Goal: Task Accomplishment & Management: Manage account settings

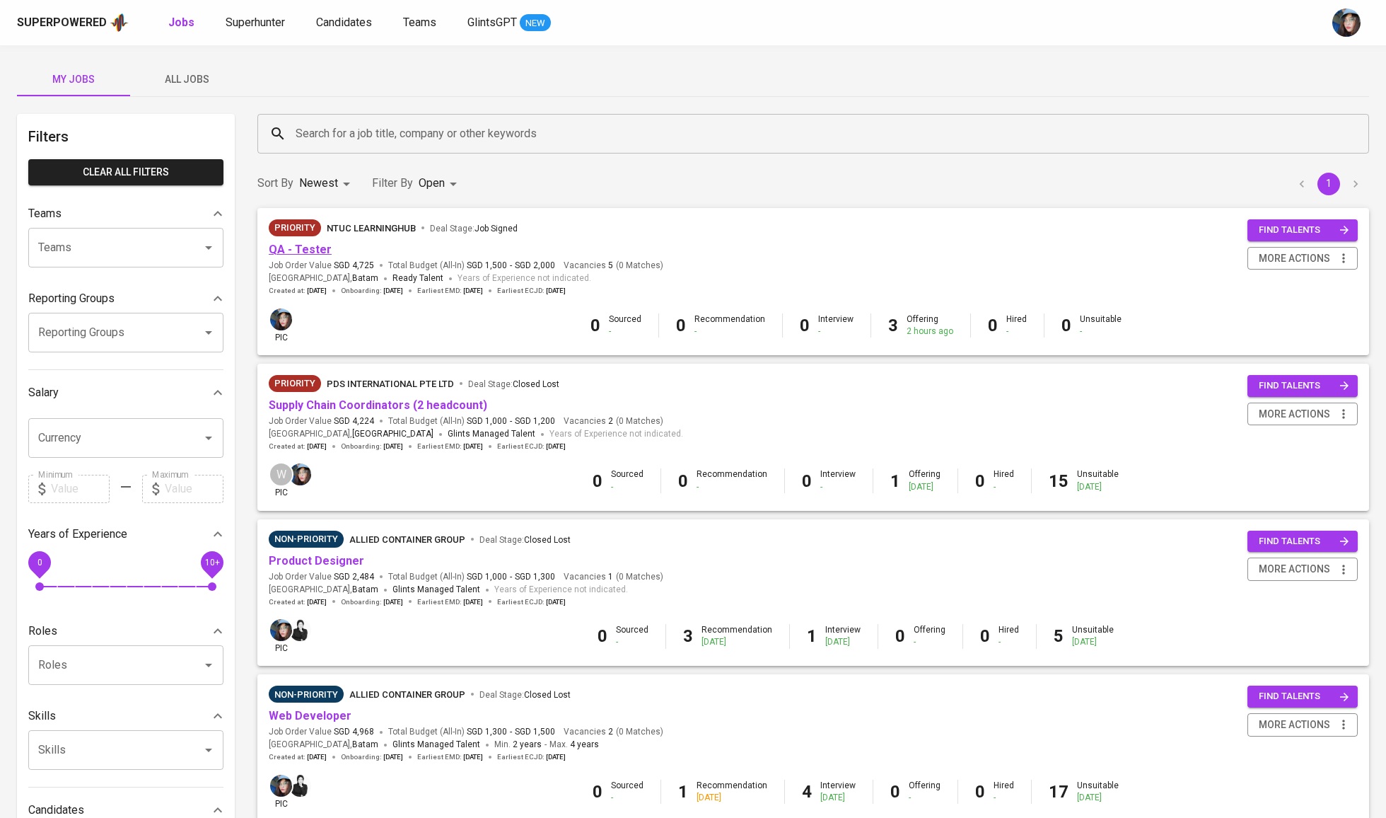
click at [308, 248] on link "QA - Tester" at bounding box center [300, 249] width 63 height 13
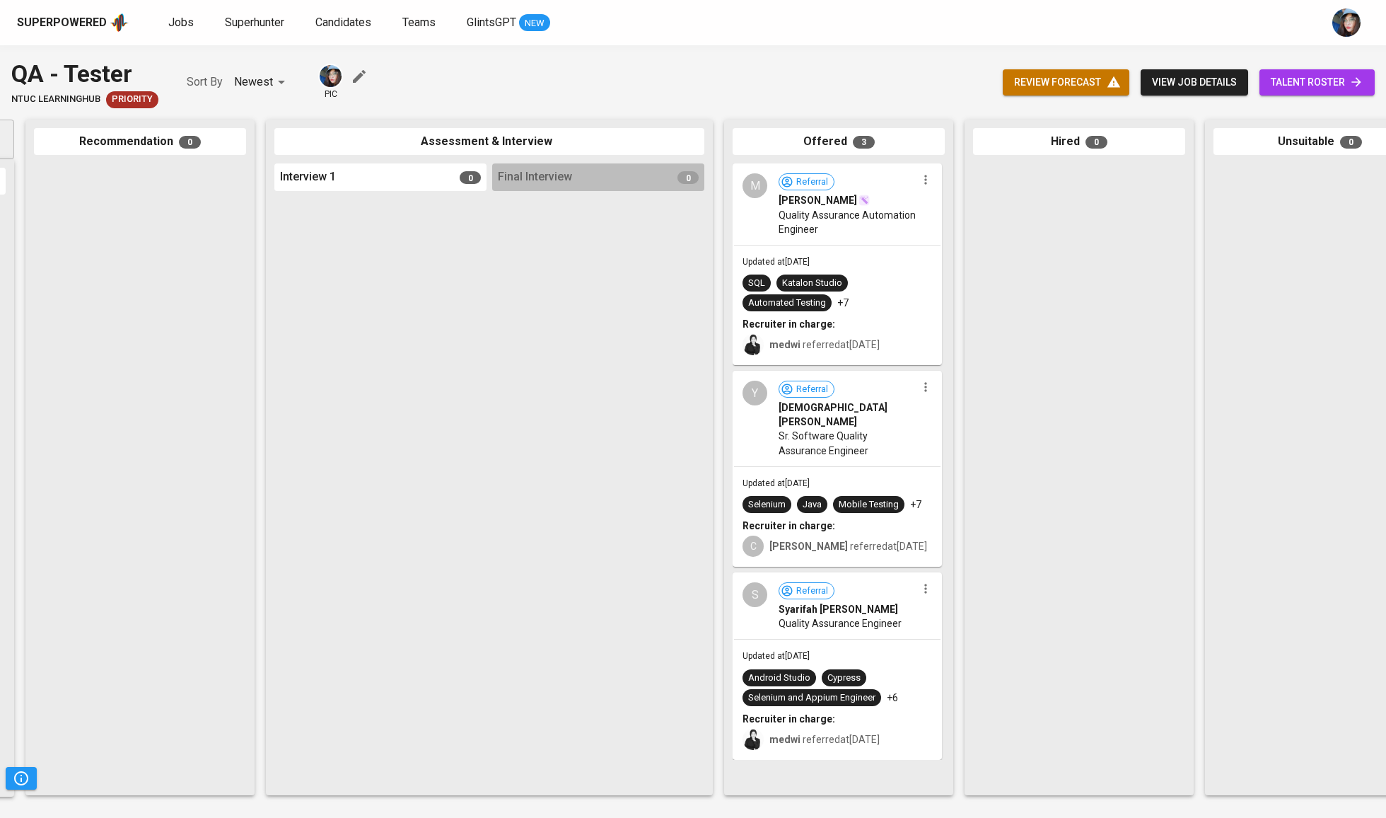
scroll to position [0, 275]
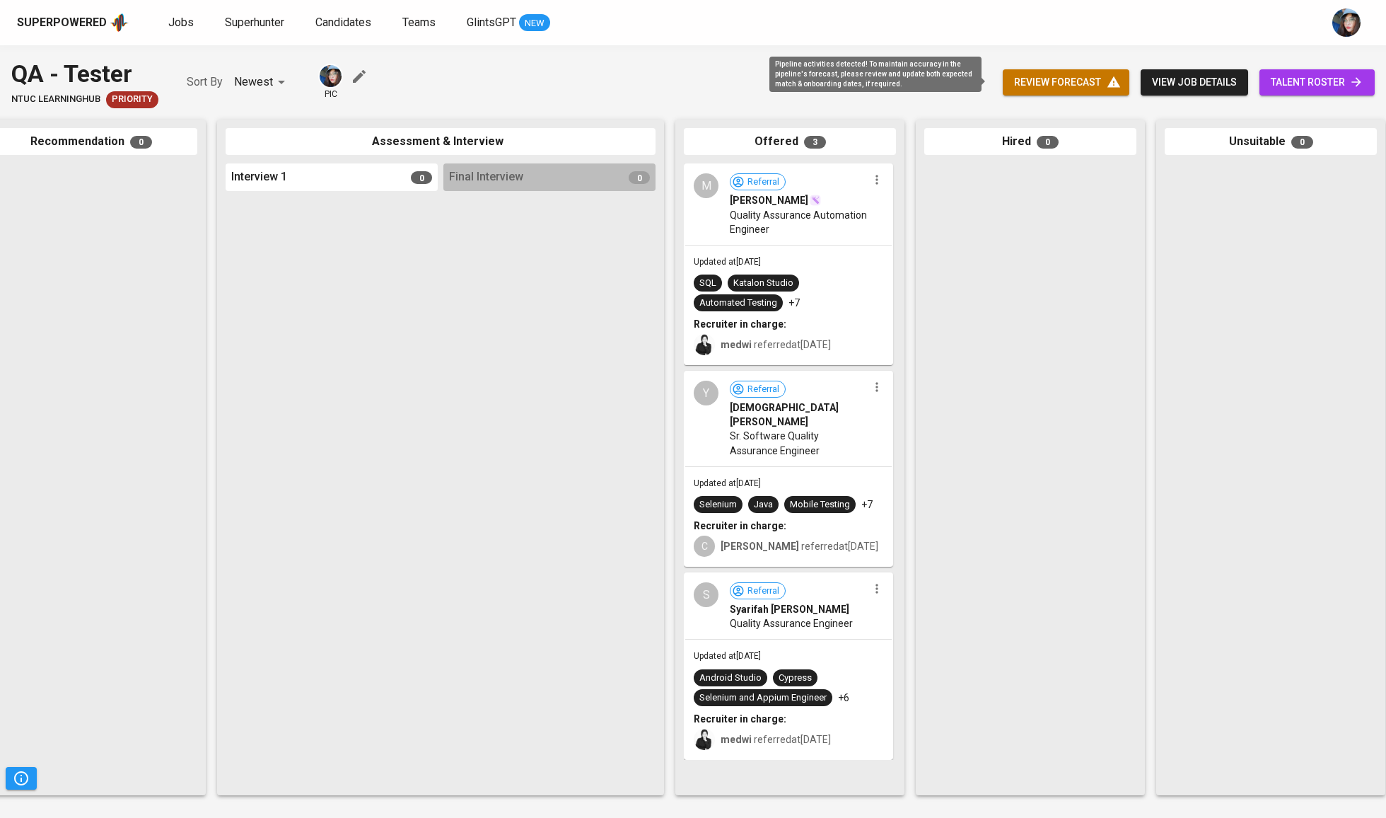
click at [1036, 74] on span "review forecast" at bounding box center [1066, 83] width 104 height 18
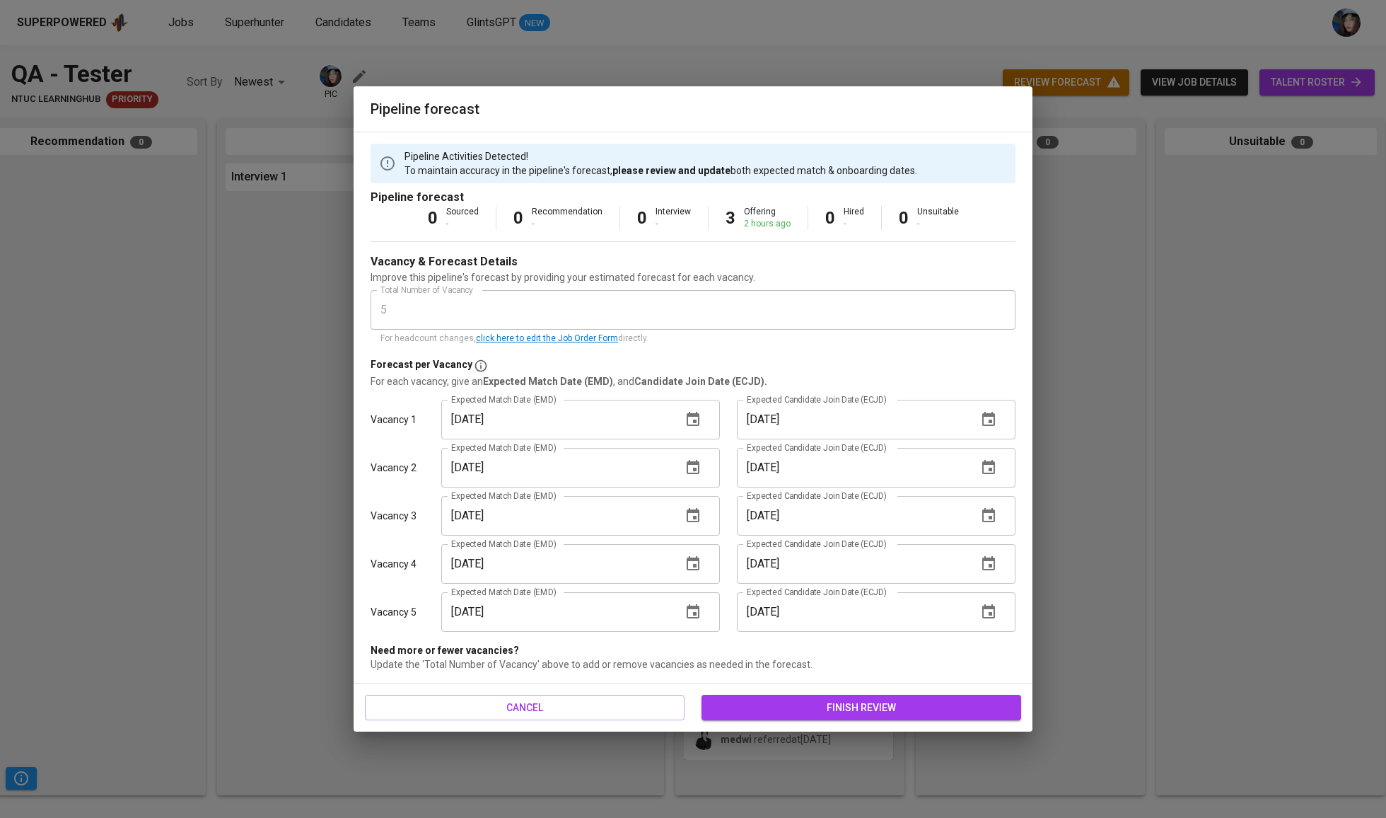
click at [801, 704] on span "finish review" at bounding box center [861, 708] width 297 height 18
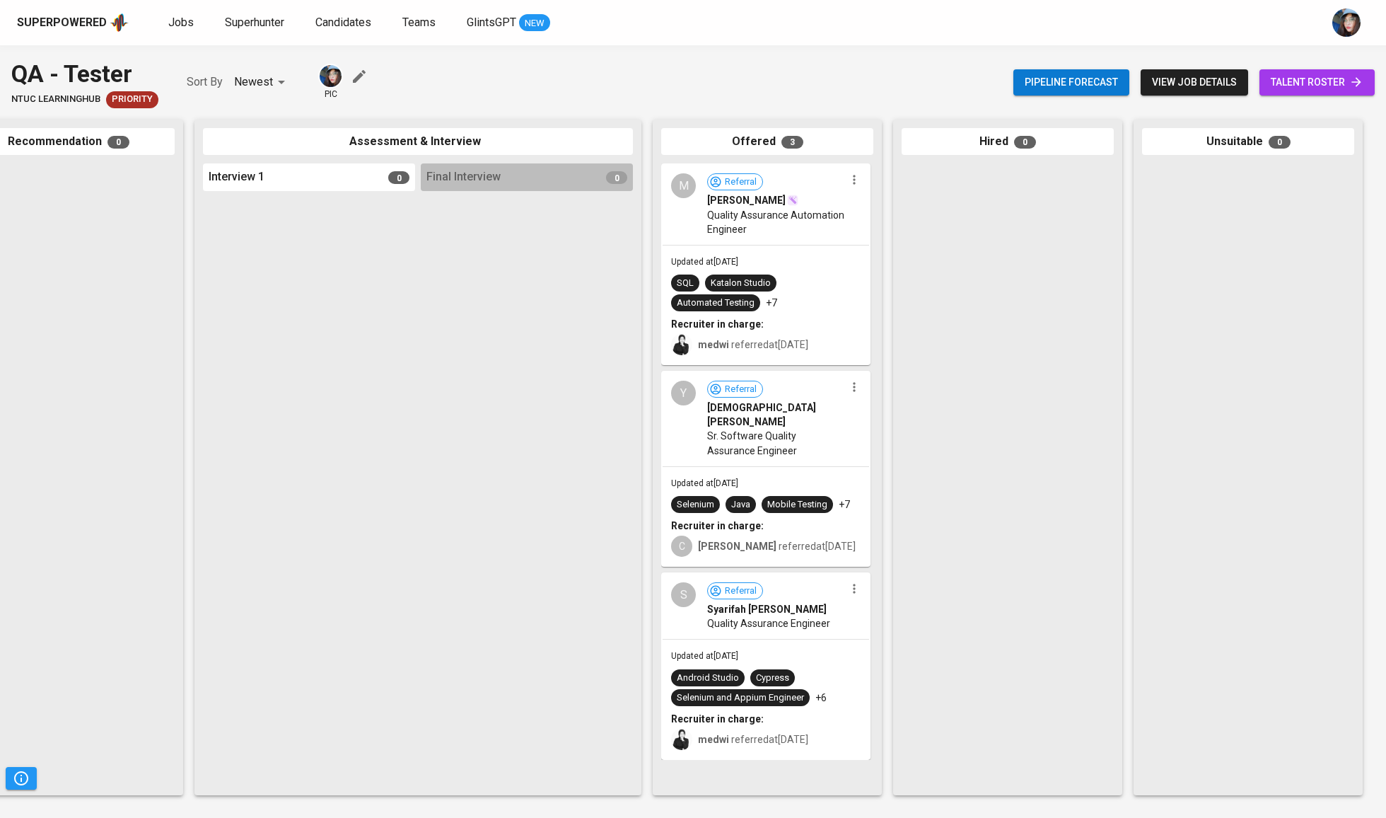
scroll to position [0, 298]
click at [1340, 76] on span "talent roster" at bounding box center [1317, 83] width 93 height 18
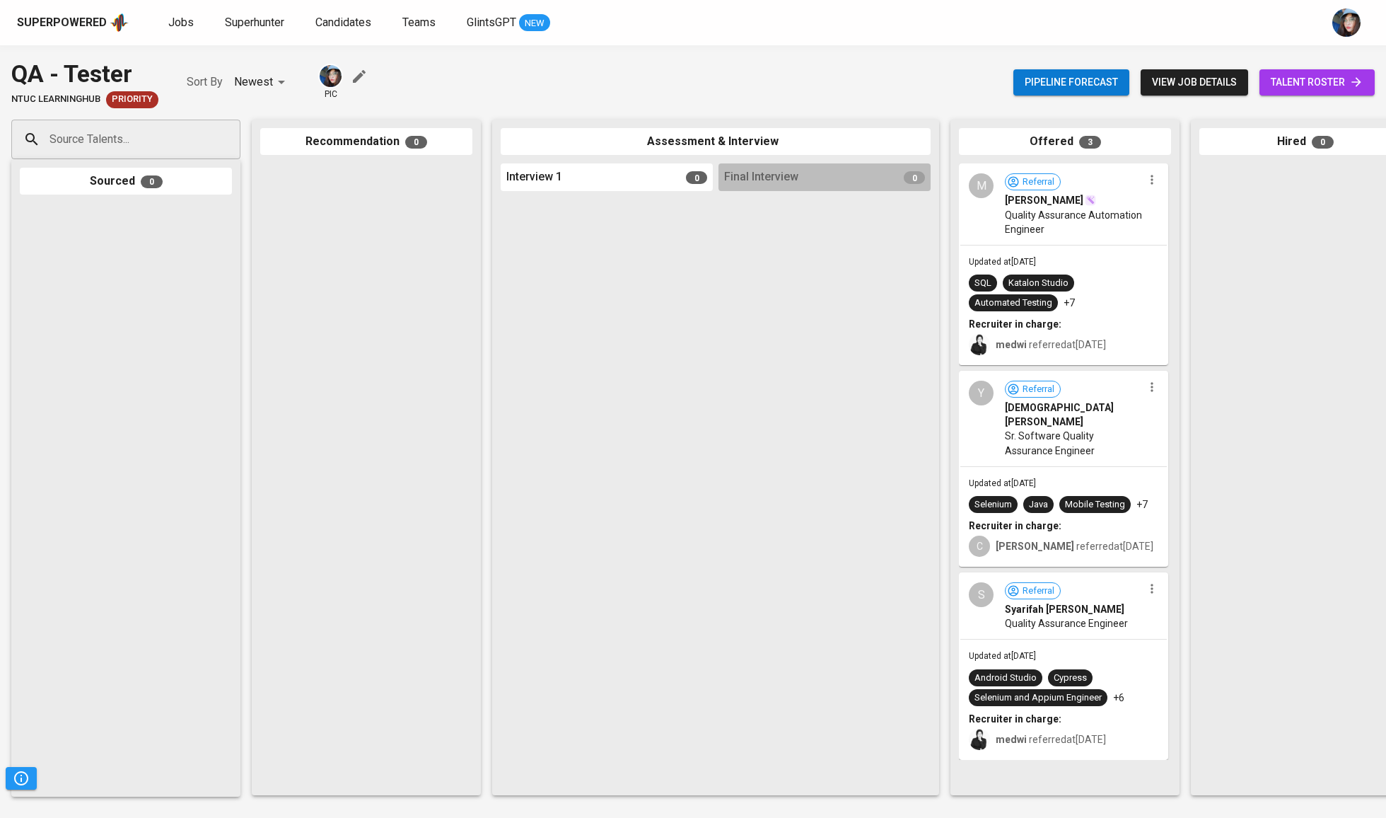
click at [1339, 71] on link "talent roster" at bounding box center [1317, 82] width 115 height 26
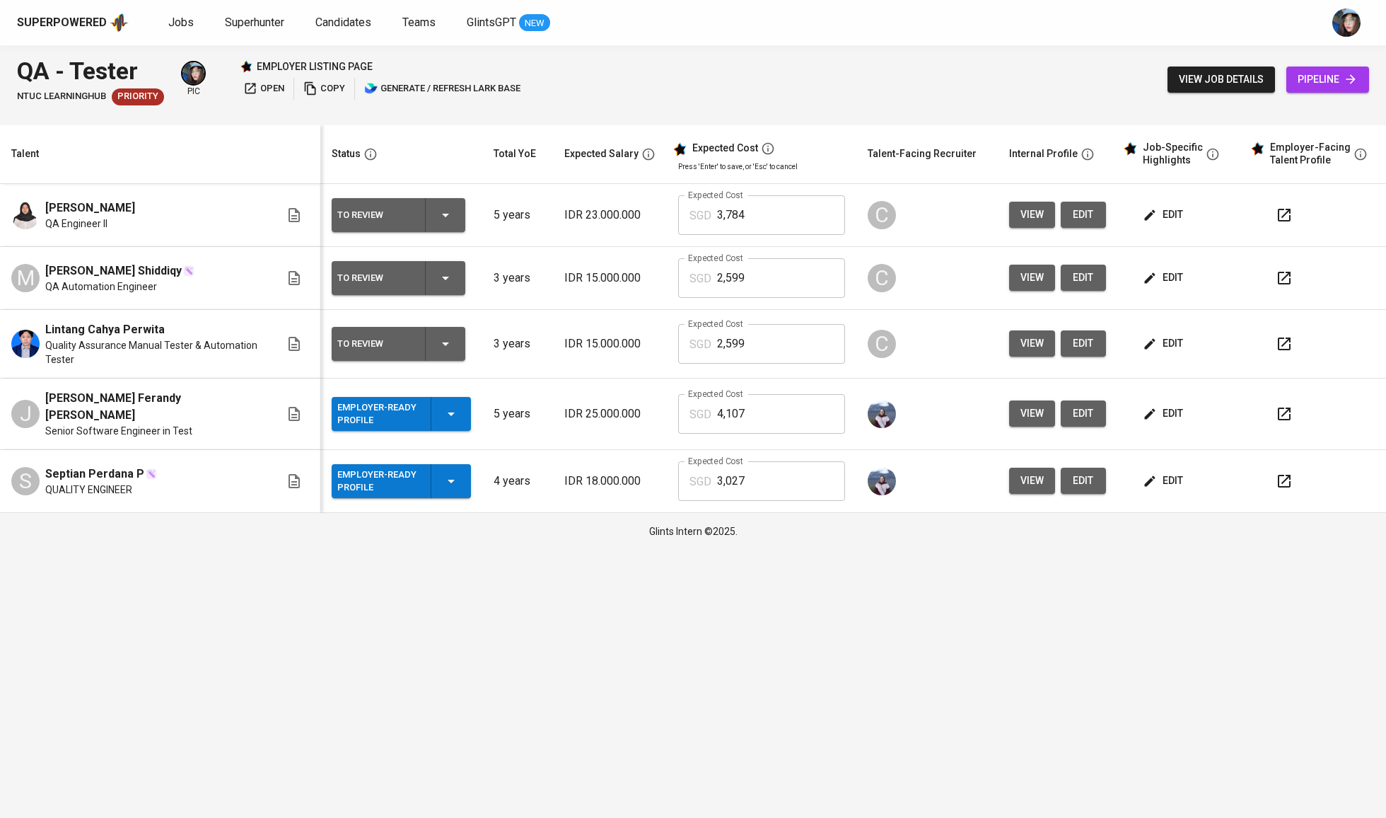
click at [1175, 451] on td "edit" at bounding box center [1180, 481] width 127 height 63
click at [1175, 472] on span "edit" at bounding box center [1164, 481] width 37 height 18
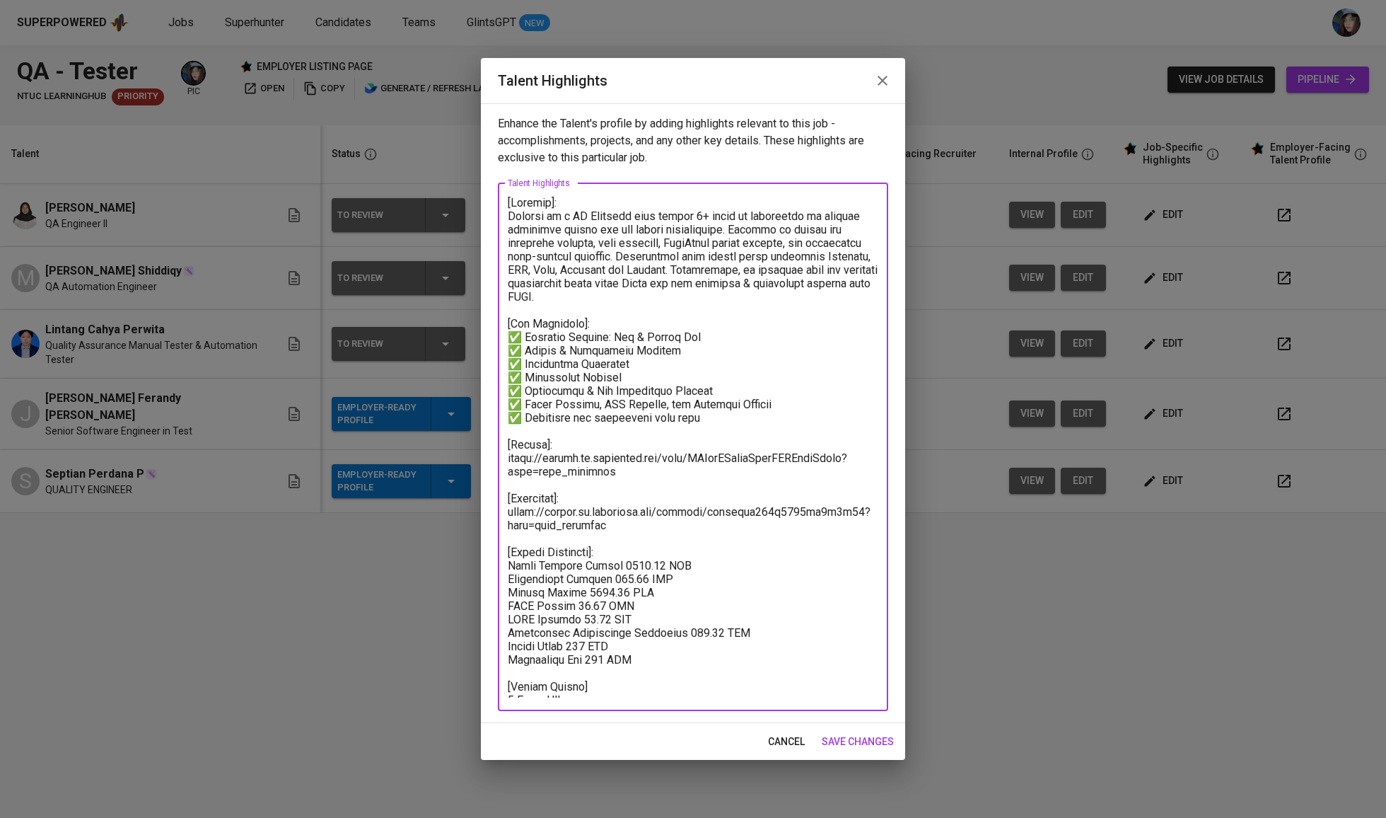
click at [583, 639] on textarea at bounding box center [693, 446] width 371 height 501
drag, startPoint x: 615, startPoint y: 528, endPoint x: 507, endPoint y: 506, distance: 109.6
click at [508, 506] on textarea at bounding box center [693, 446] width 371 height 501
click at [617, 453] on textarea at bounding box center [693, 446] width 371 height 501
drag, startPoint x: 623, startPoint y: 468, endPoint x: 504, endPoint y: 456, distance: 119.4
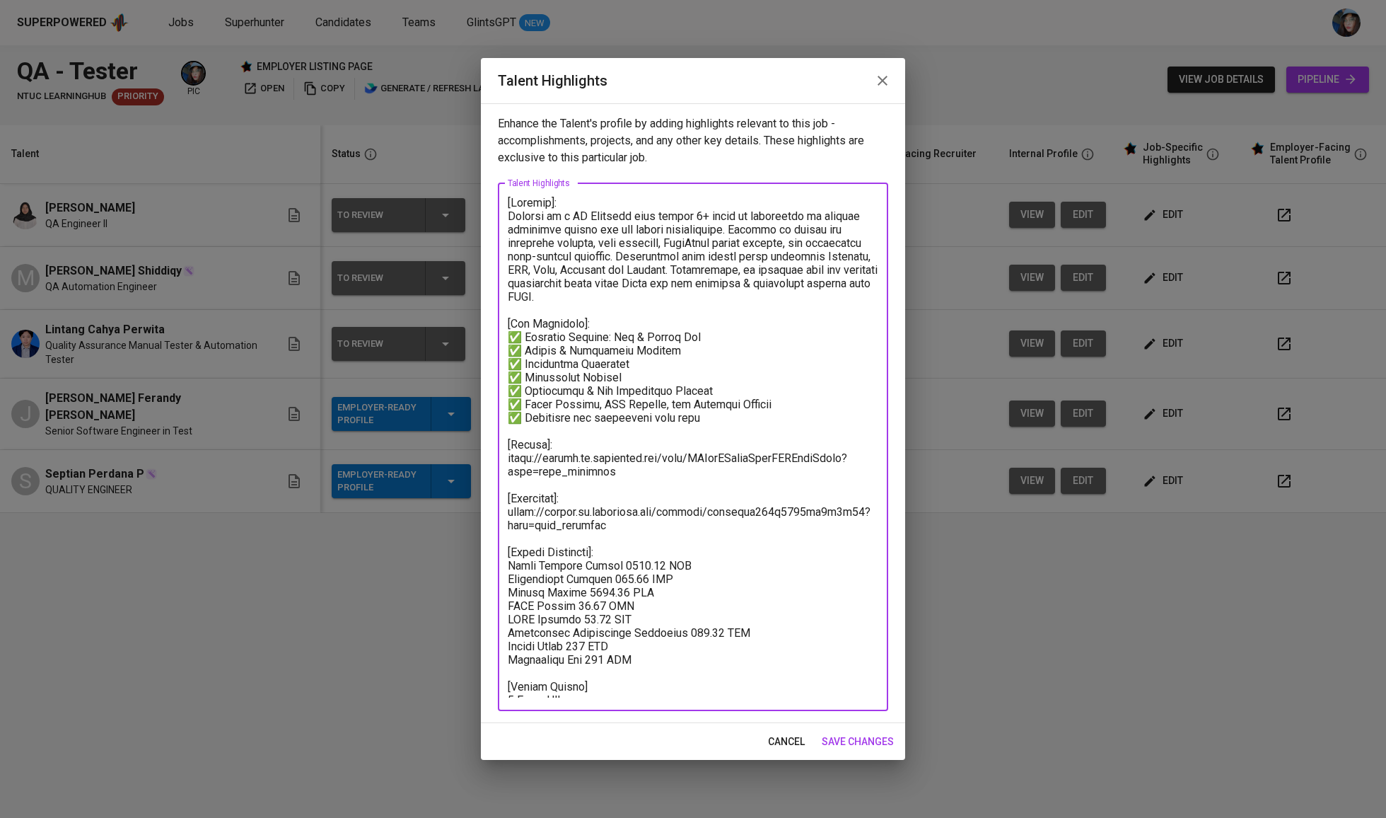
click at [504, 456] on div "x Talent Highlights" at bounding box center [693, 447] width 390 height 528
click at [620, 642] on textarea at bounding box center [693, 446] width 371 height 501
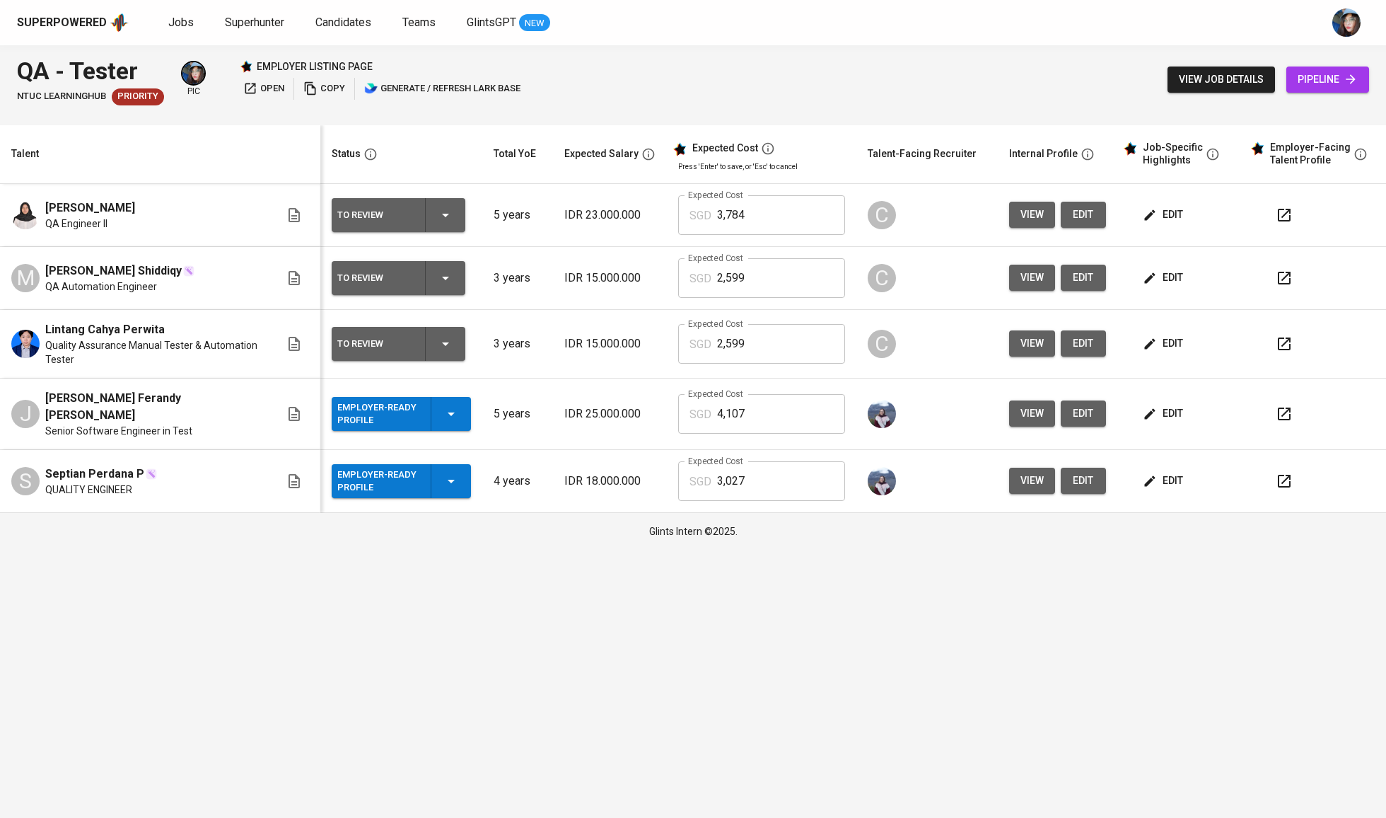
click at [1163, 472] on span "edit" at bounding box center [1164, 481] width 37 height 18
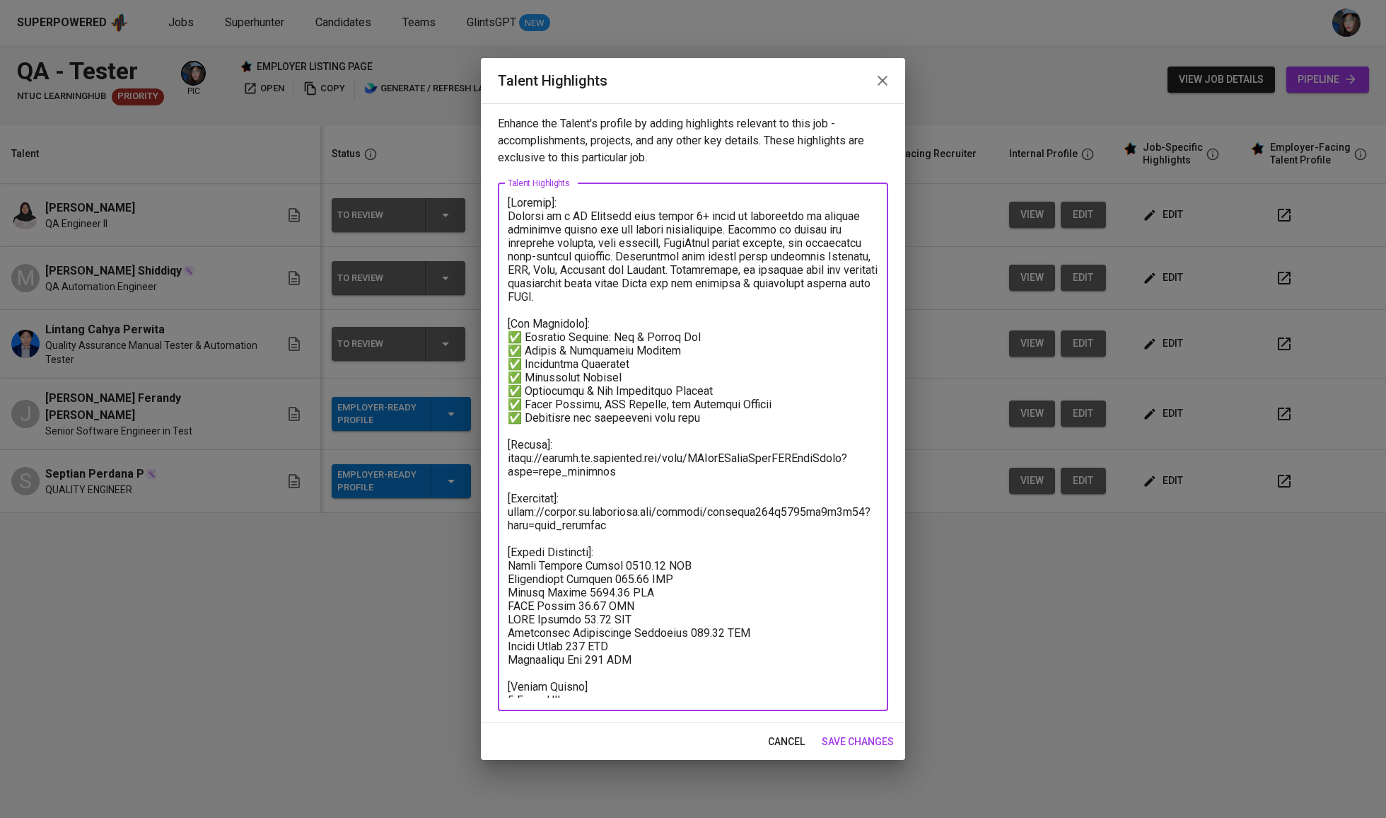
drag, startPoint x: 610, startPoint y: 515, endPoint x: 497, endPoint y: 497, distance: 114.6
click at [497, 497] on div "Enhance the Talent's profile by adding highlights relevant to this job - accomp…" at bounding box center [693, 413] width 424 height 620
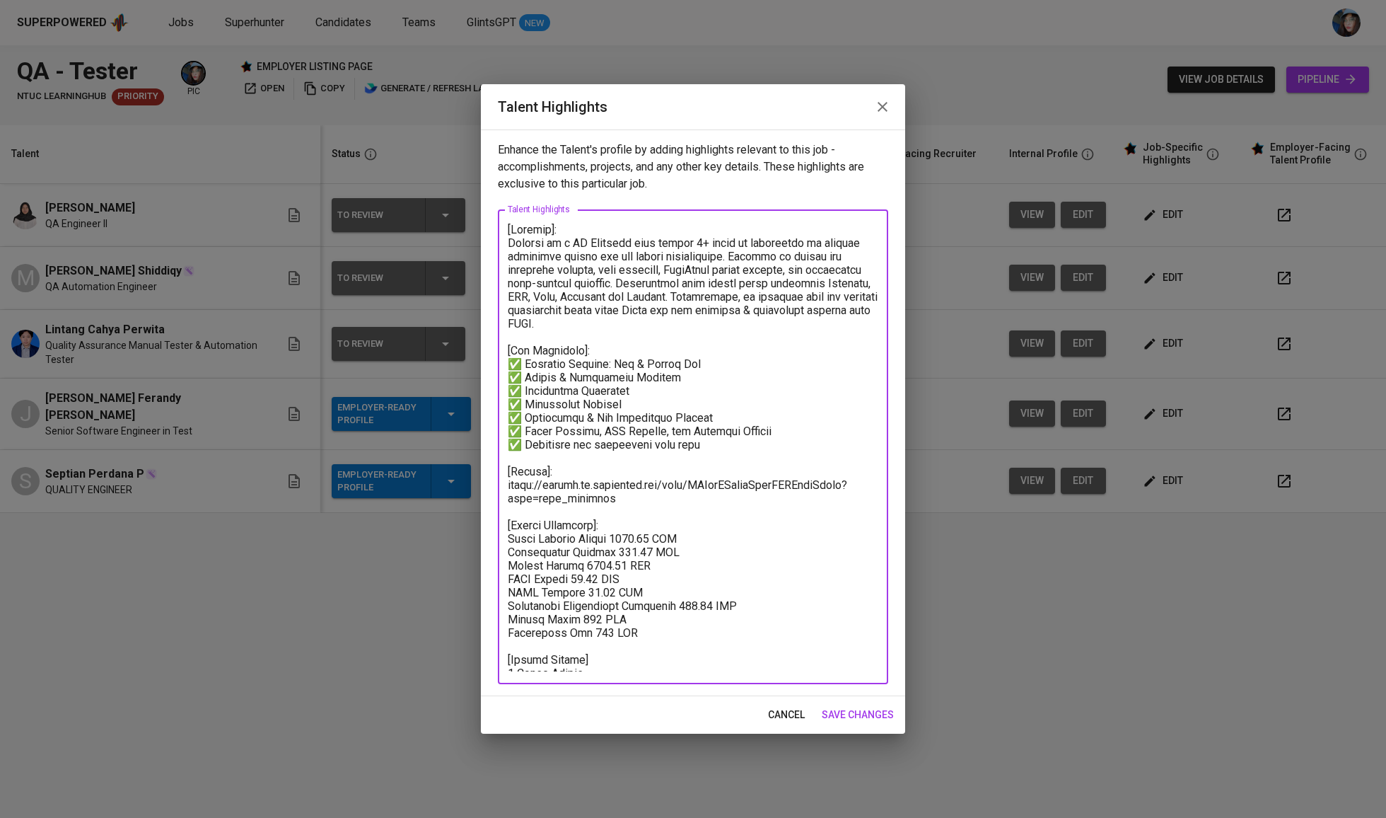
type textarea "[Summary]: Septian is a QA Engineer with around 4+ years of experience in quali…"
click at [890, 711] on span "save changes" at bounding box center [858, 715] width 72 height 18
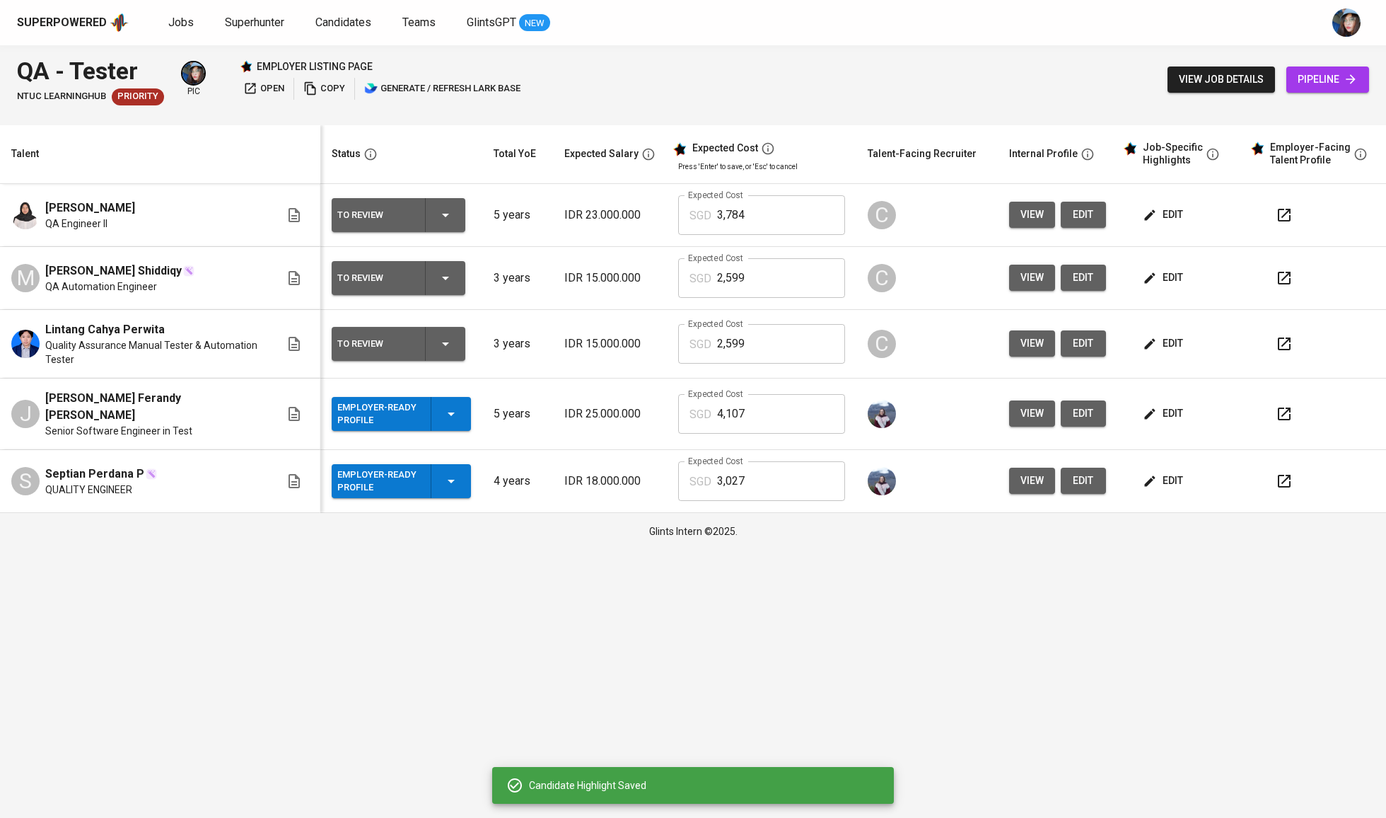
click at [479, 472] on td "Employer-Ready Profile" at bounding box center [400, 481] width 161 height 63
click at [470, 476] on button "Employer-Ready Profile" at bounding box center [401, 481] width 139 height 34
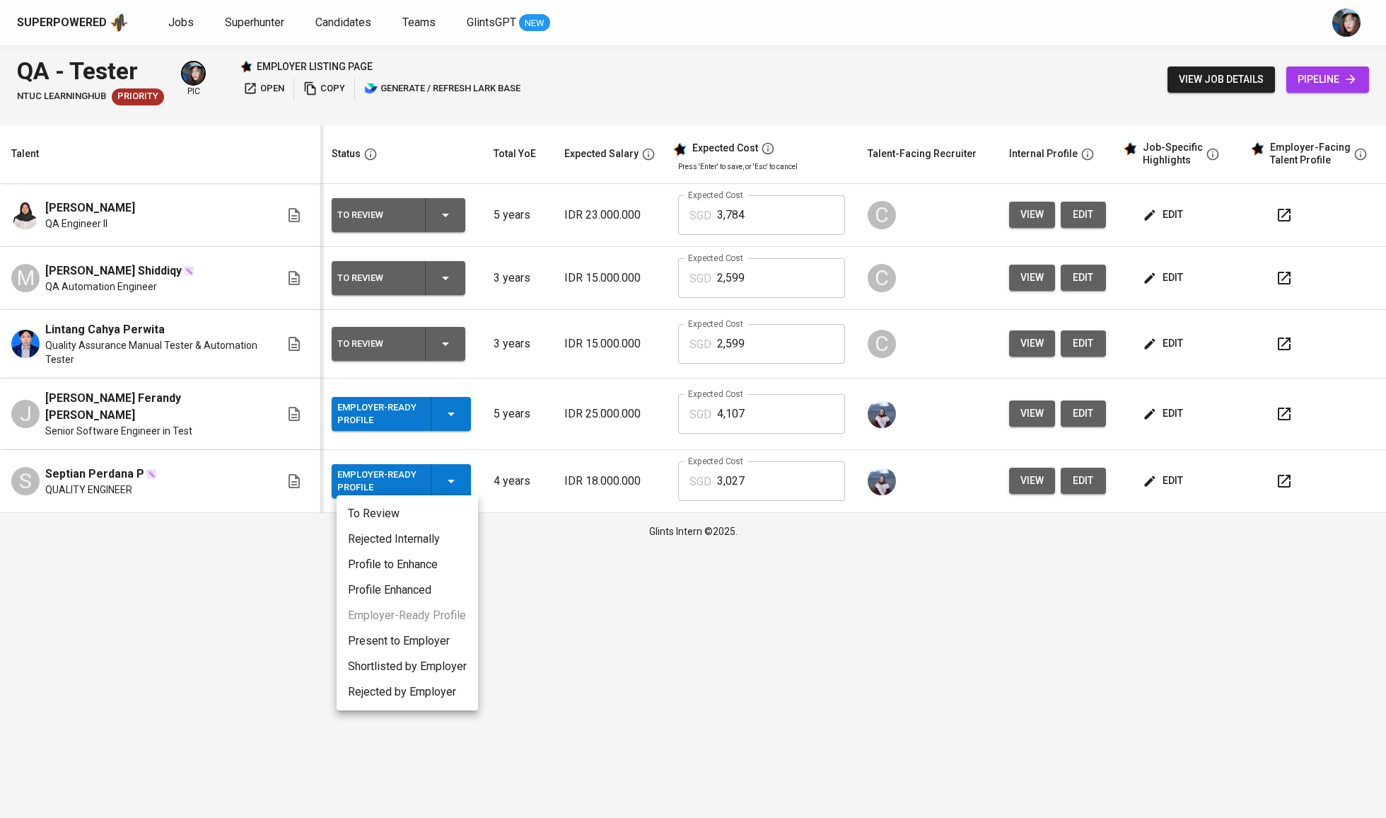
click at [409, 642] on li "Present to Employer" at bounding box center [407, 640] width 141 height 25
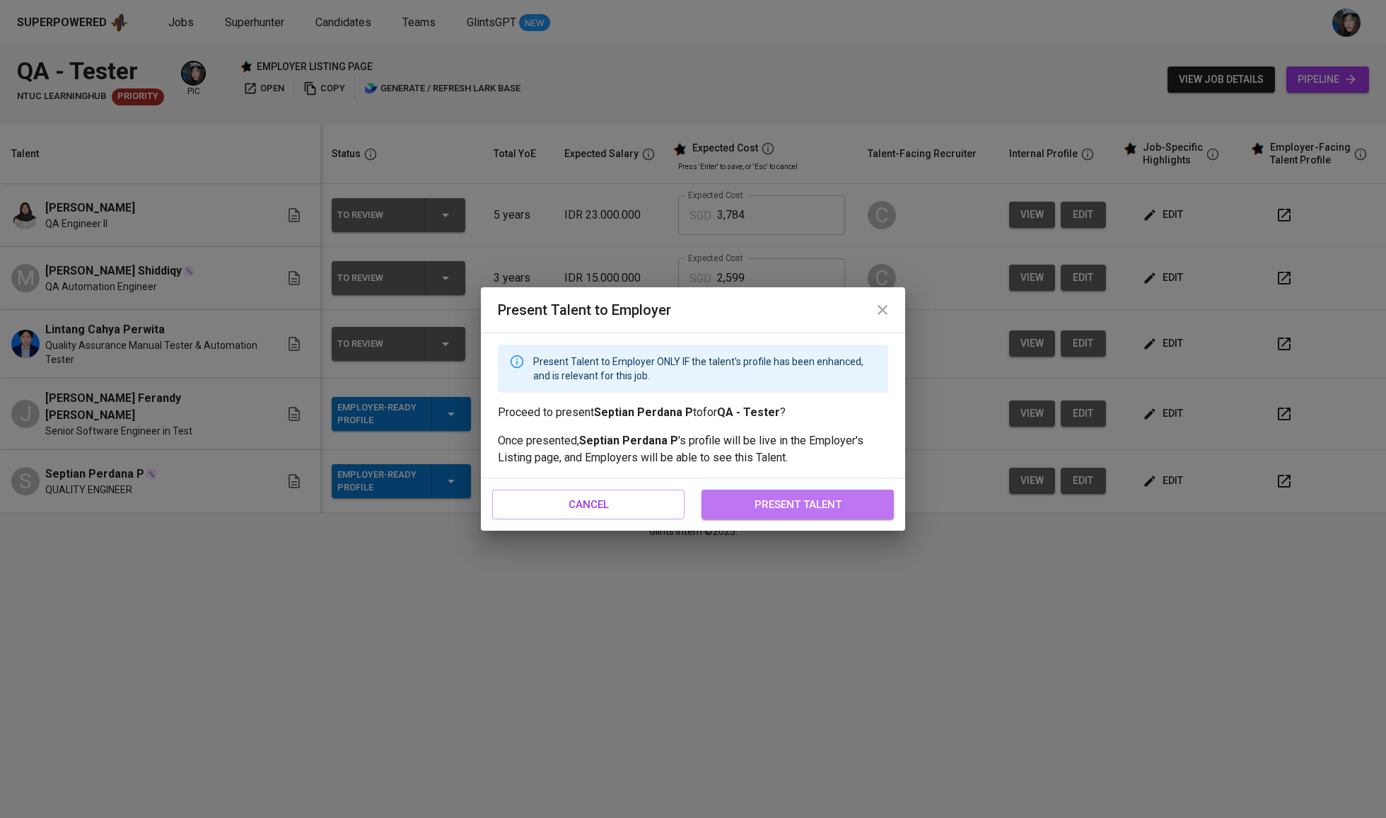
click at [832, 501] on span "present talent" at bounding box center [797, 504] width 161 height 18
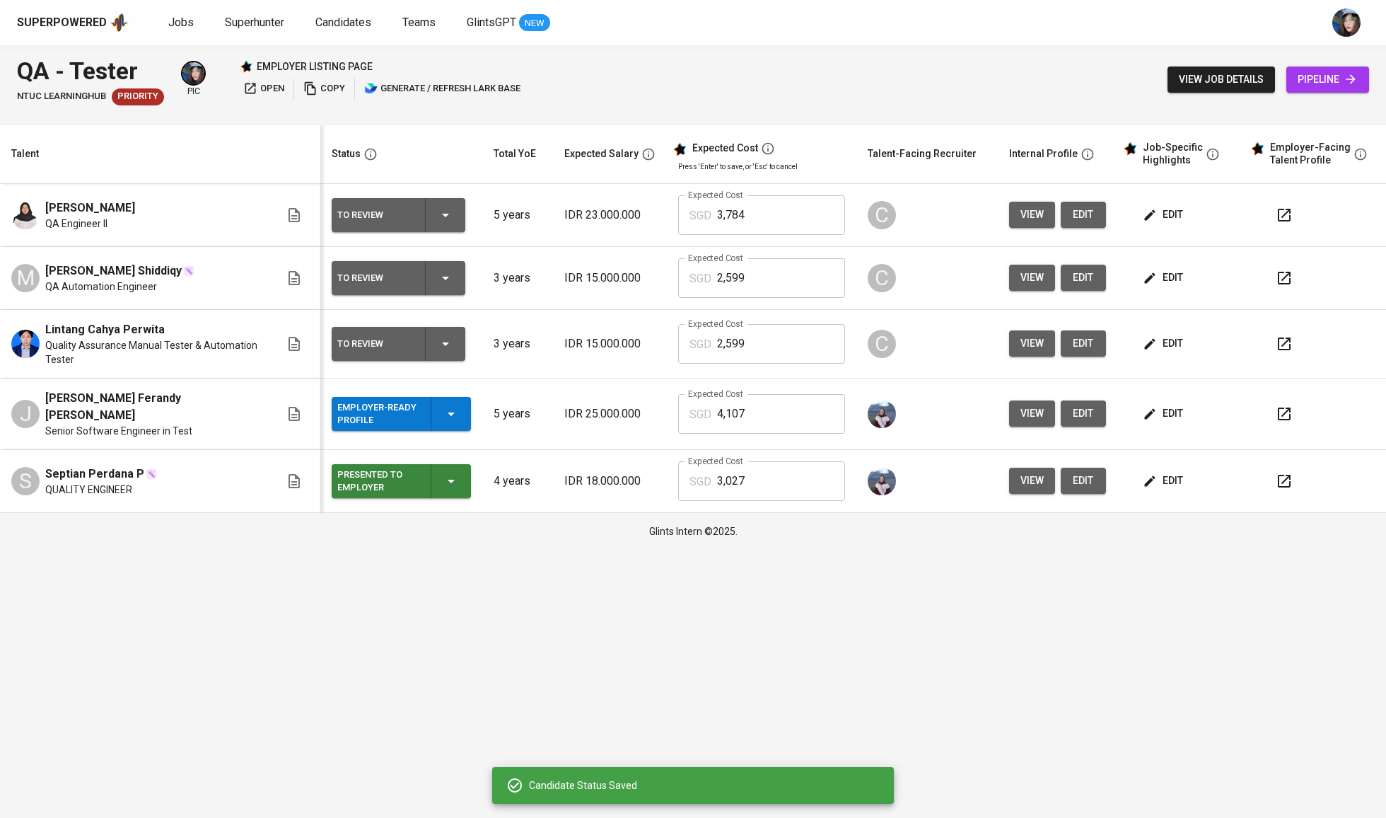
click at [590, 417] on p "IDR 25.000.000" at bounding box center [609, 413] width 91 height 17
click at [595, 453] on td "IDR 18.000.000" at bounding box center [610, 481] width 114 height 63
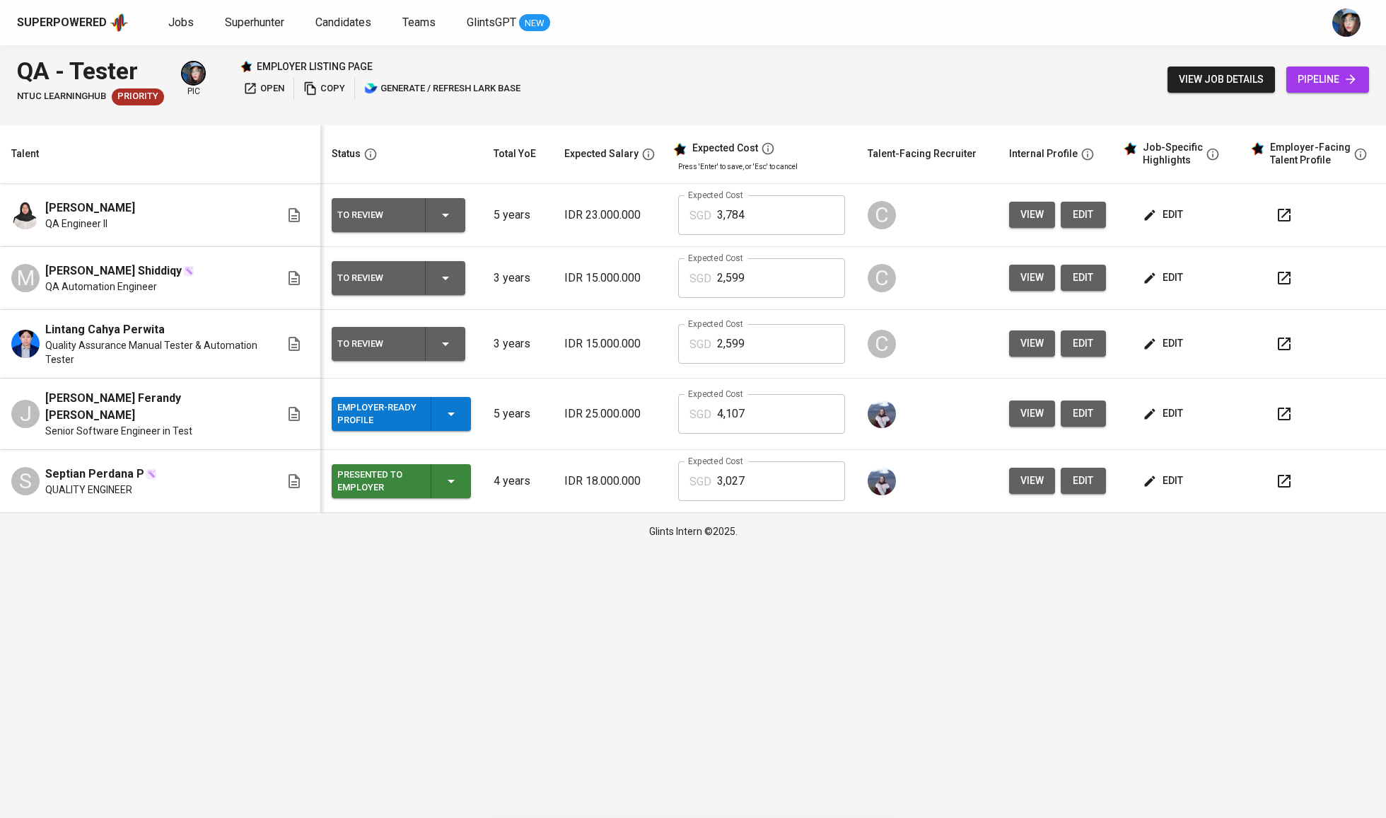
click at [1093, 414] on span "edit" at bounding box center [1083, 414] width 23 height 18
click at [1170, 479] on span "edit" at bounding box center [1164, 481] width 37 height 18
click at [1181, 472] on span "edit" at bounding box center [1164, 481] width 37 height 18
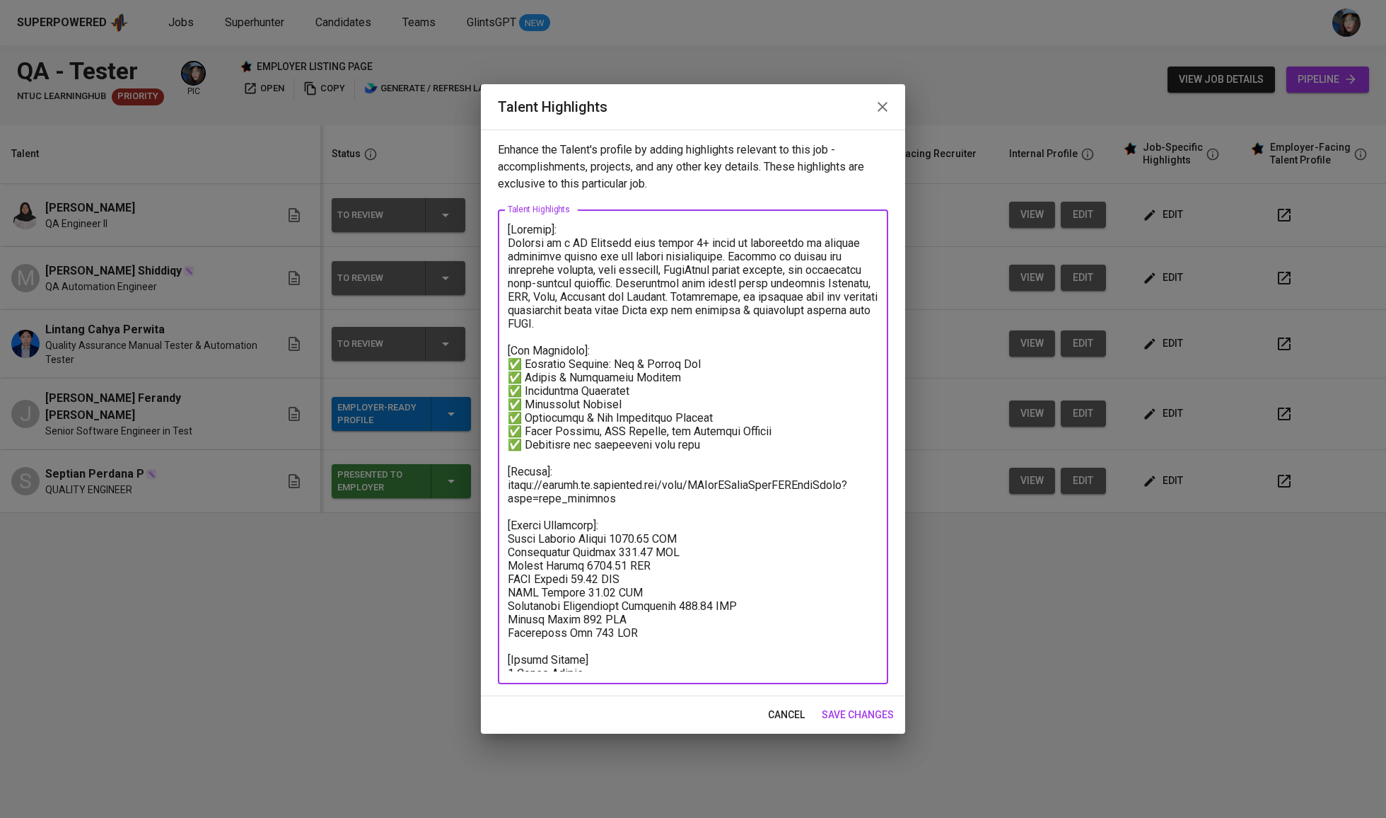
click at [508, 229] on textarea at bounding box center [693, 447] width 371 height 448
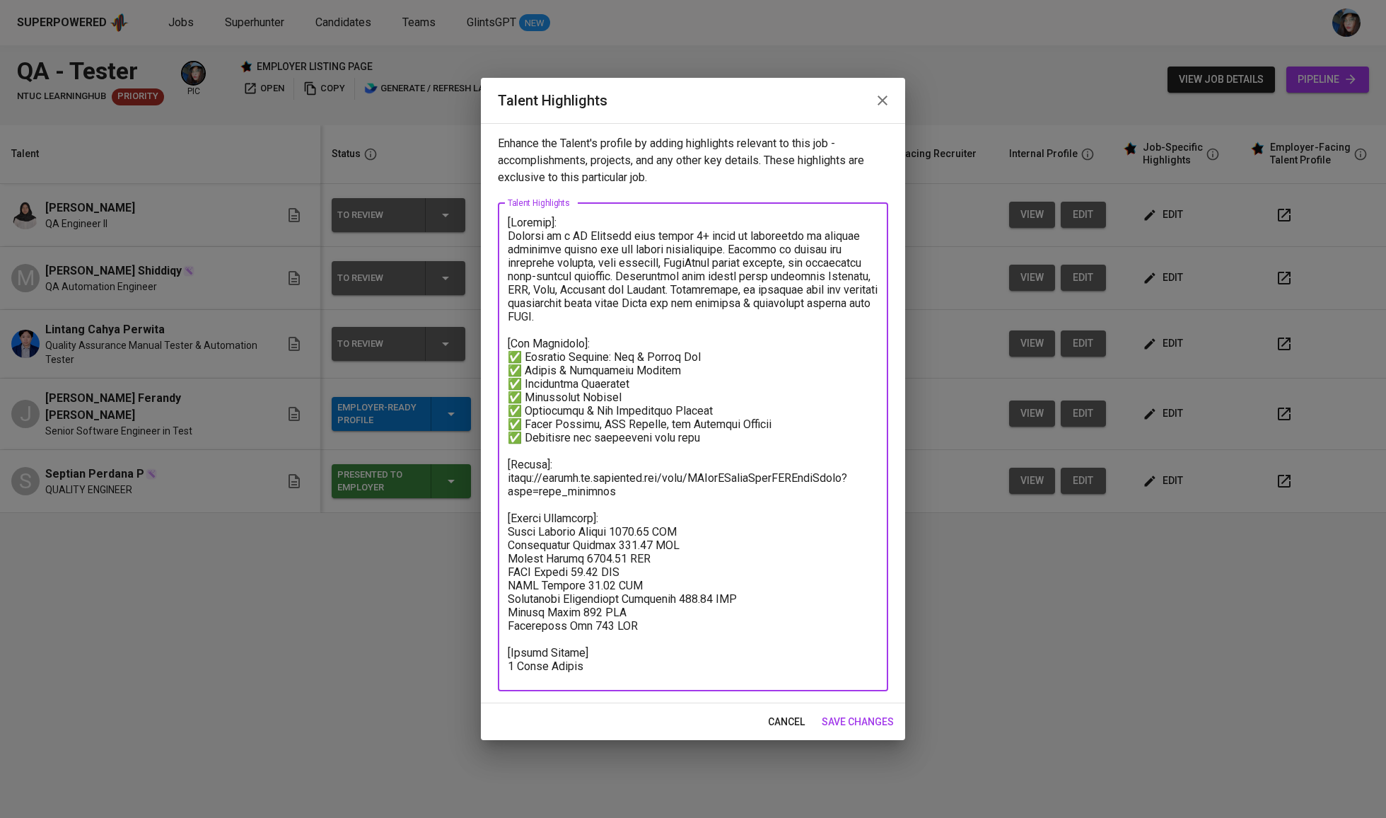
click at [518, 221] on textarea at bounding box center [693, 447] width 371 height 462
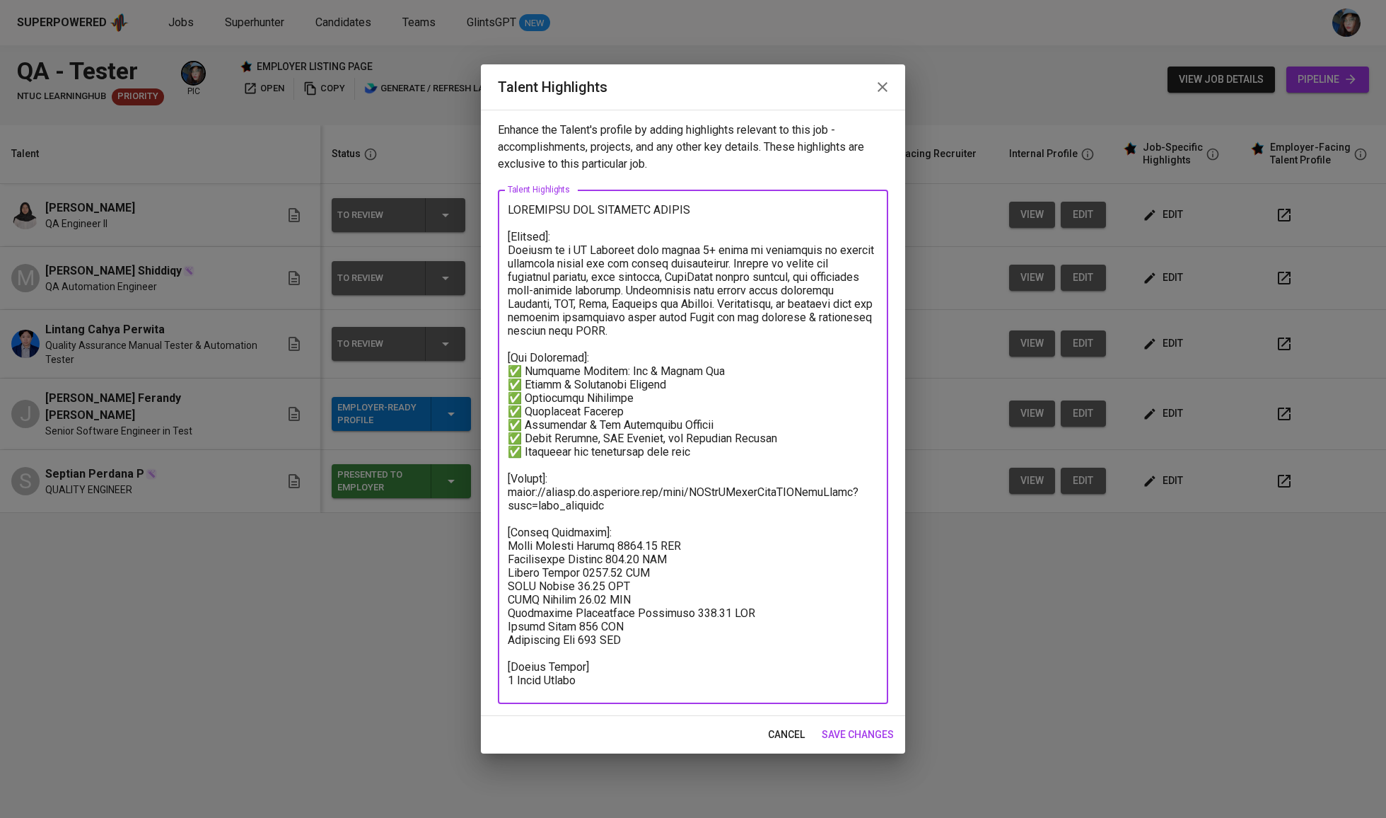
type textarea "CANDIDATE FOR SOFTWARE TESTER [Summary]: Septian is a QA Engineer with around 4…"
click at [626, 202] on div "x Talent Highlights" at bounding box center [693, 447] width 390 height 514
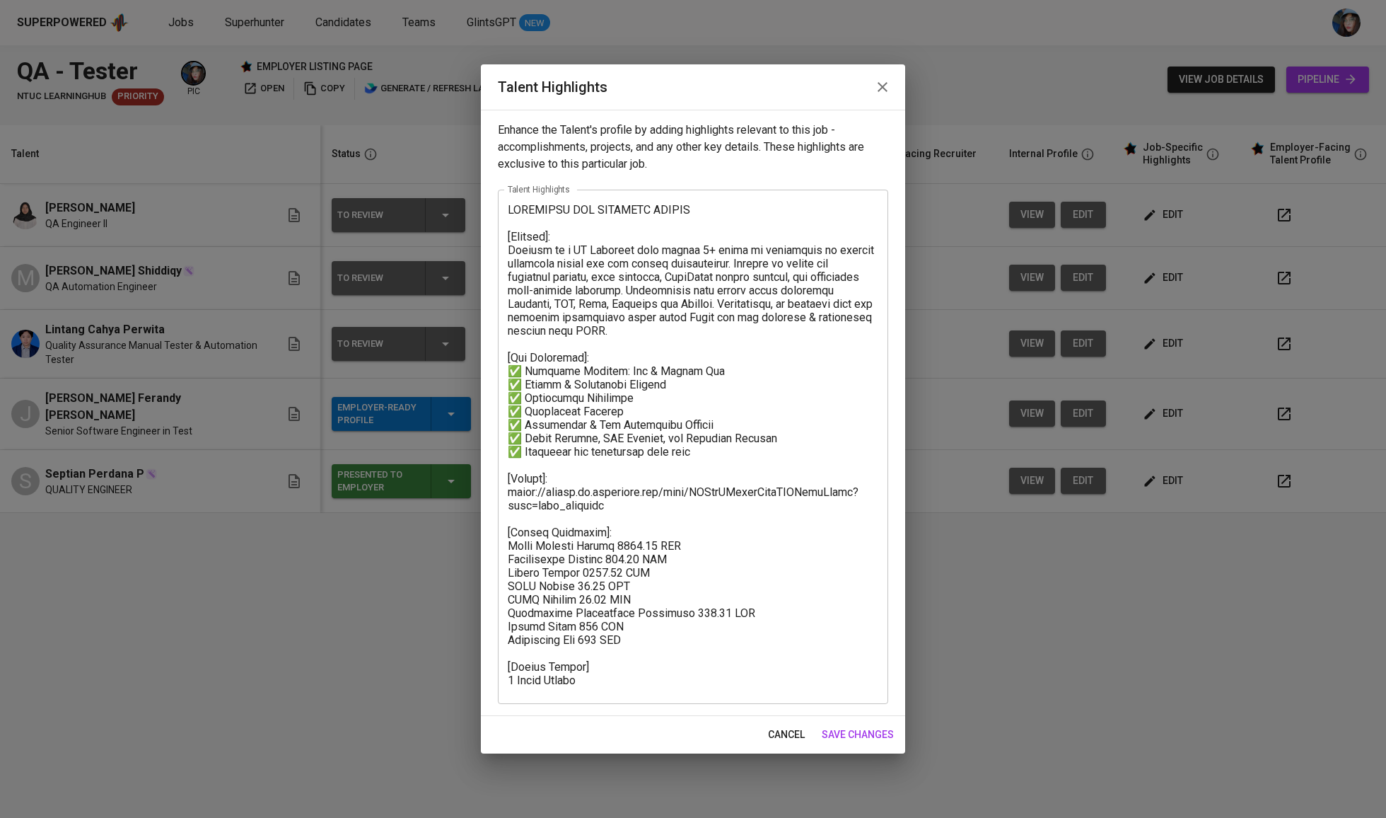
click at [626, 202] on div "x Talent Highlights" at bounding box center [693, 447] width 390 height 514
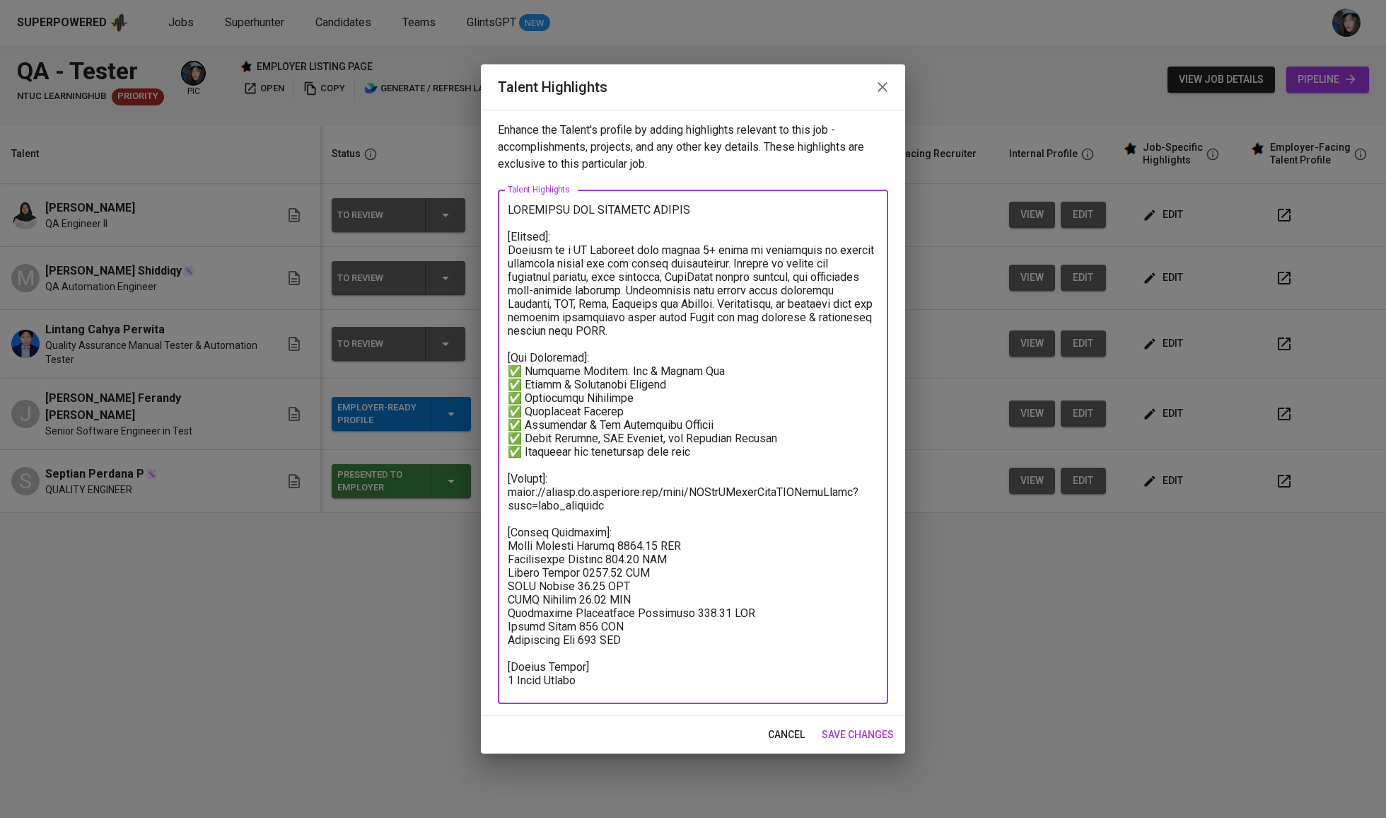
click at [849, 731] on span "save changes" at bounding box center [858, 735] width 72 height 18
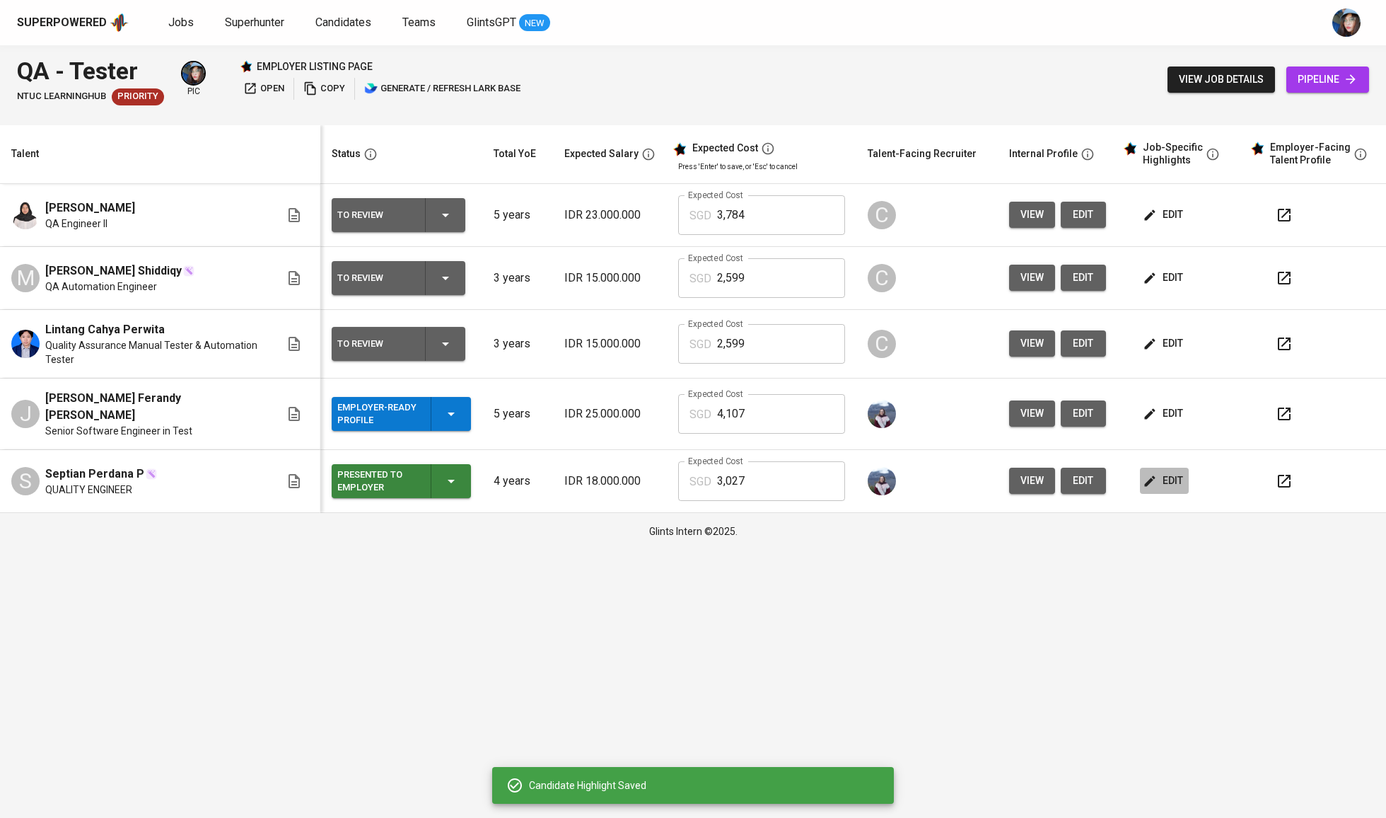
click at [1163, 472] on span "edit" at bounding box center [1164, 481] width 37 height 18
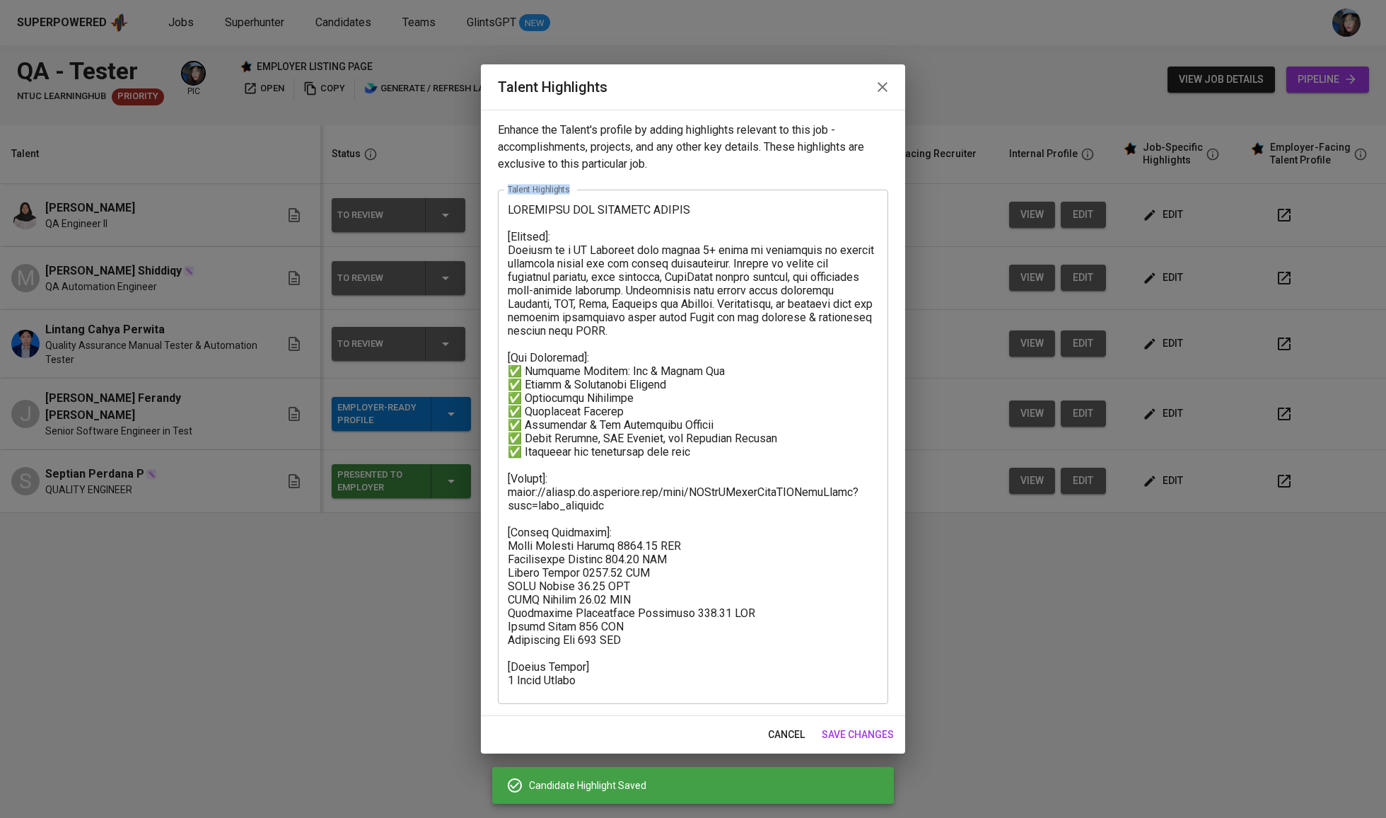
drag, startPoint x: 680, startPoint y: 197, endPoint x: 480, endPoint y: 195, distance: 200.2
click at [480, 195] on div "Talent Highlights Enhance the Talent's profile by adding highlights relevant to…" at bounding box center [693, 409] width 1386 height 818
click at [575, 272] on textarea at bounding box center [693, 447] width 371 height 488
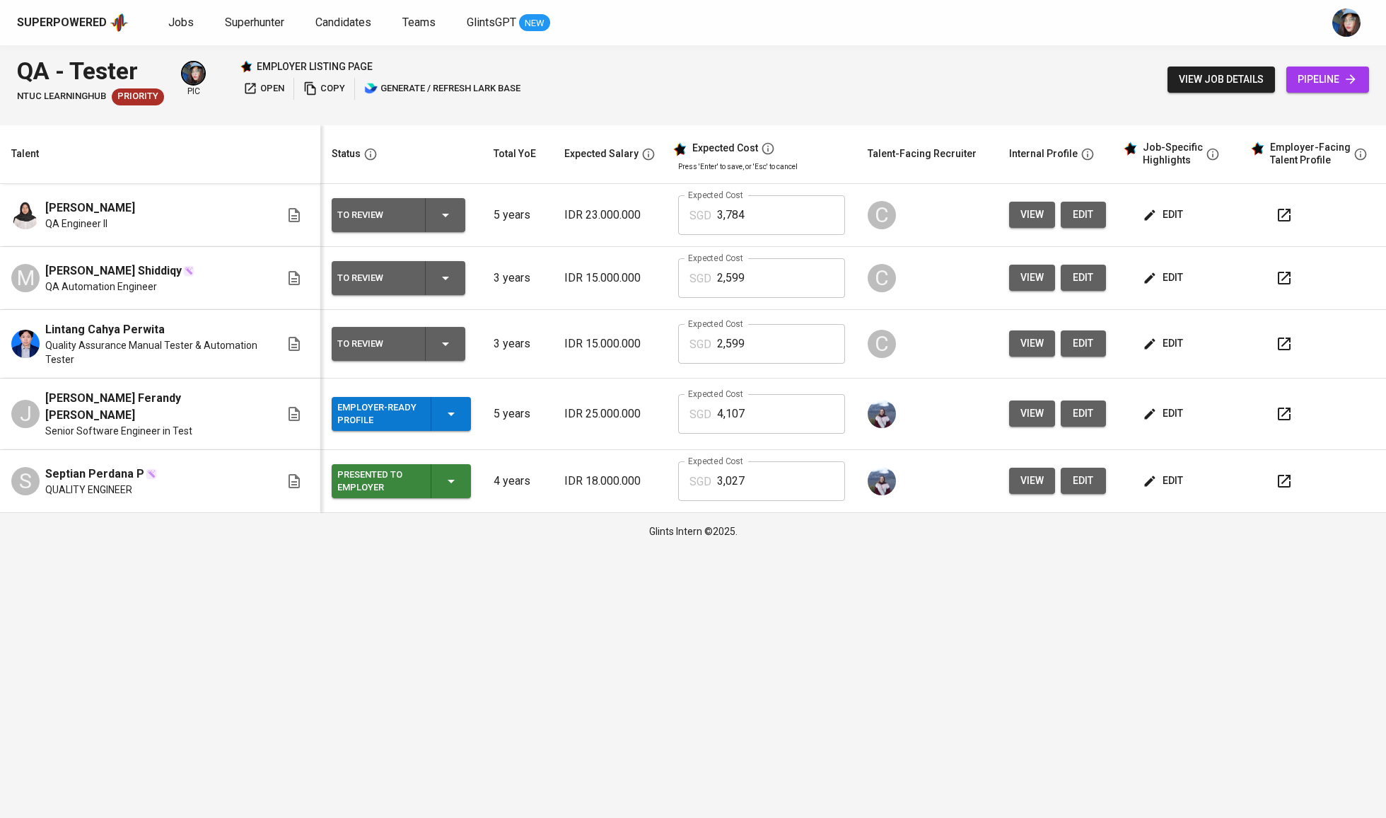
click at [1152, 410] on icon "button" at bounding box center [1149, 413] width 11 height 11
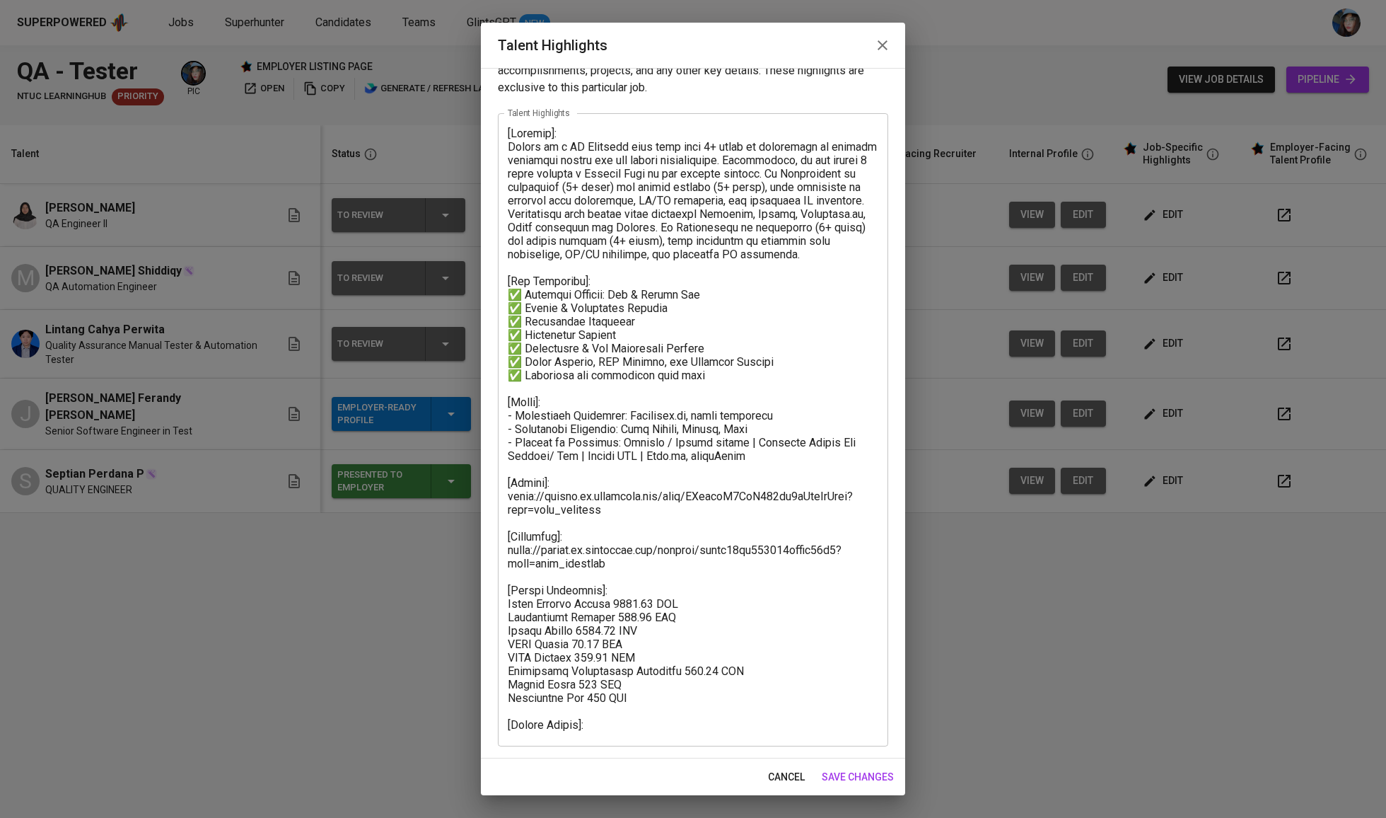
scroll to position [35, 0]
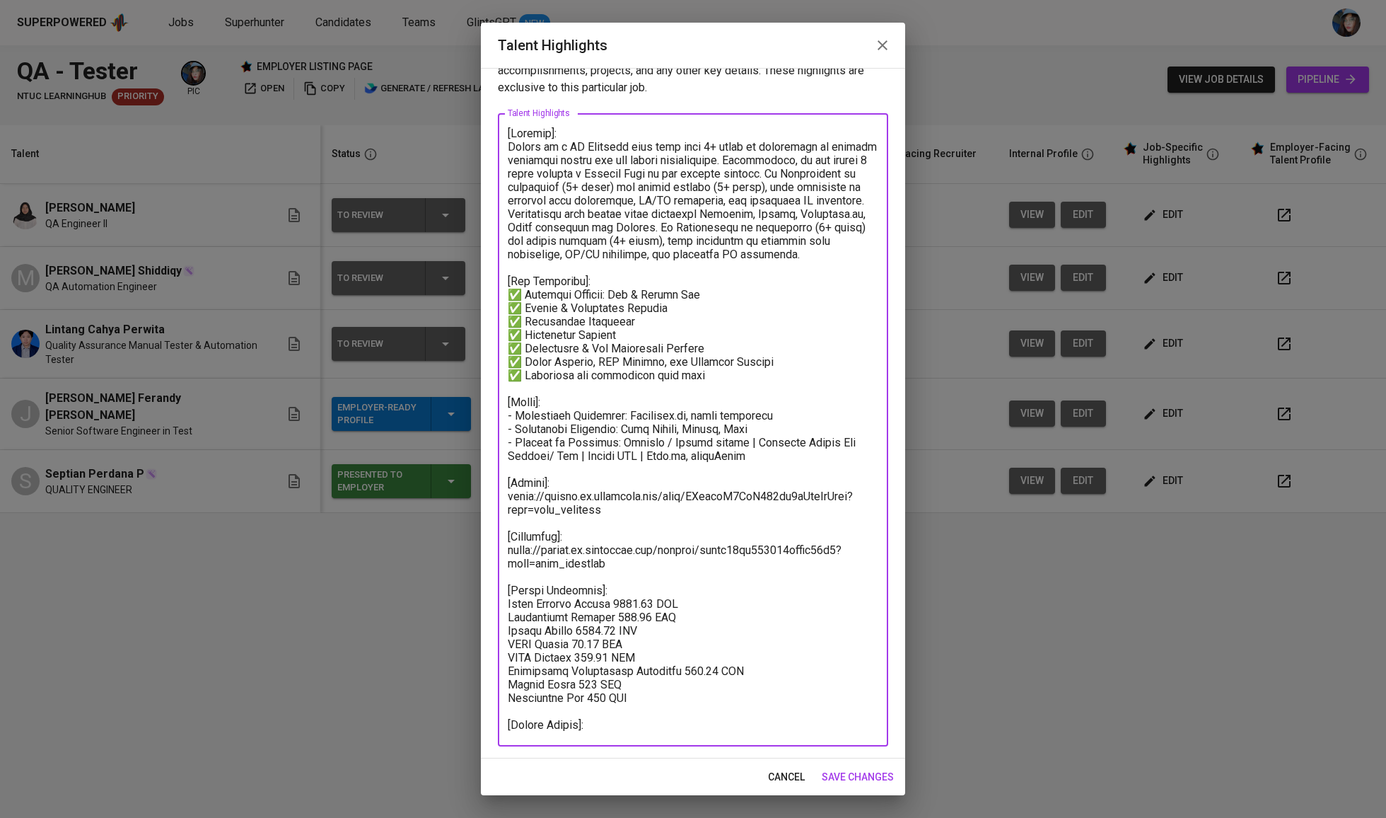
drag, startPoint x: 615, startPoint y: 550, endPoint x: 484, endPoint y: 544, distance: 131.0
click at [484, 544] on div "Enhance the Talent's profile by adding highlights relevant to this job - accomp…" at bounding box center [693, 413] width 424 height 690
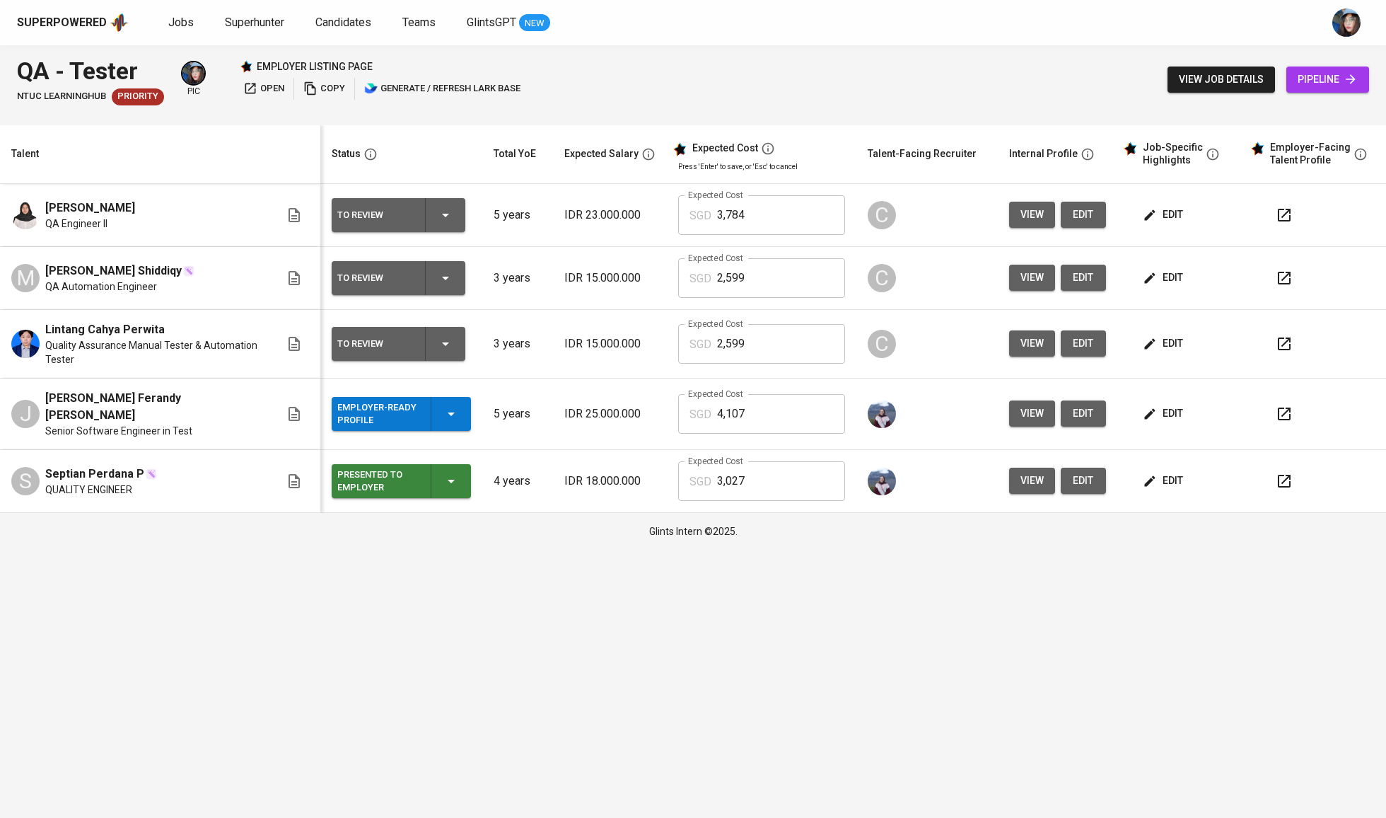
click at [1175, 228] on button "edit" at bounding box center [1164, 215] width 49 height 26
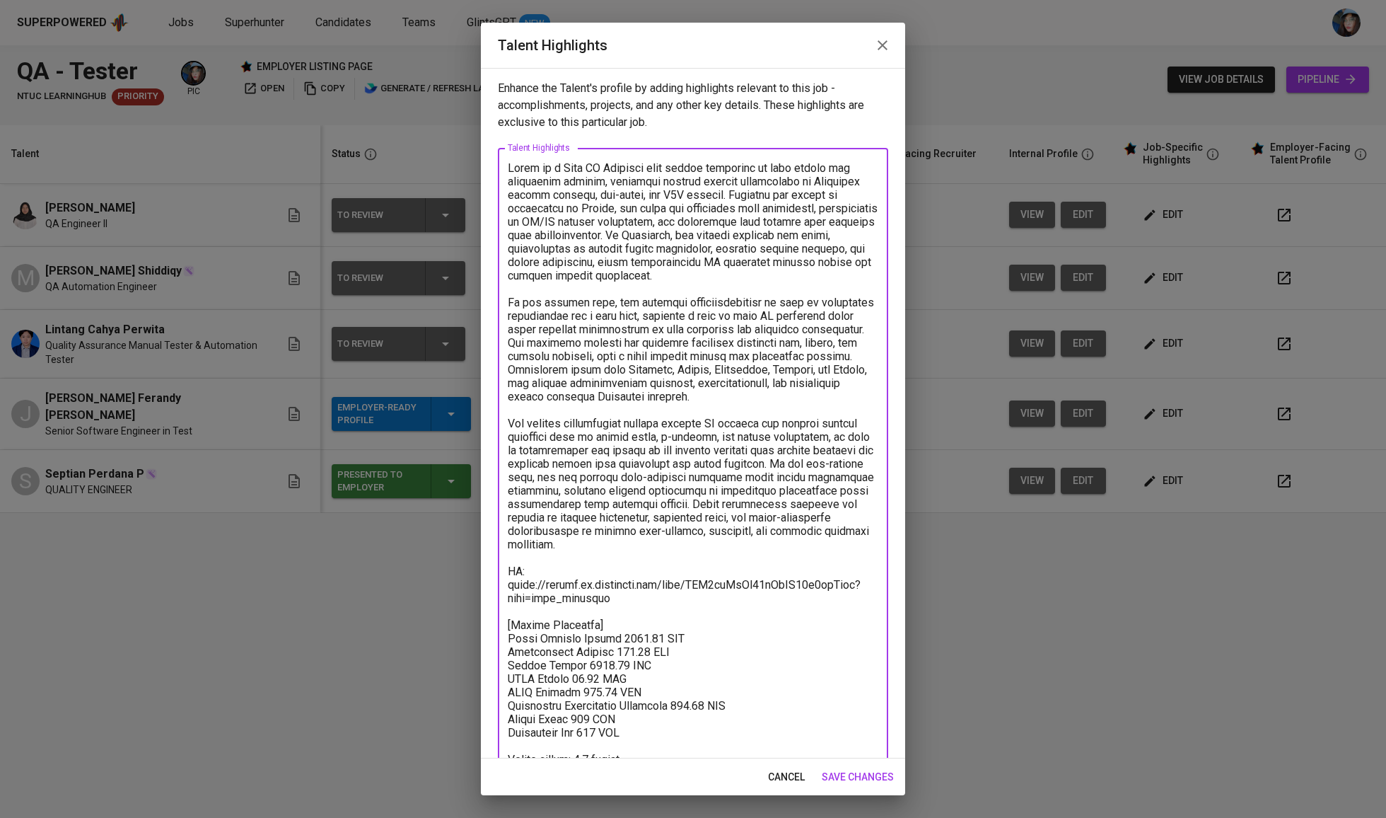
click at [557, 182] on textarea at bounding box center [693, 471] width 371 height 620
click at [501, 171] on div "x Talent Highlights" at bounding box center [693, 471] width 390 height 646
click at [508, 166] on textarea at bounding box center [693, 471] width 371 height 620
click at [844, 489] on textarea at bounding box center [693, 471] width 371 height 620
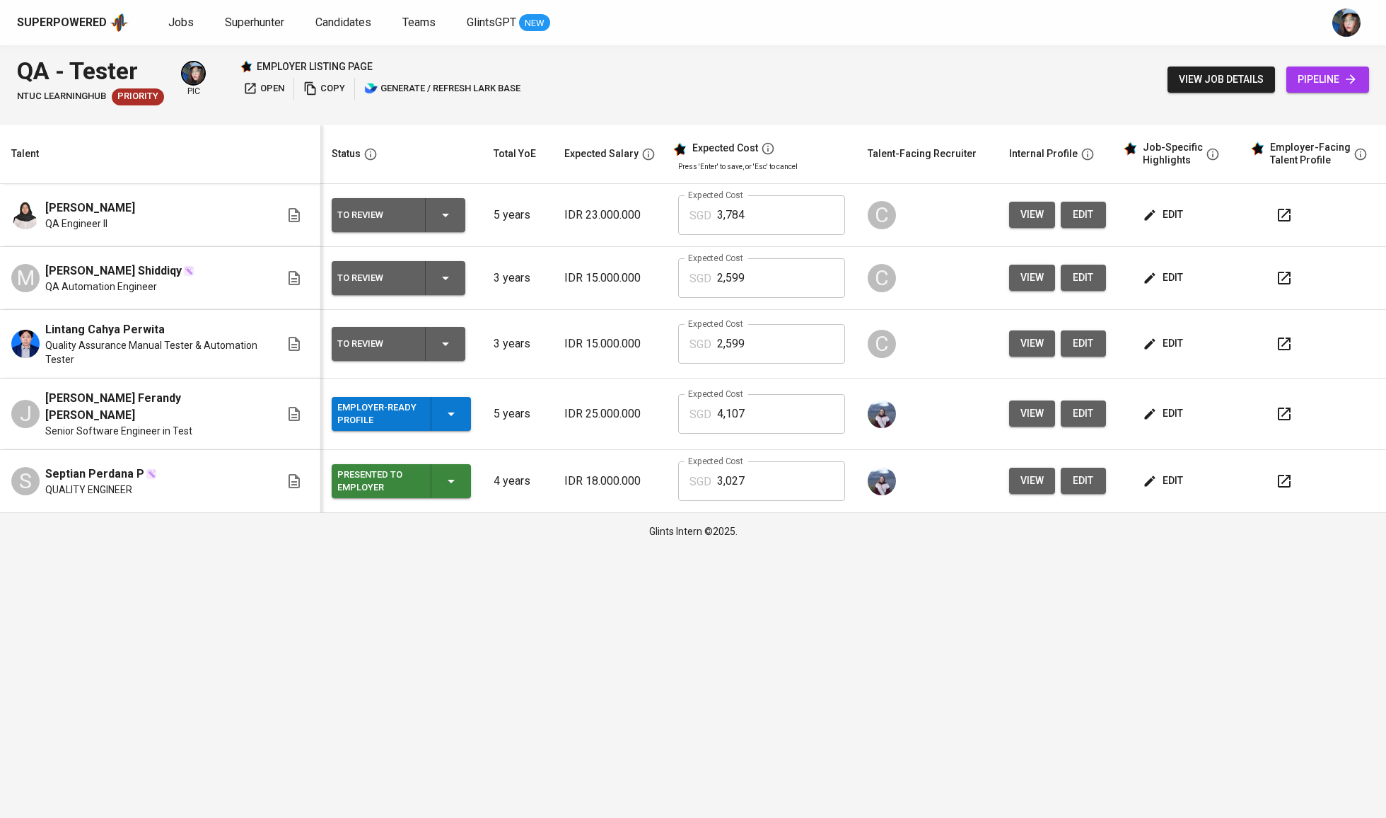
click at [788, 416] on input "4,107" at bounding box center [781, 414] width 128 height 40
type input "3,976"
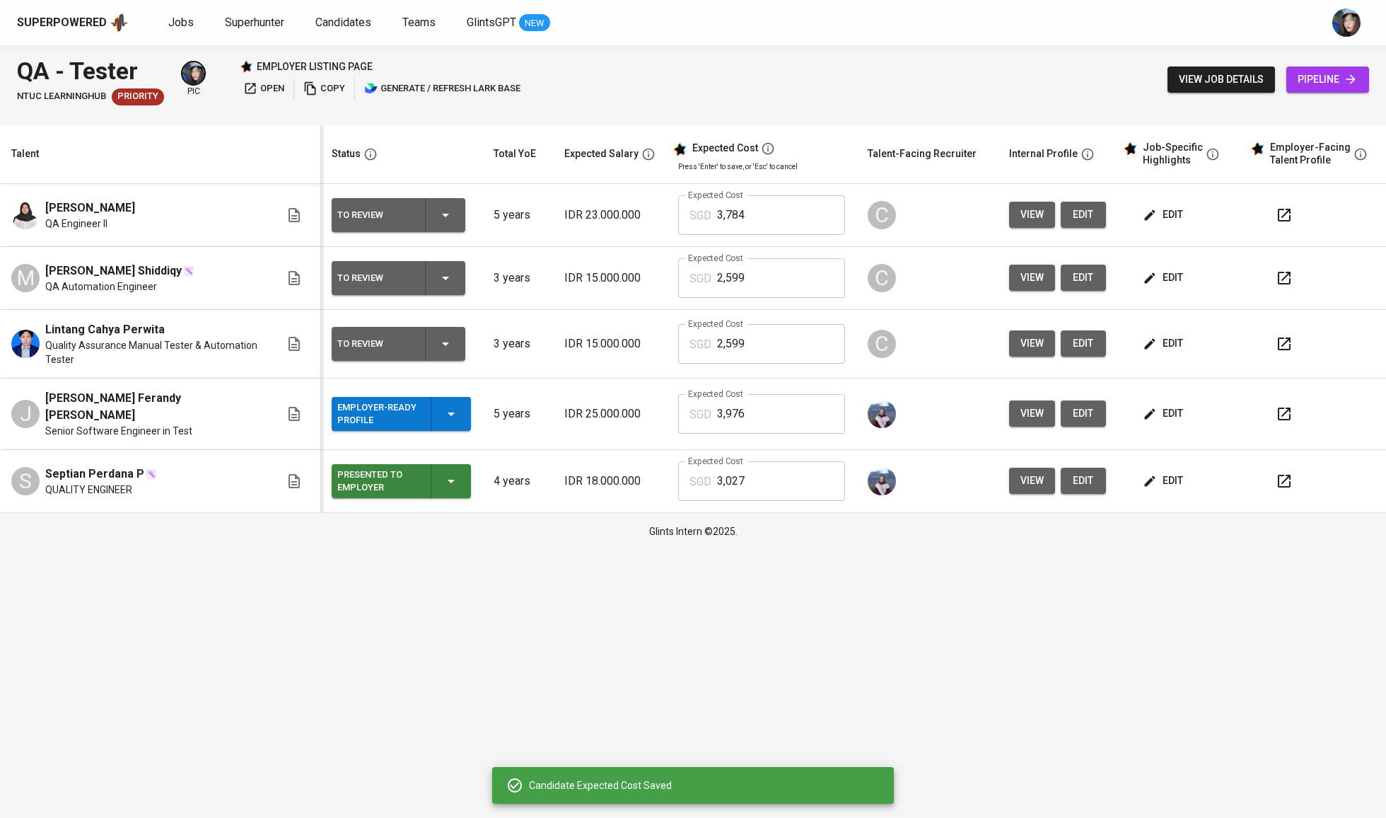
click at [1181, 405] on span "edit" at bounding box center [1164, 414] width 37 height 18
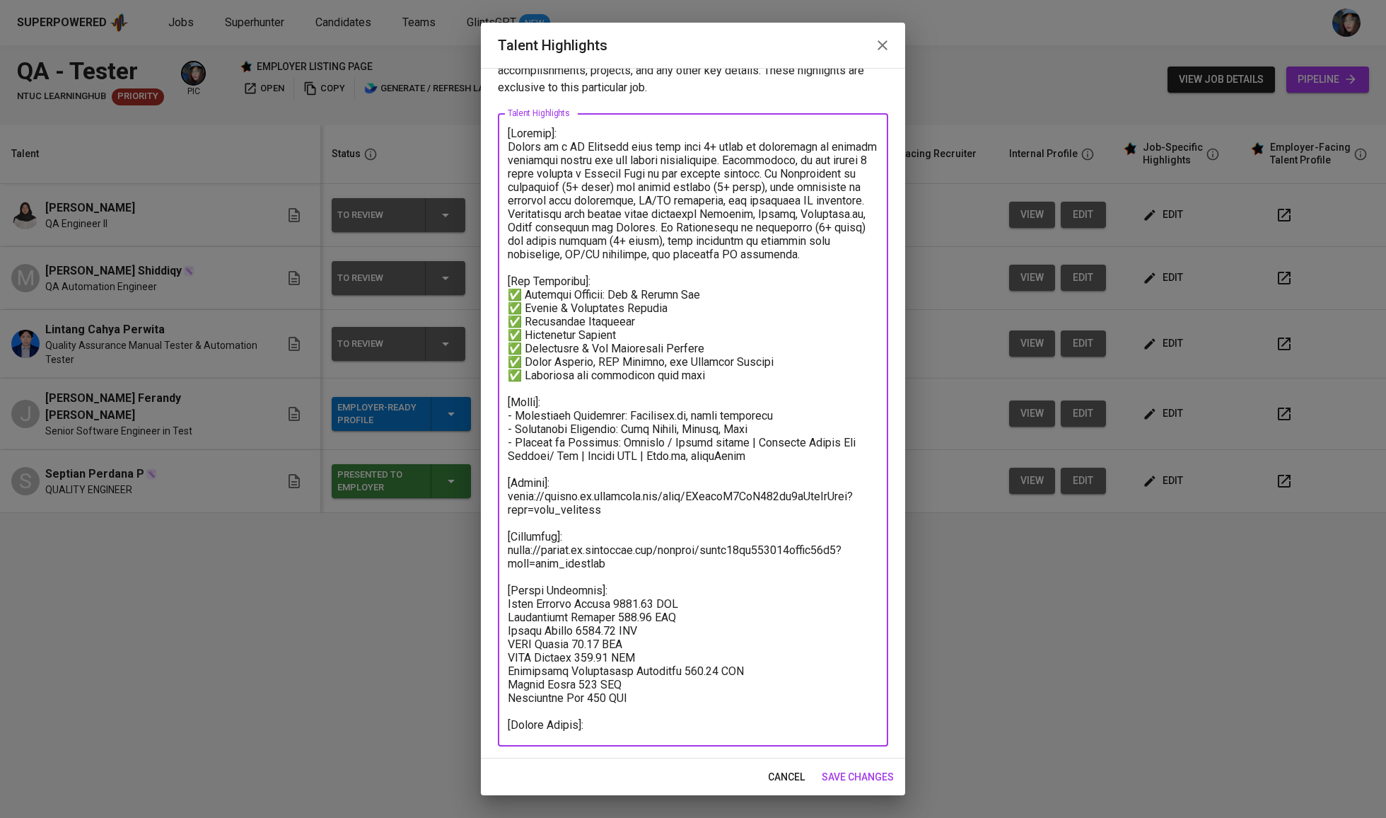
drag, startPoint x: 637, startPoint y: 683, endPoint x: 505, endPoint y: 577, distance: 169.6
click at [505, 577] on div "x Talent Highlights" at bounding box center [693, 429] width 390 height 633
paste textarea "Total Monthly Salary 3975.69 SGD Recruitment Service 464.86 SGD Talent Salary 2…"
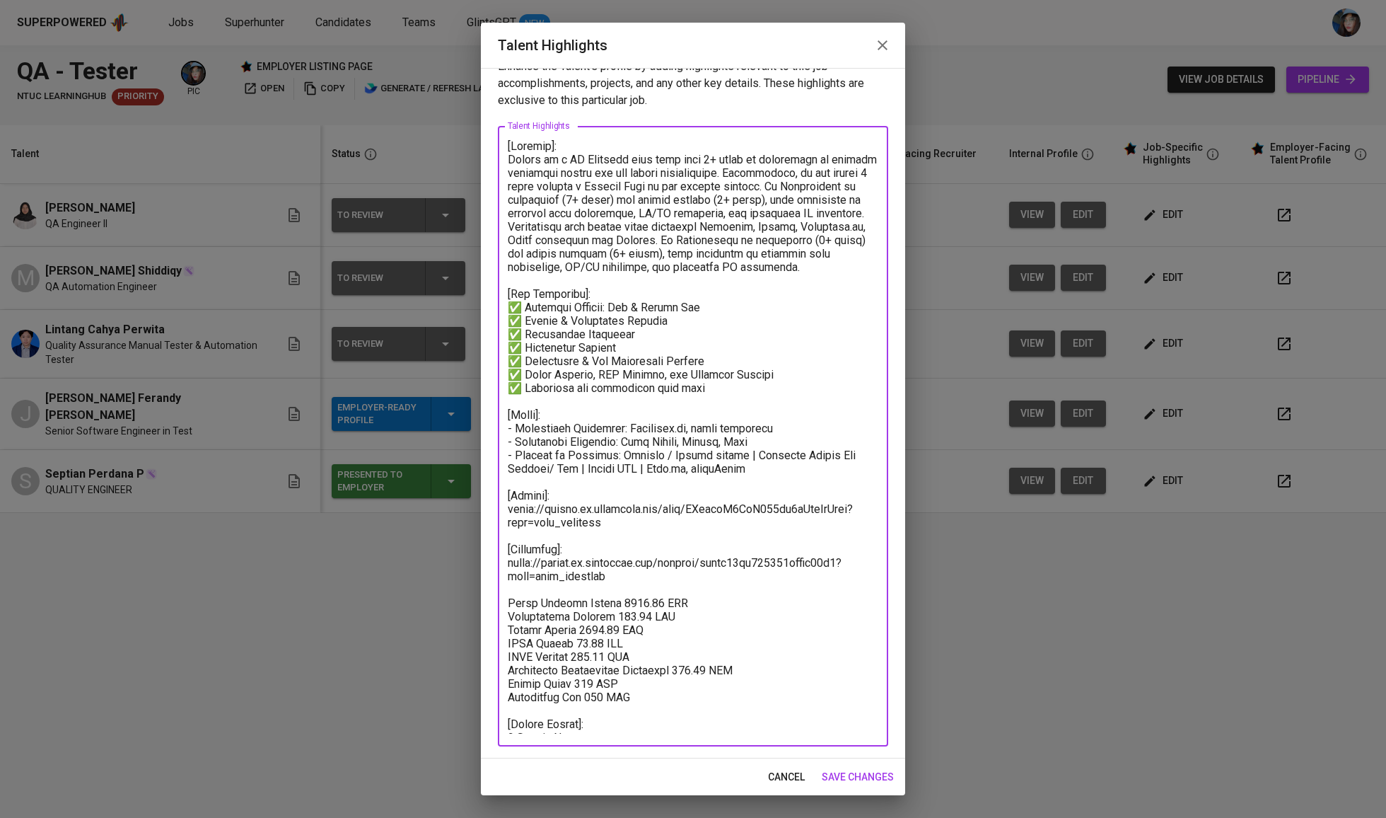
scroll to position [23, 0]
click at [579, 583] on textarea at bounding box center [693, 436] width 371 height 594
drag, startPoint x: 644, startPoint y: 578, endPoint x: 504, endPoint y: 533, distance: 147.0
click at [504, 533] on div "x Talent Highlights" at bounding box center [693, 441] width 390 height 633
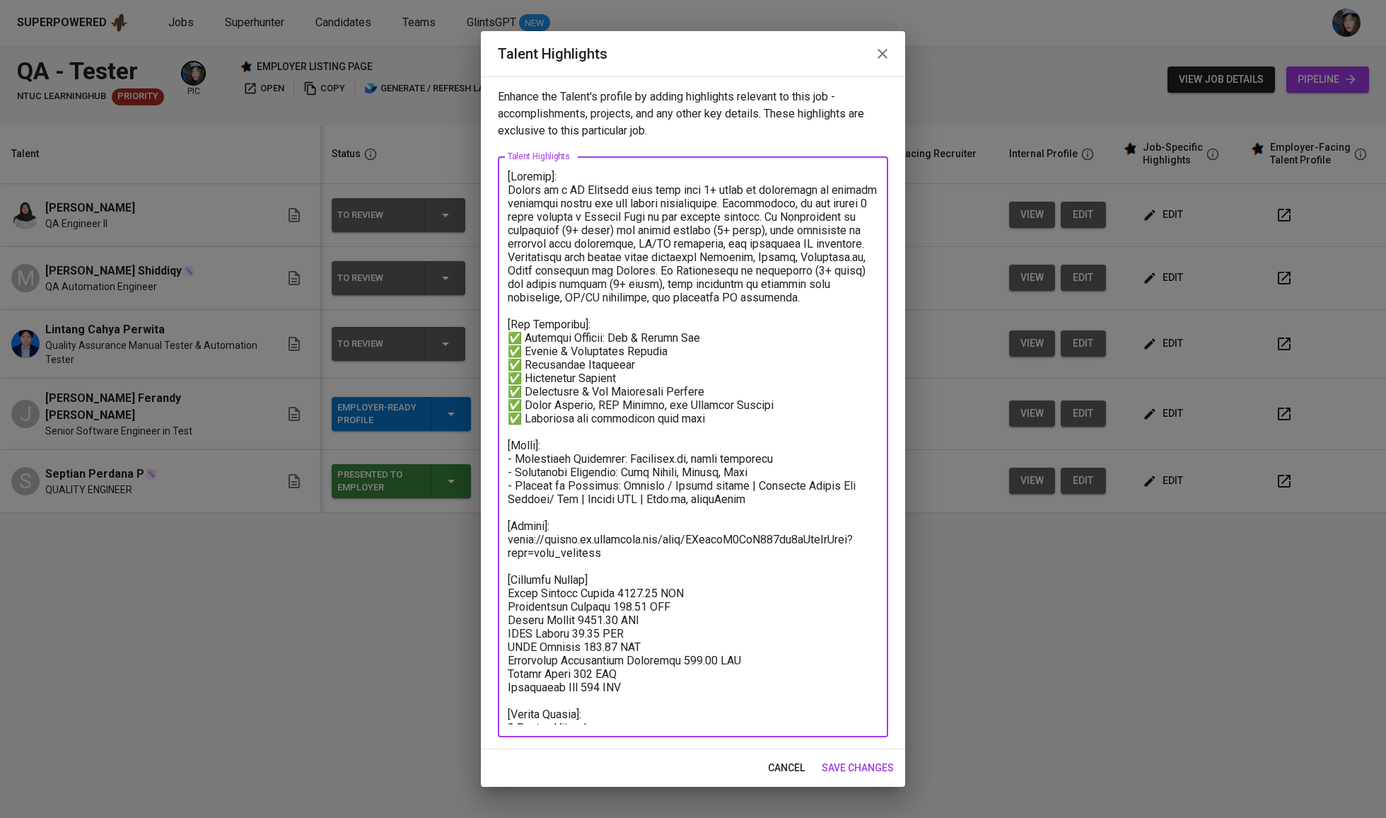
scroll to position [0, 0]
drag, startPoint x: 628, startPoint y: 547, endPoint x: 496, endPoint y: 536, distance: 132.7
click at [496, 536] on div "Enhance the Talent's profile by adding highlights relevant to this job - accomp…" at bounding box center [693, 412] width 424 height 673
click at [513, 165] on div "x Talent Highlights" at bounding box center [693, 446] width 390 height 581
click at [513, 188] on textarea at bounding box center [693, 447] width 371 height 555
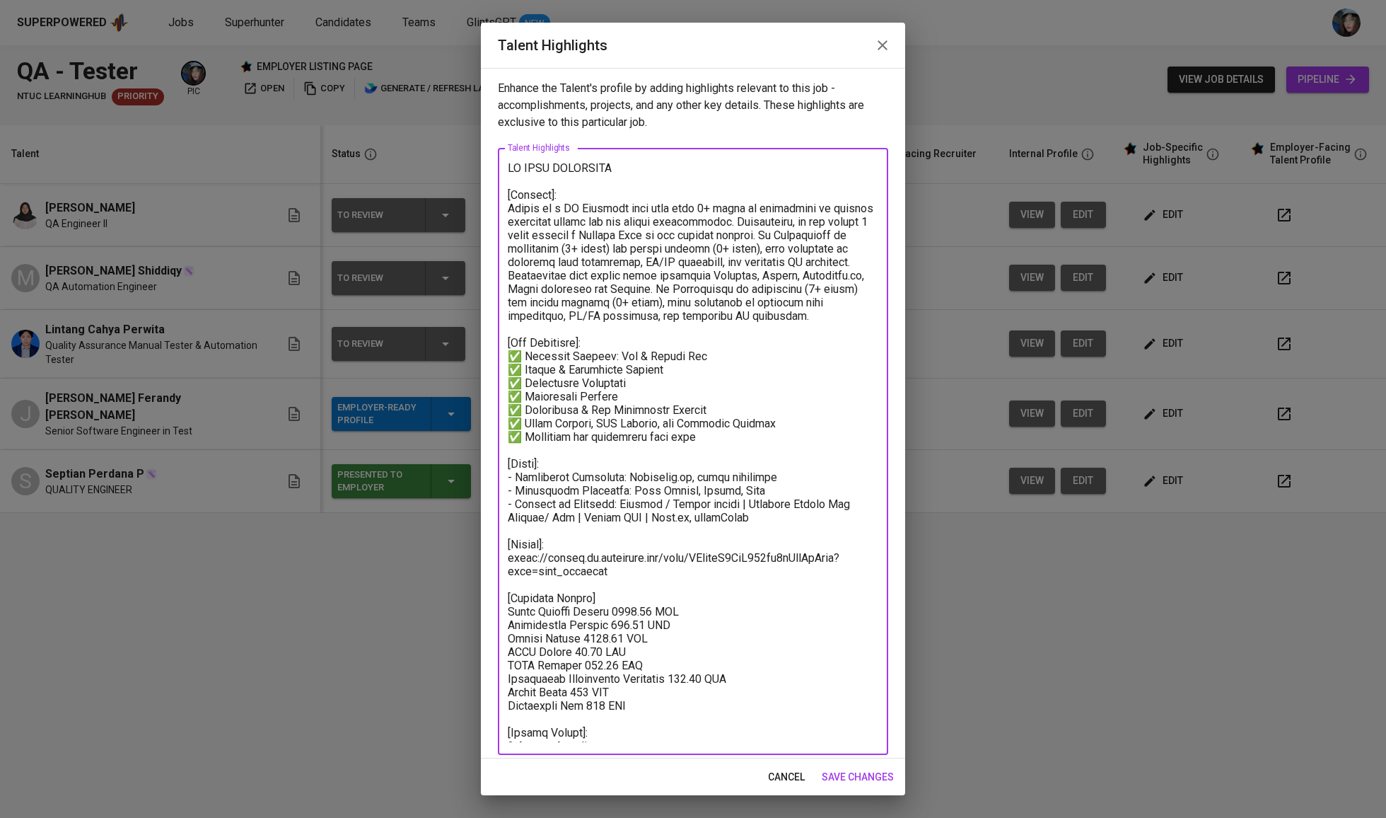
click at [756, 512] on textarea at bounding box center [693, 451] width 371 height 581
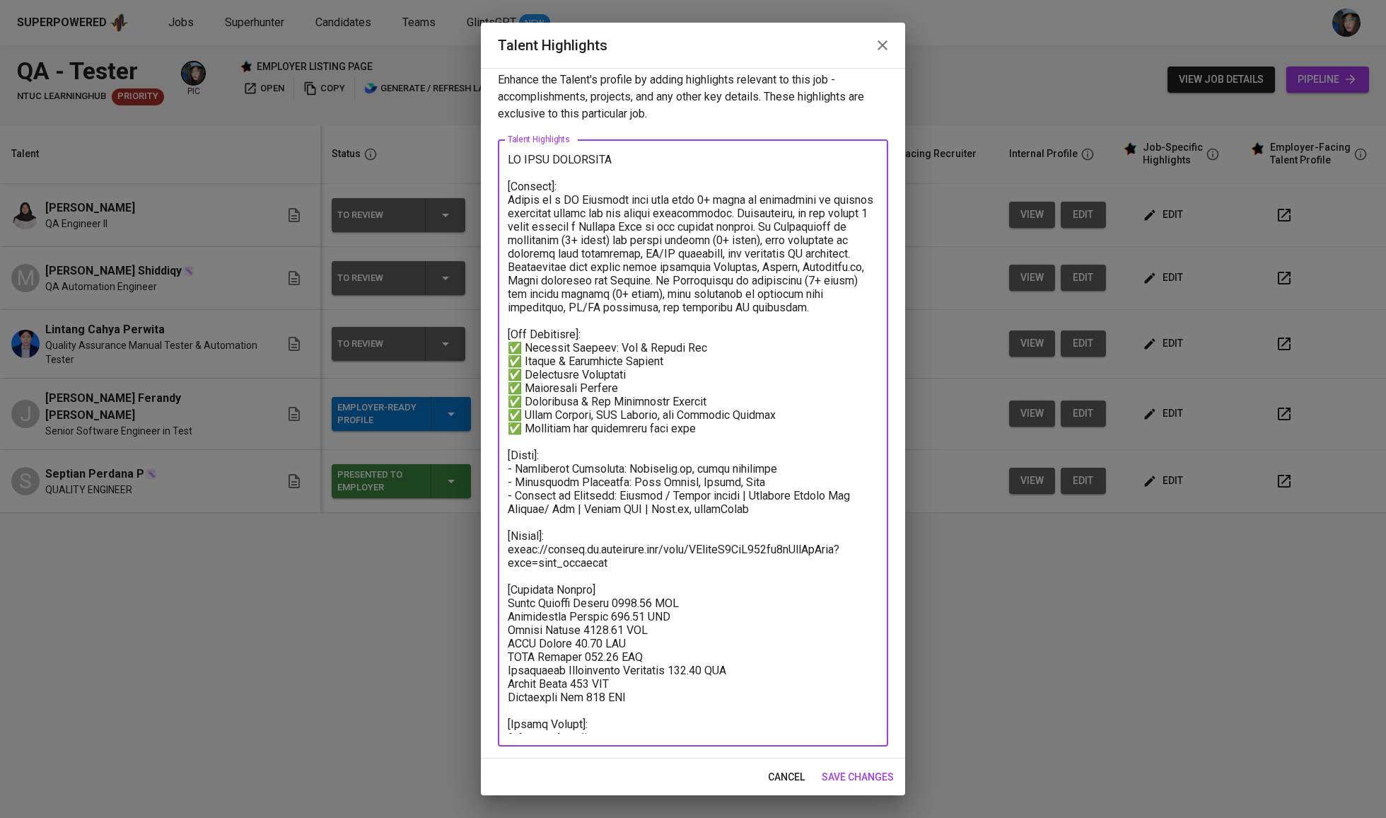
scroll to position [9, 0]
type textarea "QA LEAD CANDIDATE [Summary]: Jeffri is a QA Engineer with more than 5+ years of…"
click at [840, 770] on span "save changes" at bounding box center [858, 777] width 72 height 18
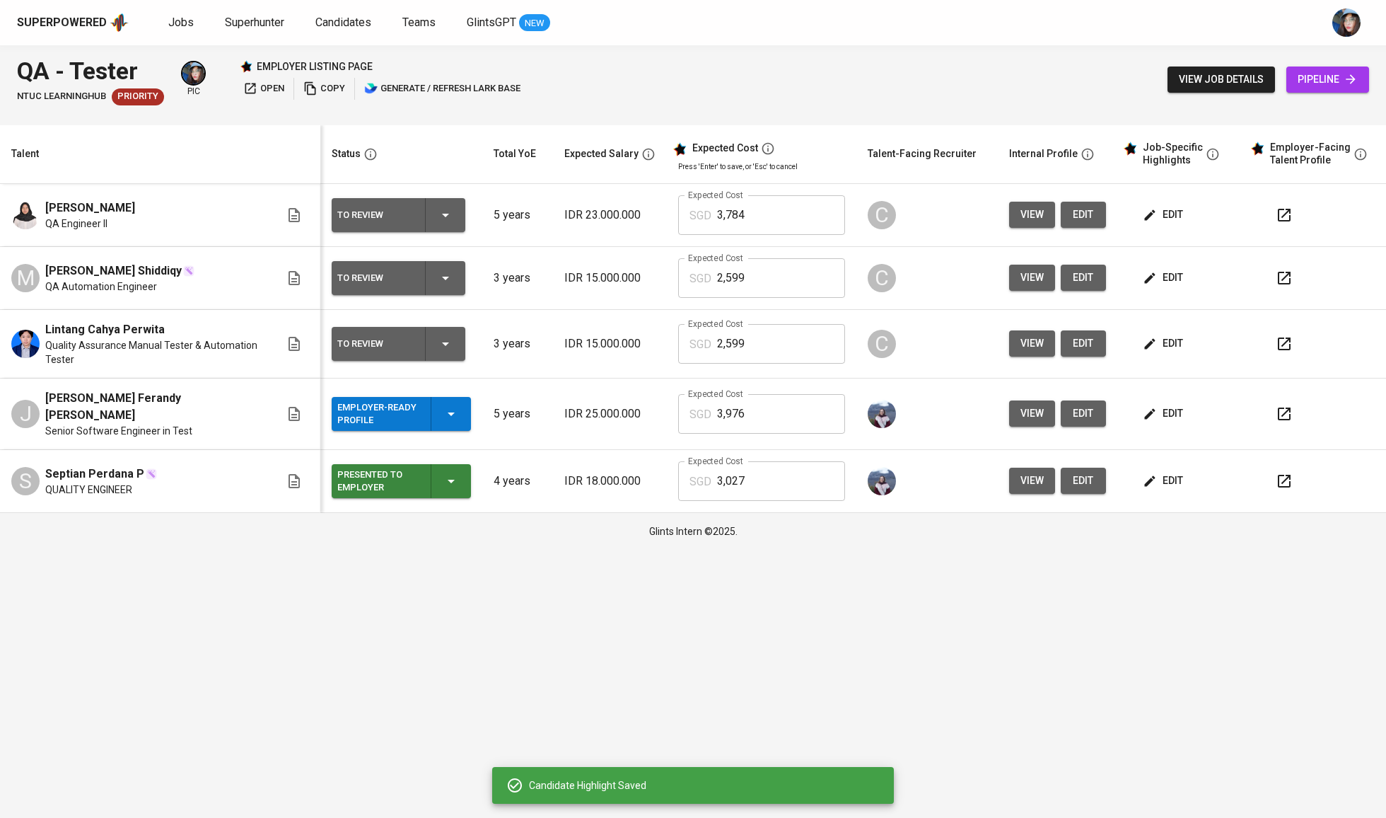
click at [465, 419] on div "Employer-Ready Profile" at bounding box center [400, 414] width 127 height 34
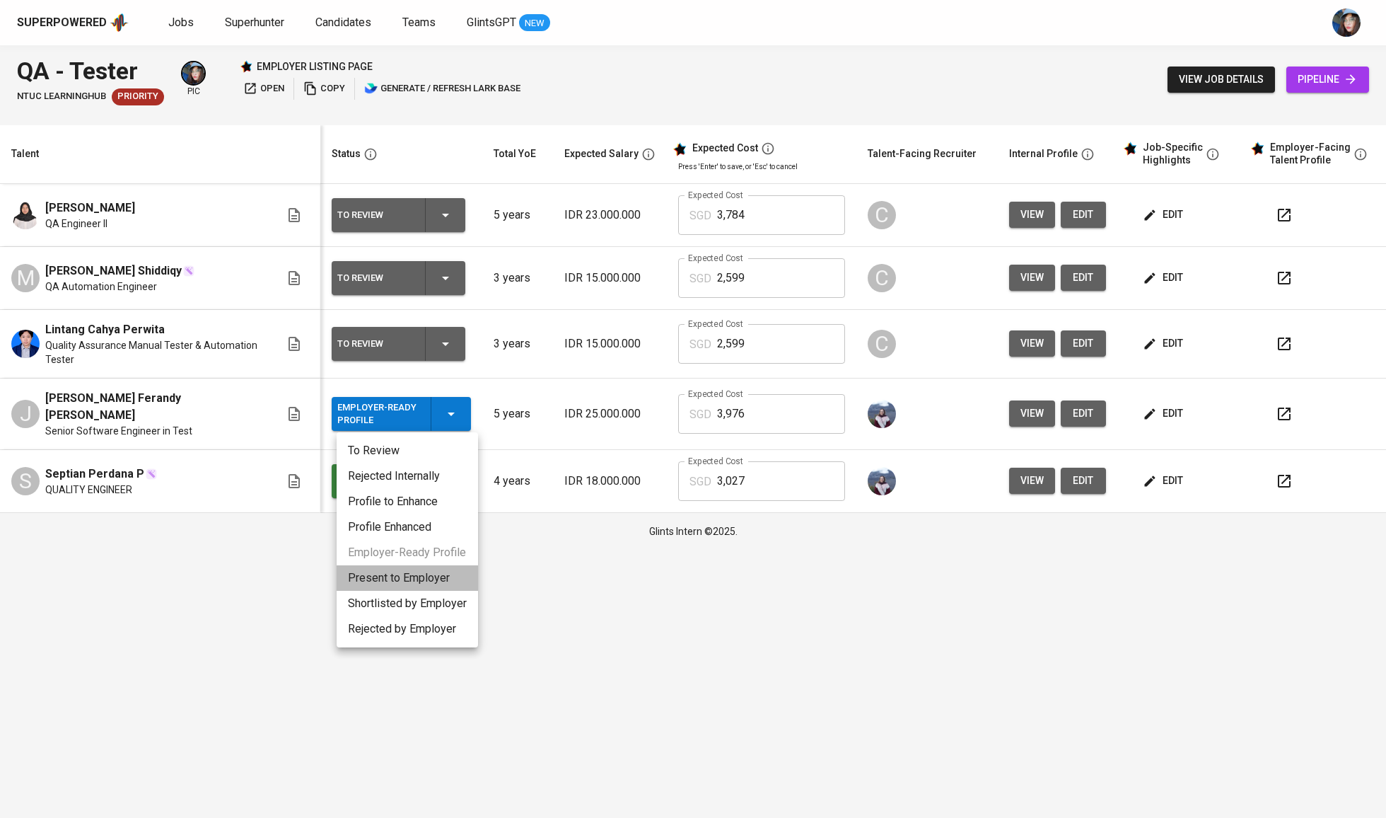
click at [429, 579] on li "Present to Employer" at bounding box center [407, 577] width 141 height 25
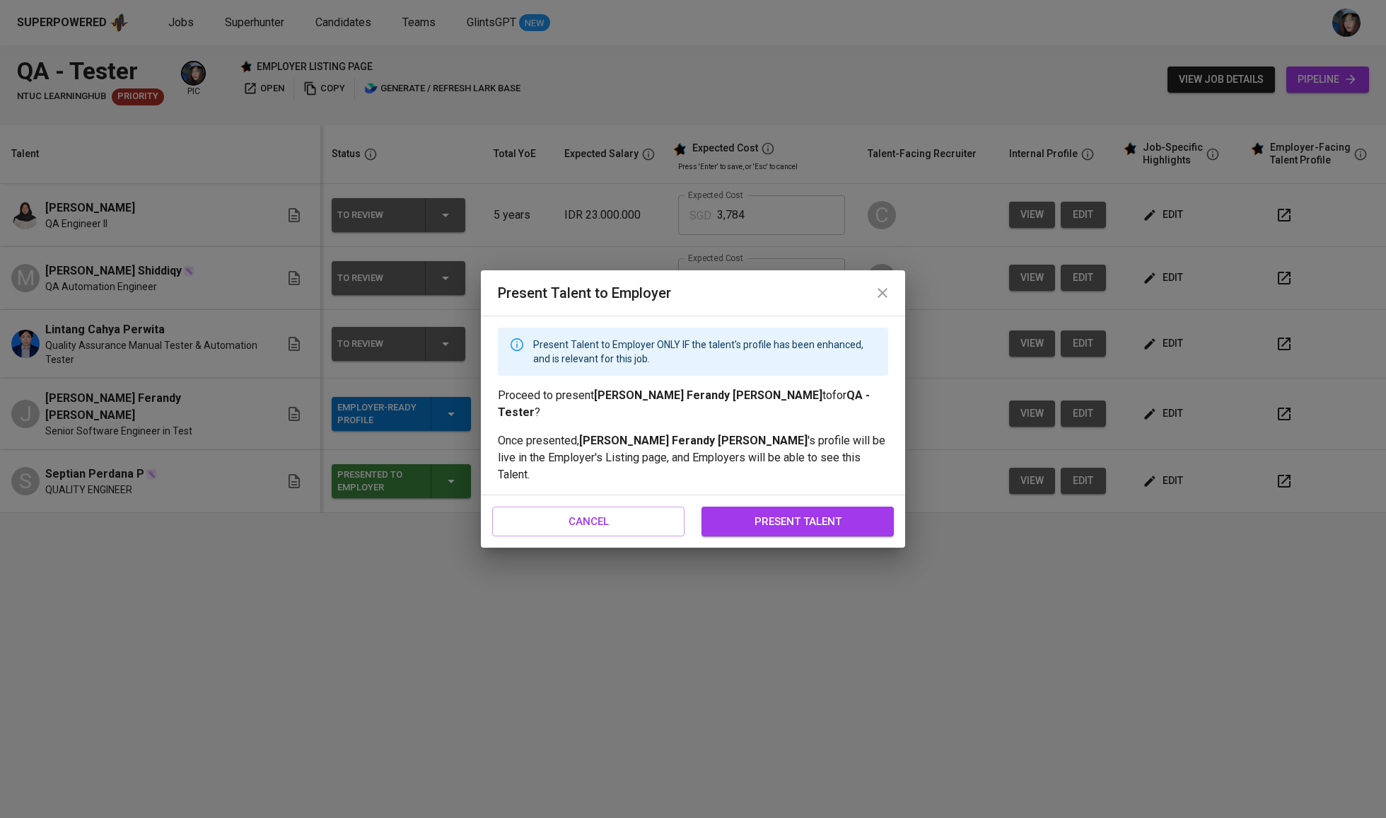
click at [774, 512] on span "present talent" at bounding box center [797, 521] width 161 height 18
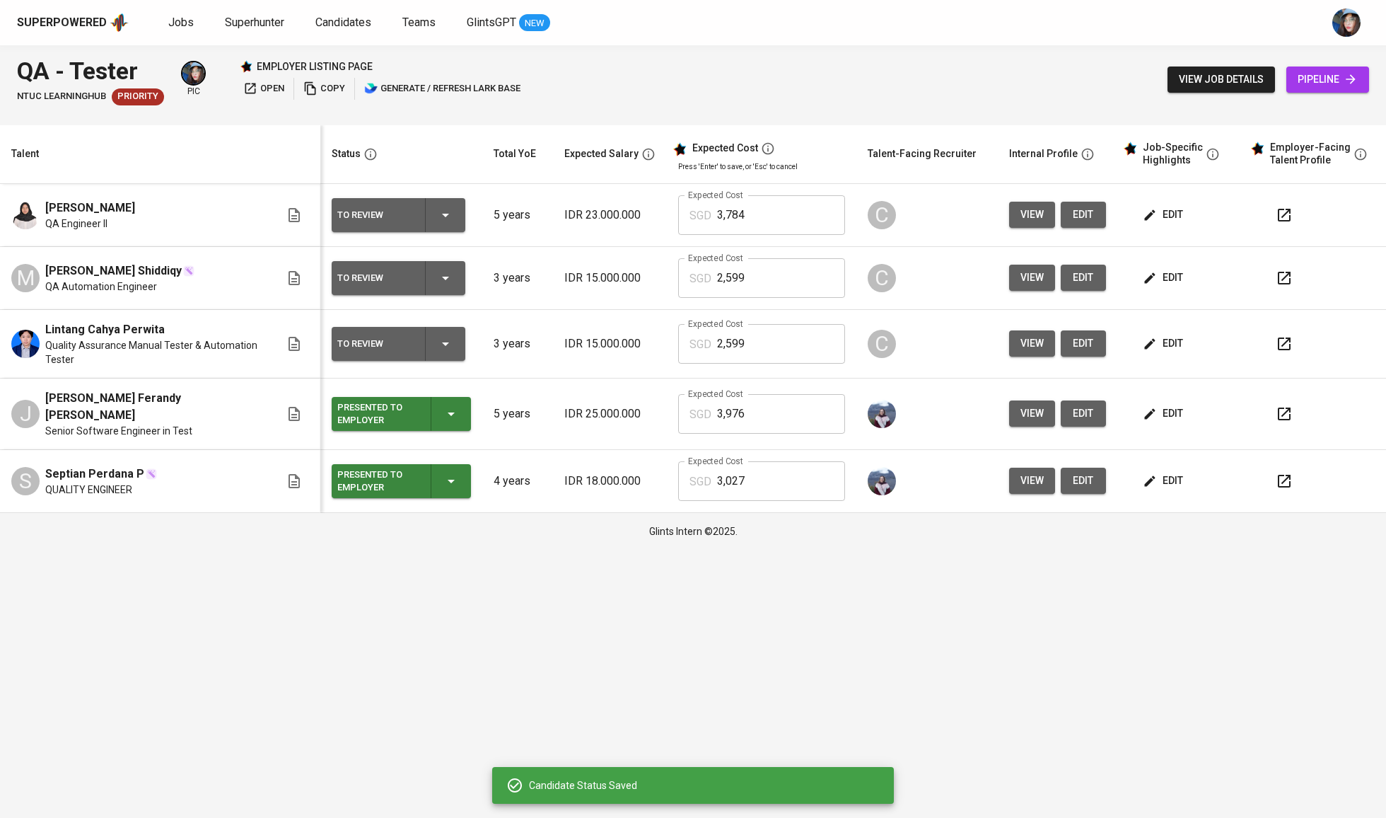
click at [1181, 472] on span "edit" at bounding box center [1164, 481] width 37 height 18
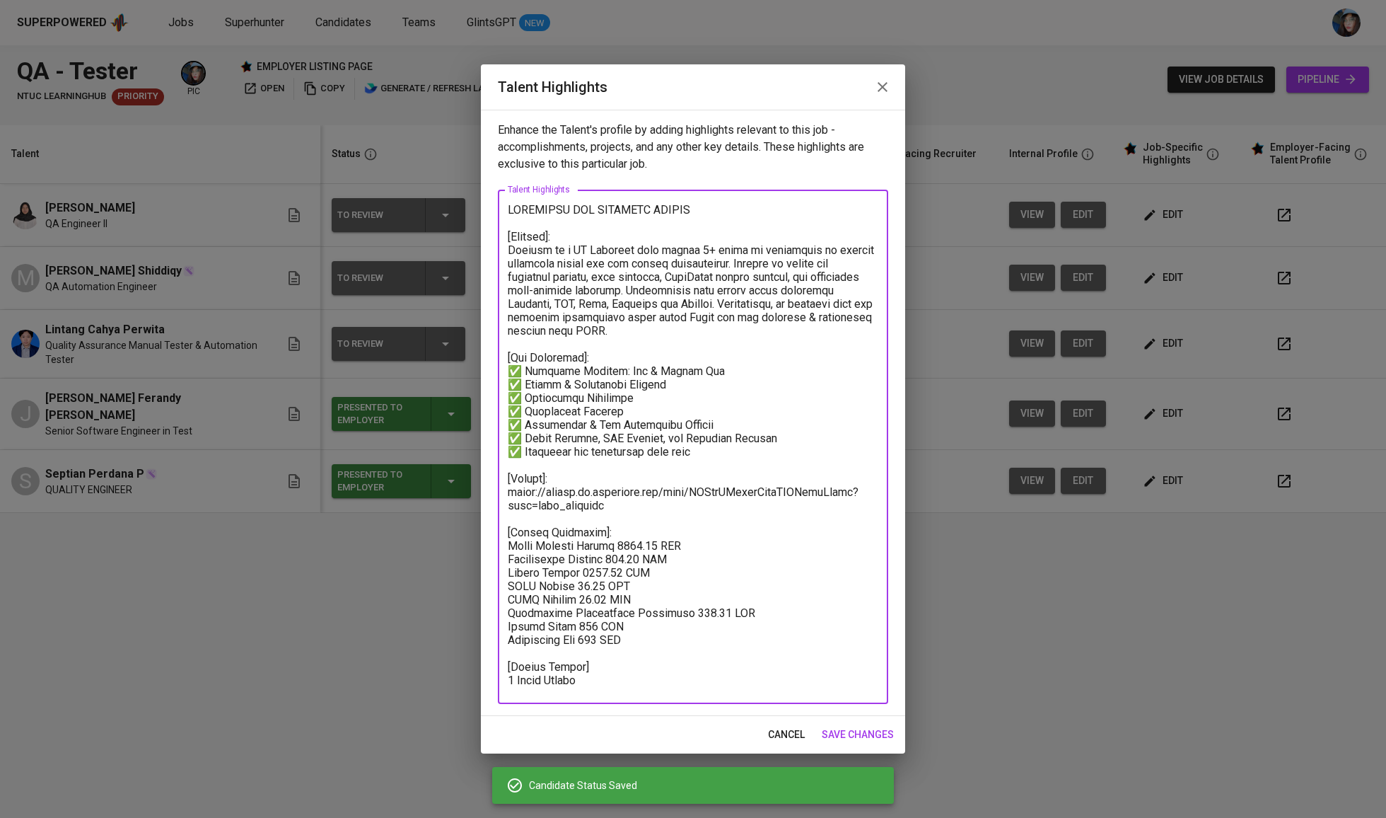
drag, startPoint x: 703, startPoint y: 205, endPoint x: 589, endPoint y: 205, distance: 113.9
click at [584, 205] on textarea at bounding box center [693, 447] width 371 height 488
click at [593, 205] on textarea at bounding box center [693, 447] width 371 height 488
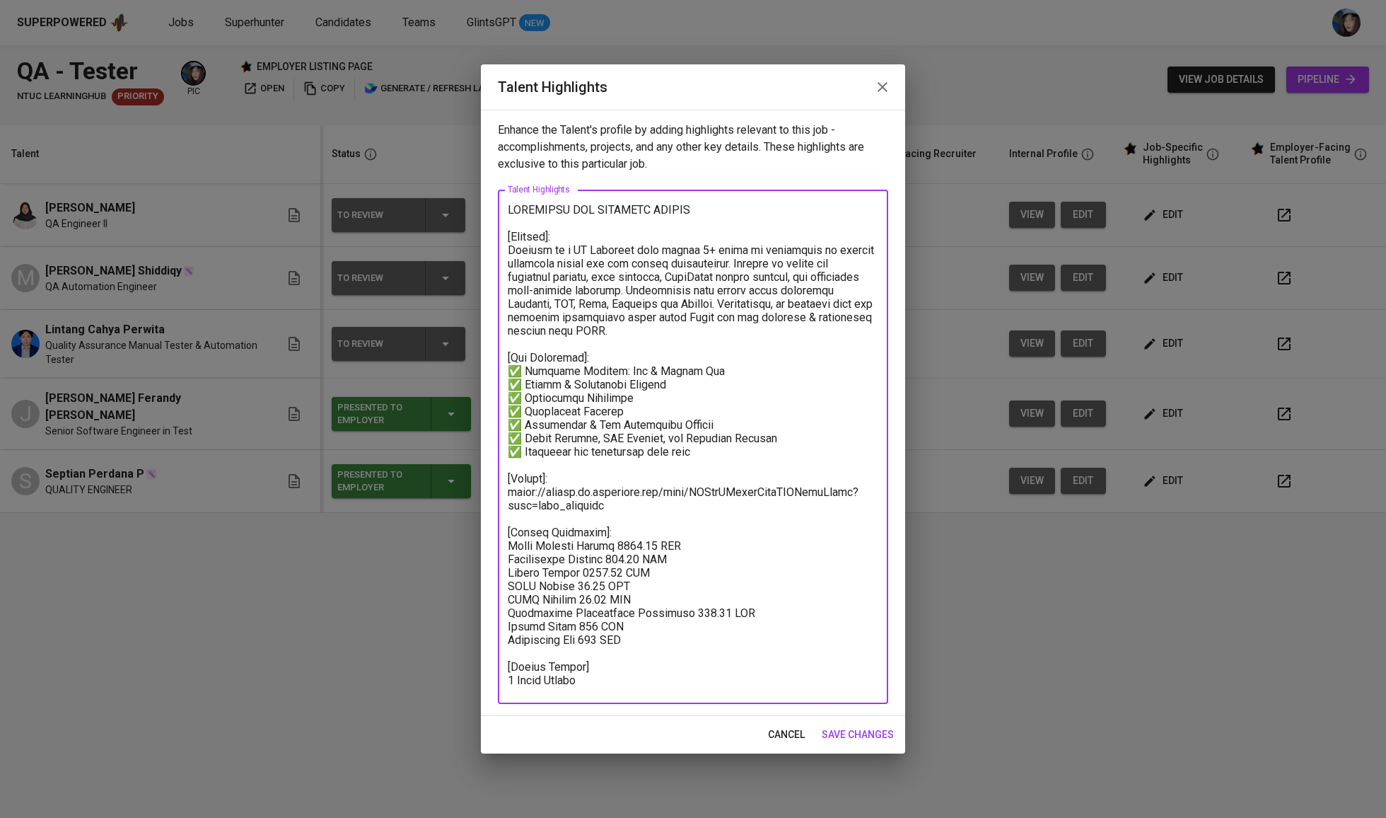
drag, startPoint x: 590, startPoint y: 209, endPoint x: 451, endPoint y: 207, distance: 138.6
click at [451, 207] on div "Talent Highlights Enhance the Talent's profile by adding highlights relevant to…" at bounding box center [693, 409] width 1386 height 818
click at [635, 211] on textarea at bounding box center [693, 447] width 371 height 488
type textarea "SOFTWARE TESTER CANDIDATE [Summary]: Septian is a QA Engineer with around 4+ ye…"
click at [861, 745] on button "save changes" at bounding box center [857, 734] width 83 height 26
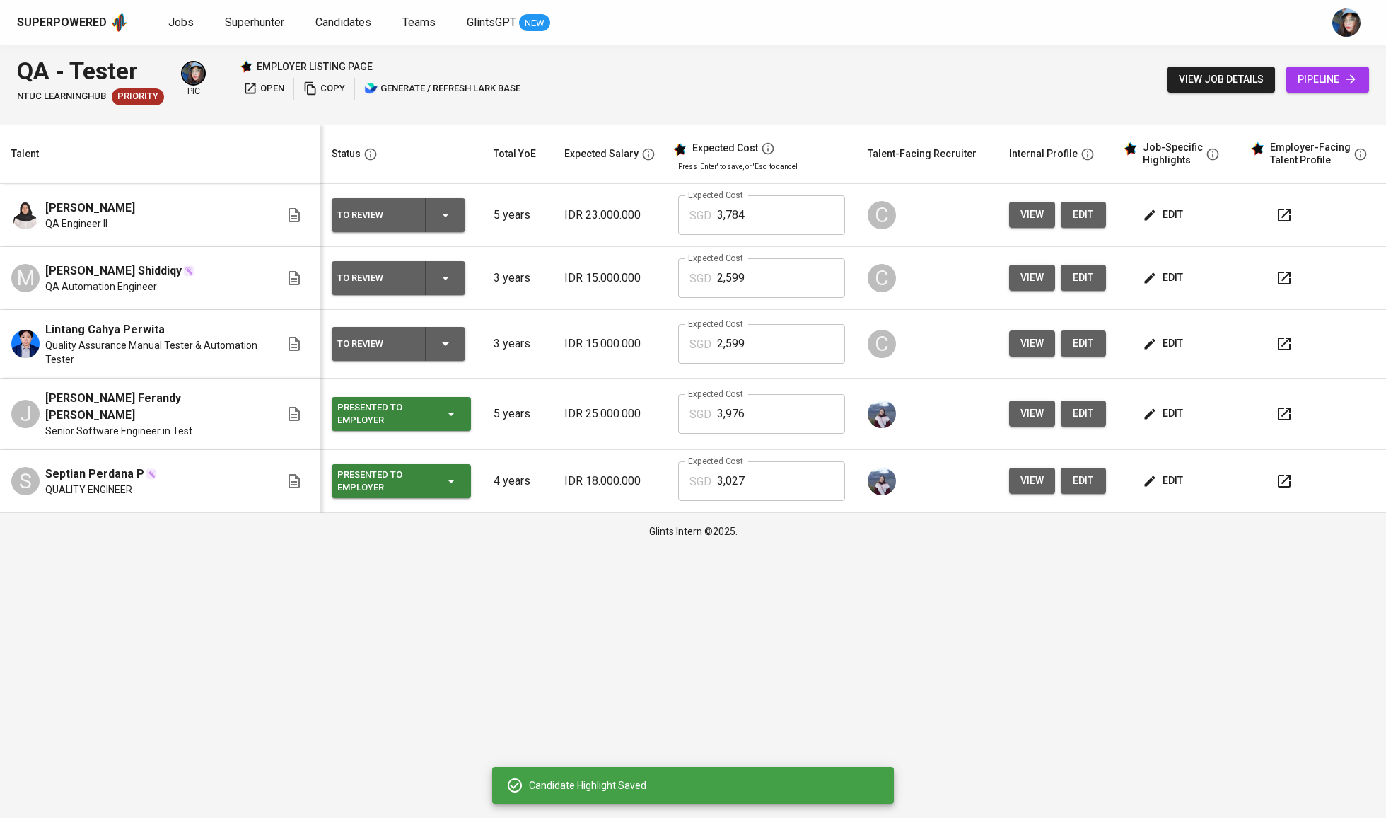
click at [541, 473] on p "4 years" at bounding box center [518, 480] width 48 height 17
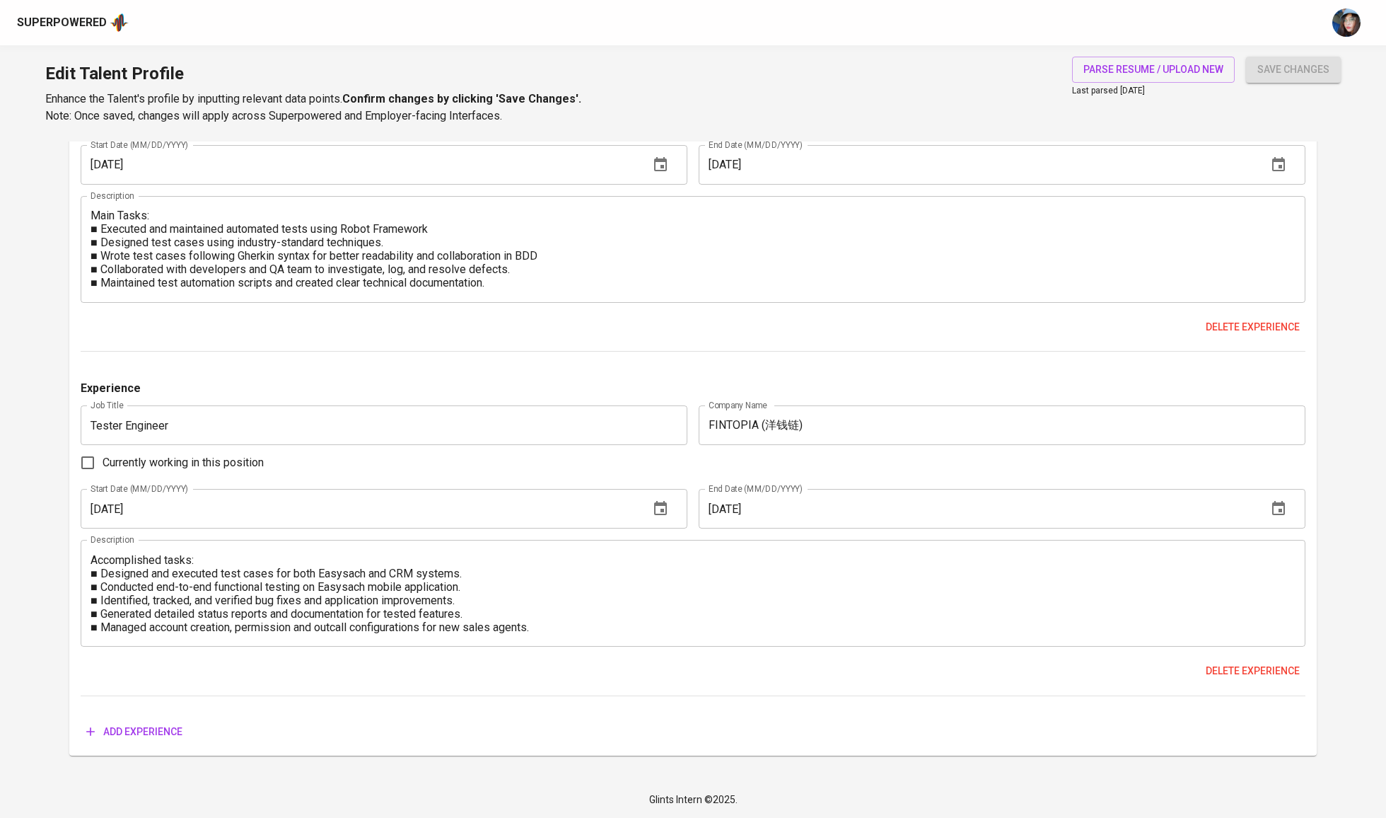
scroll to position [1866, 0]
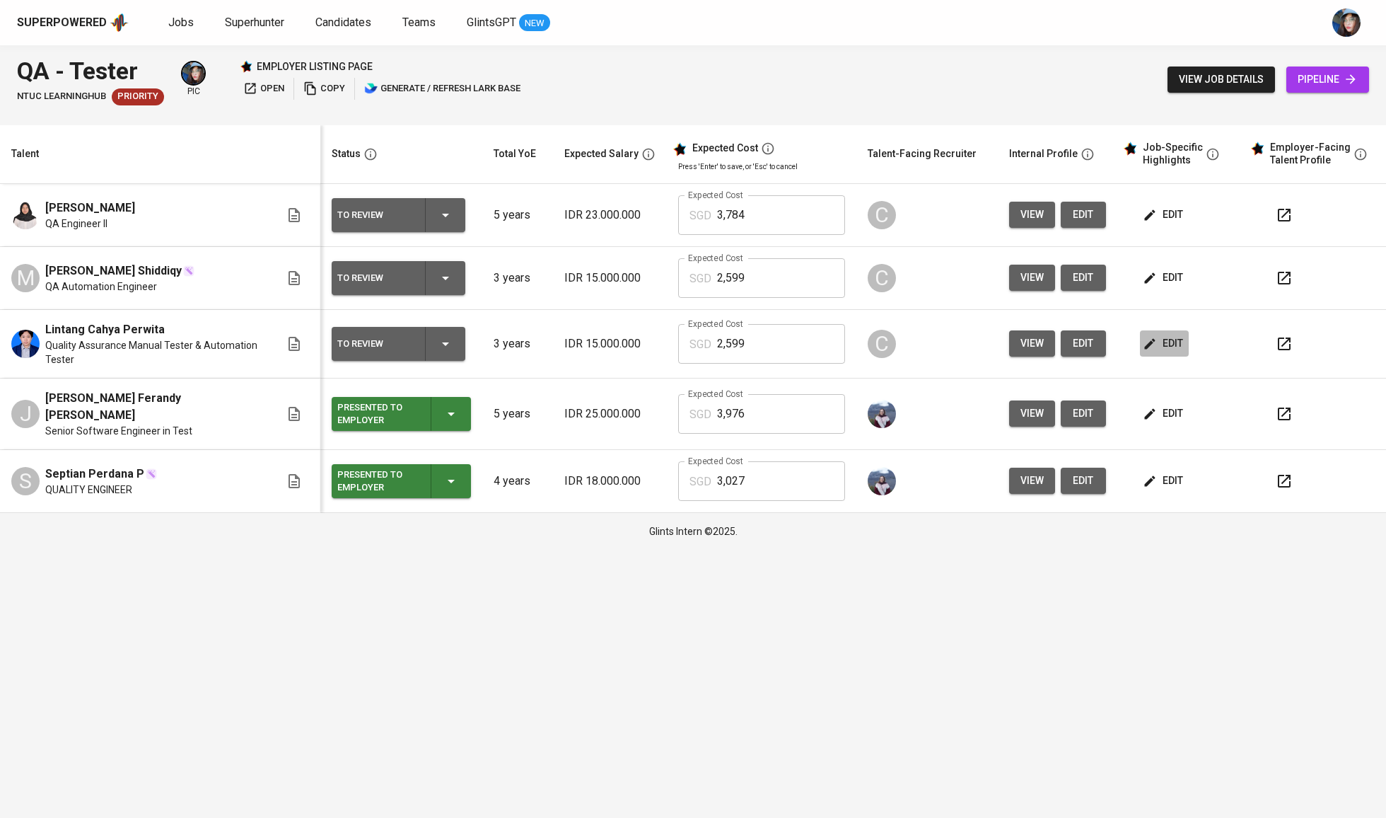
click at [1155, 349] on icon "button" at bounding box center [1150, 344] width 14 height 14
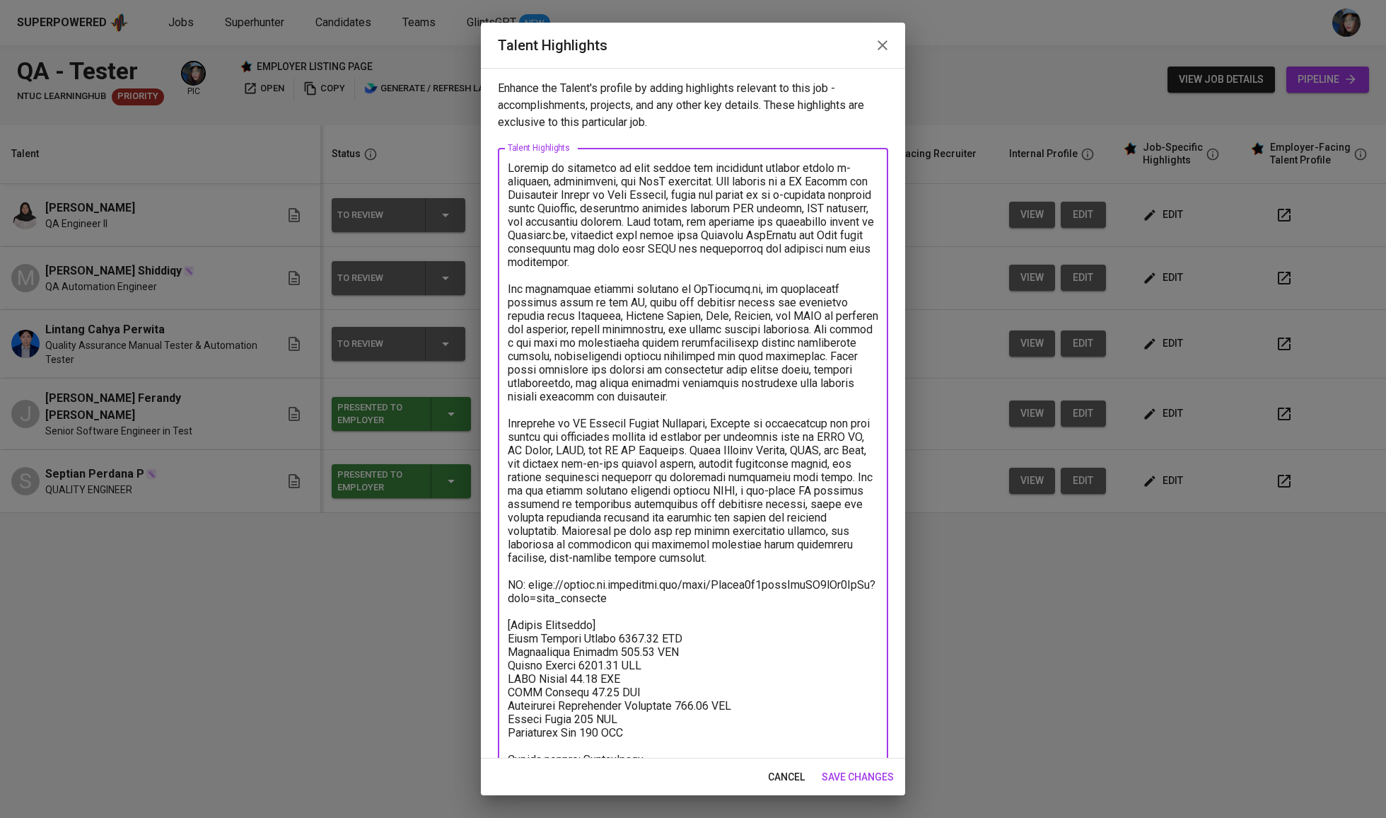
drag, startPoint x: 610, startPoint y: 587, endPoint x: 529, endPoint y: 576, distance: 81.4
click at [529, 576] on textarea at bounding box center [693, 471] width 371 height 620
drag, startPoint x: 646, startPoint y: 567, endPoint x: 645, endPoint y: 578, distance: 11.4
click at [646, 567] on textarea at bounding box center [693, 471] width 371 height 620
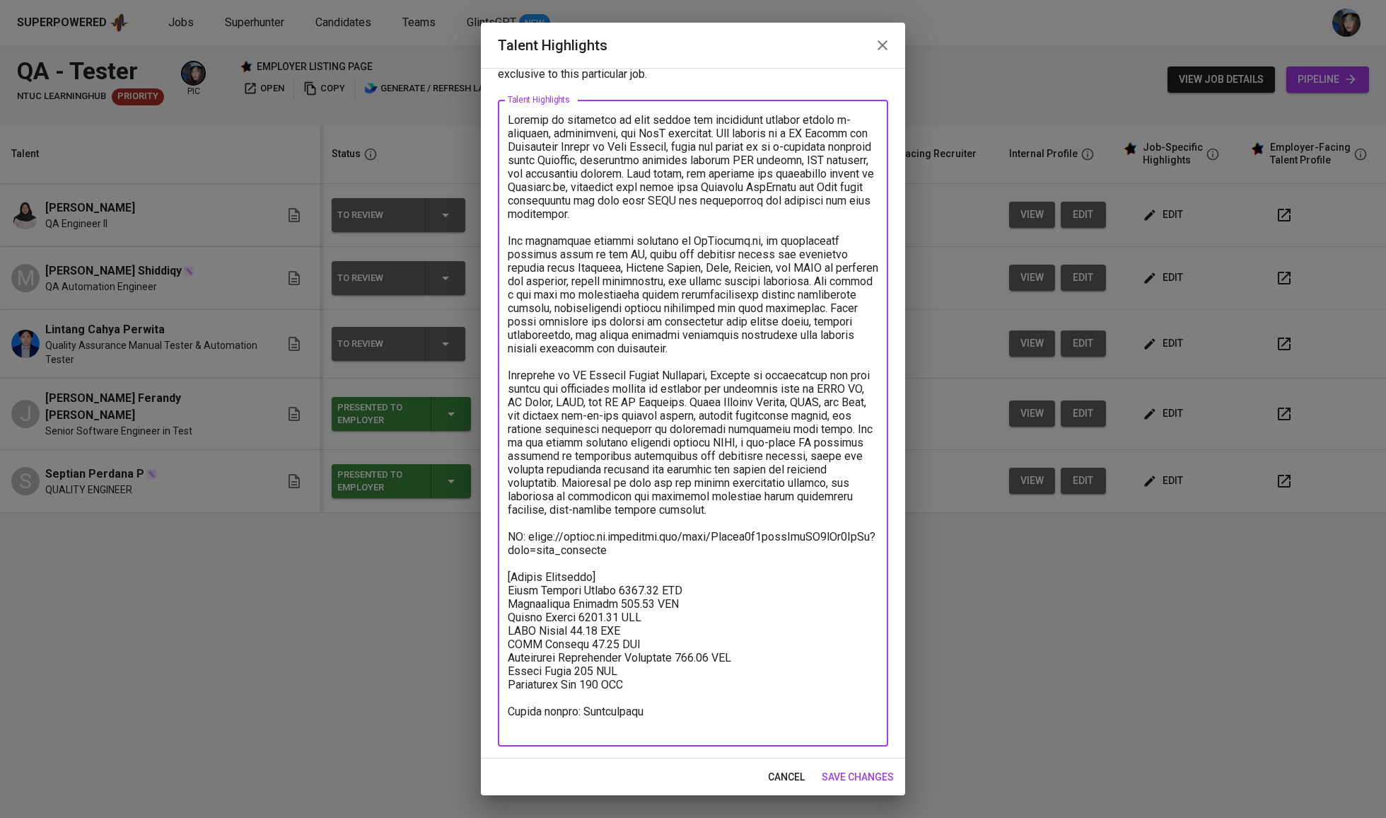
scroll to position [49, 0]
click at [530, 725] on textarea at bounding box center [693, 423] width 371 height 620
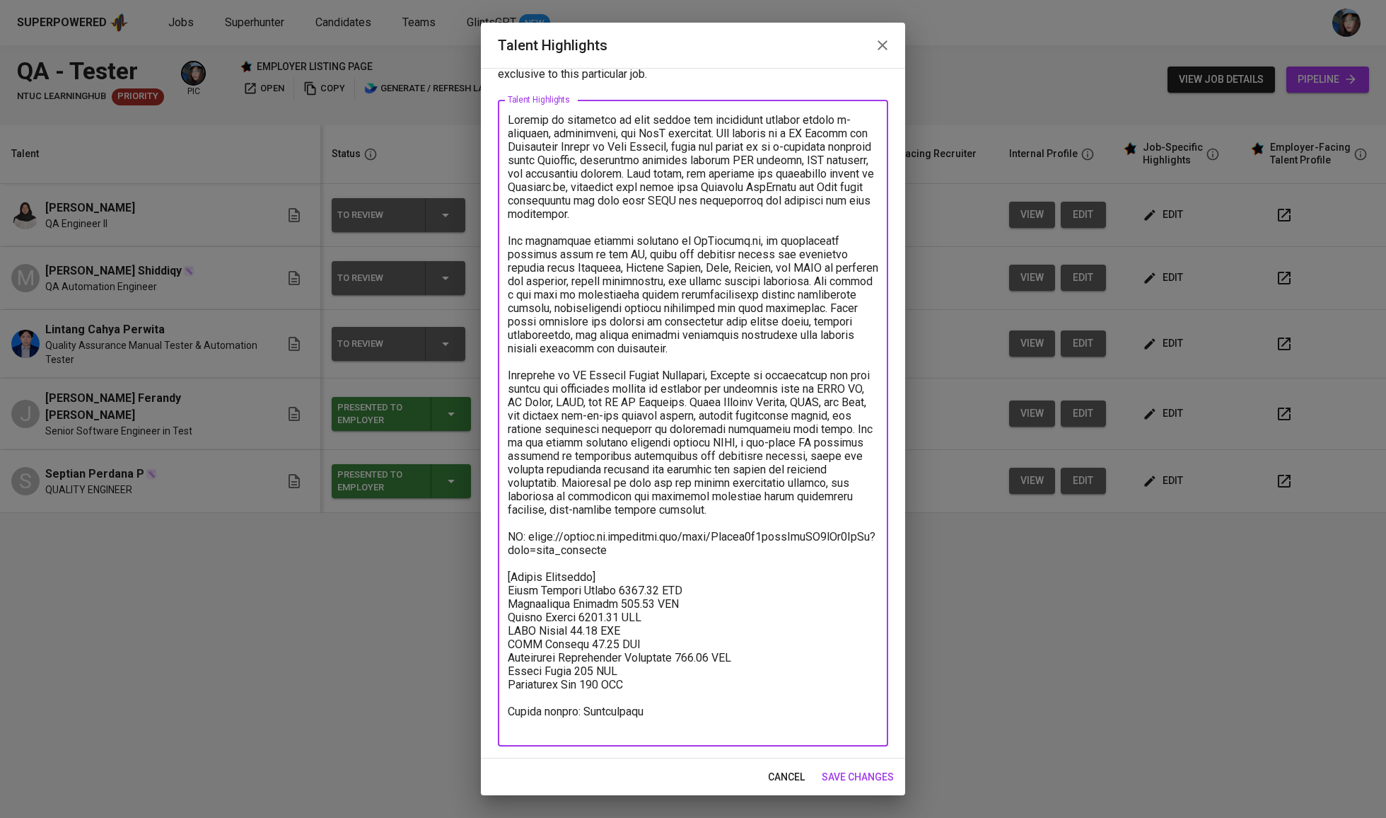
click at [530, 725] on textarea at bounding box center [693, 423] width 371 height 620
type textarea "Lintang is expertise in both manual and automation testing across e-commerce, a…"
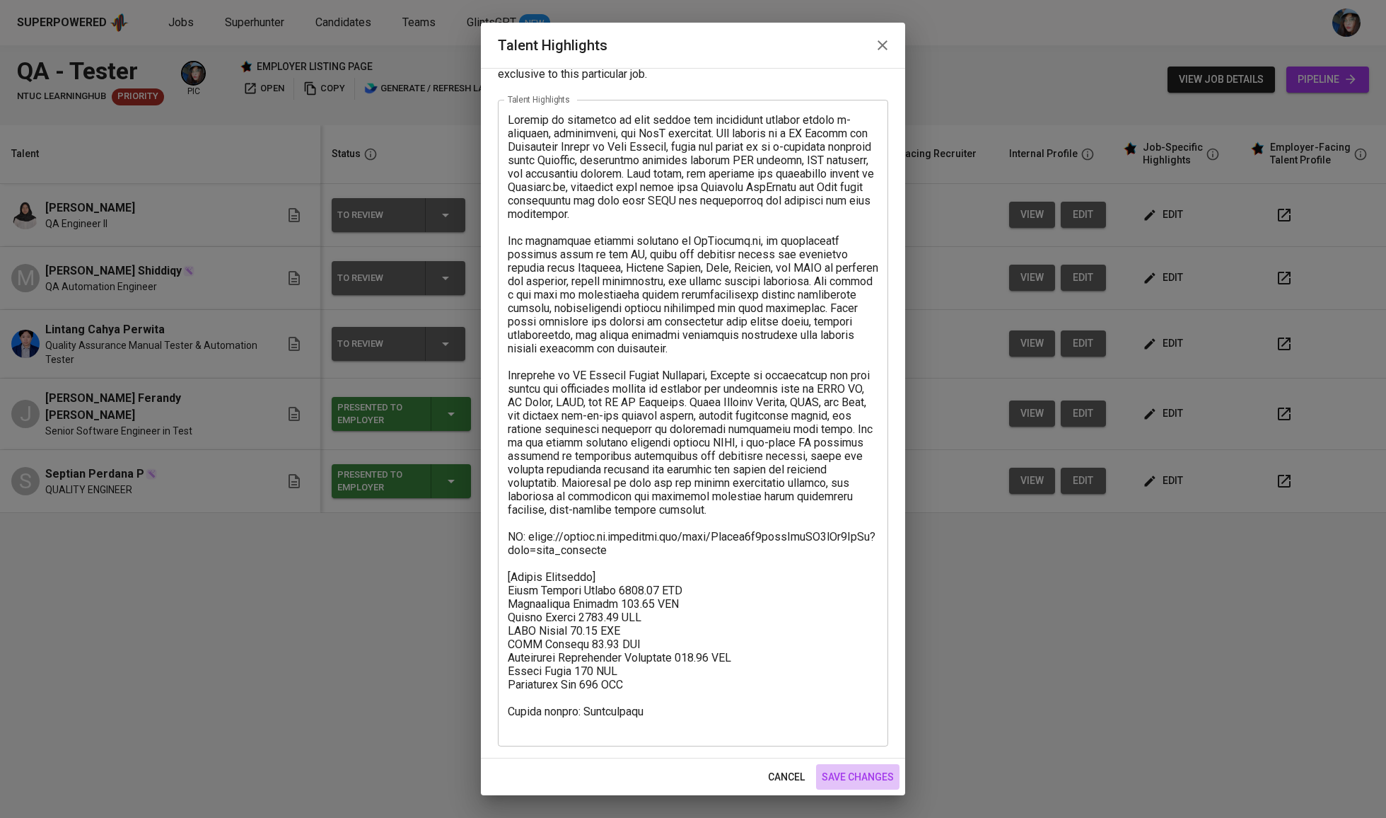
click at [864, 770] on span "save changes" at bounding box center [858, 777] width 72 height 18
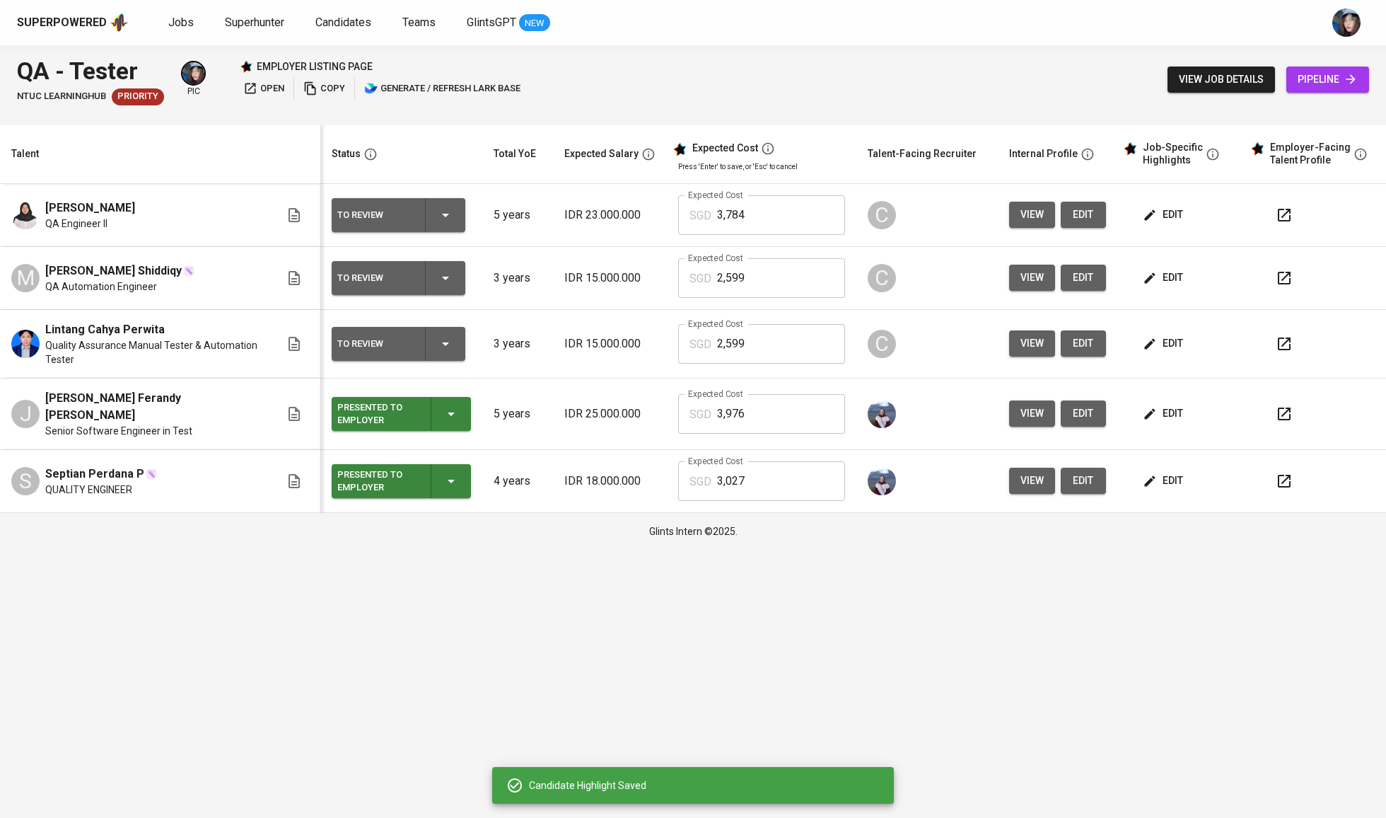
click at [1181, 346] on span "edit" at bounding box center [1164, 344] width 37 height 18
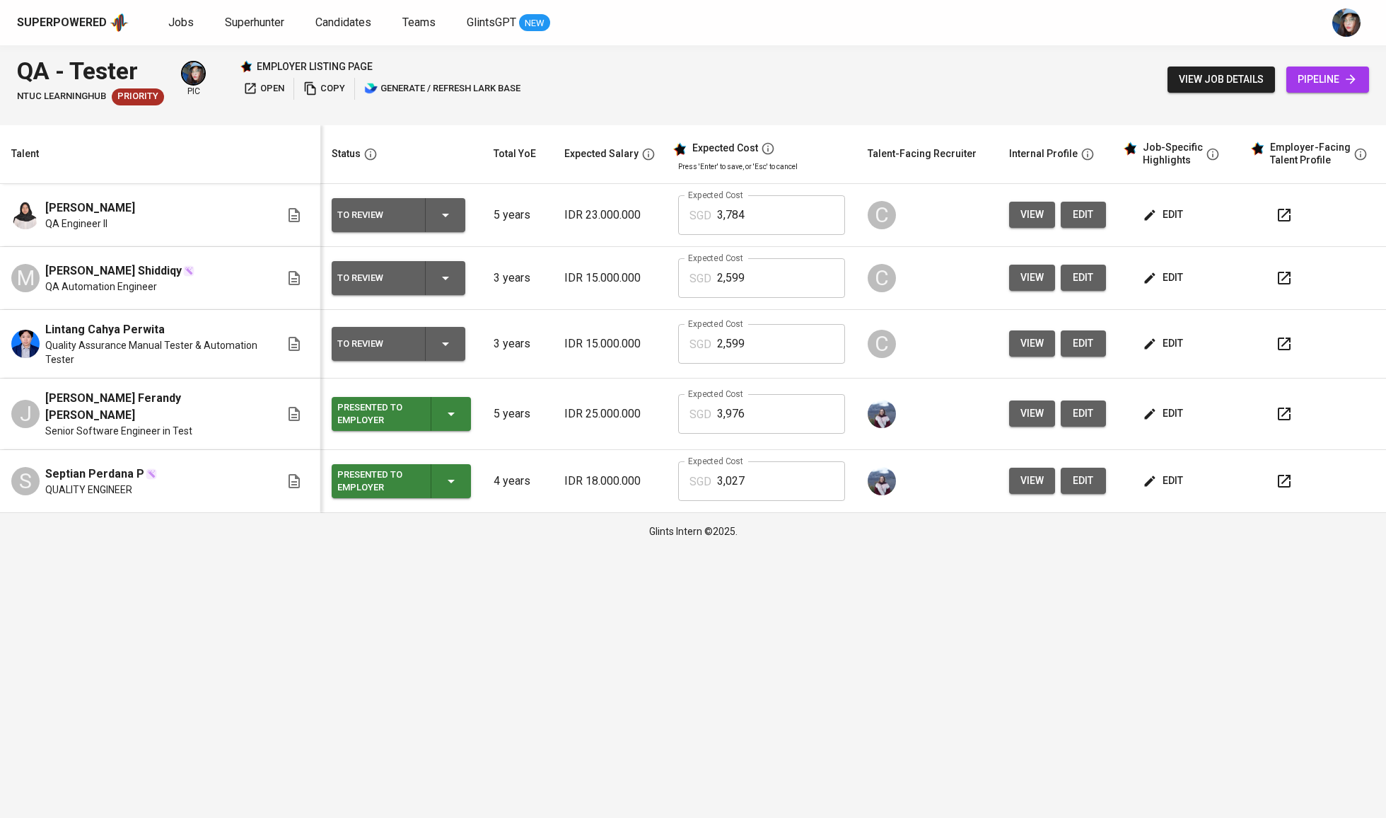
click at [454, 337] on icon "button" at bounding box center [445, 343] width 17 height 17
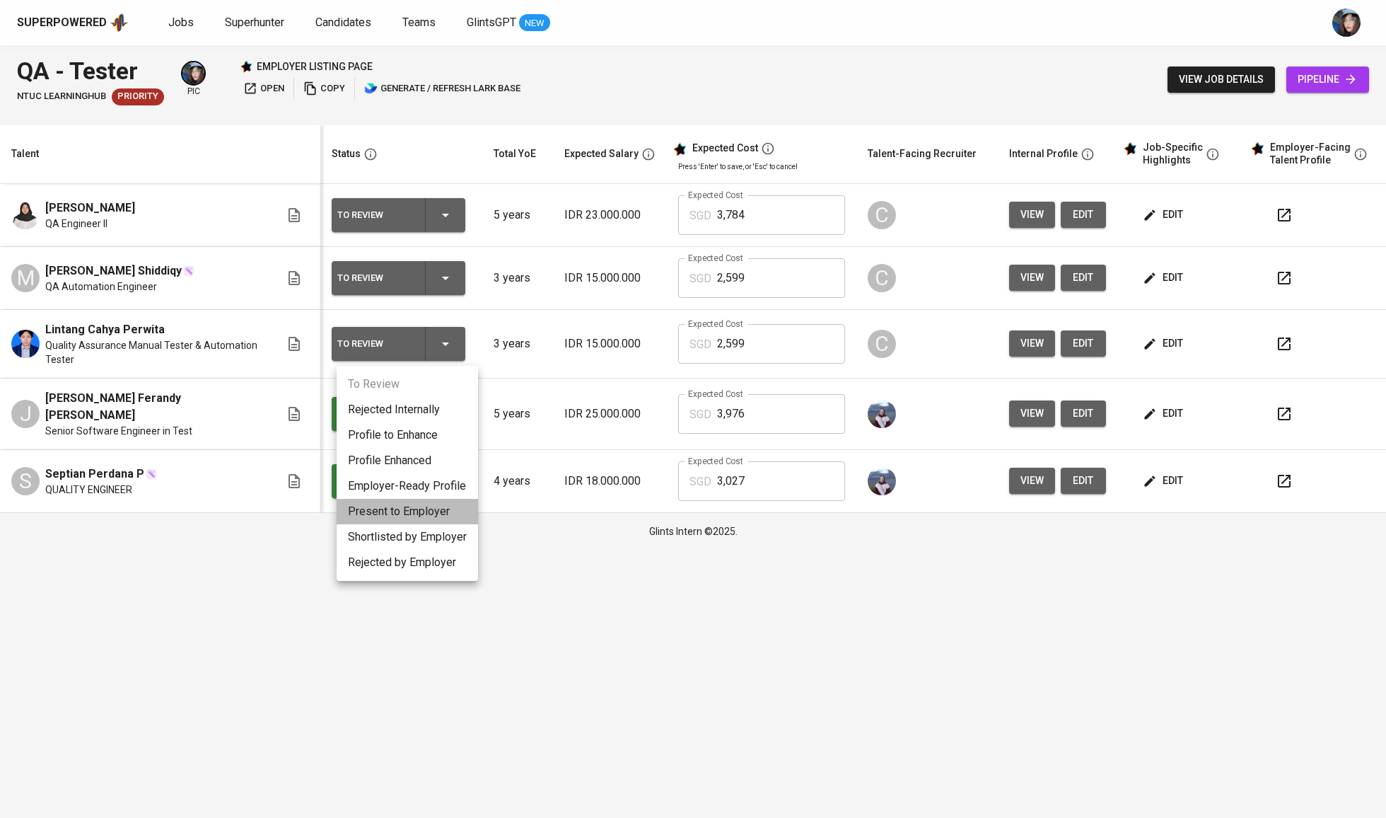
click at [448, 513] on li "Present to Employer" at bounding box center [407, 511] width 141 height 25
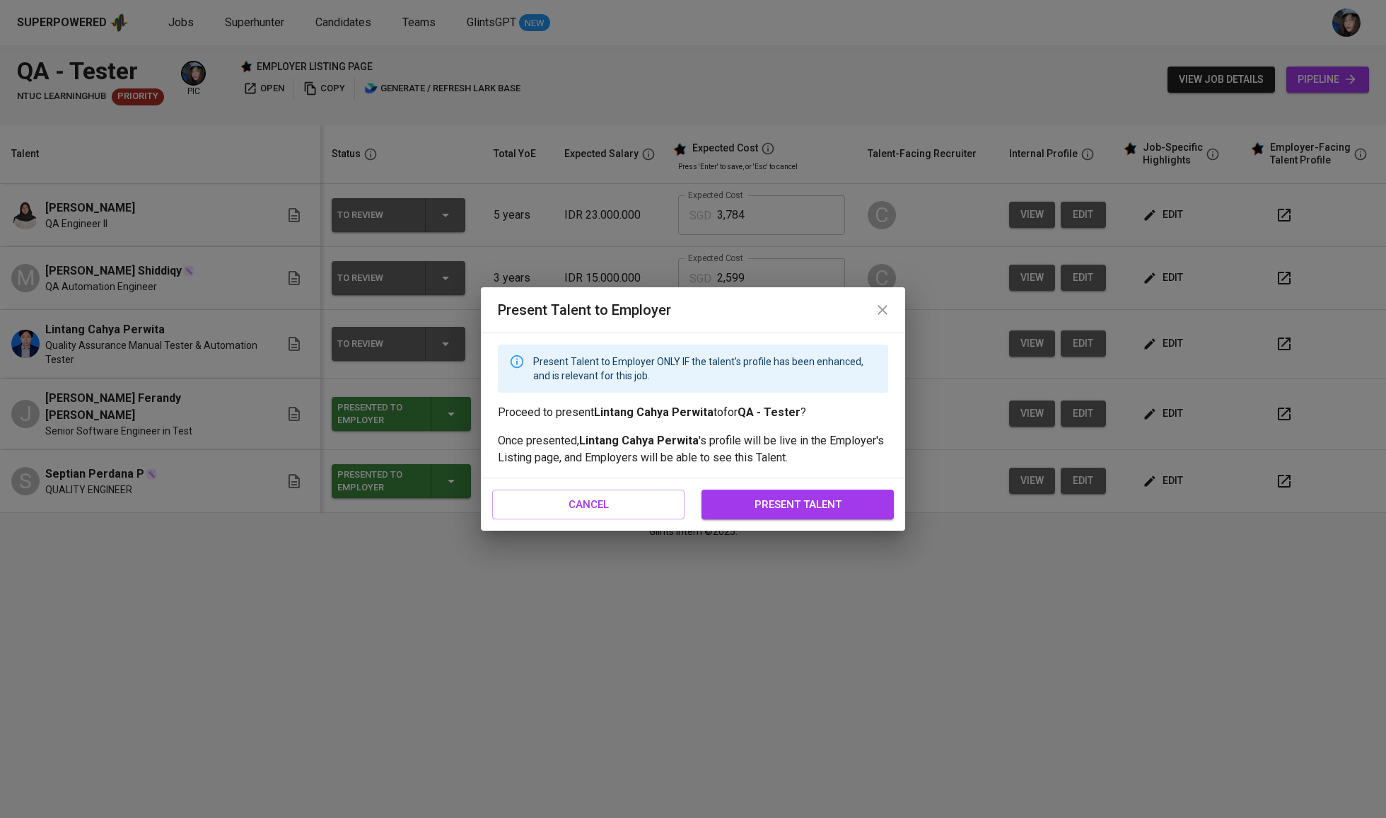
click at [772, 490] on button "present talent" at bounding box center [798, 504] width 192 height 30
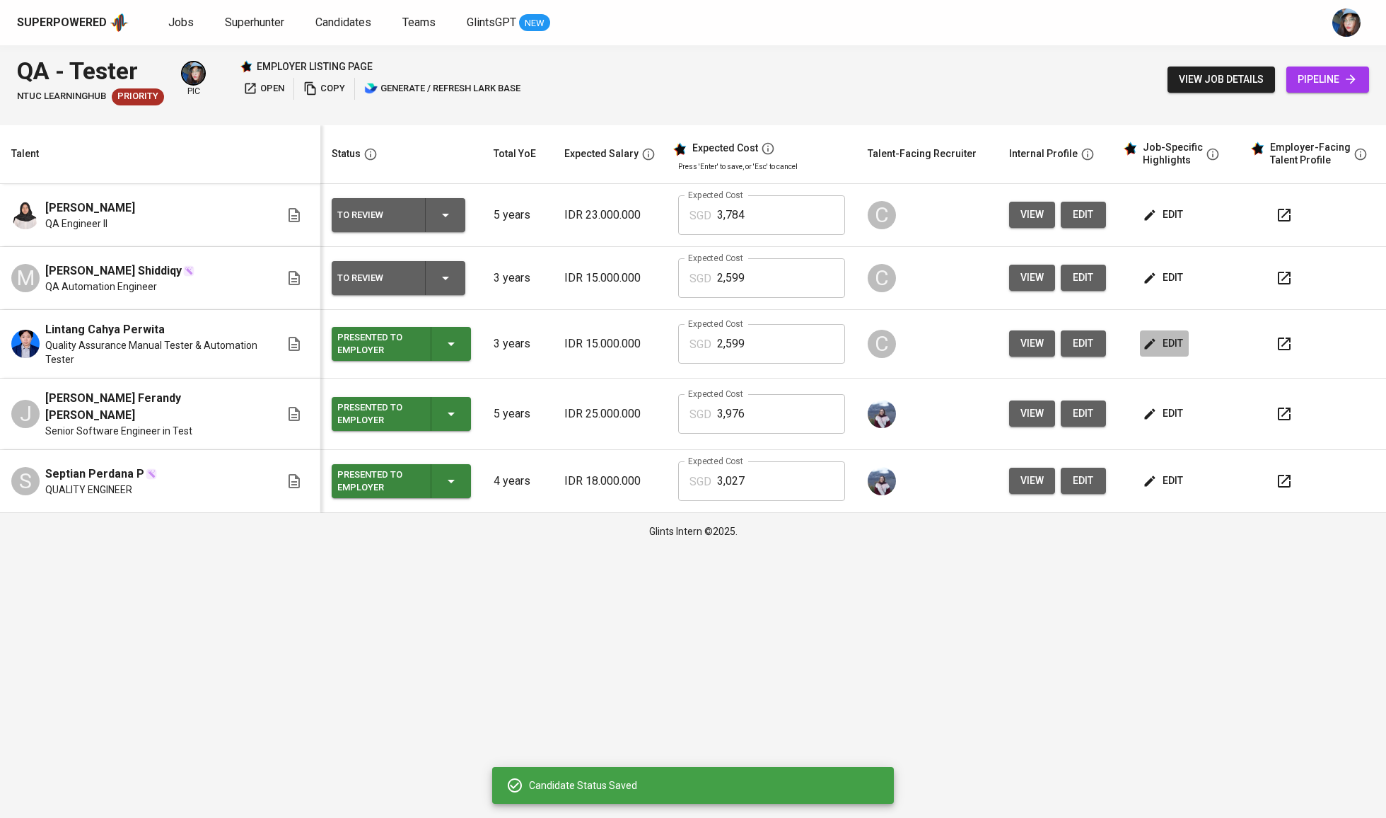
click at [1170, 344] on span "edit" at bounding box center [1164, 344] width 37 height 18
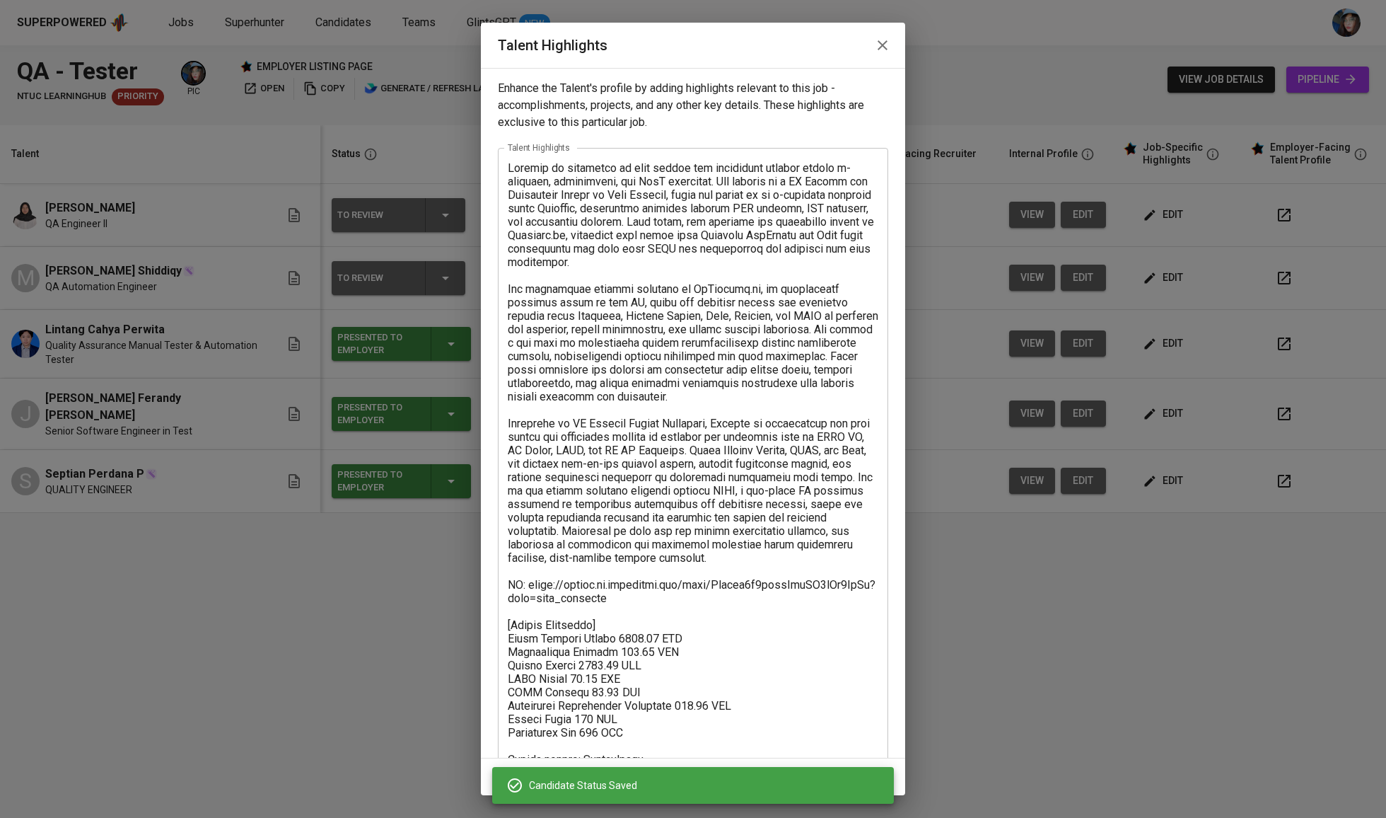
drag, startPoint x: 513, startPoint y: 174, endPoint x: 523, endPoint y: 188, distance: 17.7
click at [513, 174] on textarea at bounding box center [693, 471] width 371 height 620
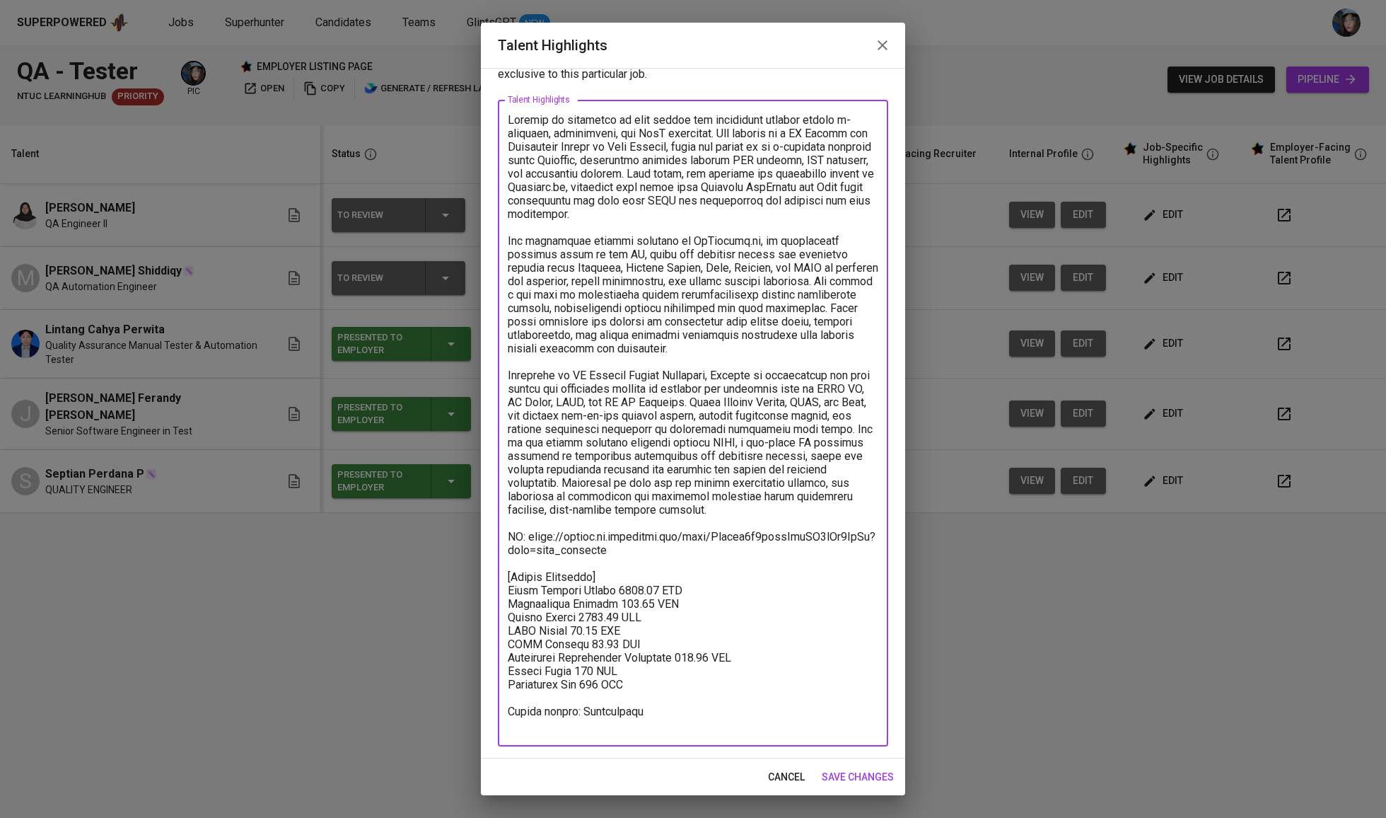
click at [505, 117] on div "x Talent Highlights" at bounding box center [693, 423] width 390 height 646
click at [508, 113] on textarea at bounding box center [693, 423] width 371 height 620
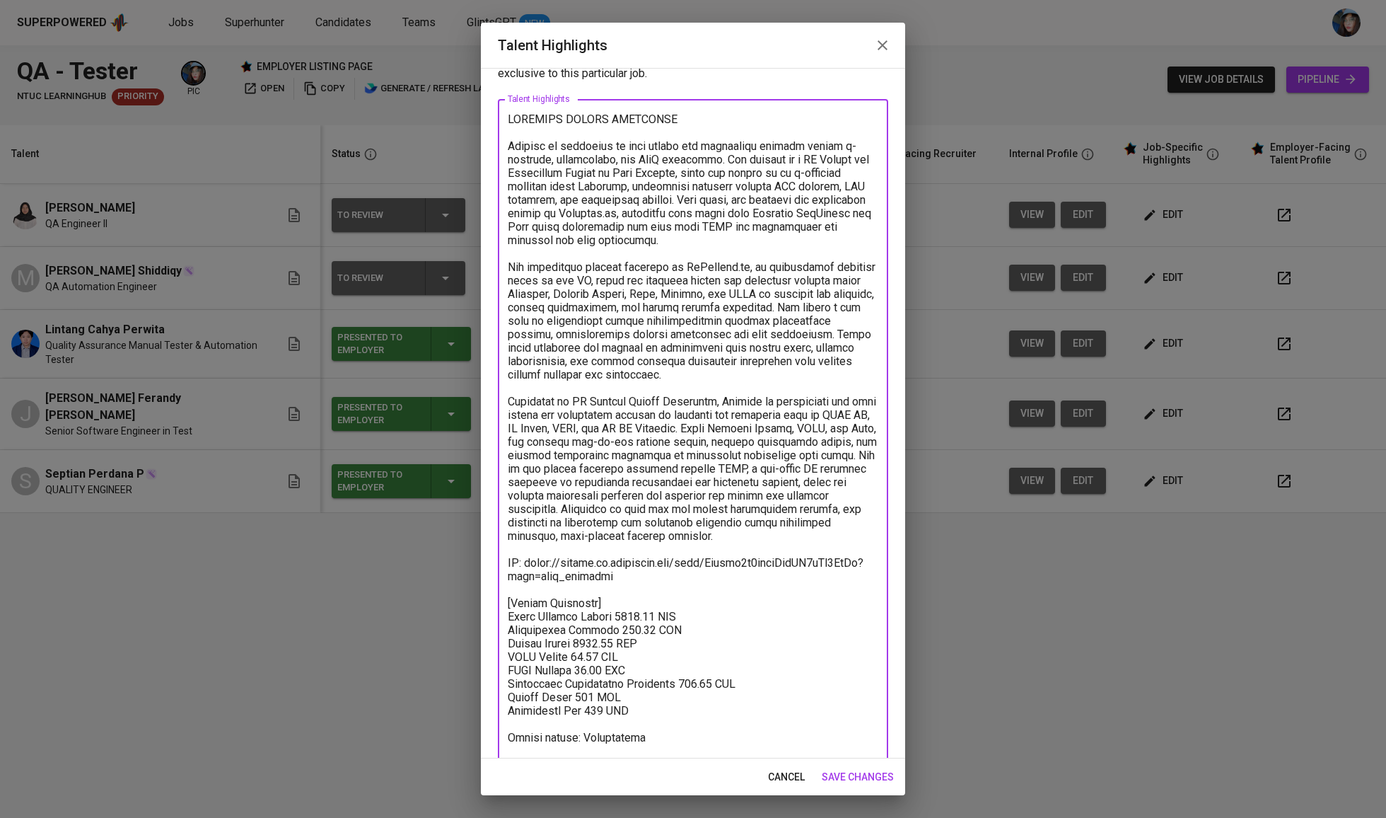
type textarea "SOFTWARE TESTER CANDIDATE Lintang is expertise in both manual and automation te…"
click at [867, 771] on span "save changes" at bounding box center [858, 777] width 72 height 18
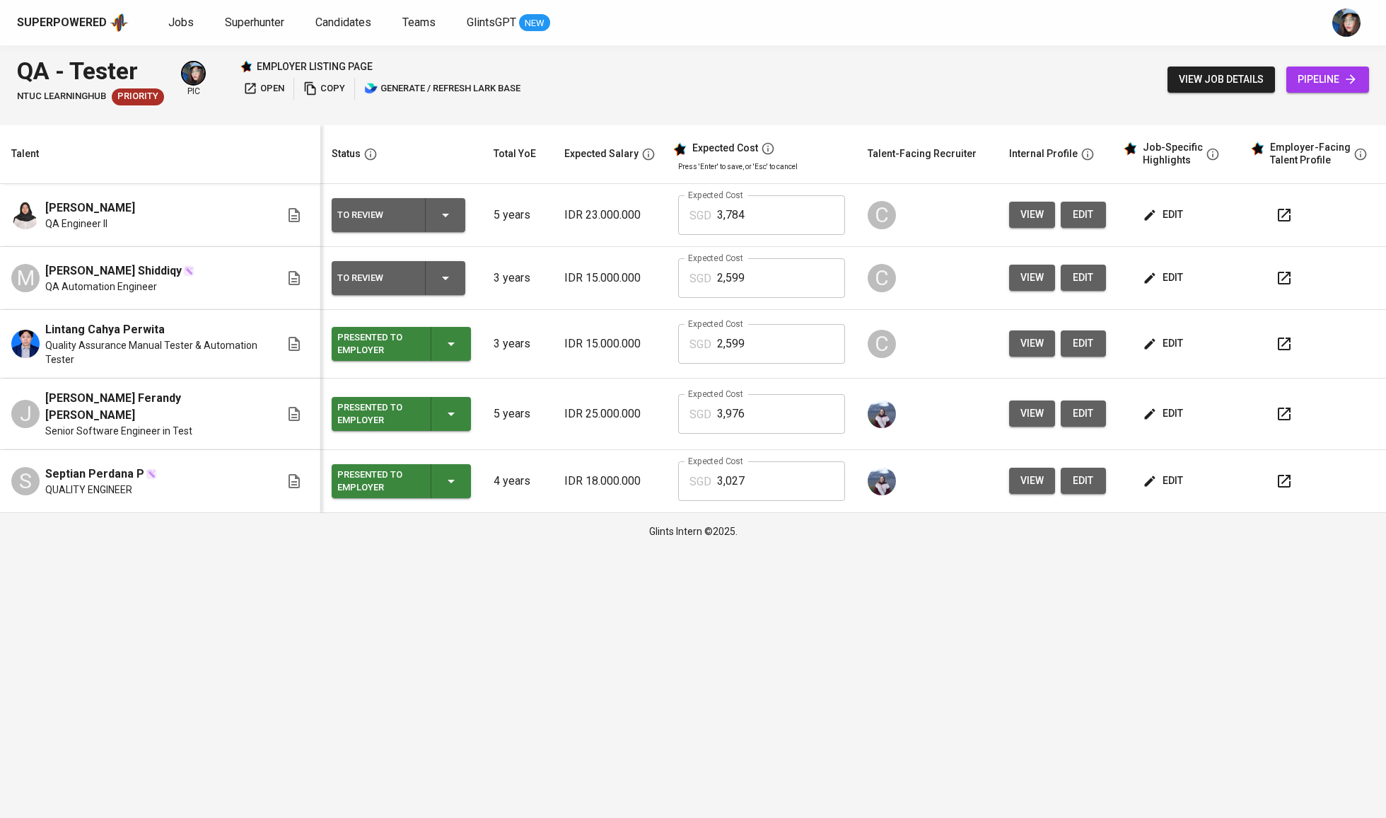
click at [479, 274] on td "To Review" at bounding box center [400, 278] width 161 height 63
click at [454, 275] on icon "button" at bounding box center [445, 277] width 17 height 17
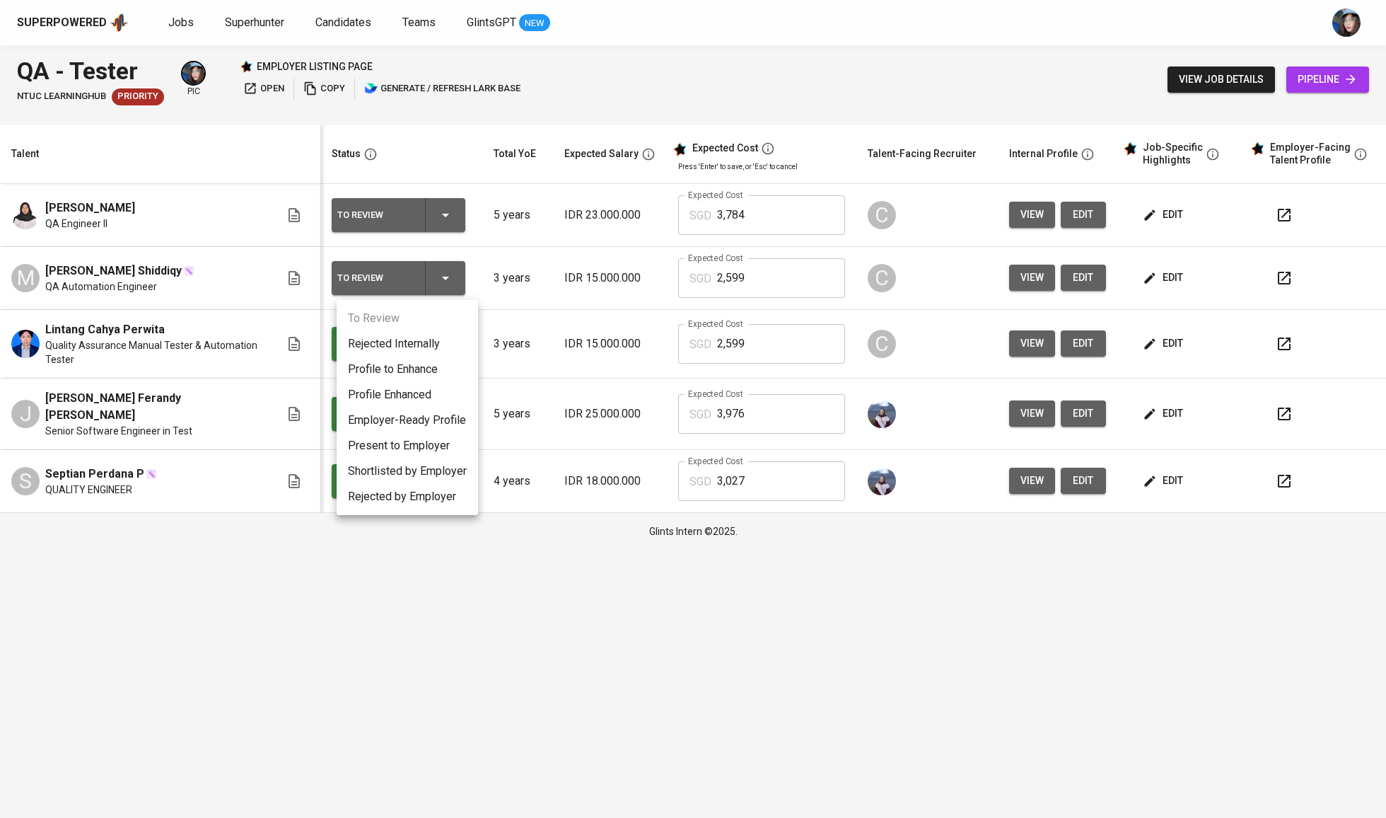
click at [439, 448] on li "Present to Employer" at bounding box center [407, 445] width 141 height 25
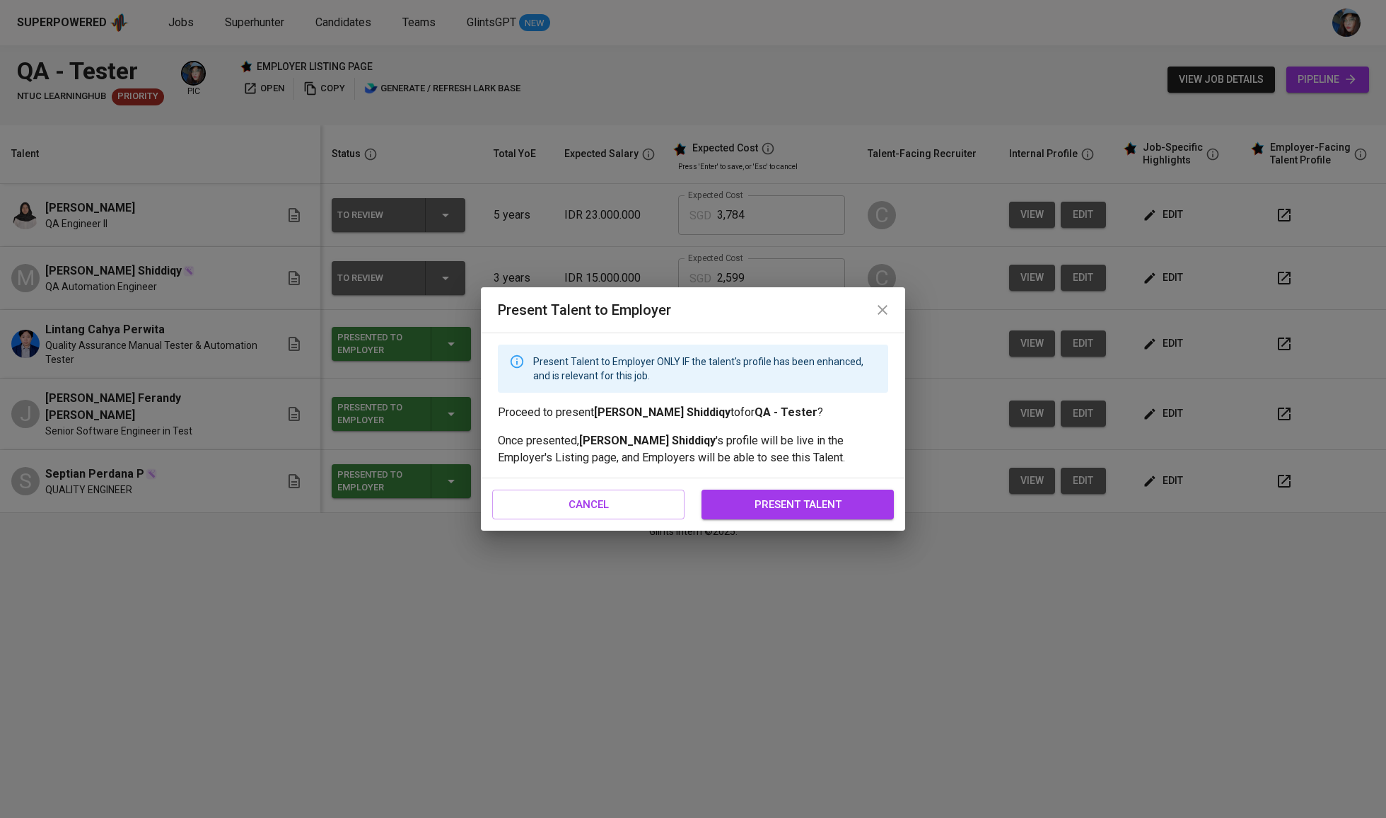
click at [855, 510] on span "present talent" at bounding box center [797, 504] width 161 height 18
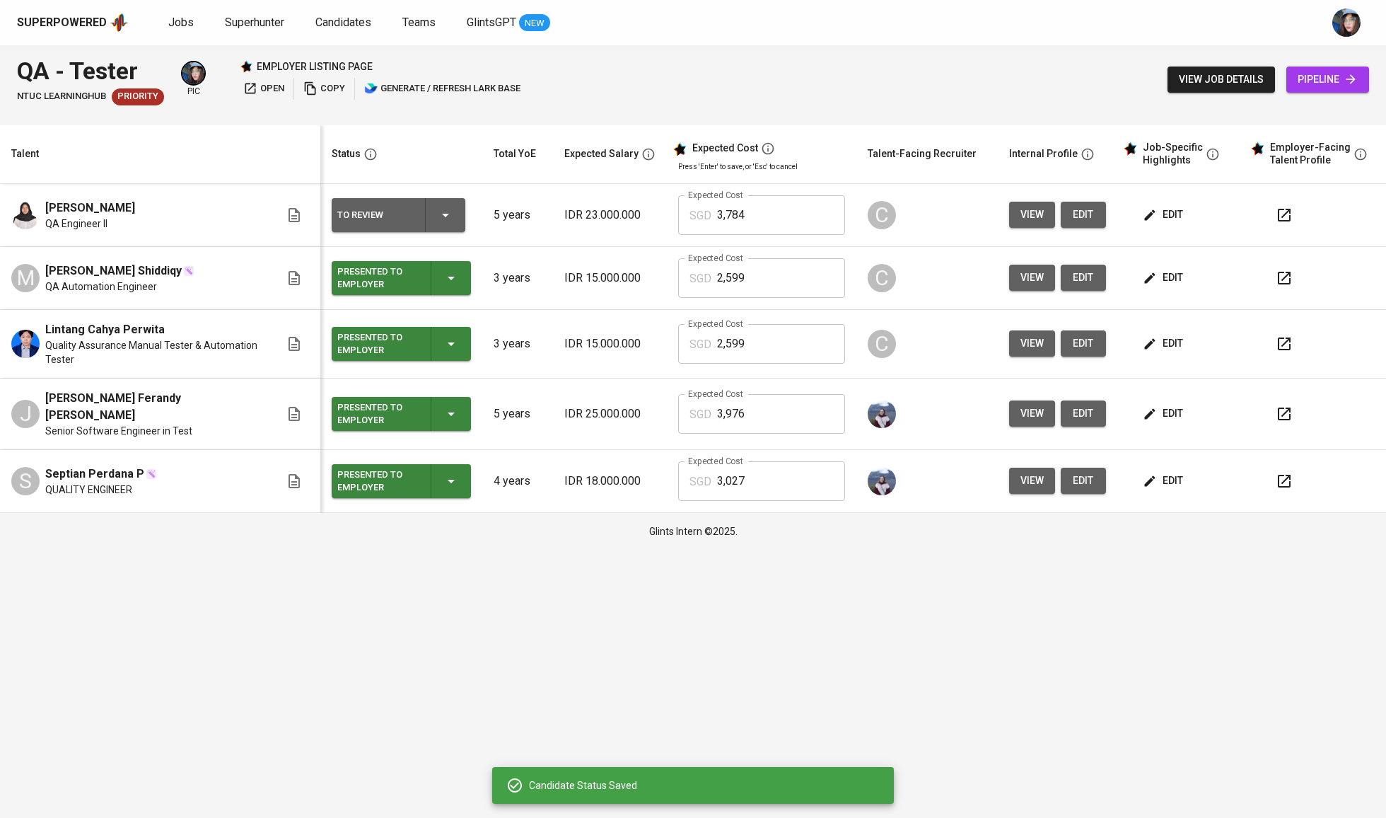
click at [1171, 279] on span "edit" at bounding box center [1164, 278] width 37 height 18
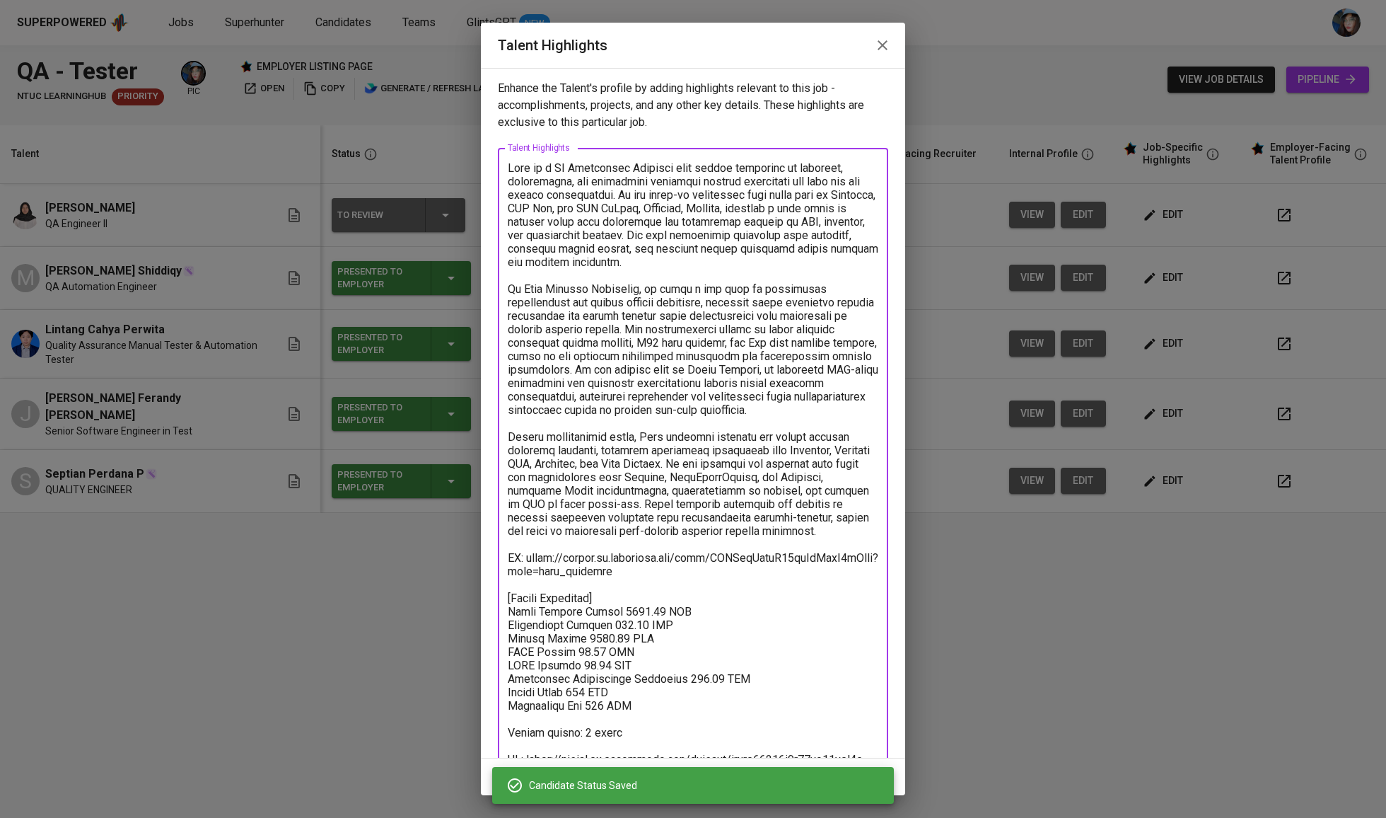
click at [508, 161] on textarea at bounding box center [693, 471] width 371 height 620
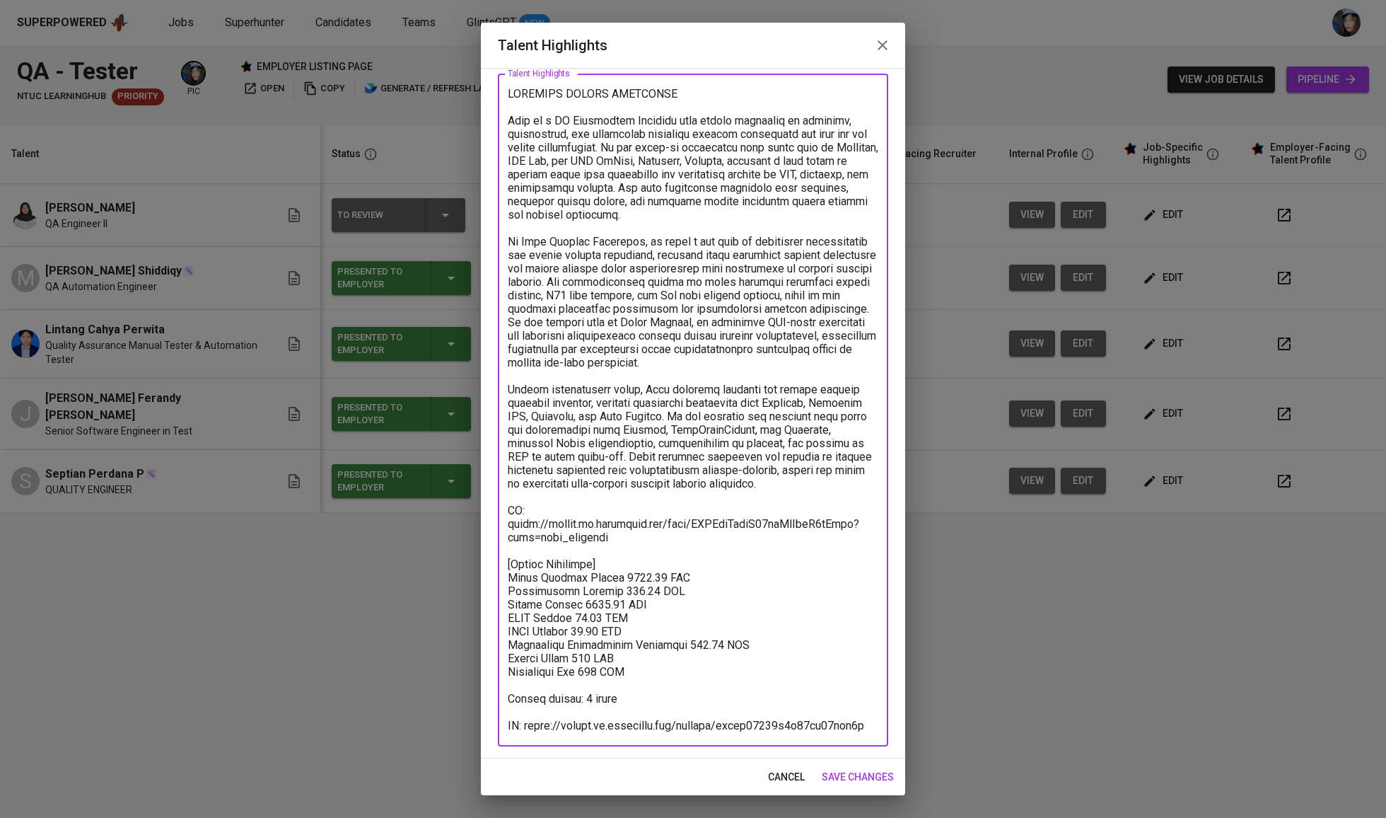
scroll to position [74, 0]
click at [596, 728] on textarea at bounding box center [693, 410] width 371 height 646
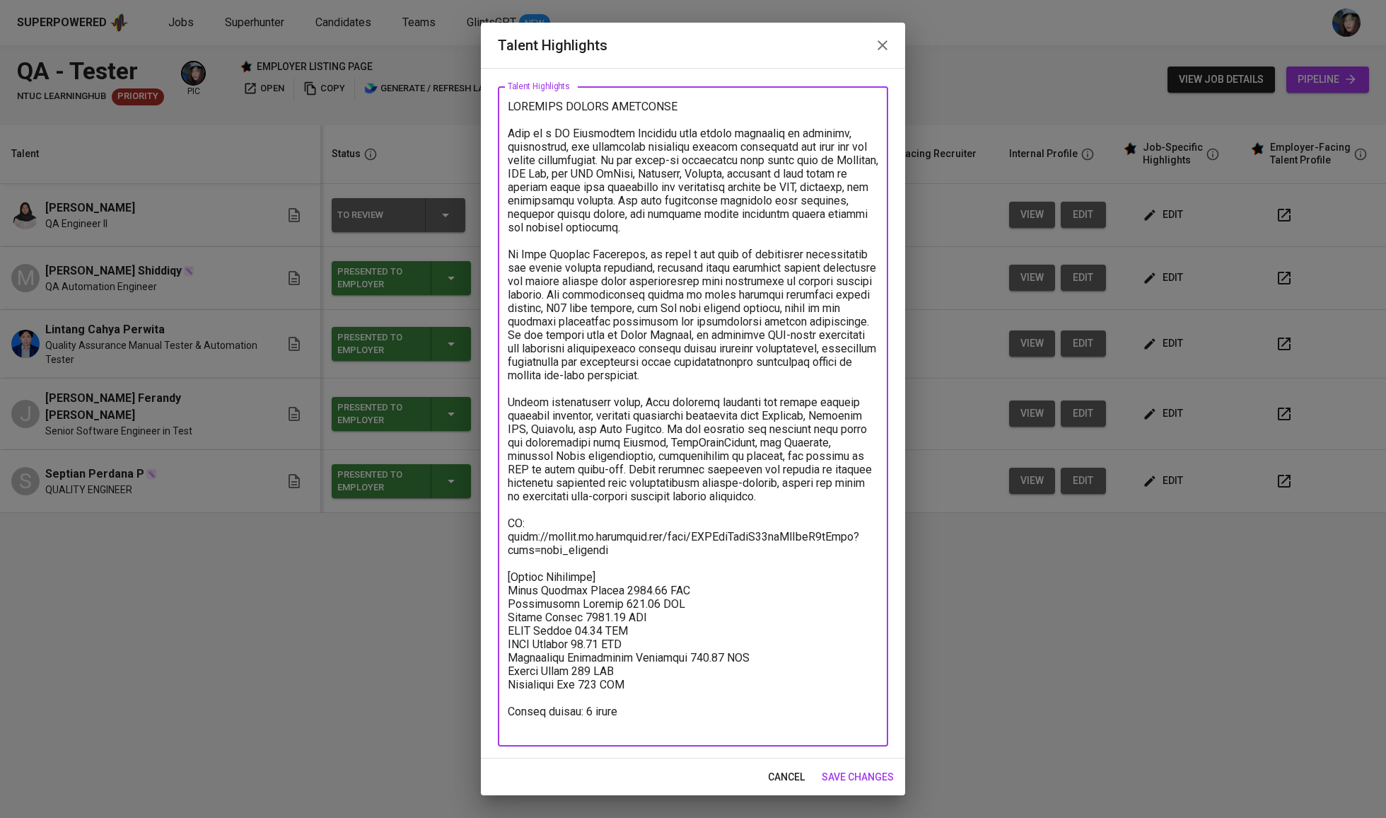
scroll to position [49, 0]
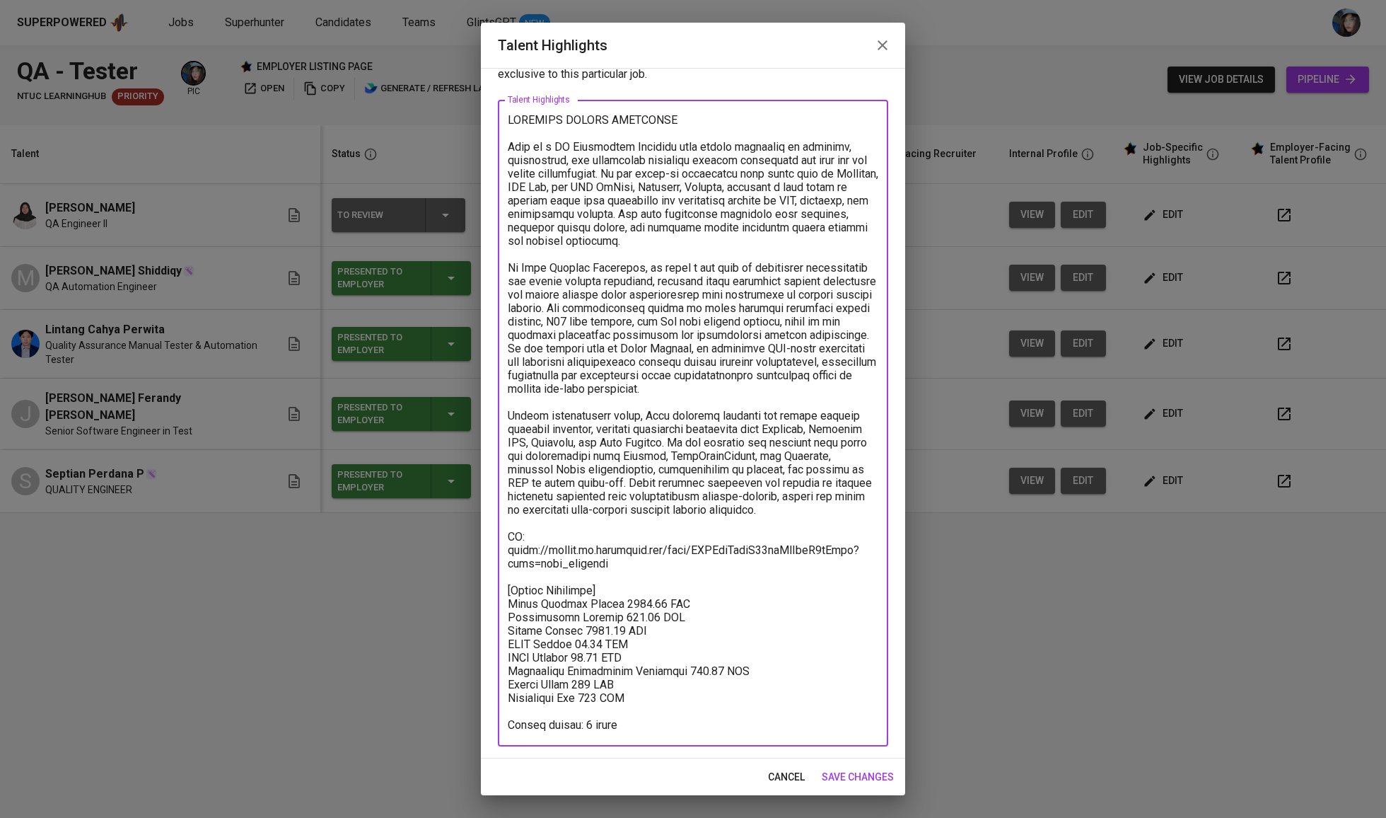
type textarea "SOFTWARE TESTER CANDIDATE Diqy is a QA Automation Engineer with strong expertis…"
click at [871, 779] on span "save changes" at bounding box center [858, 777] width 72 height 18
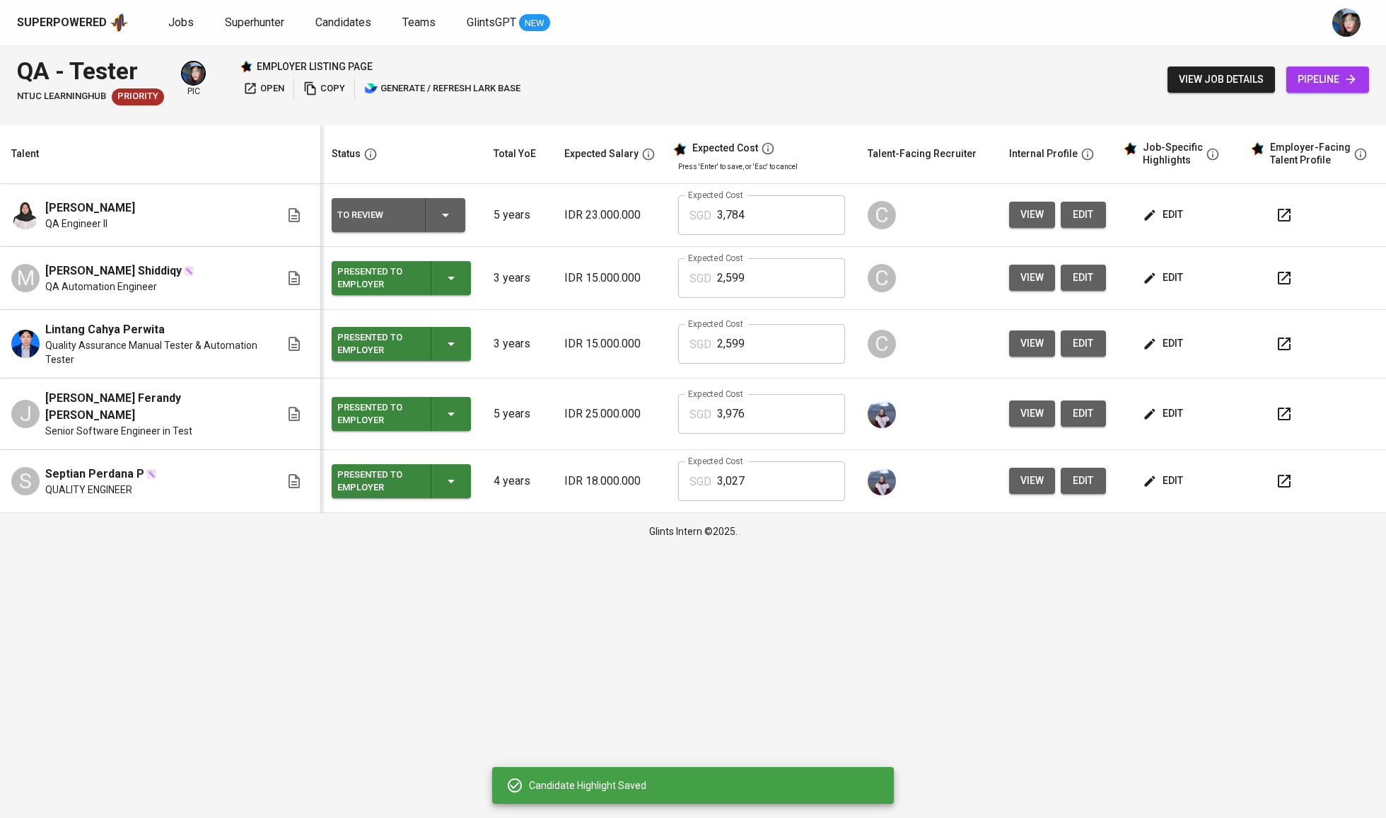
click at [449, 216] on icon "button" at bounding box center [445, 216] width 7 height 4
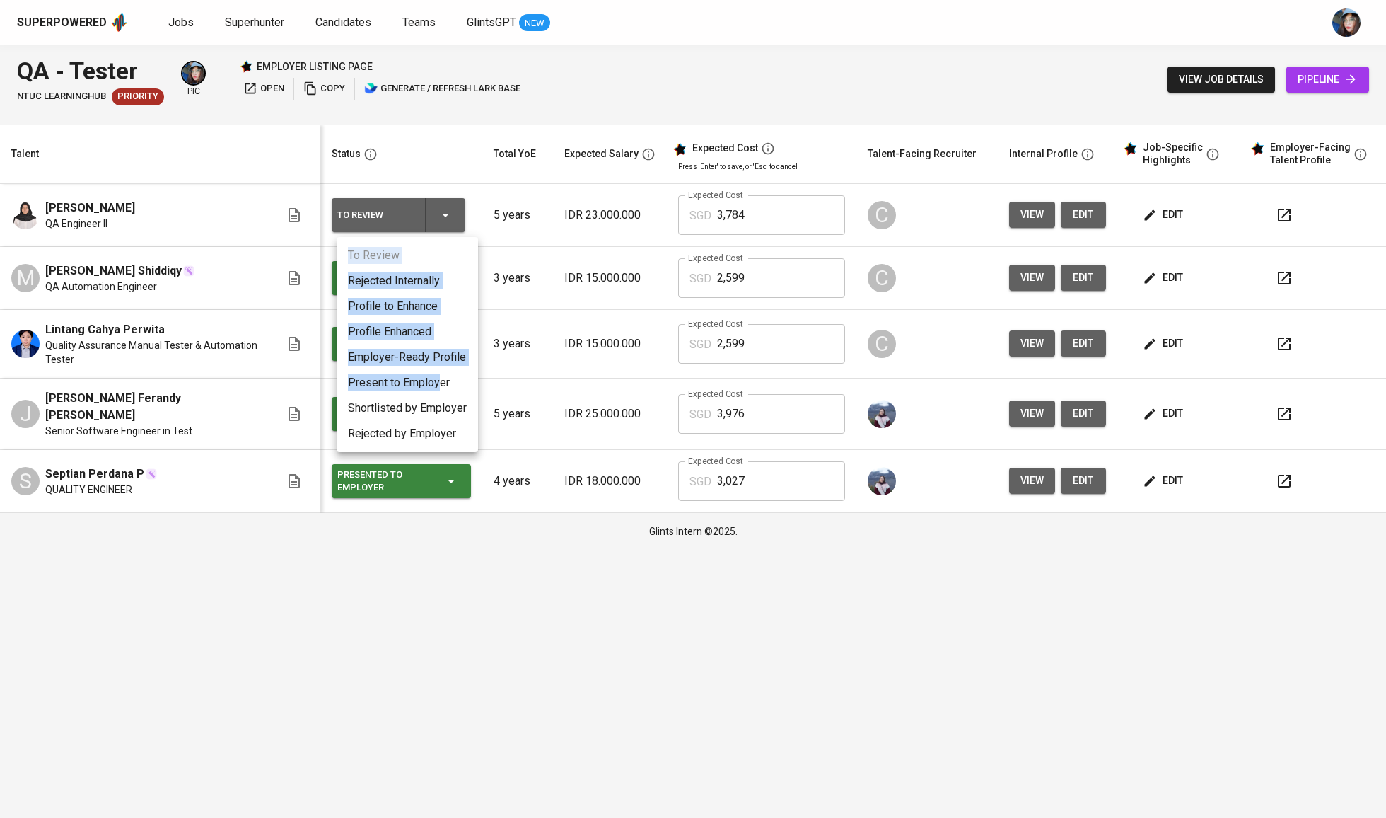
drag, startPoint x: 442, startPoint y: 388, endPoint x: 656, endPoint y: 210, distance: 278.3
click at [652, 207] on div "To Review Rejected Internally Profile to Enhance Profile Enhanced Employer-Read…" at bounding box center [693, 409] width 1386 height 818
click at [414, 403] on li "Shortlisted by Employer" at bounding box center [407, 407] width 141 height 25
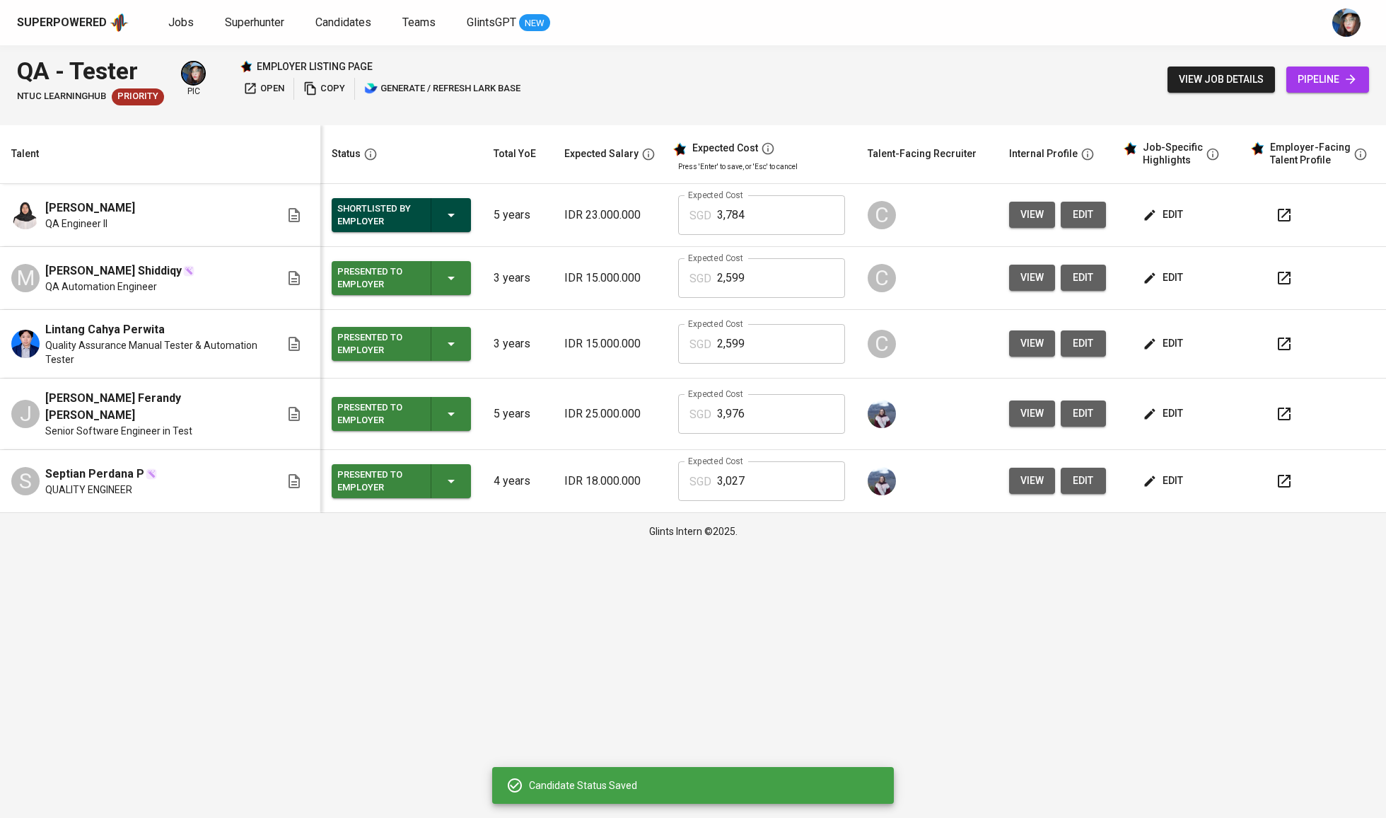
click at [444, 204] on div "Shortlisted by Employer" at bounding box center [400, 215] width 127 height 34
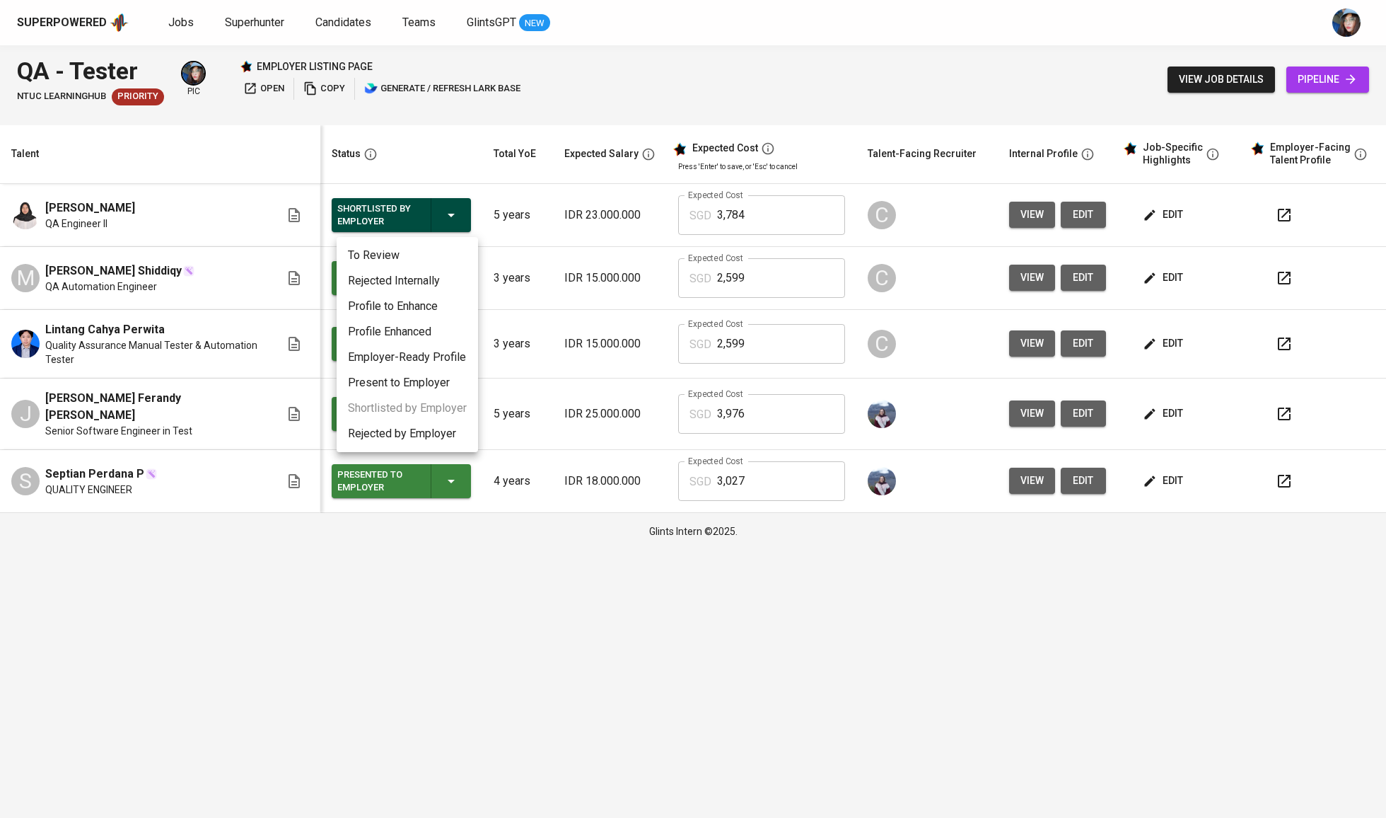
click at [431, 383] on li "Present to Employer" at bounding box center [407, 382] width 141 height 25
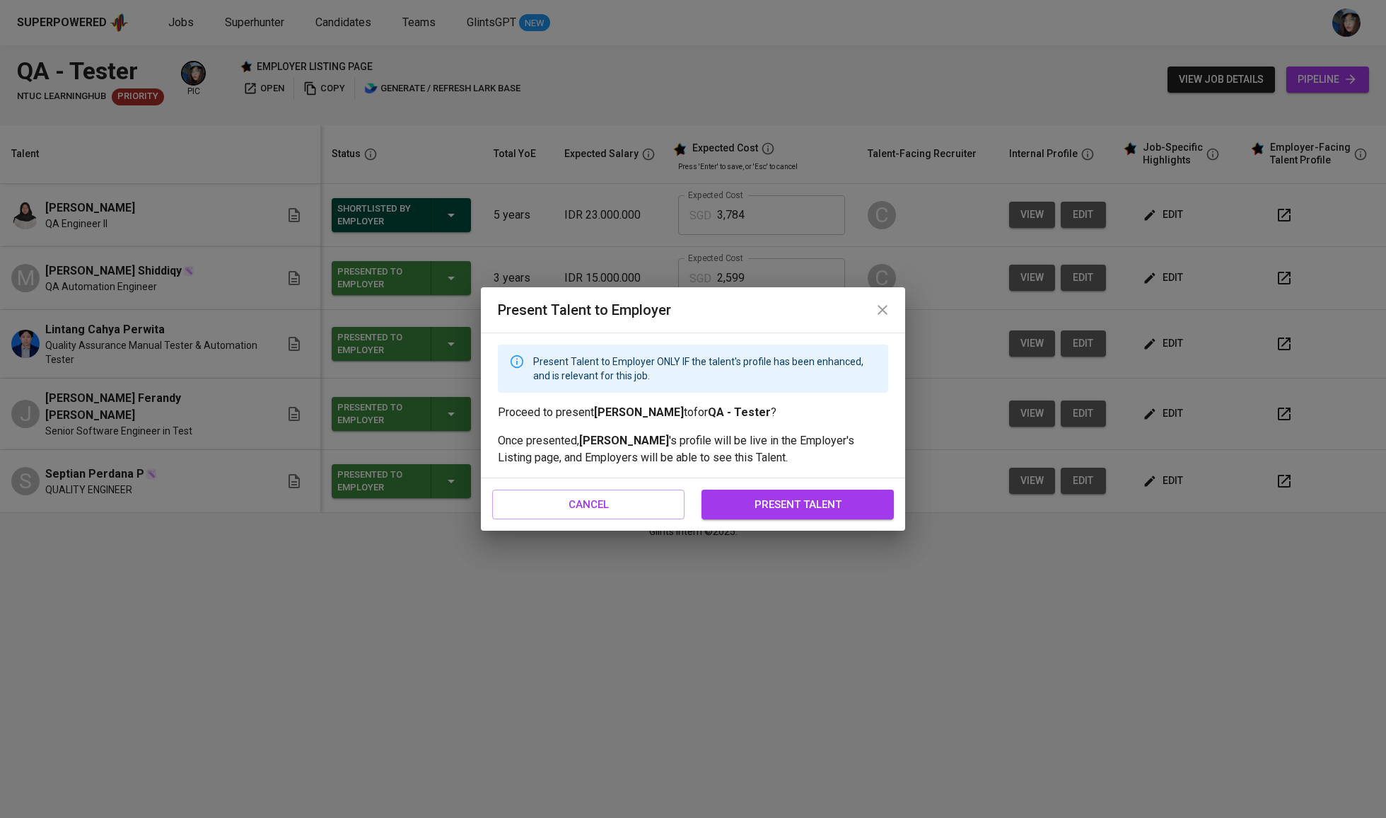
click at [796, 505] on span "present talent" at bounding box center [797, 504] width 161 height 18
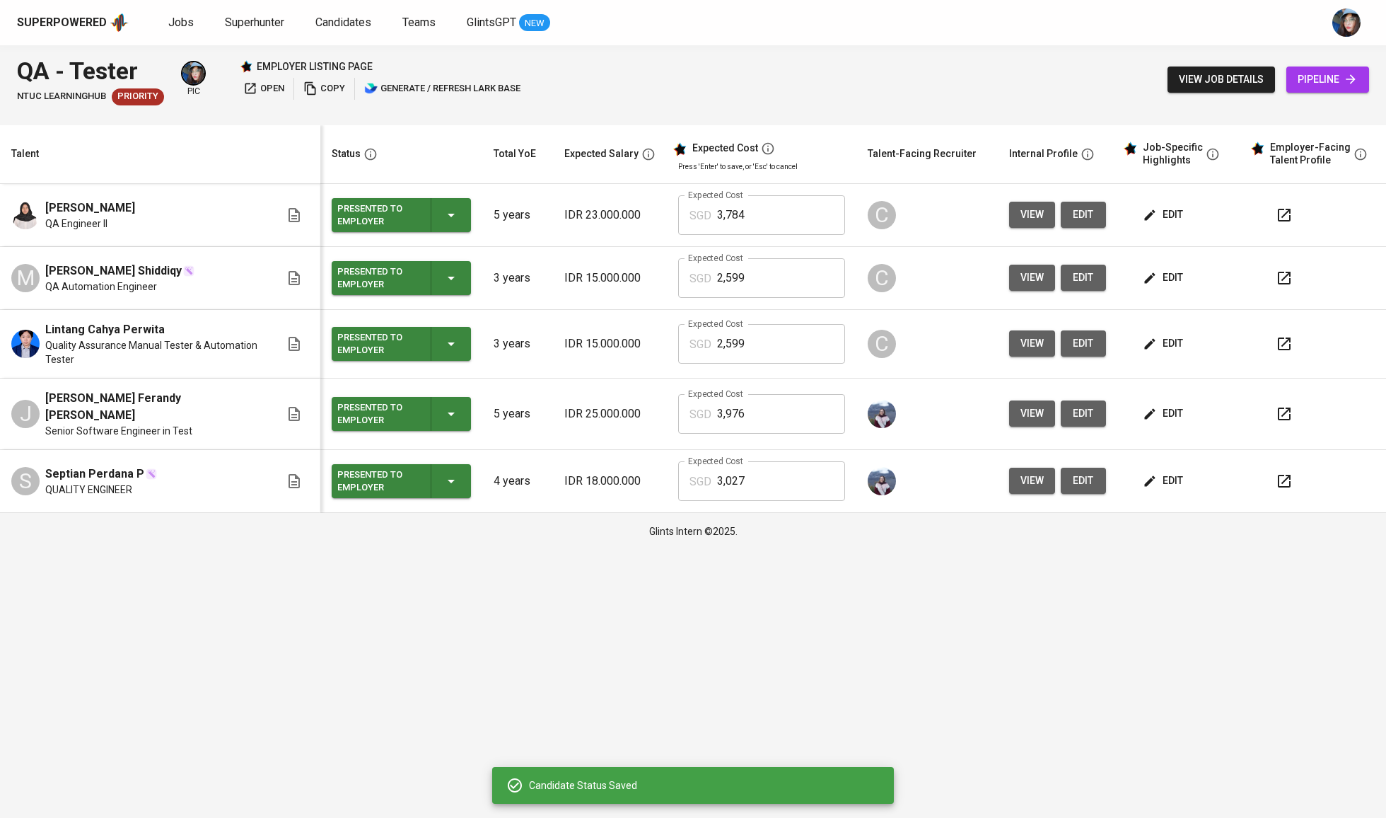
click at [1103, 414] on button "edit" at bounding box center [1083, 413] width 45 height 26
click at [598, 255] on td "IDR 15.000.000" at bounding box center [610, 278] width 114 height 63
click at [1076, 231] on td "view edit" at bounding box center [1058, 215] width 120 height 63
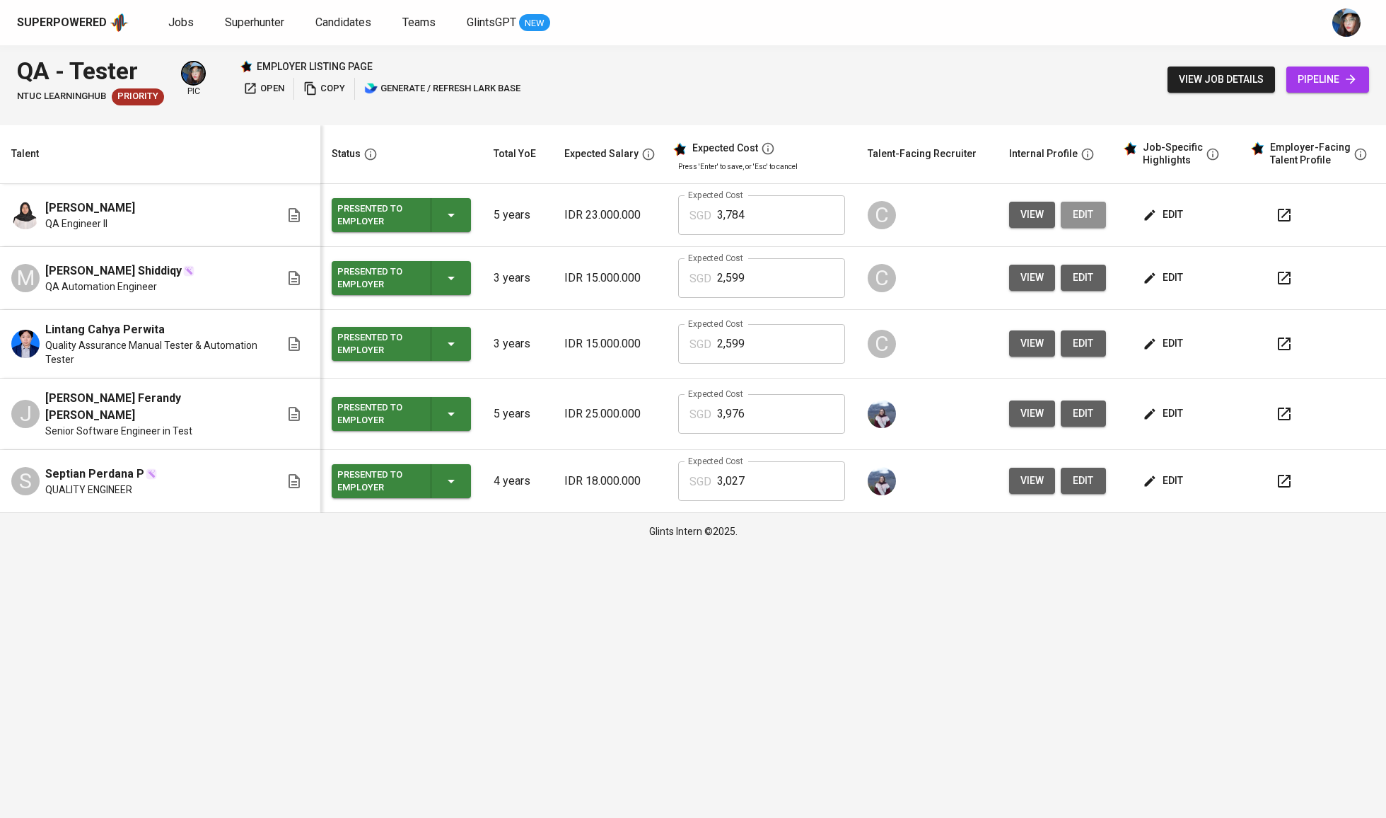
click at [1081, 225] on button "edit" at bounding box center [1083, 215] width 45 height 26
click at [578, 0] on div "Superpowered Jobs Superhunter Candidates Teams GlintsGPT NEW" at bounding box center [693, 22] width 1386 height 45
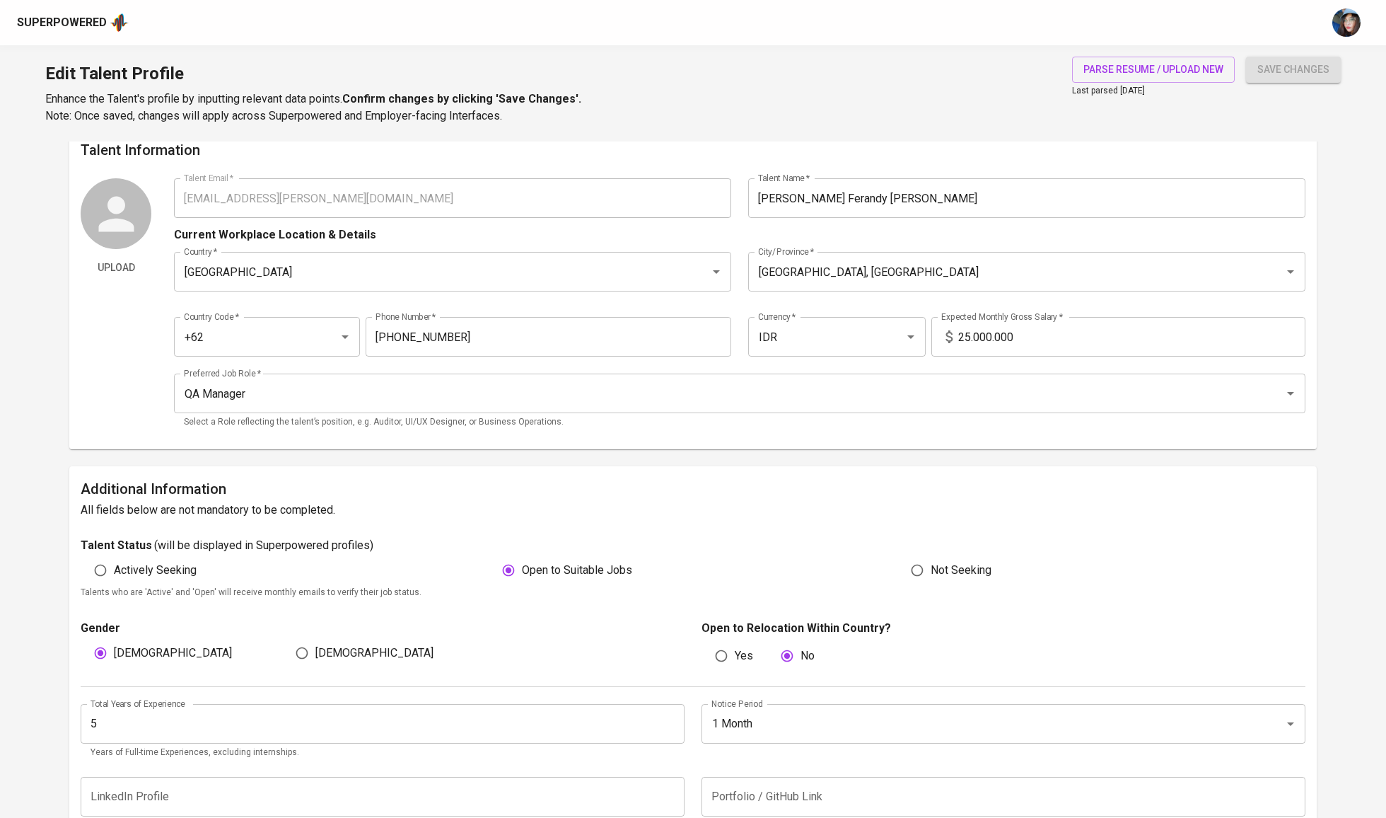
scroll to position [15, 0]
click at [980, 325] on input "25.000.000" at bounding box center [1131, 336] width 347 height 40
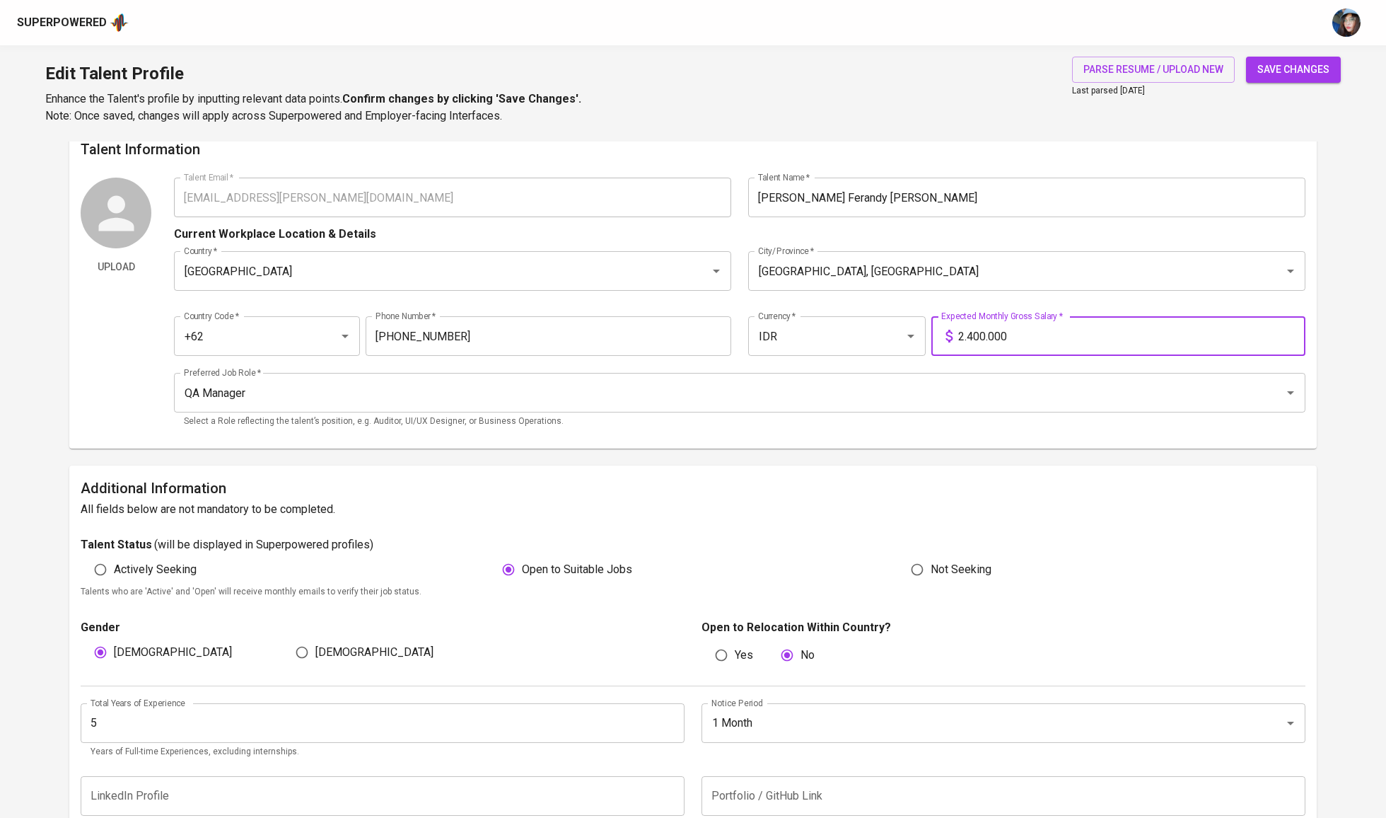
type input "24.000.000"
click at [1305, 62] on span "save changes" at bounding box center [1294, 70] width 72 height 18
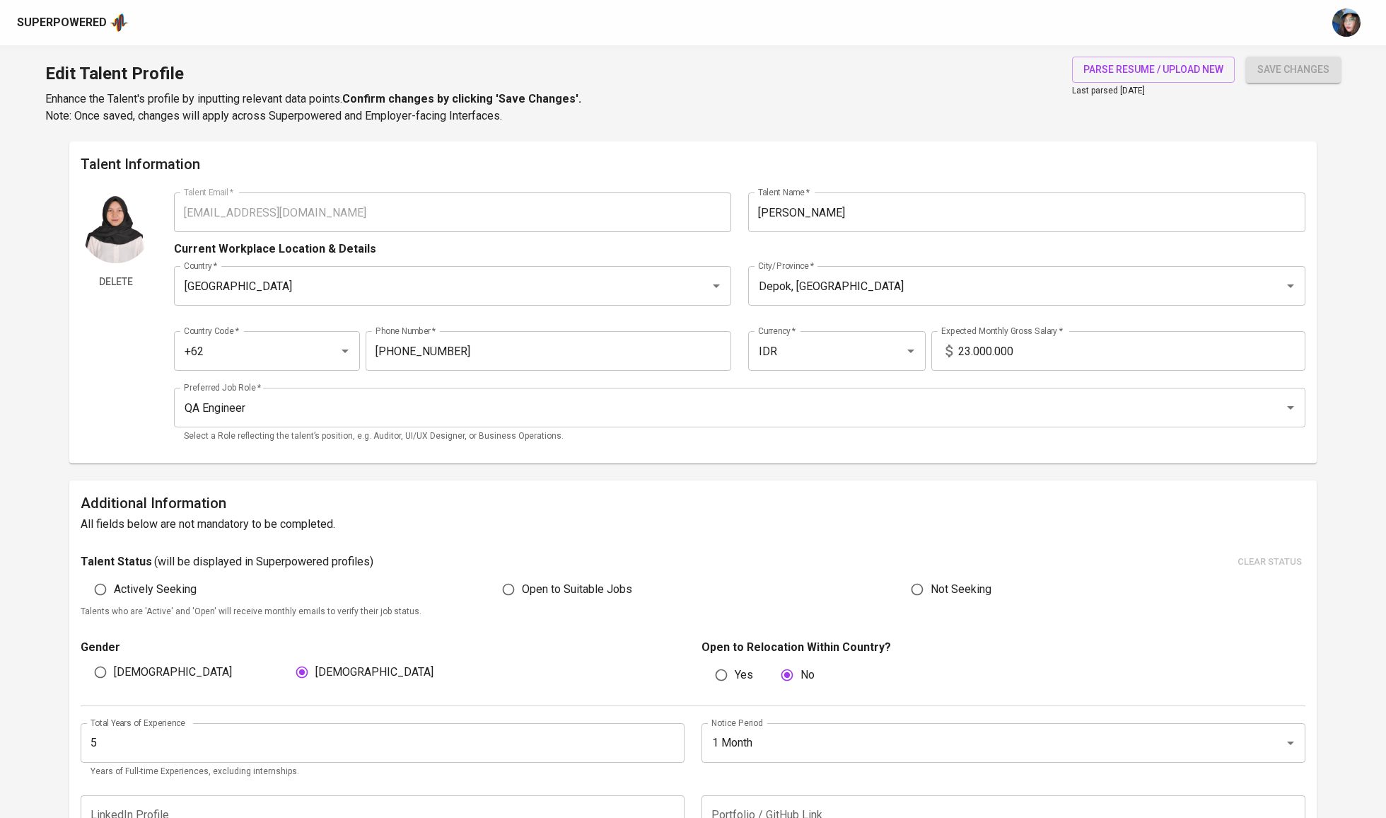
scroll to position [-1, 0]
click at [987, 363] on input "23.000.000" at bounding box center [1131, 351] width 347 height 40
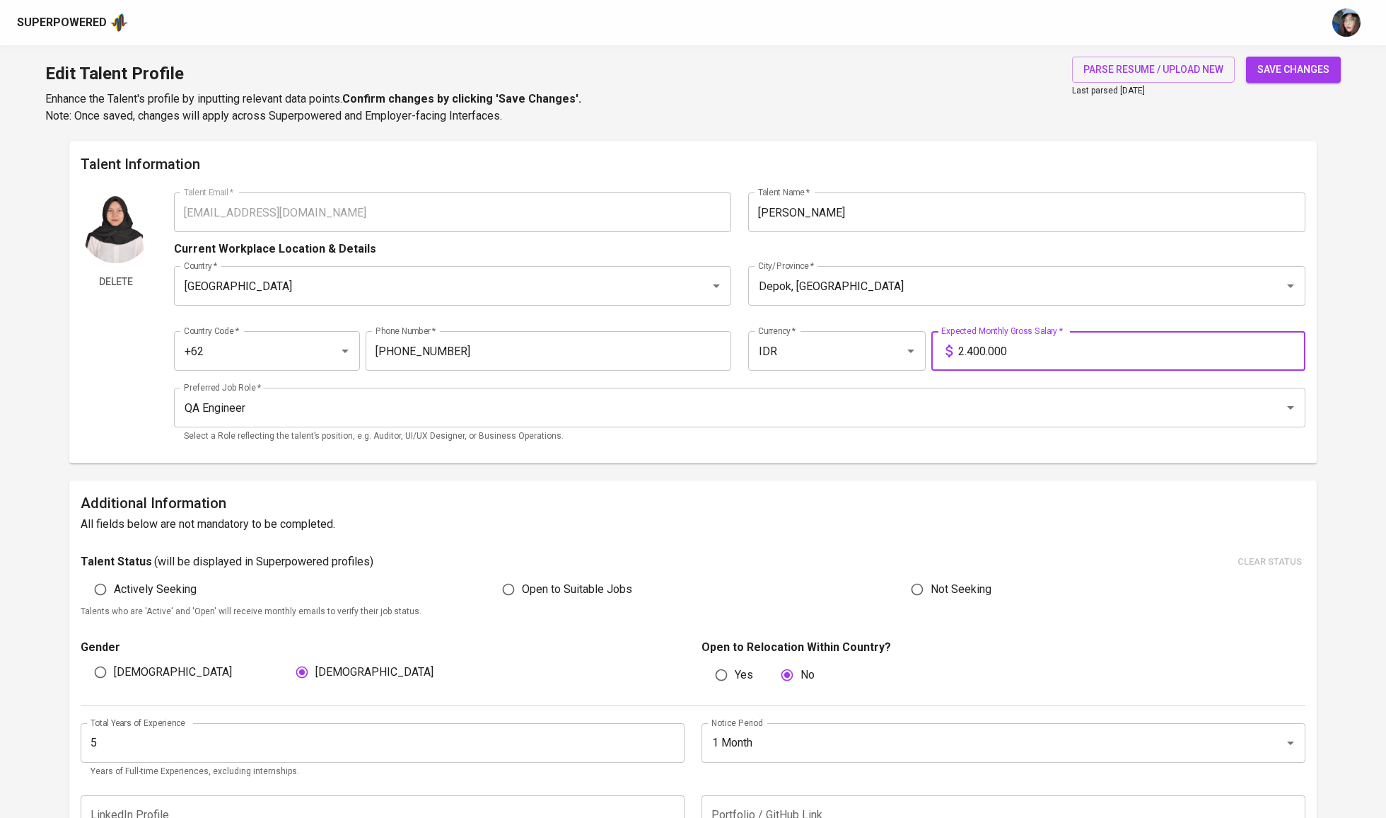
type input "24.000.000"
click at [1299, 69] on span "save changes" at bounding box center [1294, 70] width 72 height 18
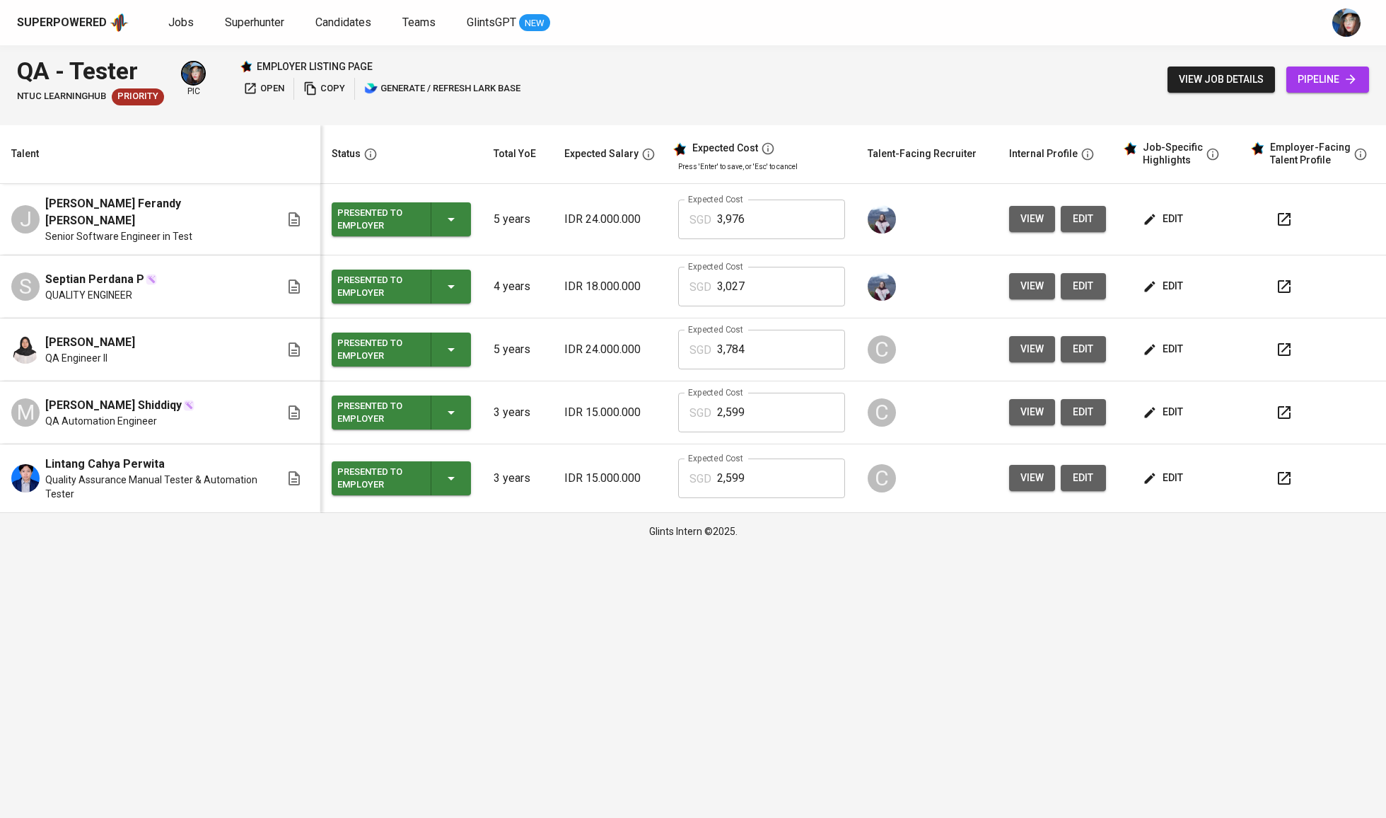
click at [765, 224] on input "3,976" at bounding box center [781, 219] width 128 height 40
type input "3,784"
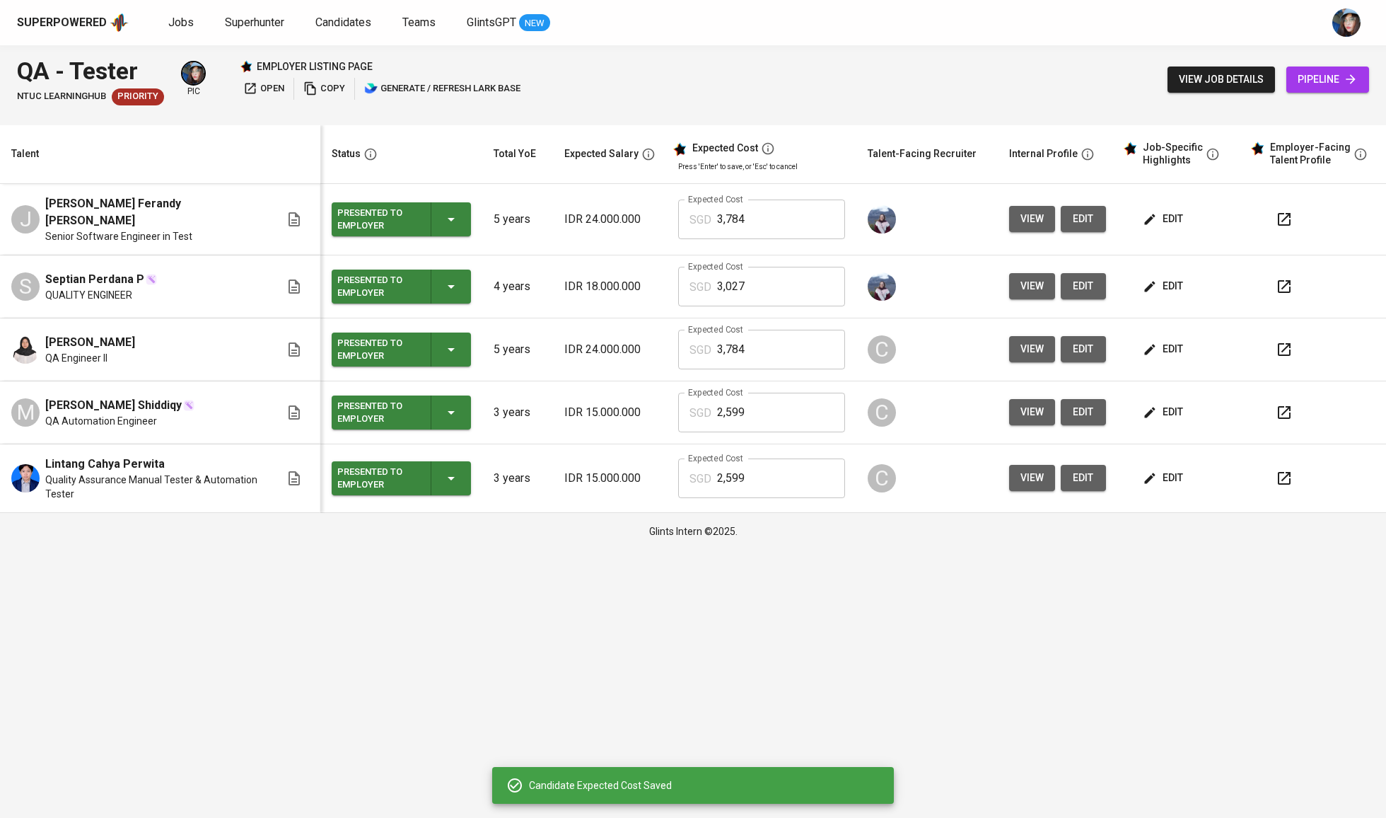
click at [1200, 343] on div "edit" at bounding box center [1186, 349] width 93 height 26
click at [1175, 343] on span "edit" at bounding box center [1164, 349] width 37 height 18
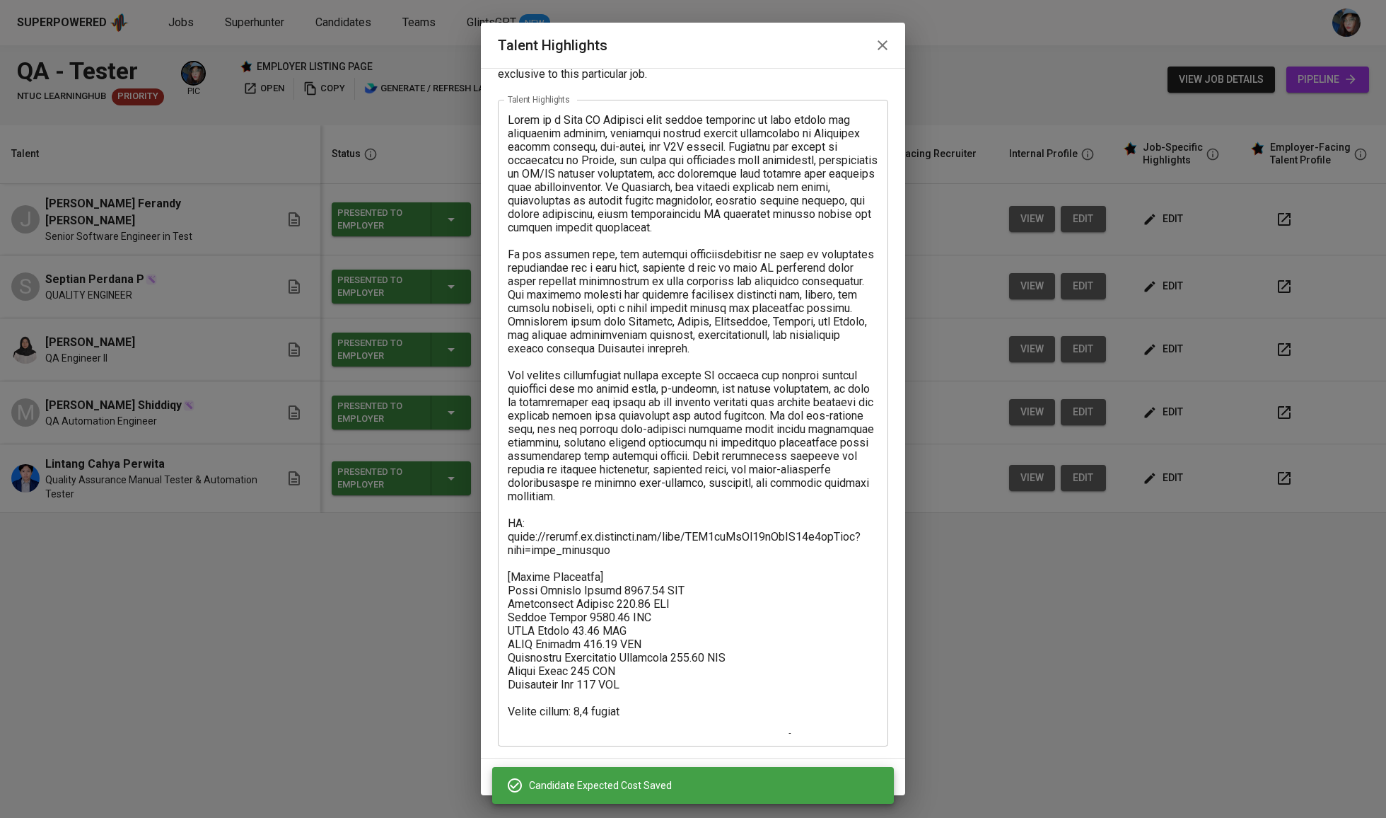
scroll to position [49, 0]
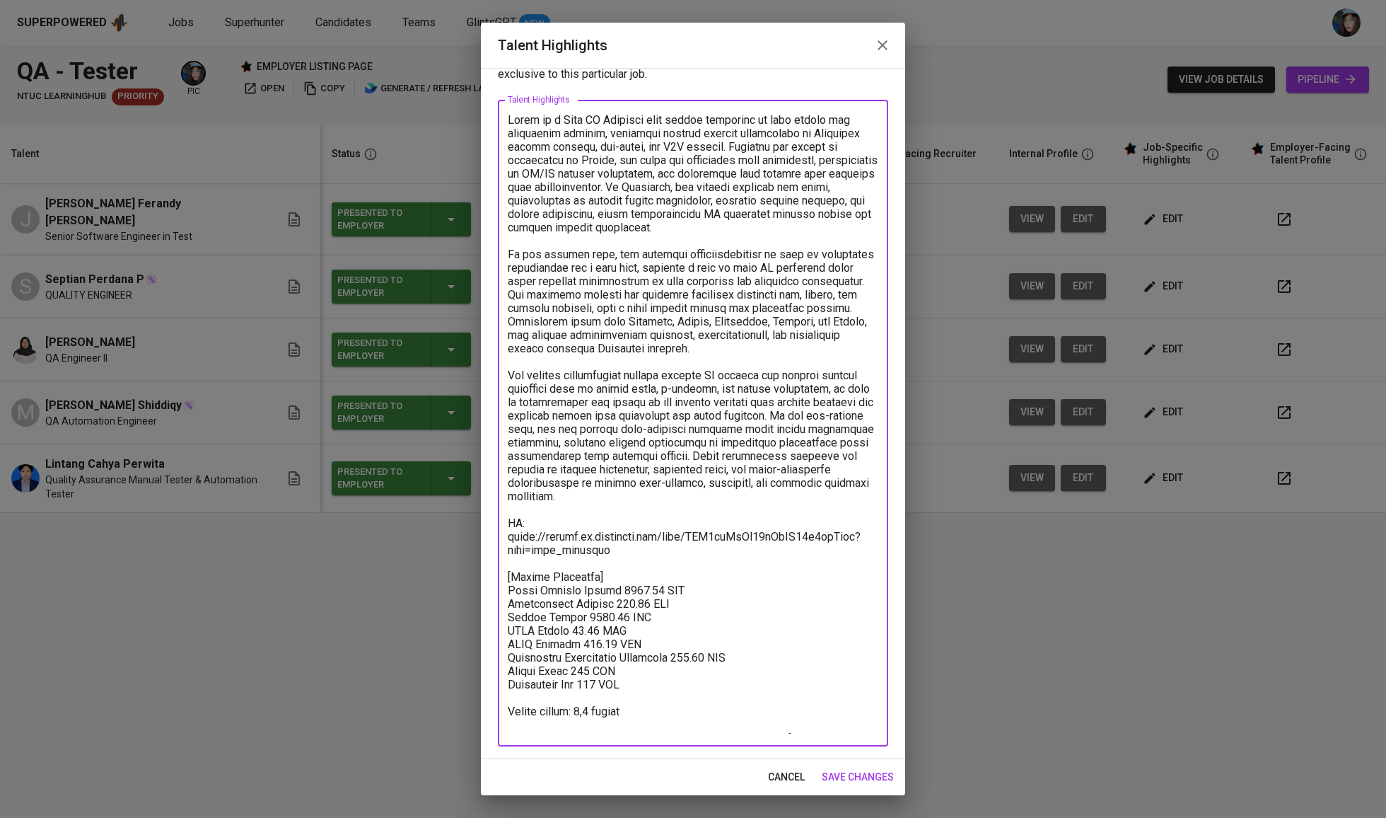
drag, startPoint x: 648, startPoint y: 659, endPoint x: 492, endPoint y: 567, distance: 180.7
click at [492, 567] on div "Enhance the Talent's profile by adding highlights relevant to this job - accomp…" at bounding box center [693, 413] width 424 height 690
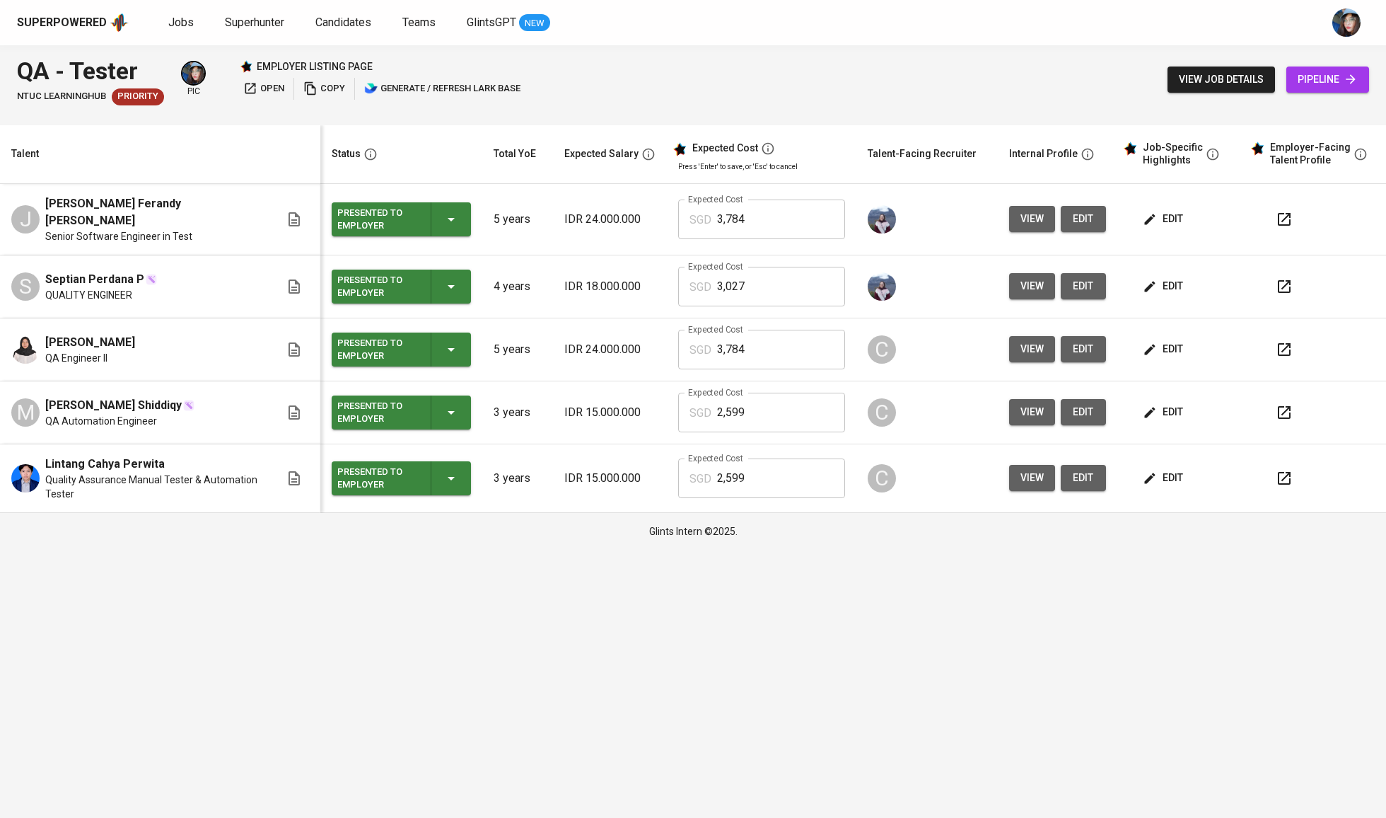
click at [1178, 221] on span "edit" at bounding box center [1164, 219] width 37 height 18
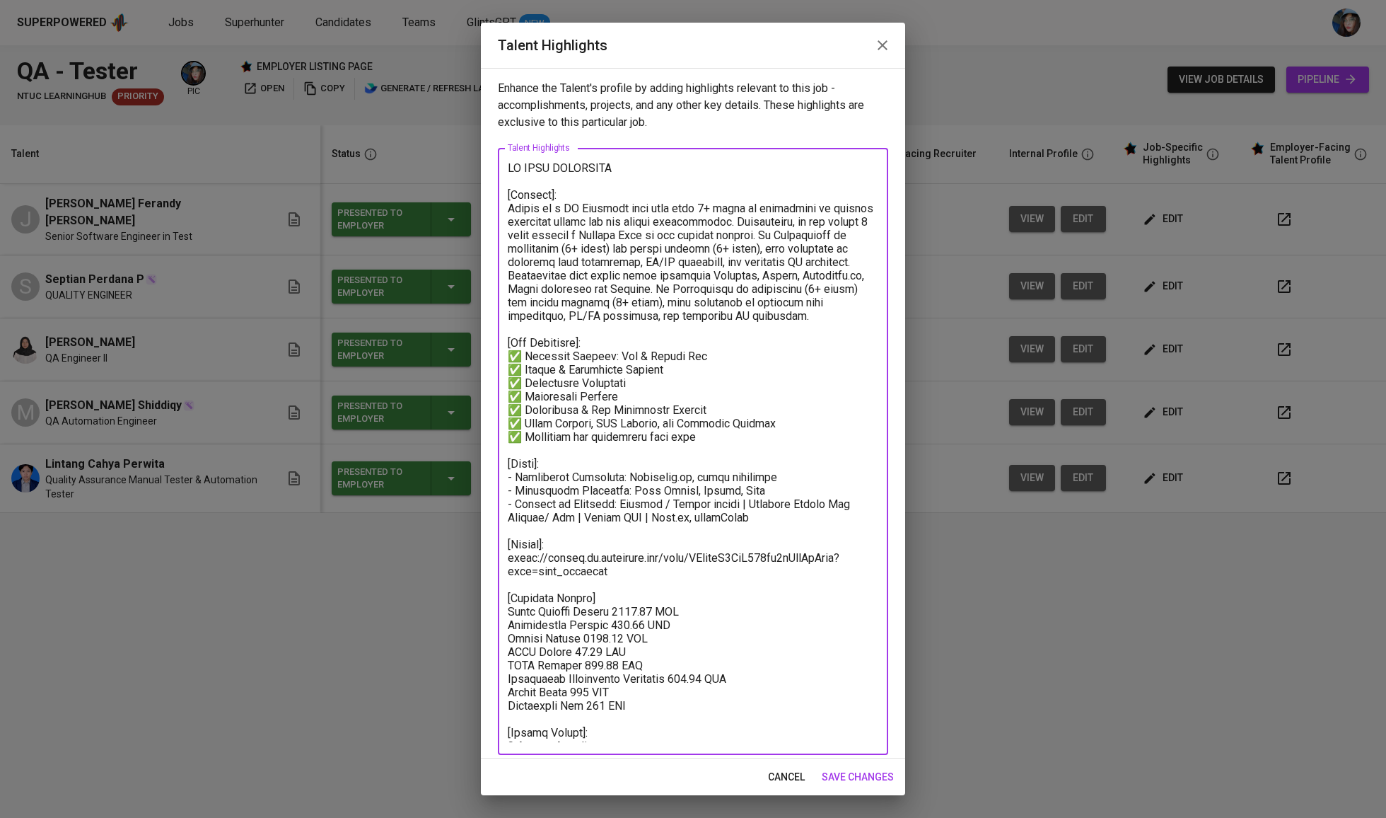
drag, startPoint x: 649, startPoint y: 691, endPoint x: 504, endPoint y: 600, distance: 171.3
click at [504, 600] on div "x Talent Highlights" at bounding box center [693, 451] width 390 height 607
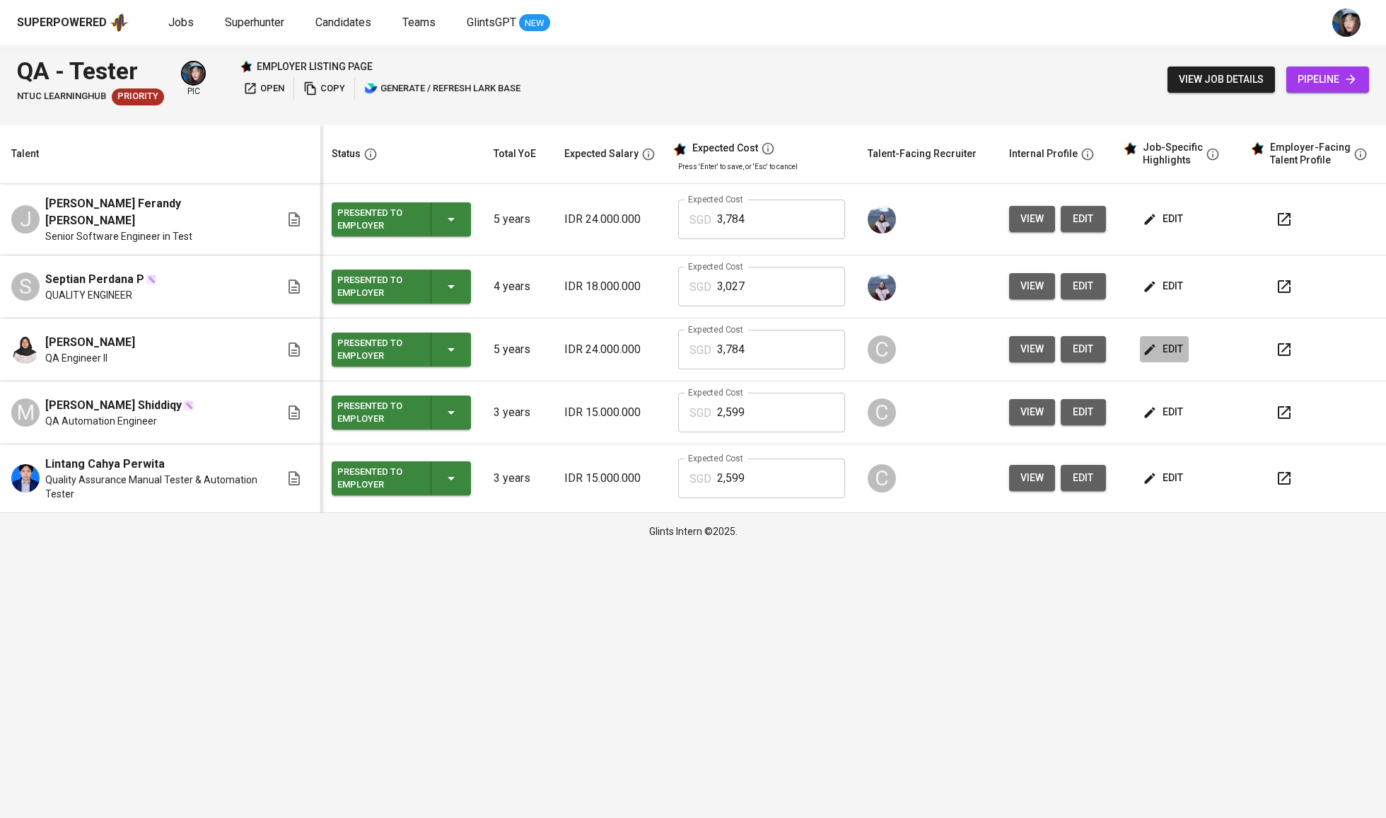
click at [1157, 342] on icon "button" at bounding box center [1150, 349] width 14 height 14
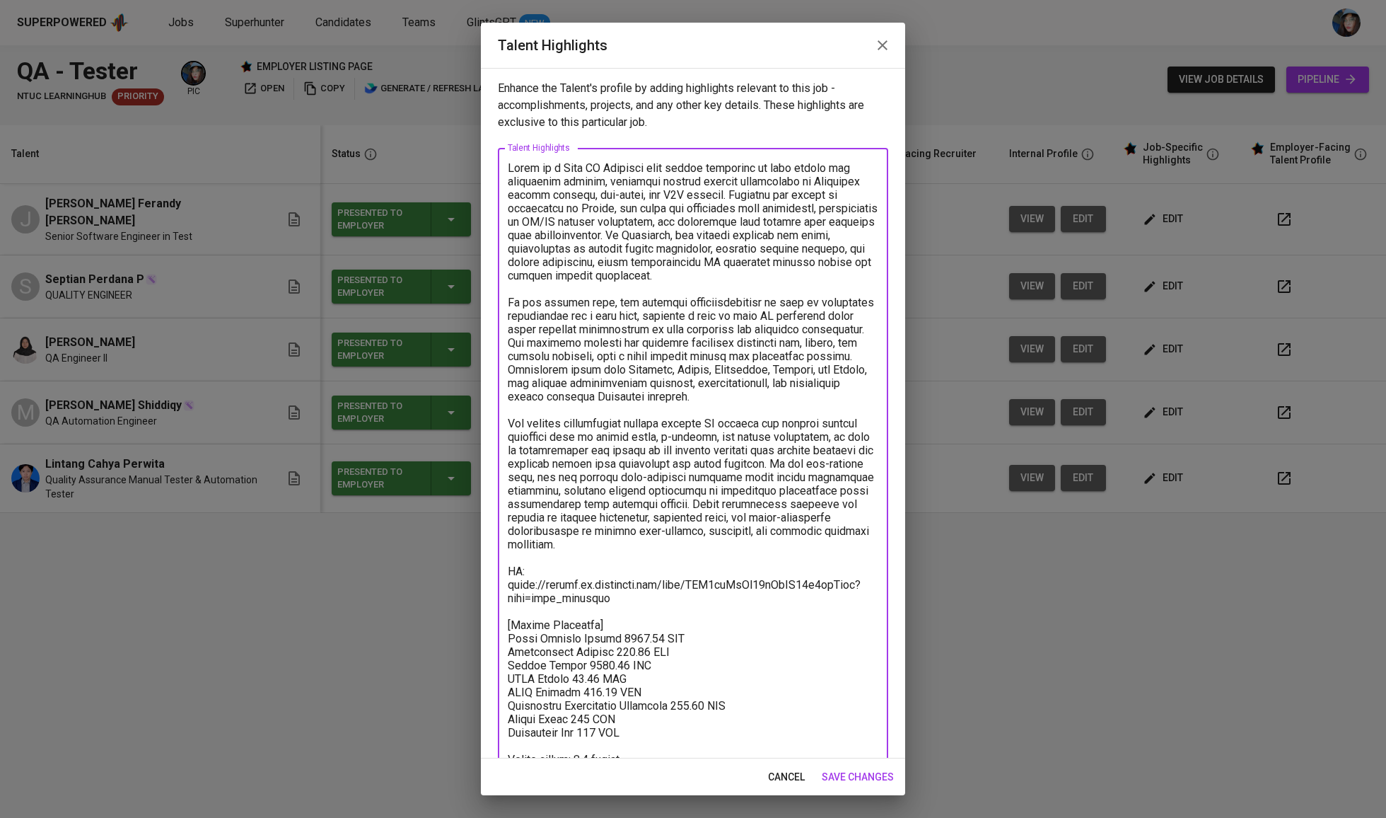
drag, startPoint x: 644, startPoint y: 703, endPoint x: 502, endPoint y: 609, distance: 169.9
click at [502, 609] on div "x Talent Highlights" at bounding box center [693, 471] width 390 height 646
click at [638, 640] on textarea at bounding box center [693, 471] width 371 height 620
drag, startPoint x: 651, startPoint y: 703, endPoint x: 512, endPoint y: 629, distance: 157.3
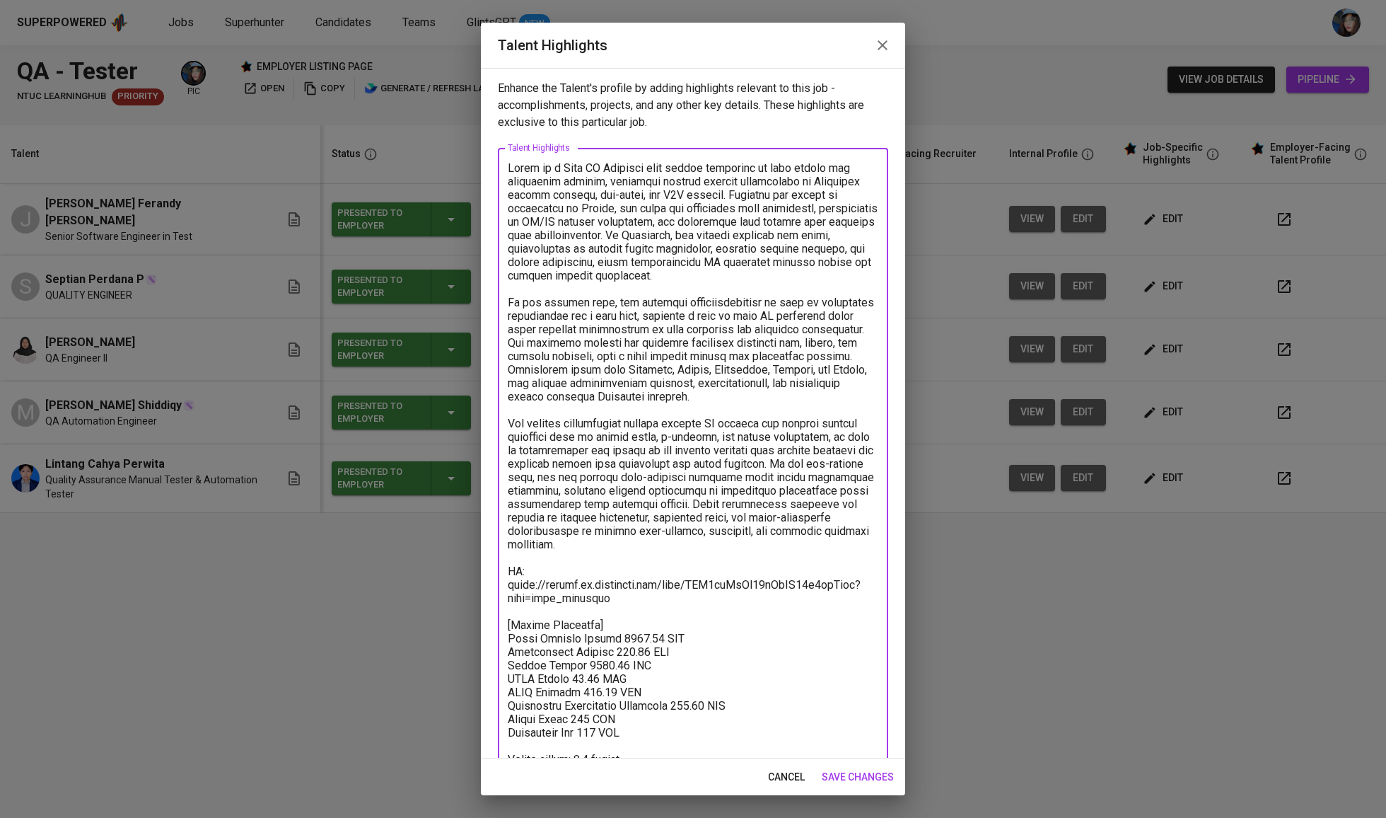
click at [512, 629] on textarea at bounding box center [693, 471] width 371 height 620
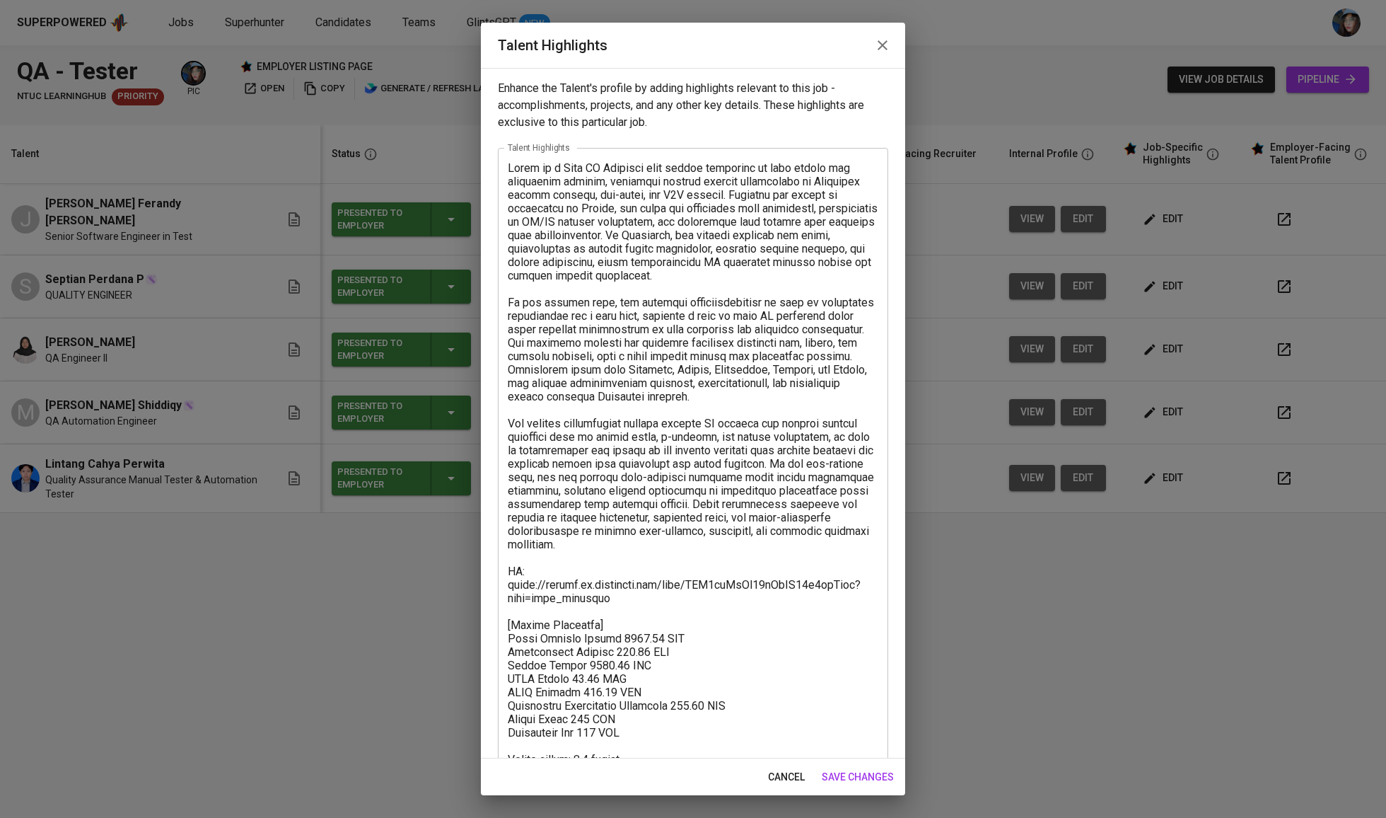
click at [505, 620] on div "x Talent Highlights" at bounding box center [693, 471] width 390 height 646
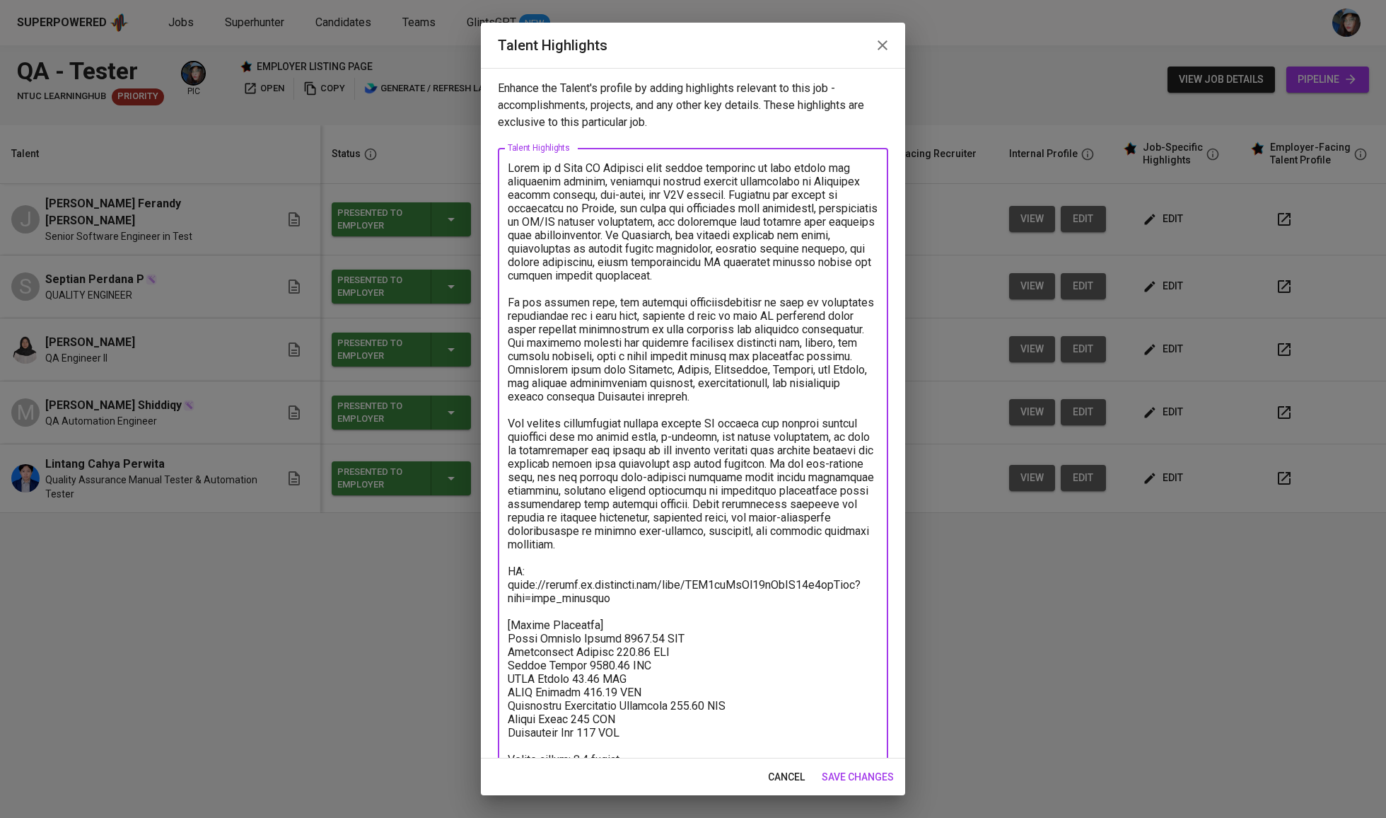
drag, startPoint x: 509, startPoint y: 620, endPoint x: 660, endPoint y: 712, distance: 176.5
click at [660, 712] on textarea at bounding box center [693, 471] width 371 height 620
paste textarea
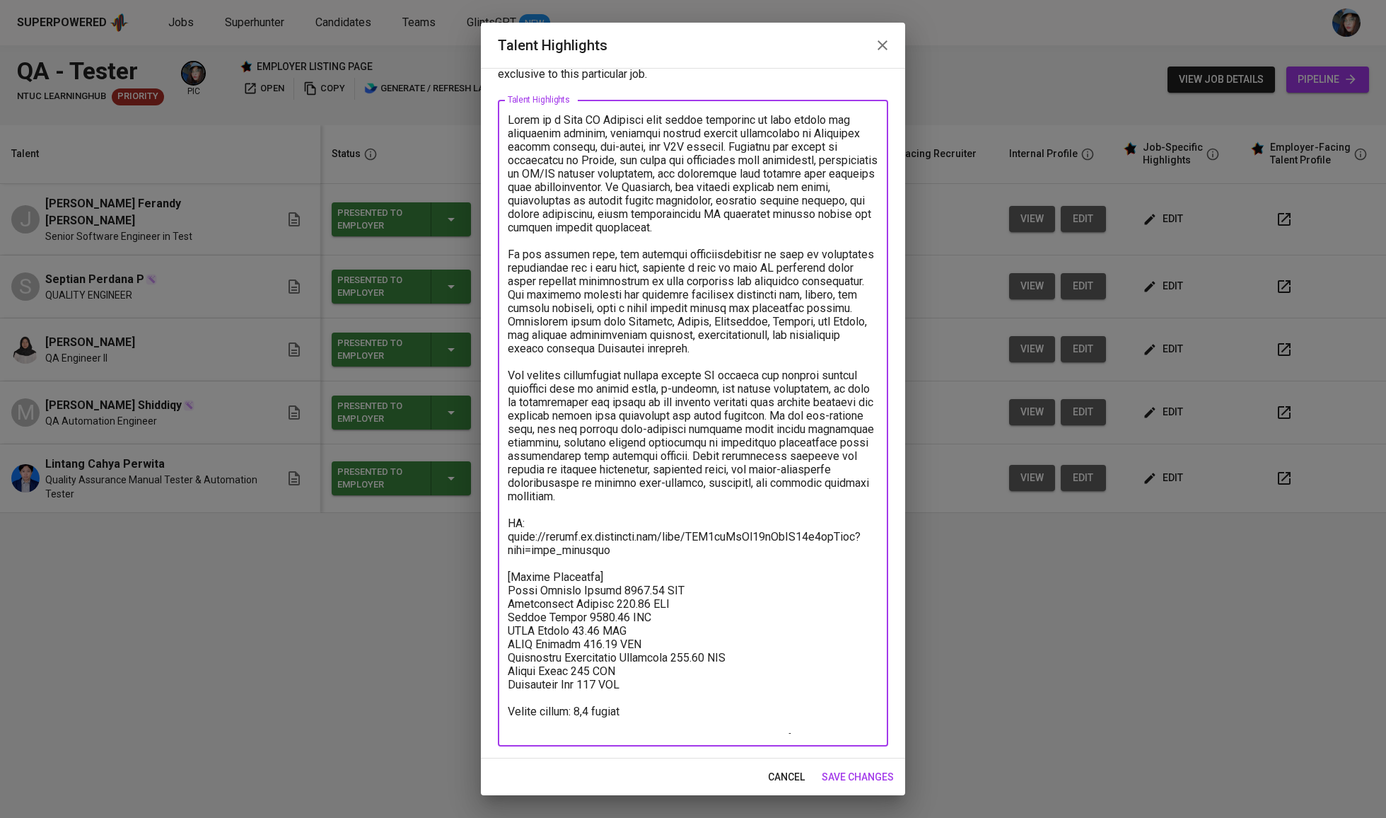
click at [753, 714] on textarea at bounding box center [693, 423] width 371 height 620
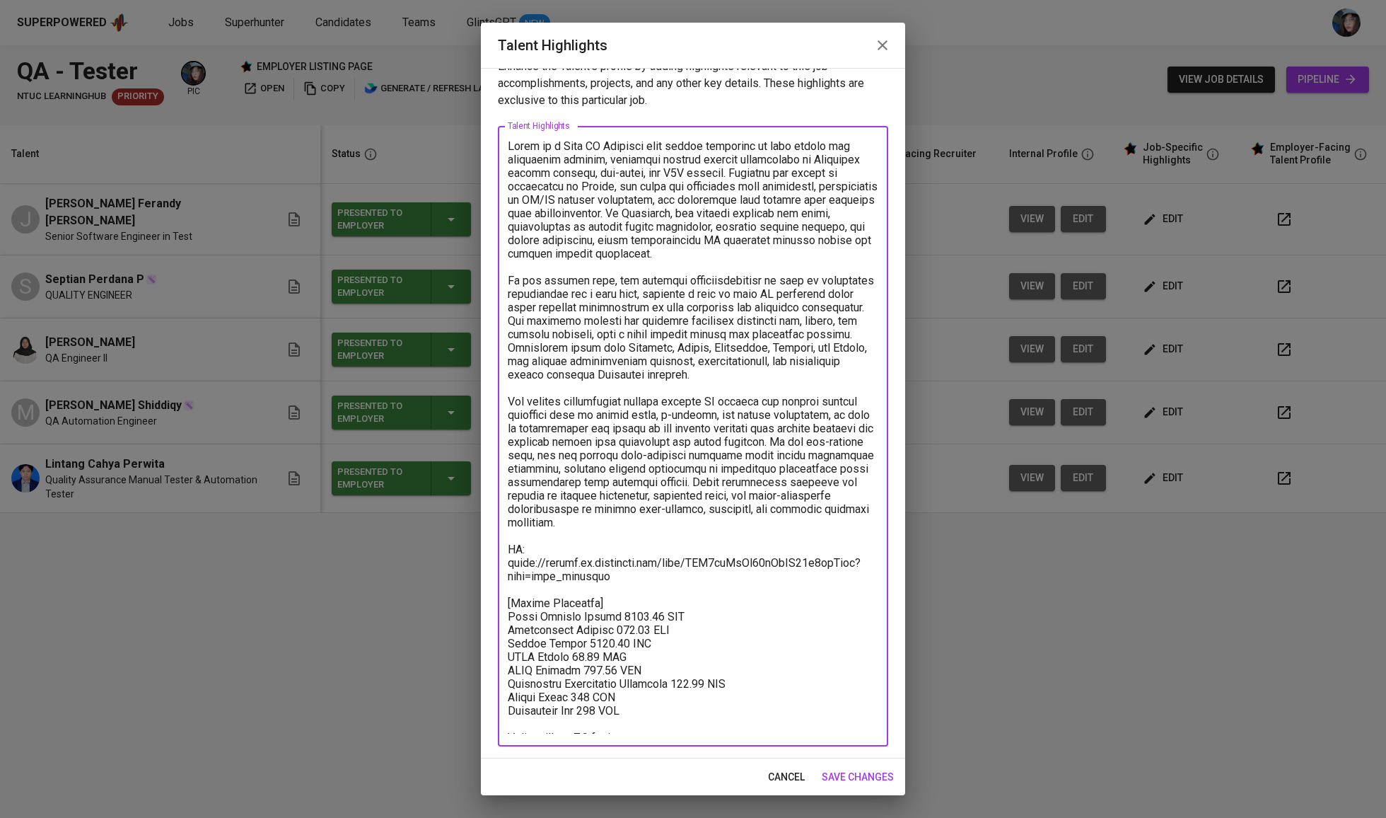
scroll to position [9, 0]
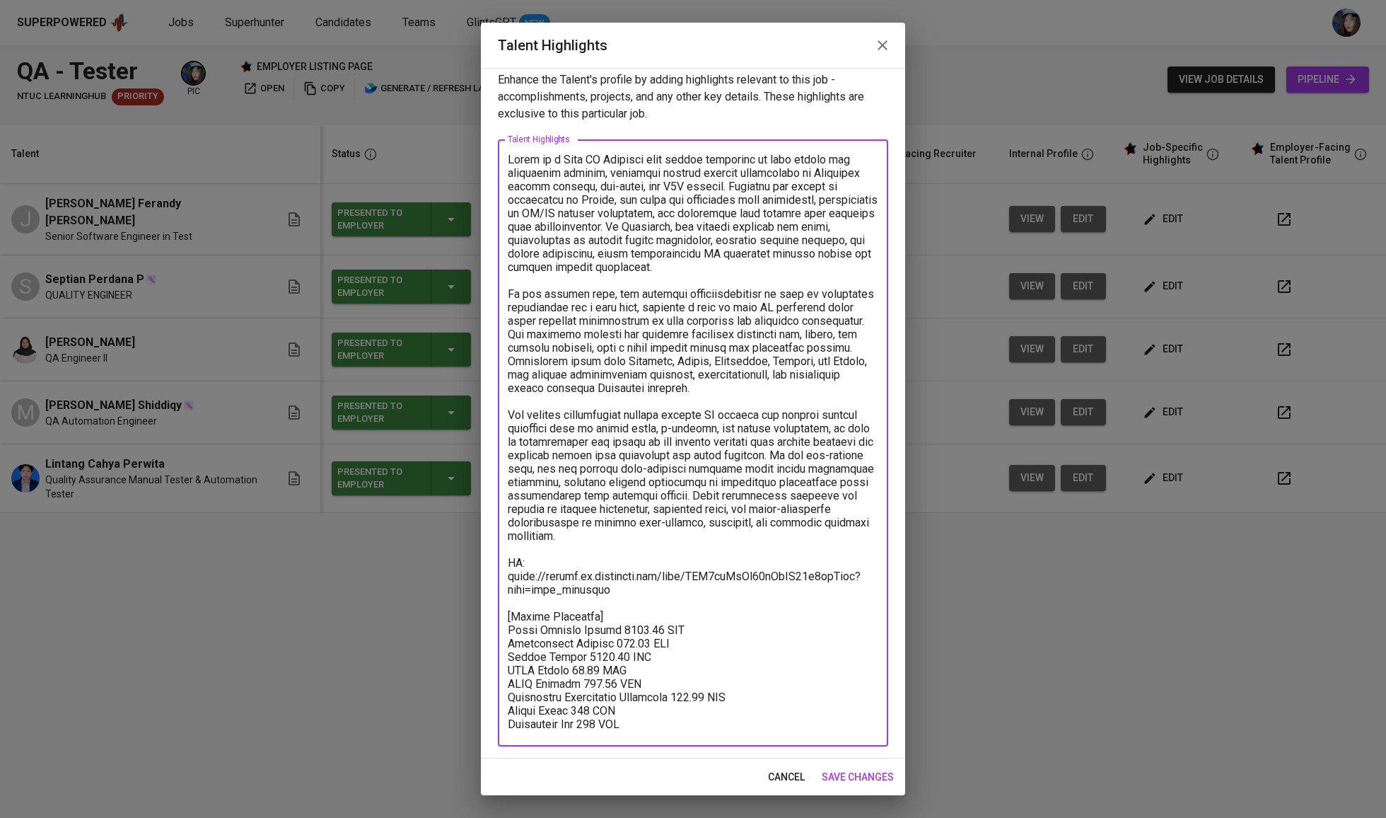
type textarea "Fioni is a Lead QA Engineer with strong expertise in both manual and automation…"
click at [871, 773] on span "save changes" at bounding box center [858, 777] width 72 height 18
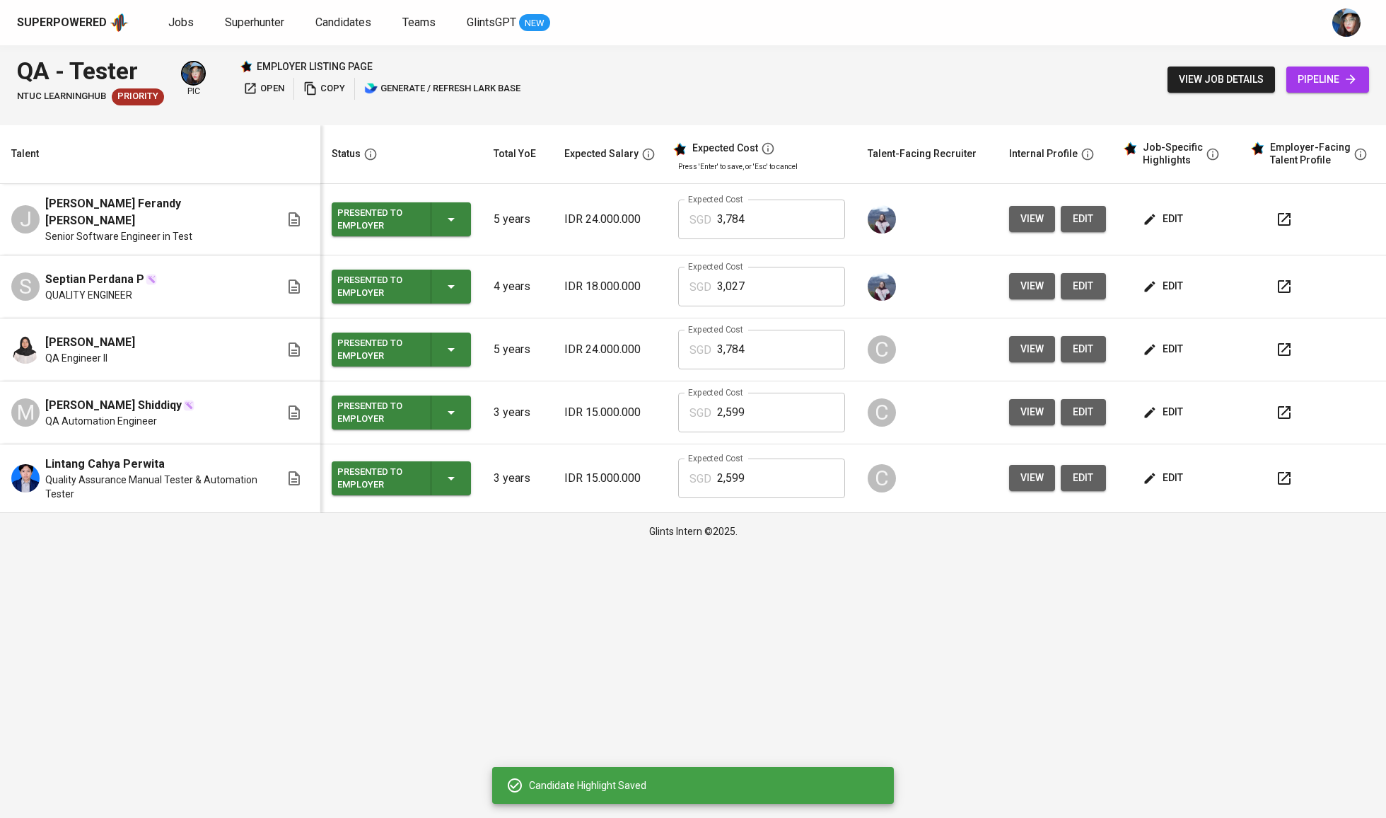
click at [1180, 223] on span "edit" at bounding box center [1164, 219] width 37 height 18
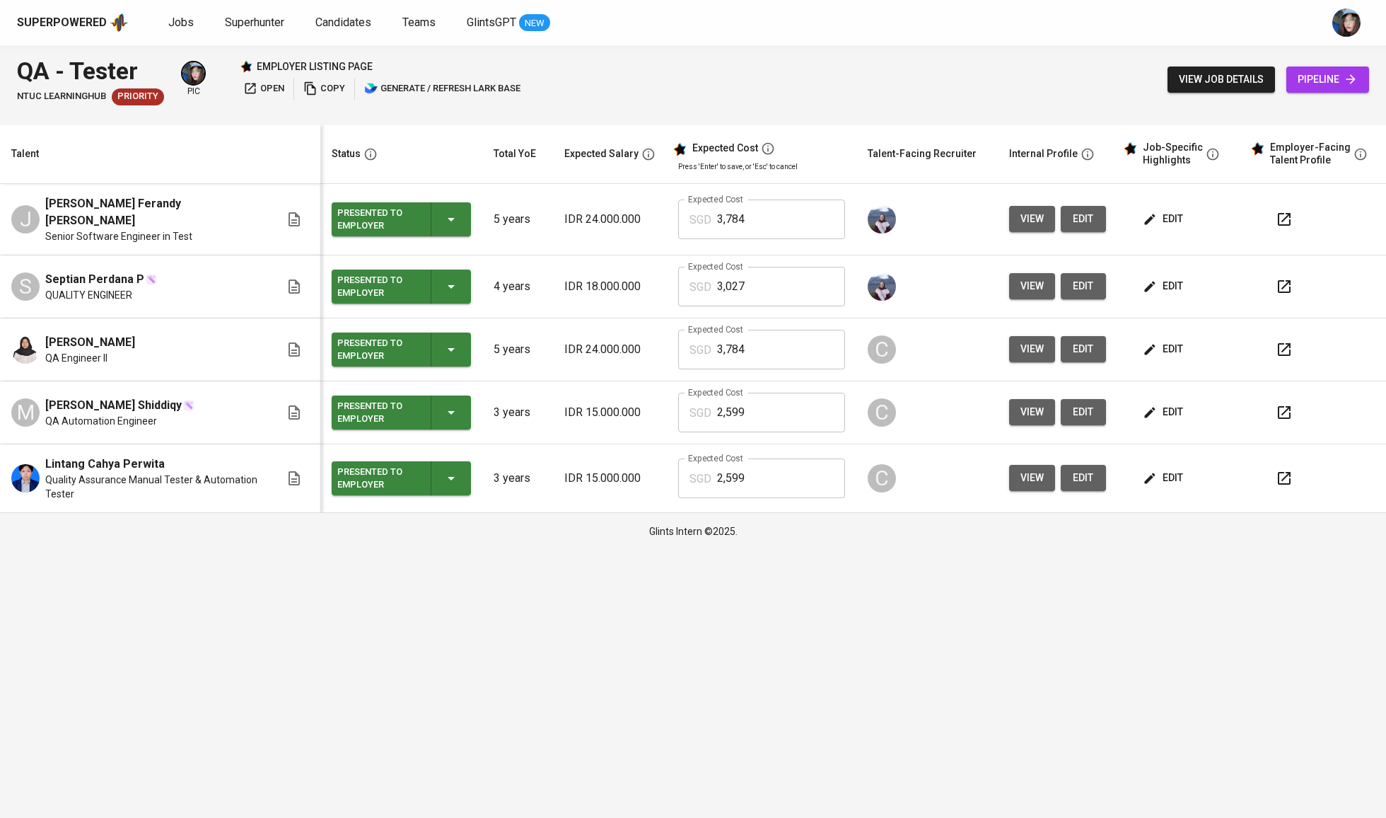
click at [1169, 273] on button "edit" at bounding box center [1164, 286] width 49 height 26
click at [1140, 337] on button "edit" at bounding box center [1164, 349] width 49 height 26
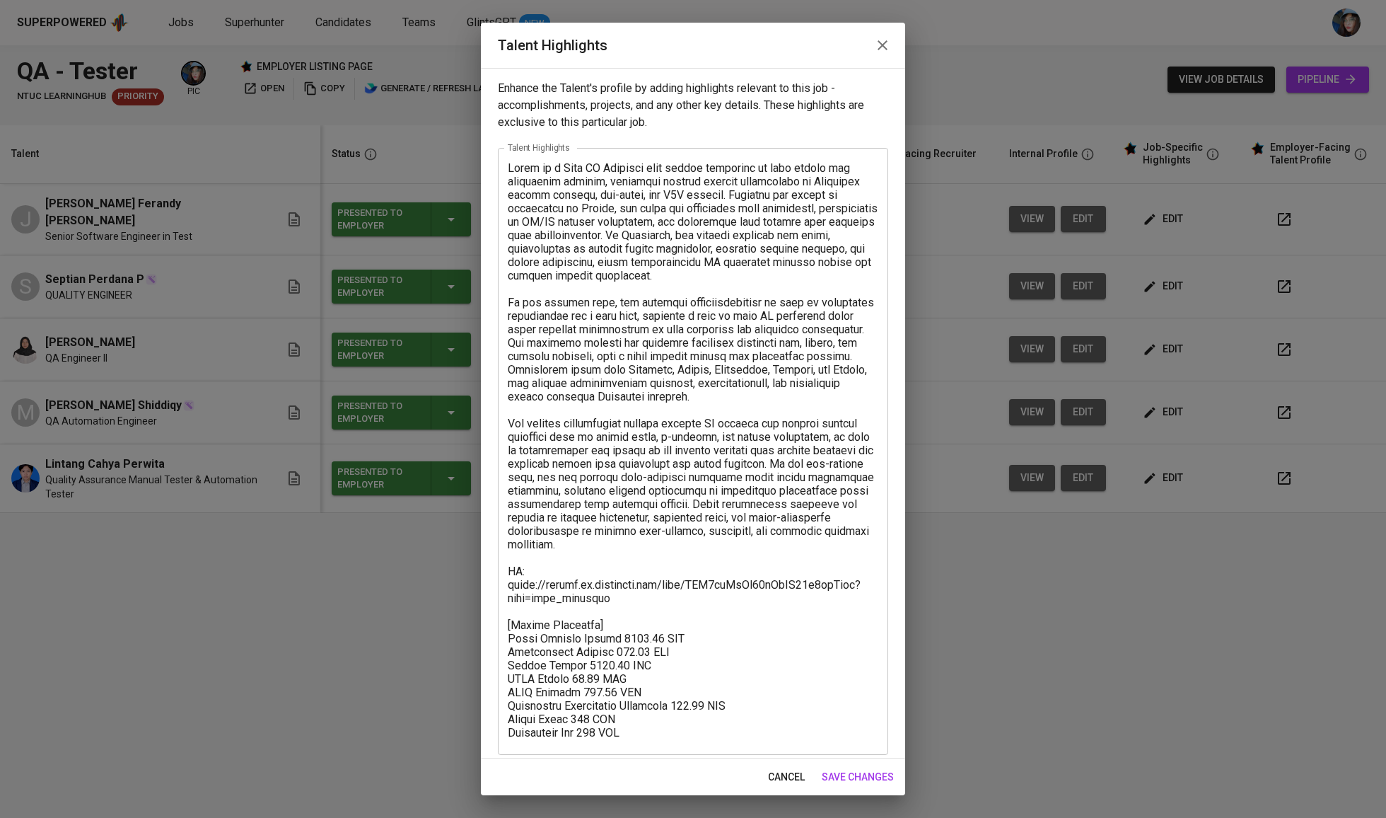
click at [519, 166] on textarea at bounding box center [693, 451] width 371 height 581
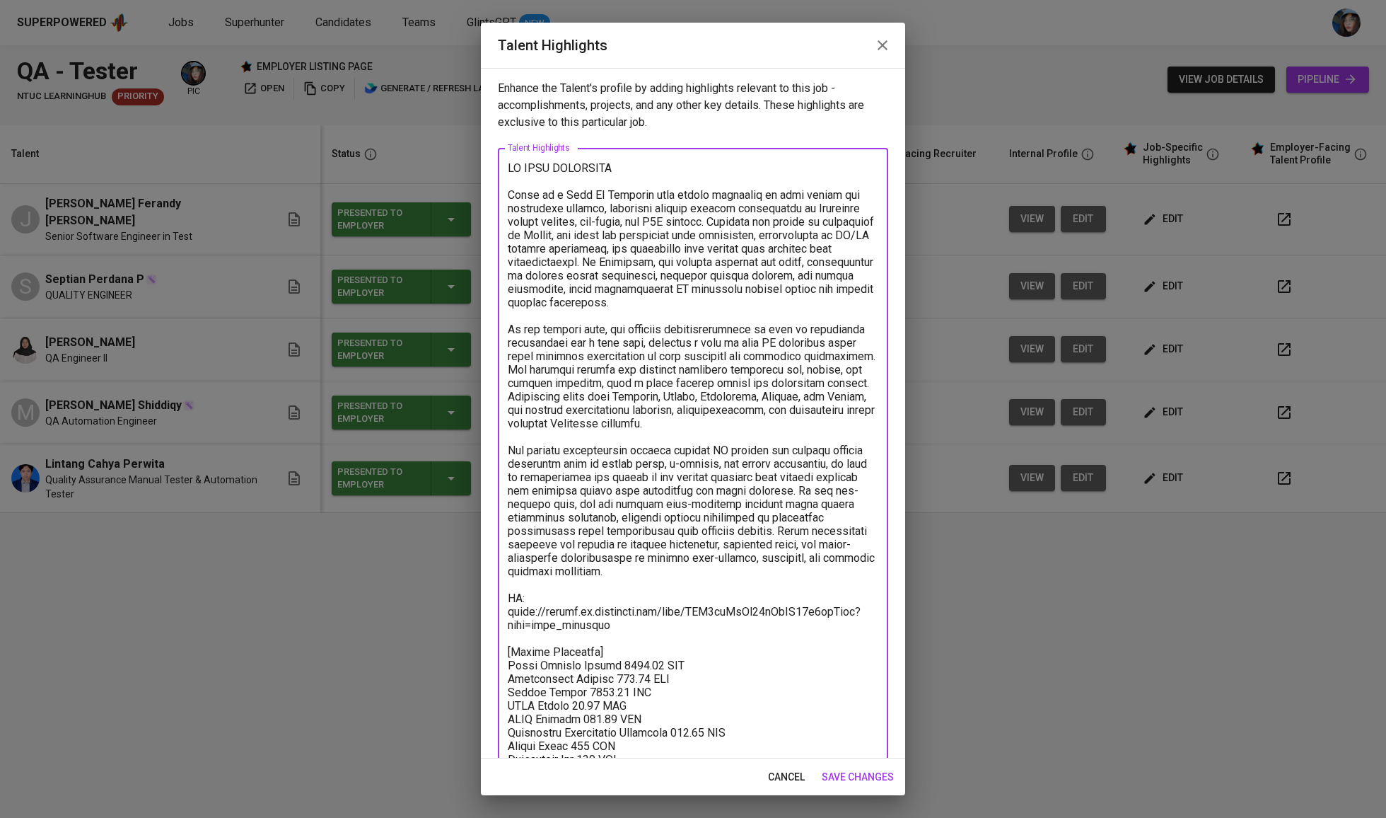
type textarea "QA LEAD CANDIDATE Fioni is a Lead QA Engineer with strong expertise in both man…"
click at [876, 782] on span "save changes" at bounding box center [858, 777] width 72 height 18
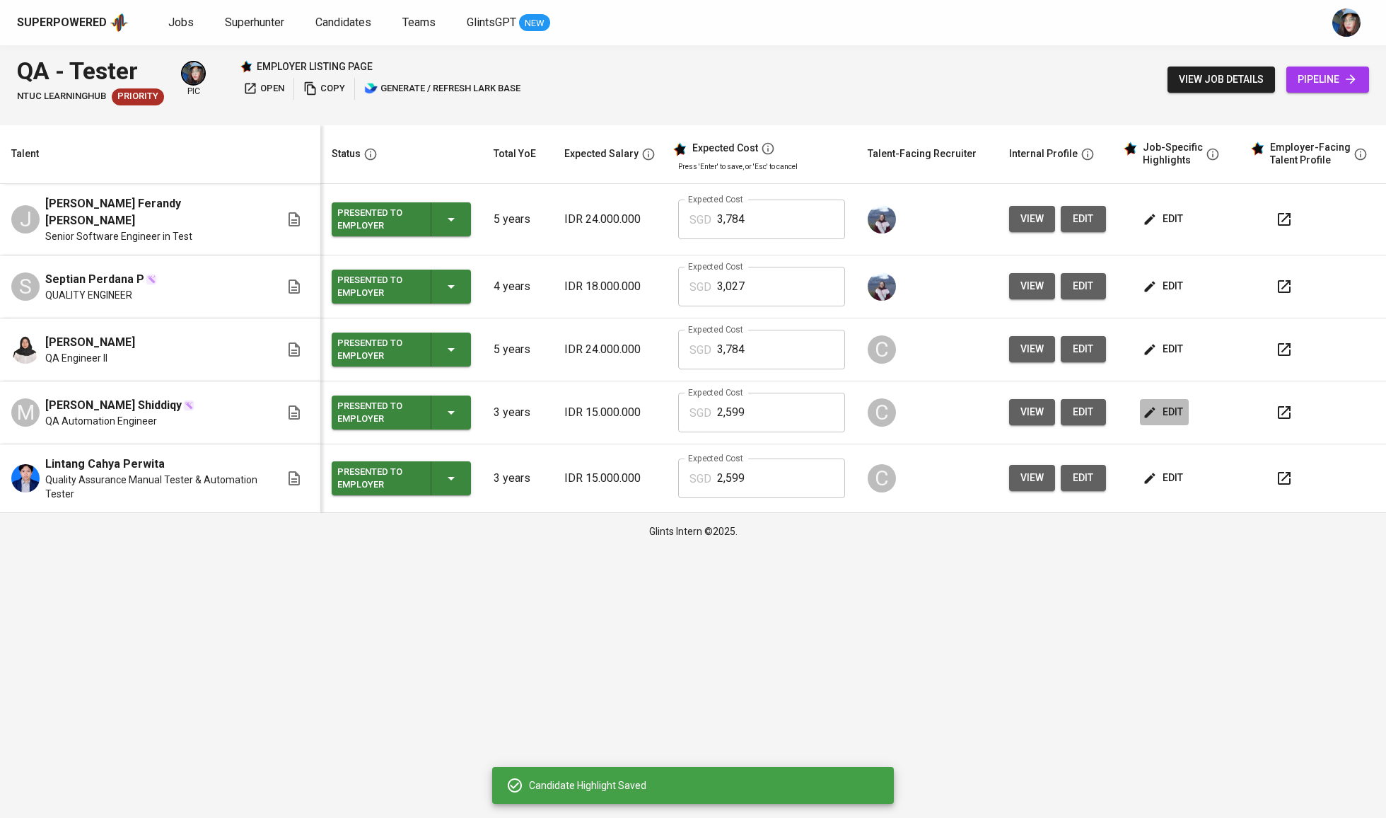
click at [1147, 405] on icon "button" at bounding box center [1150, 412] width 14 height 14
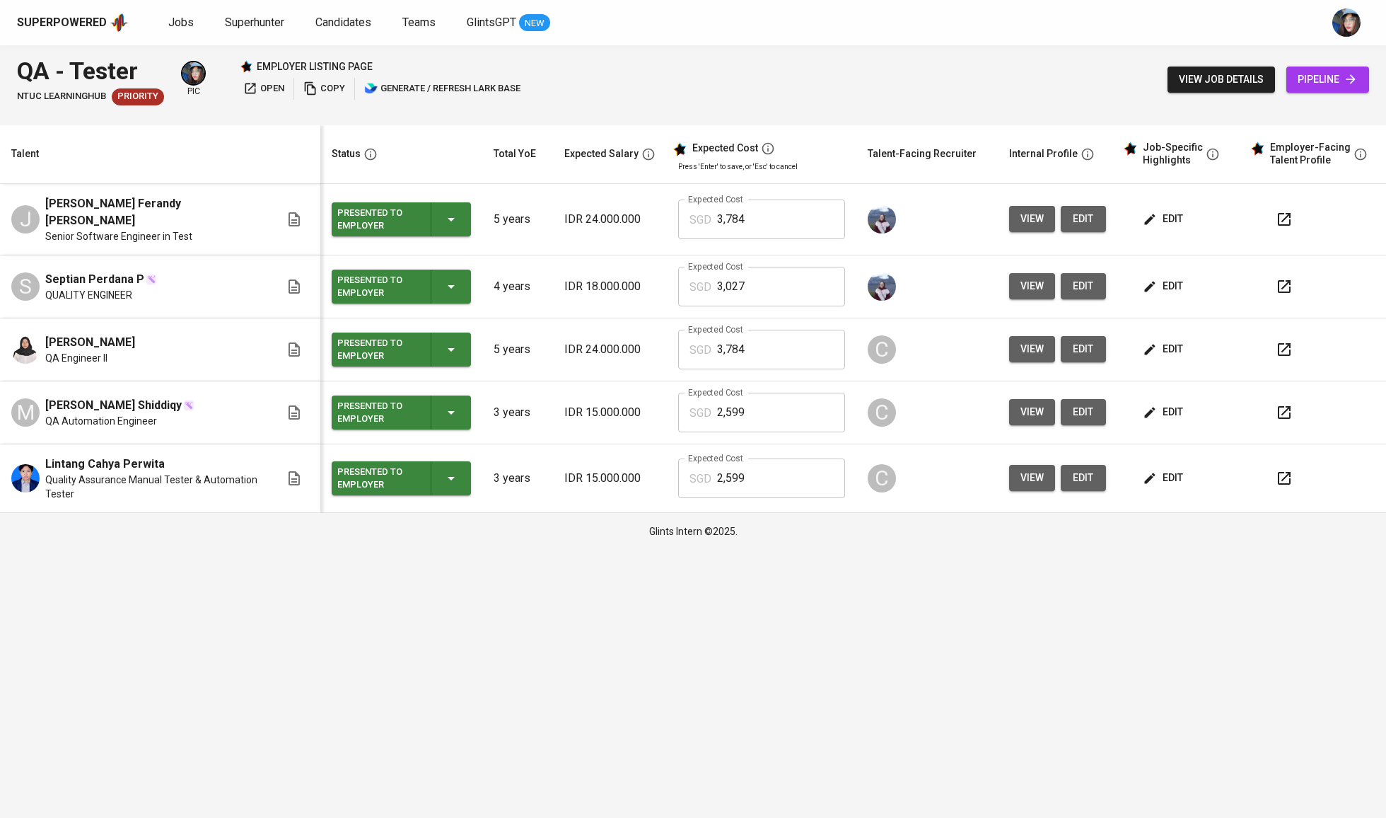
click at [1149, 476] on icon "button" at bounding box center [1149, 477] width 11 height 11
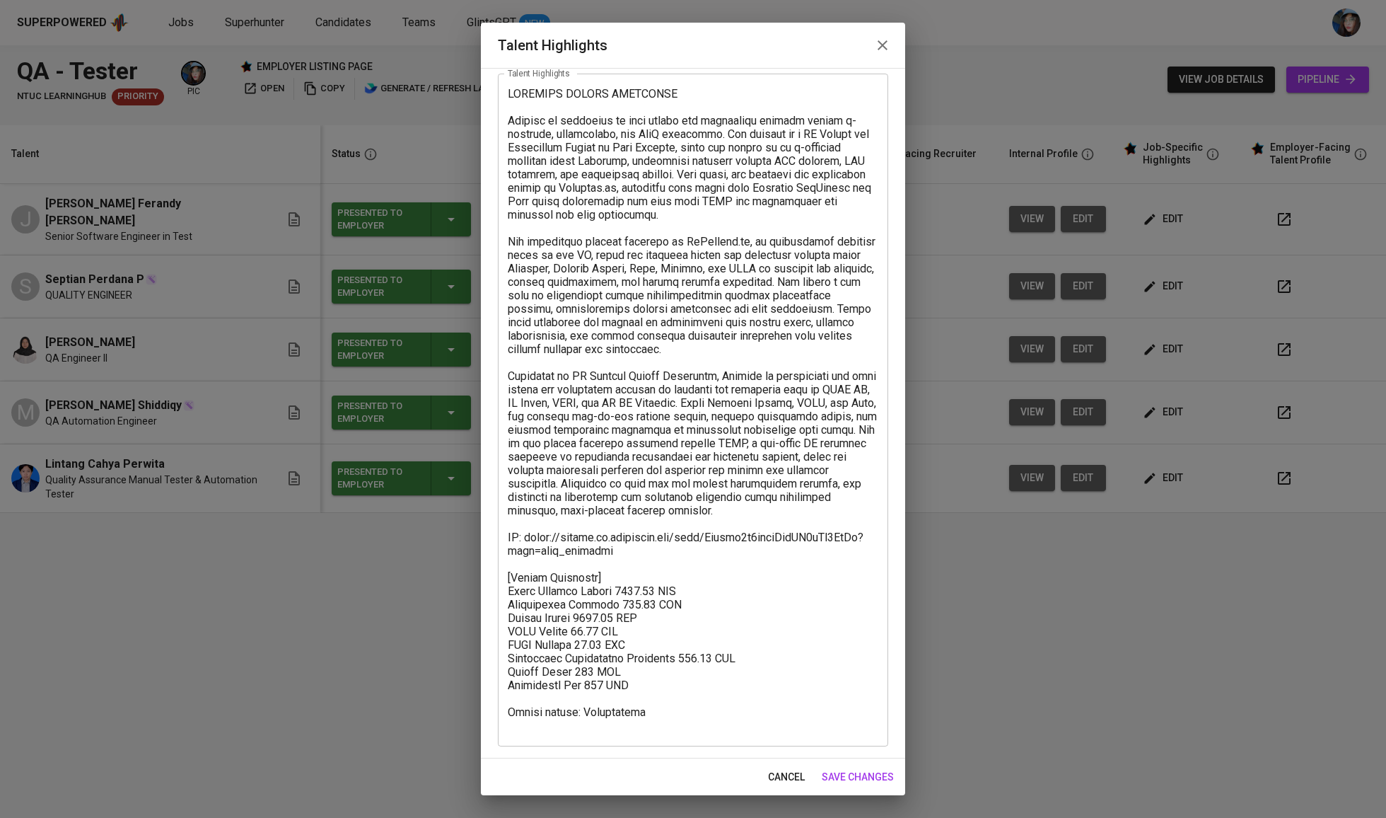
scroll to position [75, 0]
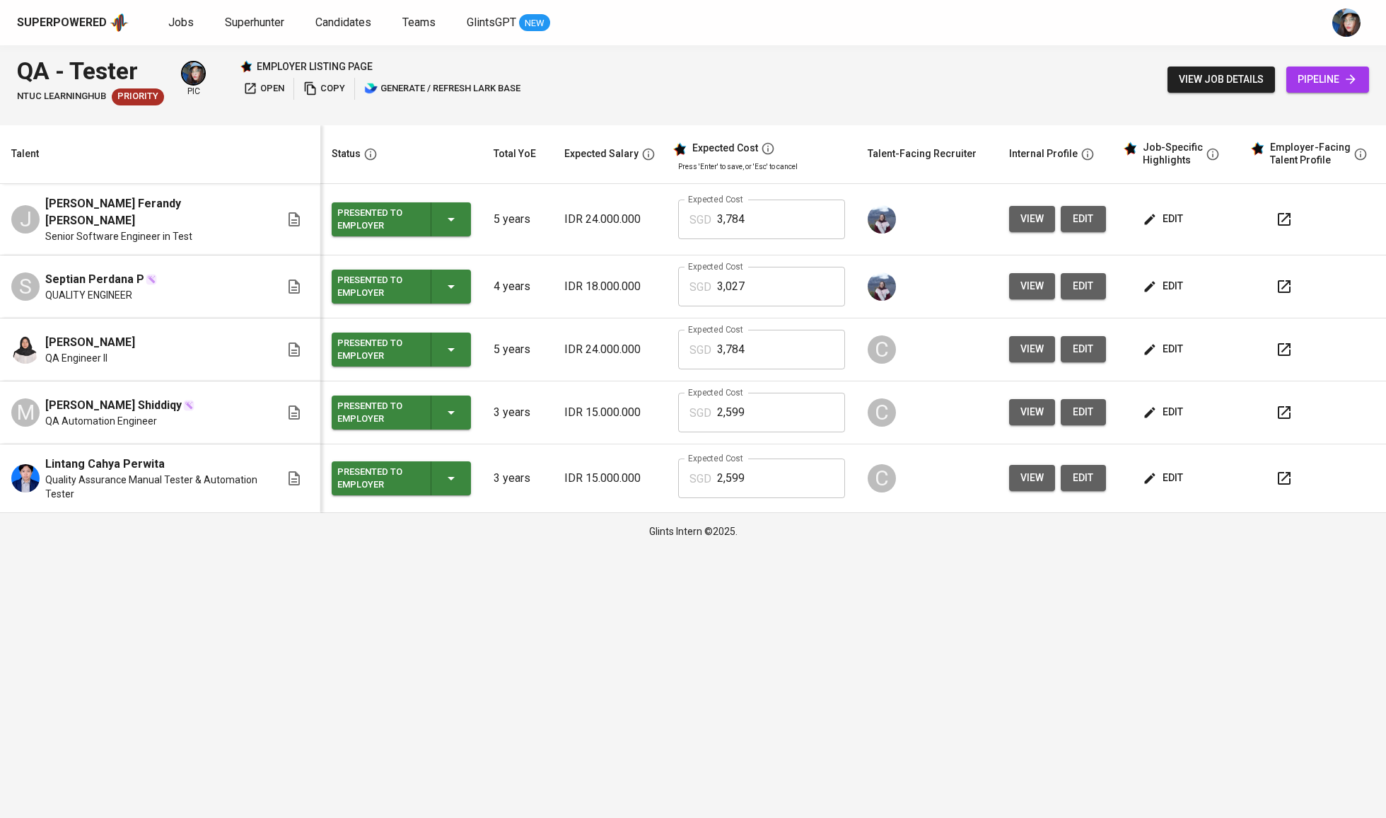
click at [244, 91] on icon "button" at bounding box center [250, 88] width 14 height 14
click at [256, 88] on icon "button" at bounding box center [250, 88] width 11 height 11
click at [1229, 83] on span "view job details" at bounding box center [1221, 80] width 85 height 18
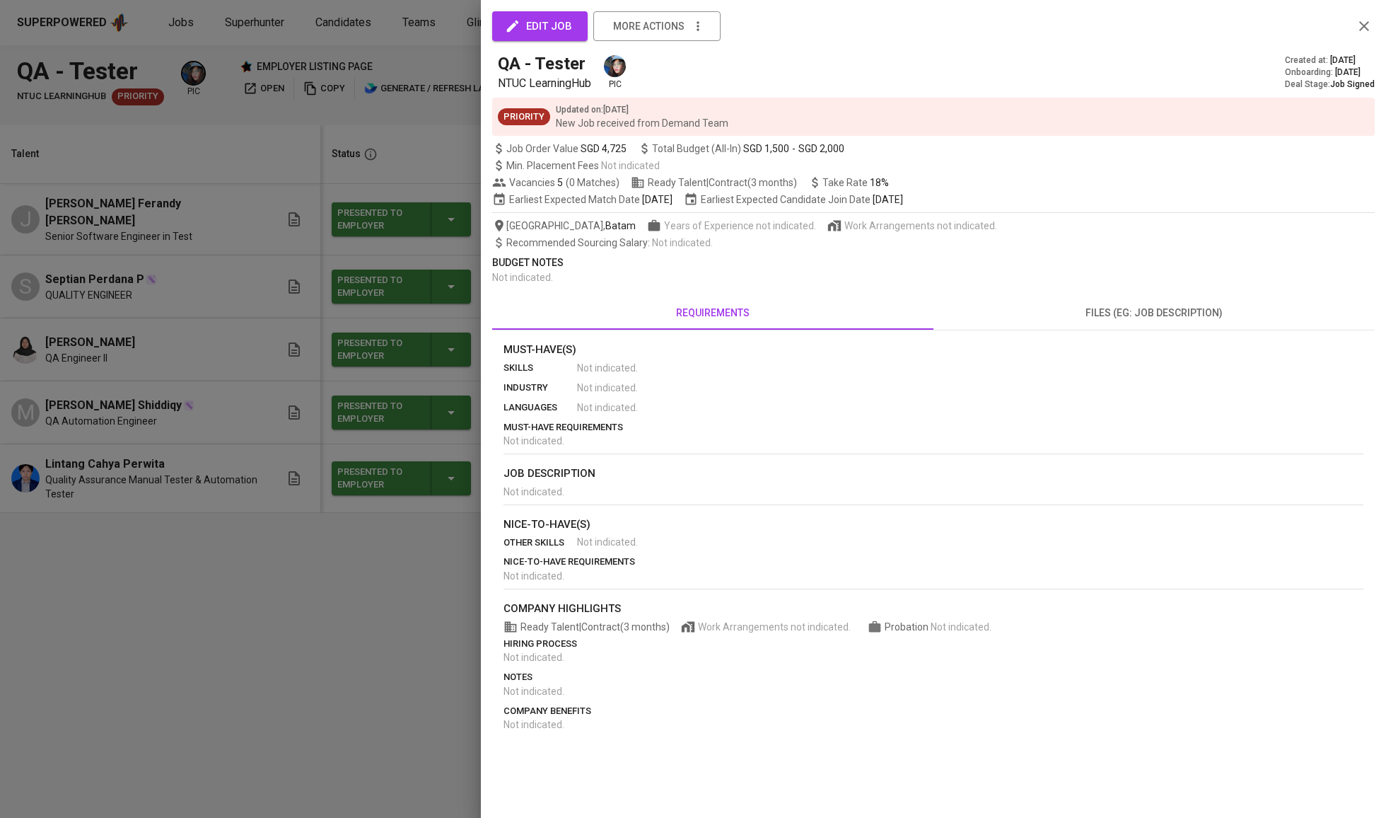
click at [576, 29] on button "edit job" at bounding box center [539, 26] width 95 height 30
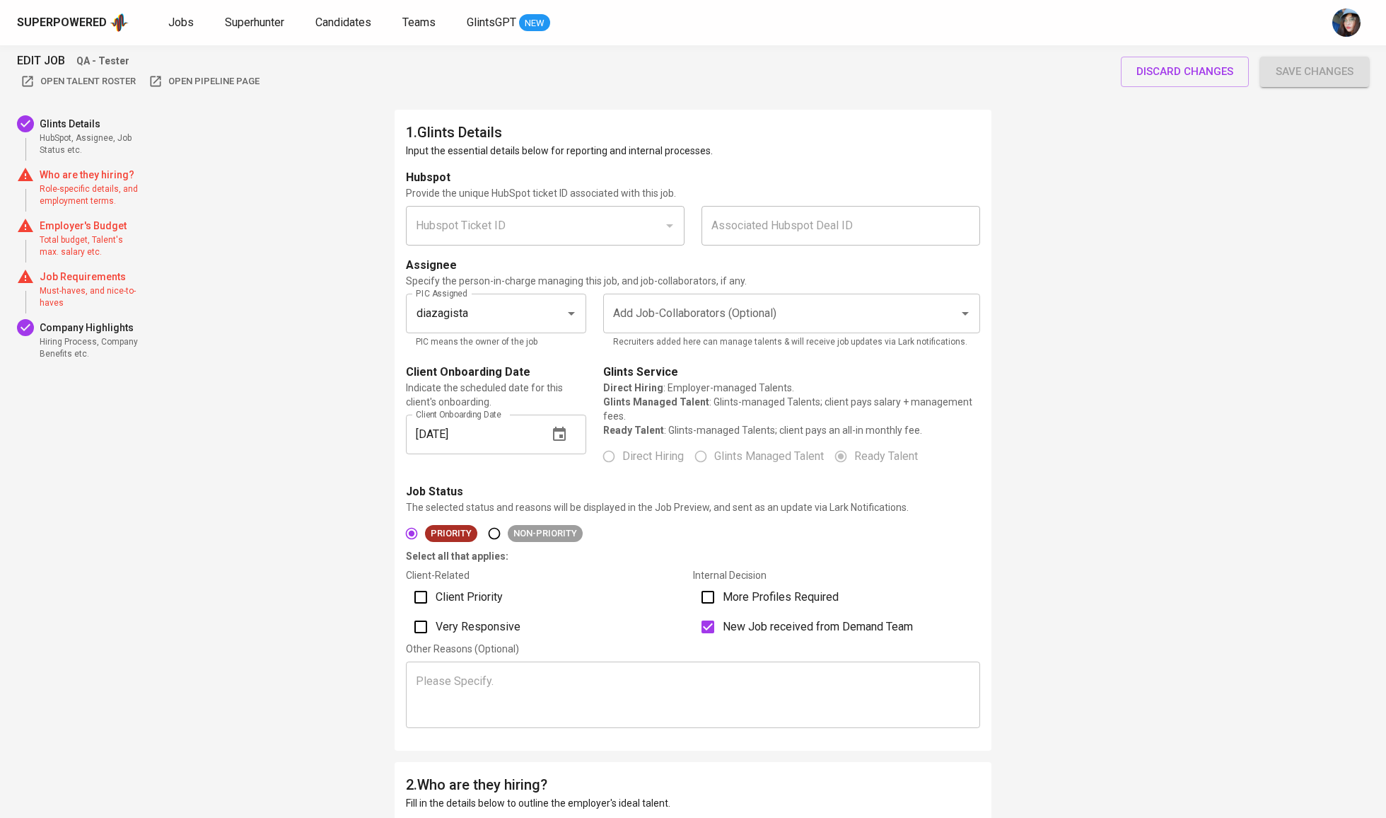
click at [573, 358] on div "PIC Assigned diazagista PIC Assigned PIC means the owner of the job" at bounding box center [495, 321] width 197 height 73
click at [140, 182] on p "Who are they hiring?" at bounding box center [91, 175] width 102 height 14
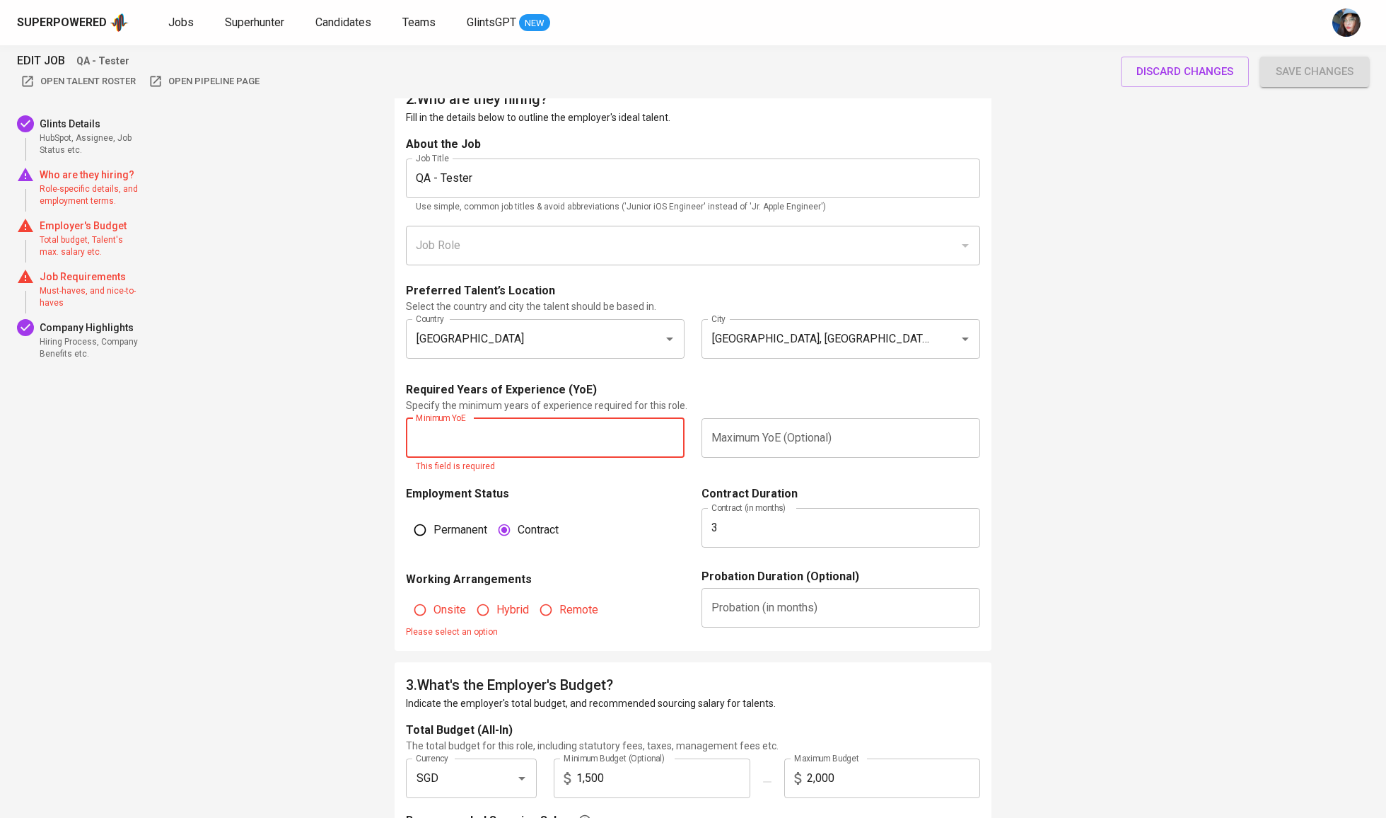
click at [513, 458] on input "text" at bounding box center [545, 438] width 279 height 40
type input "3"
click at [765, 458] on input "text" at bounding box center [841, 438] width 279 height 40
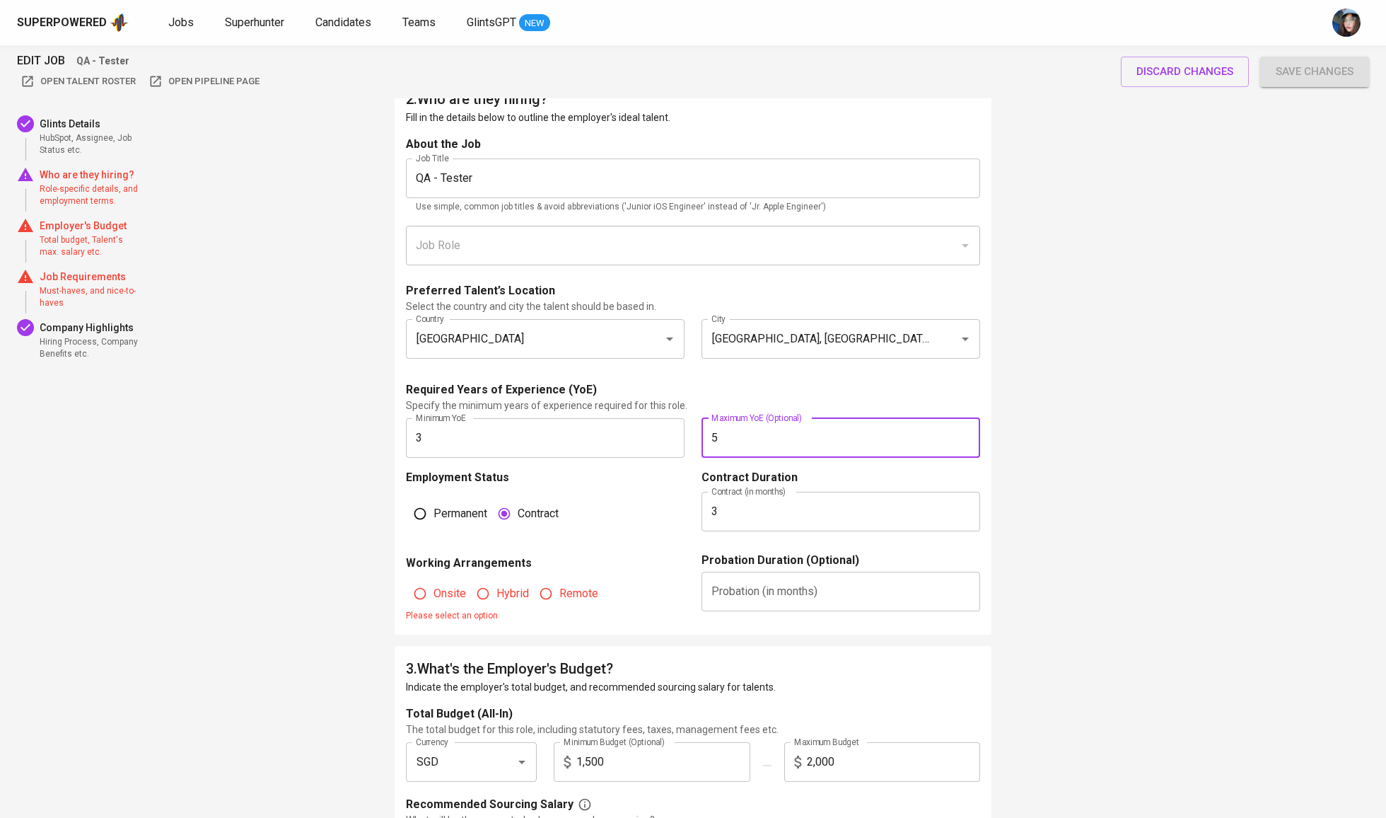
type input "5"
click at [451, 602] on span "Onsite" at bounding box center [450, 593] width 33 height 17
click at [434, 607] on input "Onsite" at bounding box center [420, 593] width 27 height 27
radio input "true"
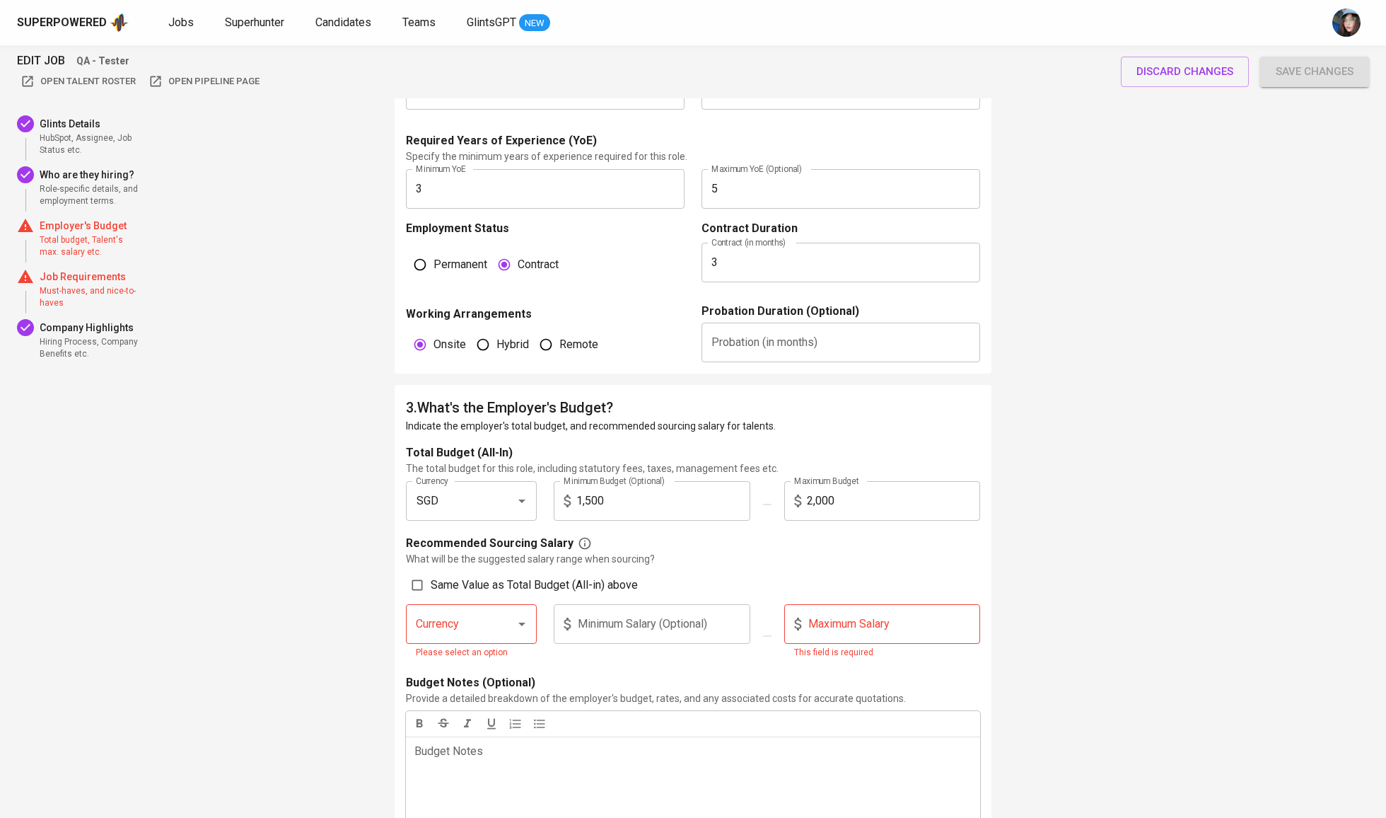
scroll to position [946, 0]
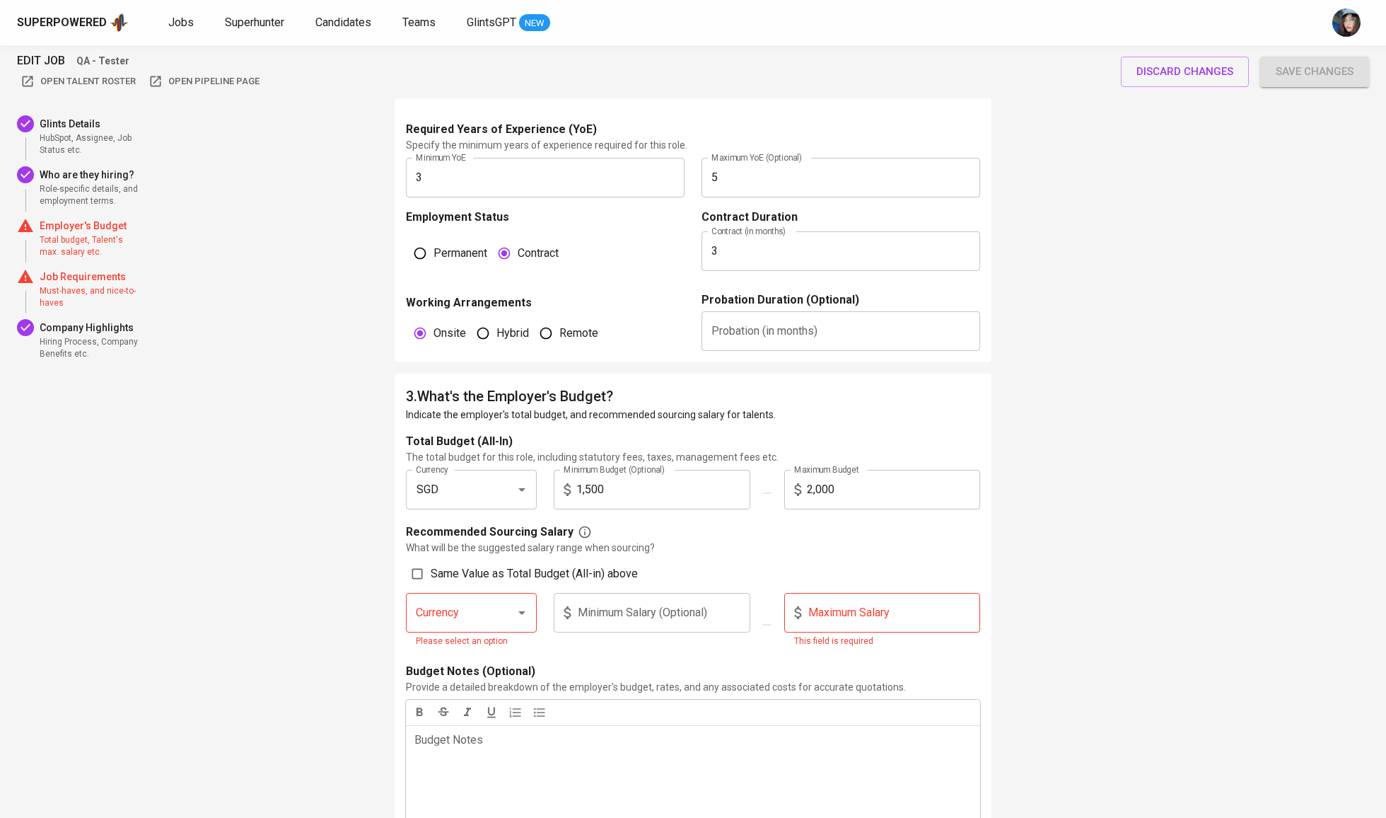
click at [680, 509] on input "1,500" at bounding box center [663, 490] width 174 height 40
type input "2,000"
click at [880, 509] on input "2,000" at bounding box center [894, 490] width 174 height 40
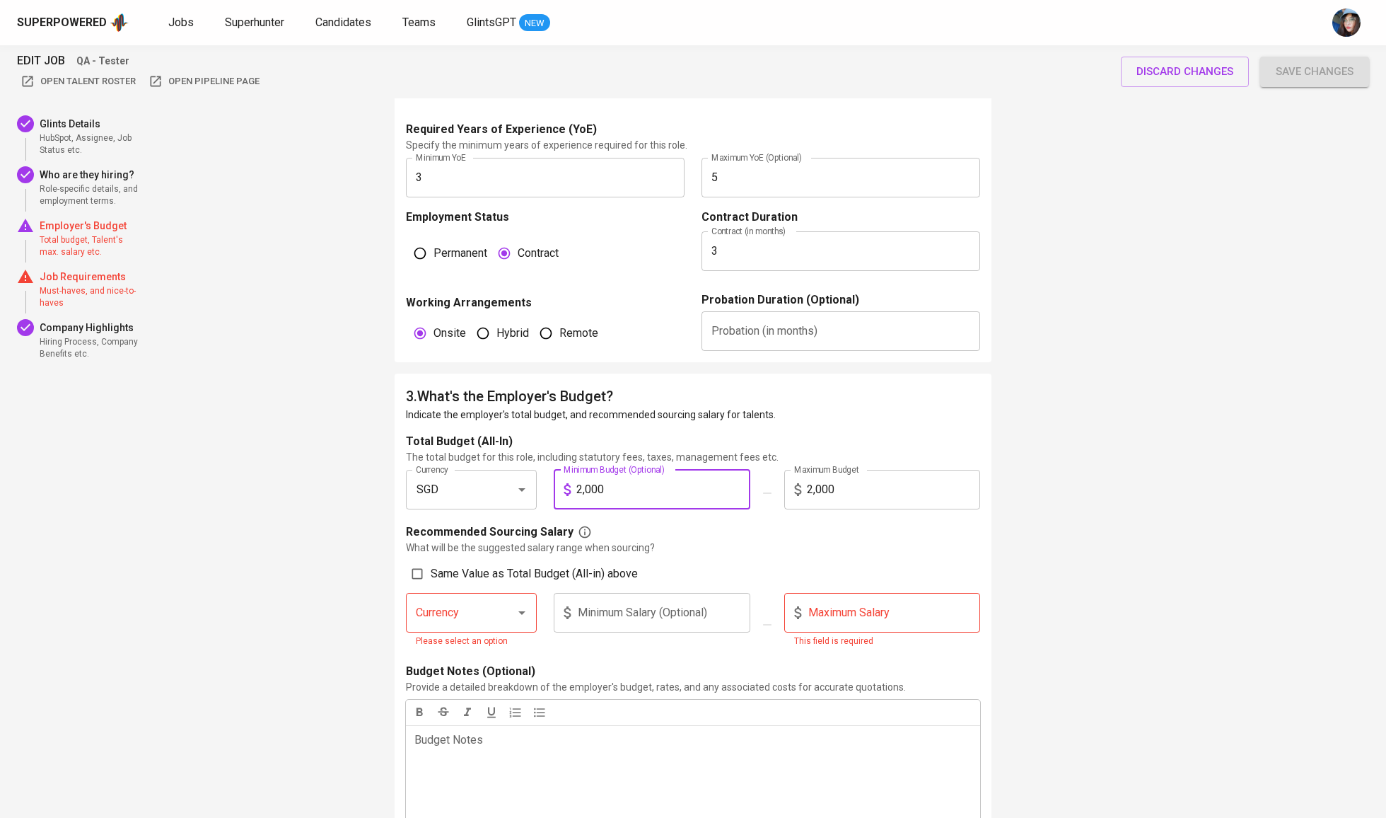
click at [880, 509] on input "2,000" at bounding box center [894, 490] width 174 height 40
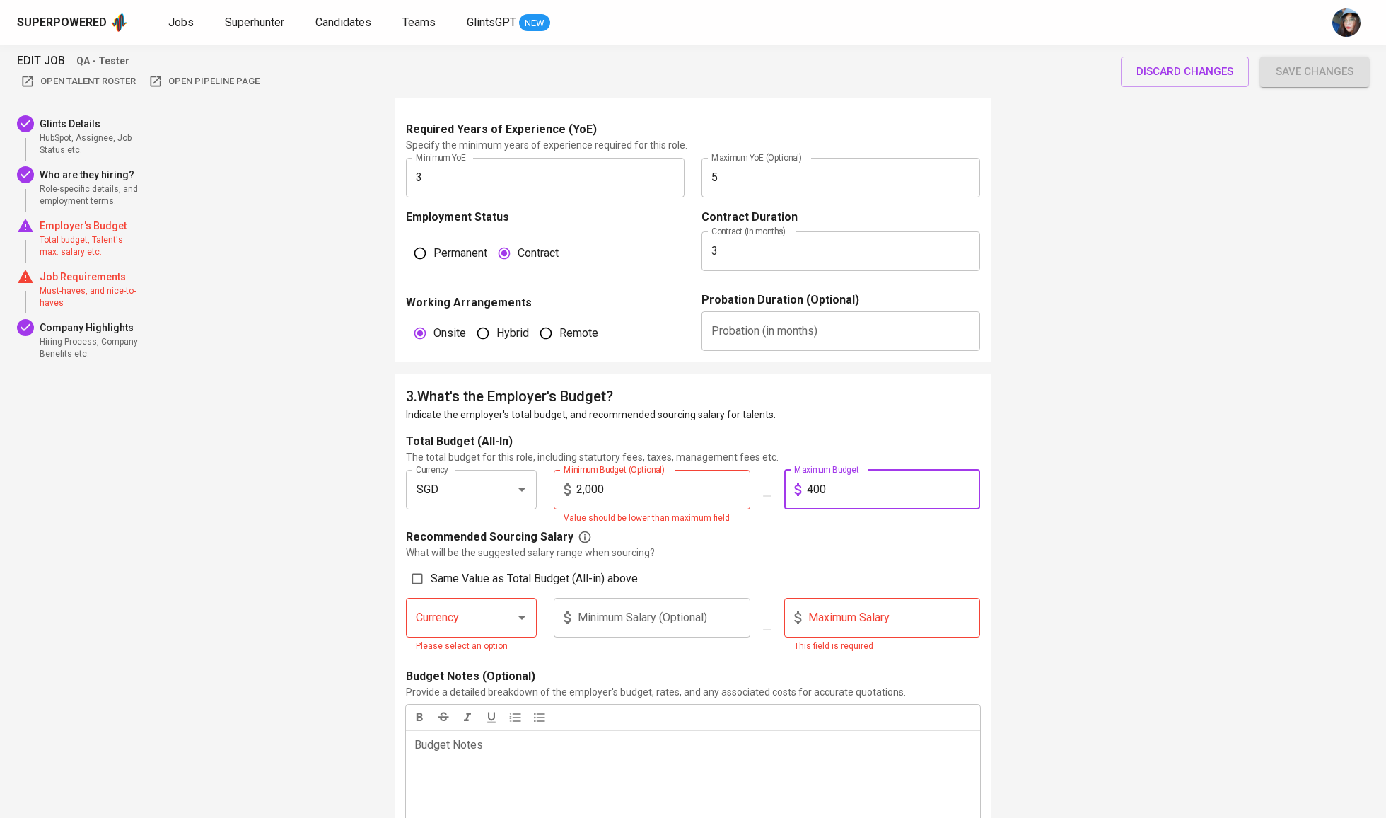
type input "4,000"
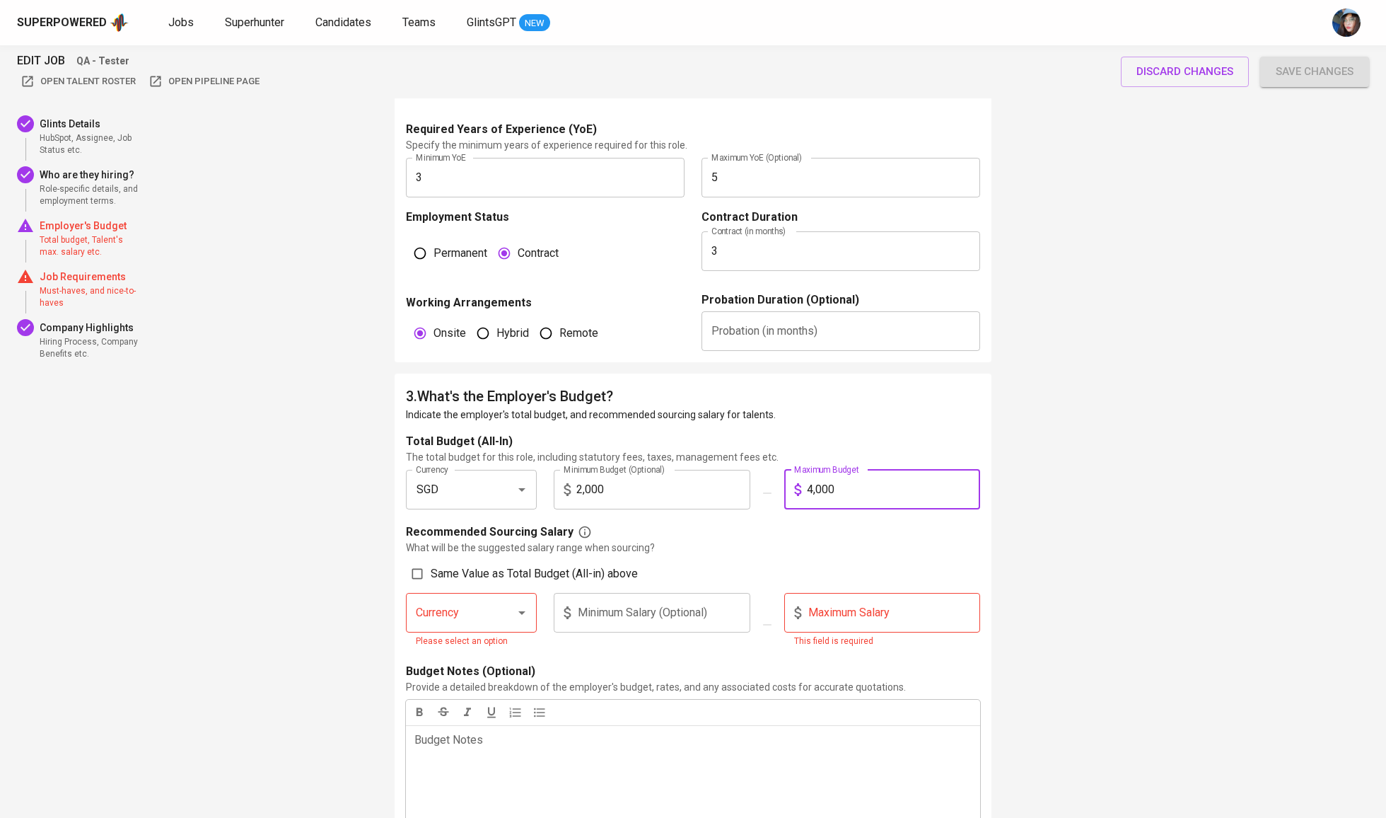
click at [603, 590] on div "Recommended Sourcing Salary What will be the suggested salary range when sourci…" at bounding box center [693, 591] width 574 height 137
click at [603, 582] on span "Same Value as Total Budget (All-in) above" at bounding box center [534, 573] width 207 height 17
click at [431, 587] on input "Same Value as Total Budget (All-in) above" at bounding box center [417, 573] width 27 height 27
checkbox input "true"
type input "SGD"
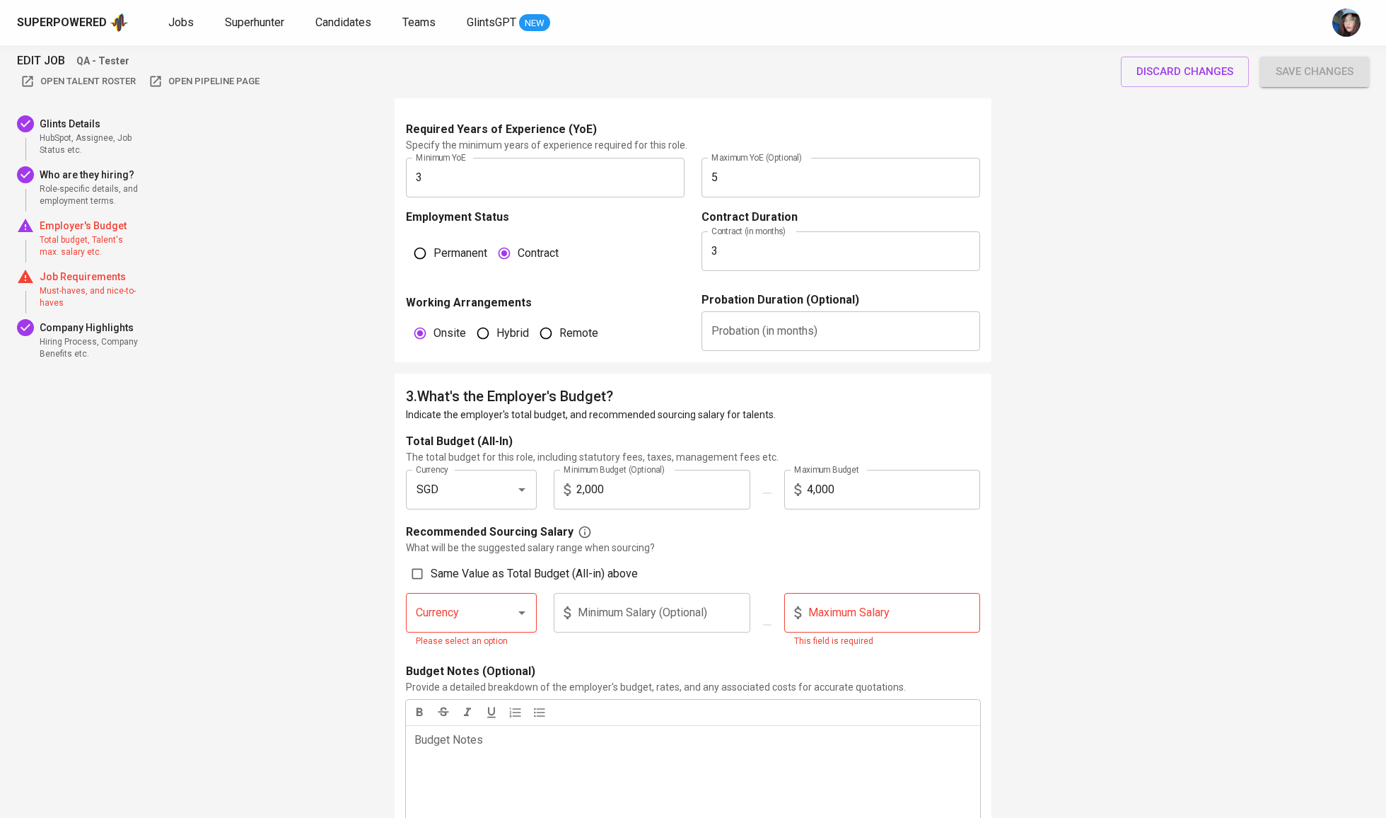
type input "2,000"
type input "4,000"
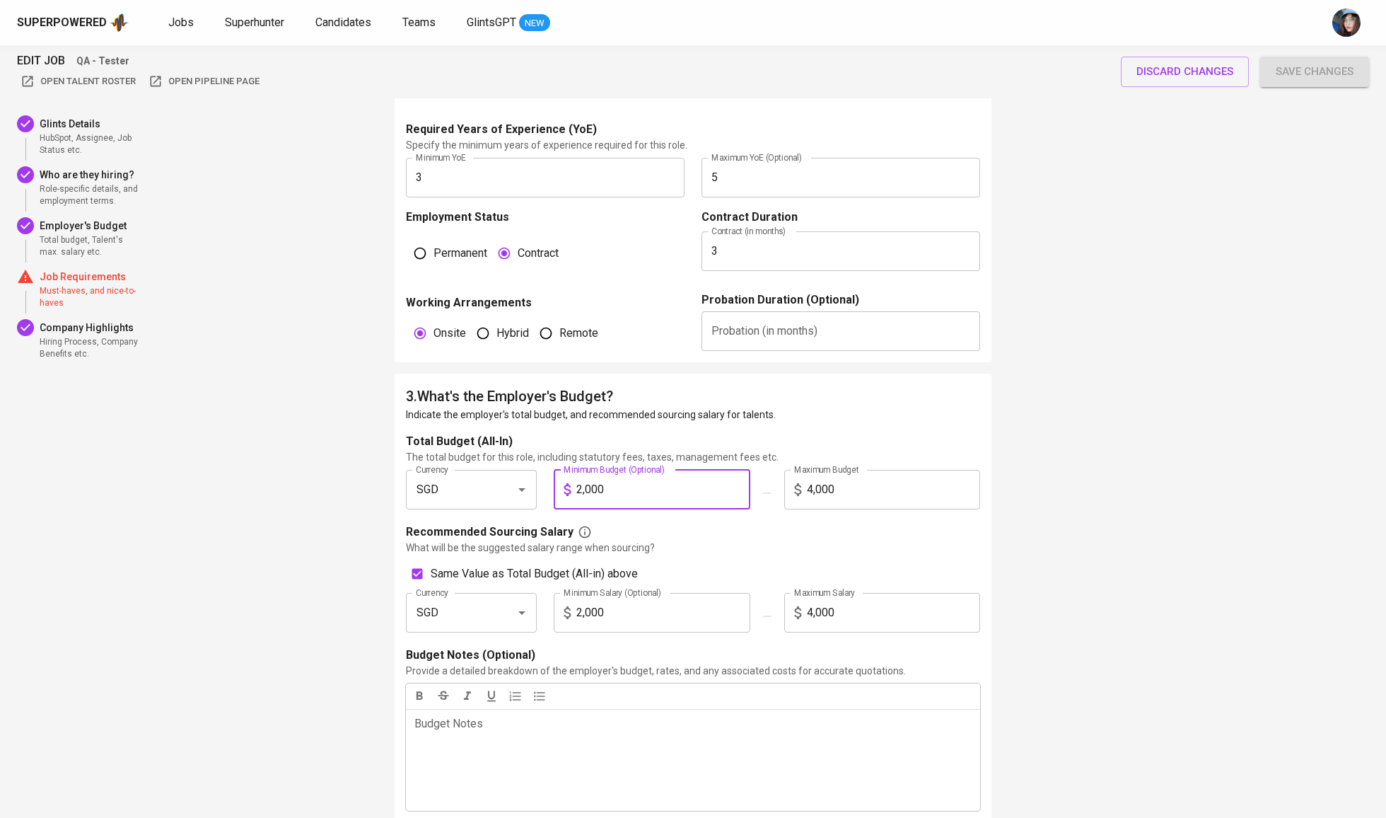
click at [606, 509] on input "2,000" at bounding box center [663, 490] width 174 height 40
drag, startPoint x: 641, startPoint y: 519, endPoint x: 507, endPoint y: 519, distance: 133.7
click at [507, 519] on div "Currency SGD Currency Minimum Budget (Optional) 2,000 Minimum Budget (Optional)…" at bounding box center [692, 495] width 591 height 51
type input "2"
checkbox input "false"
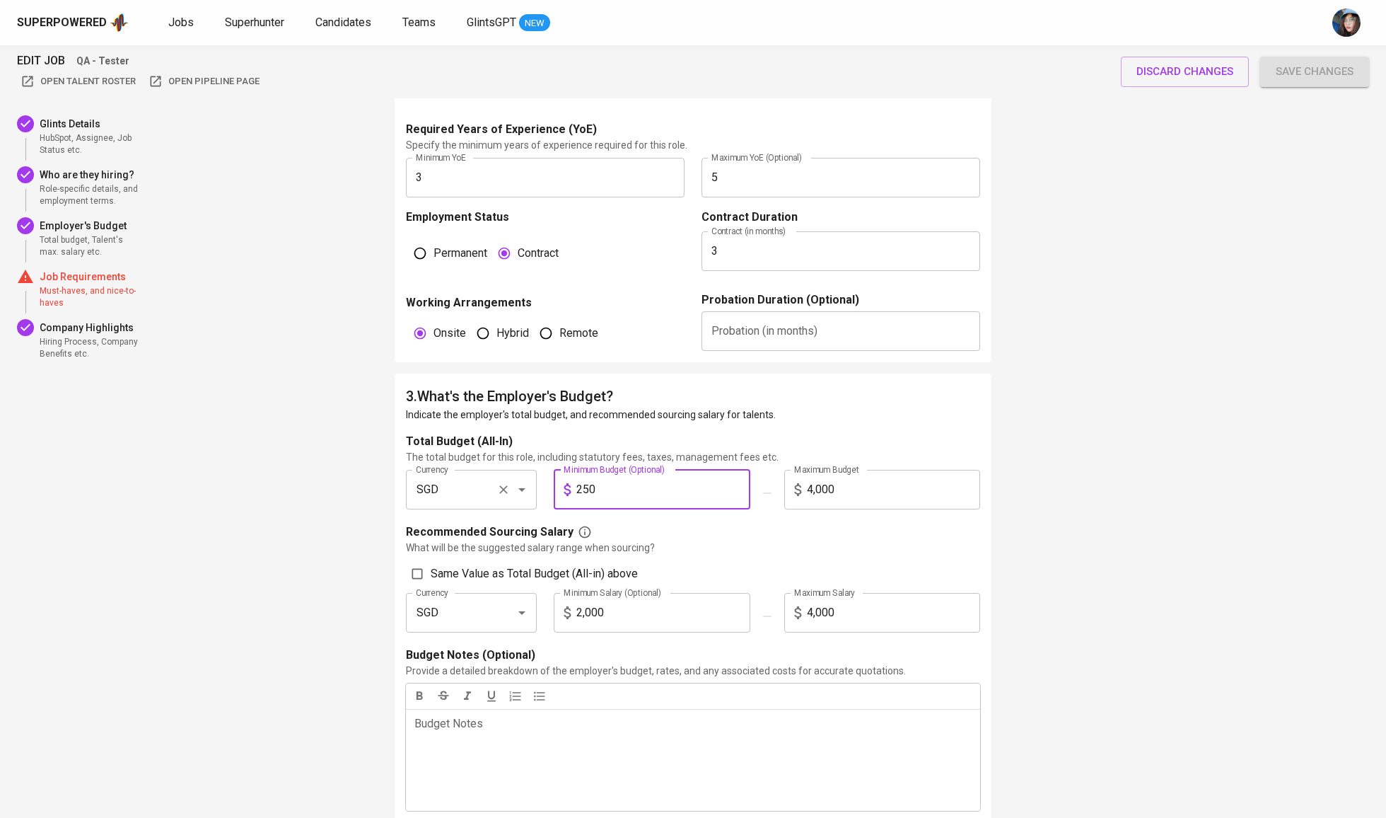
type input "2,500"
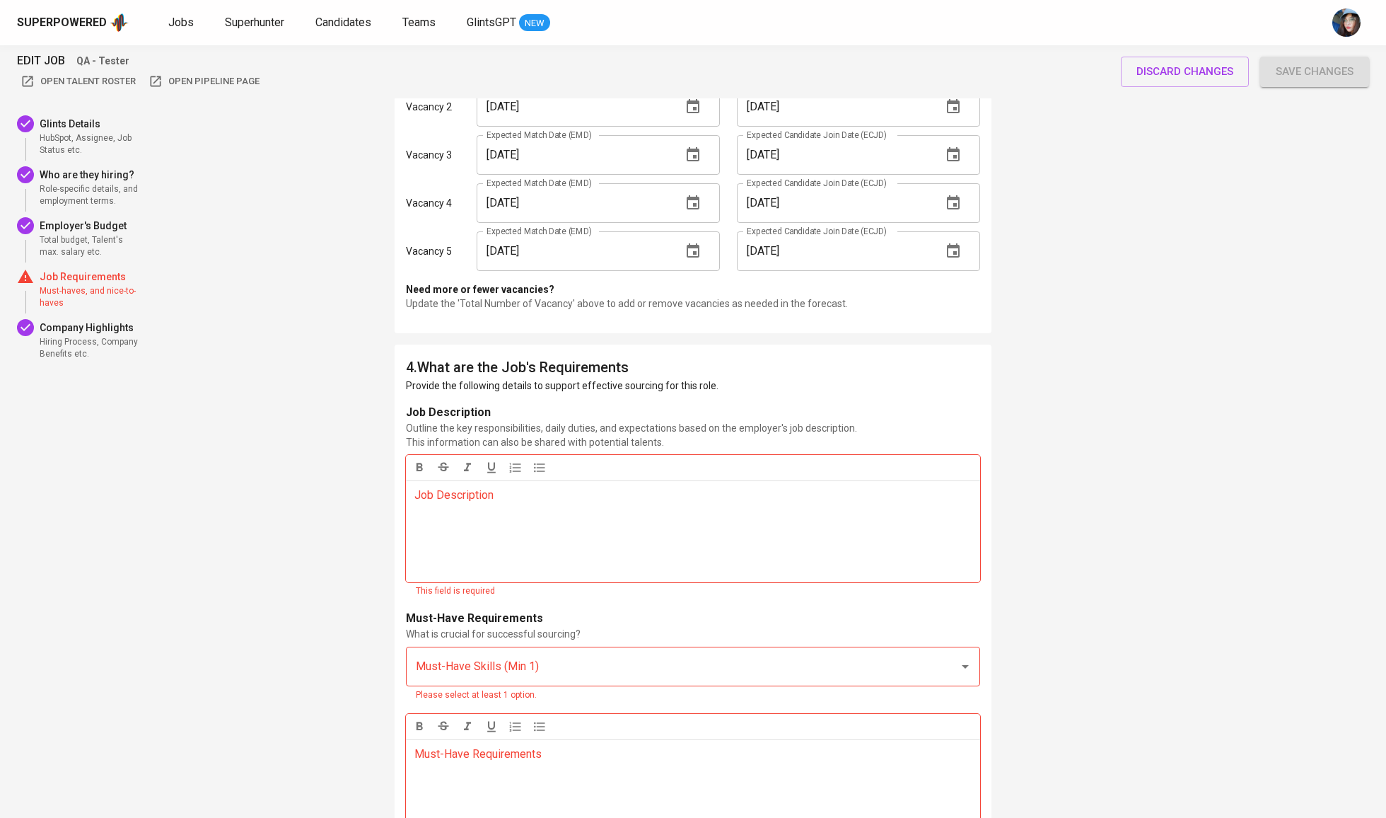
scroll to position [1898, 0]
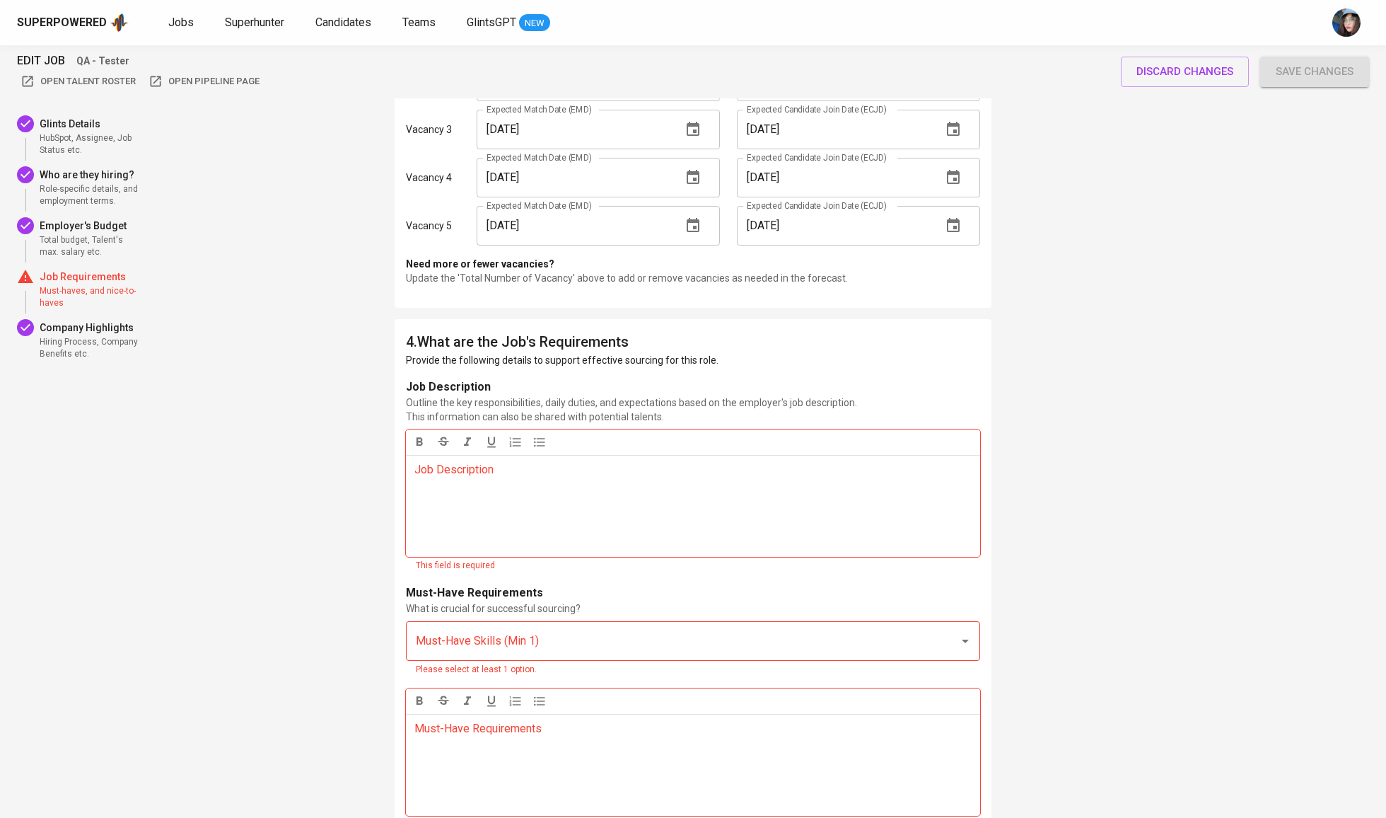
click at [564, 573] on div "This field is required" at bounding box center [693, 566] width 555 height 14
click at [578, 557] on div "Job Description ﻿" at bounding box center [693, 506] width 574 height 102
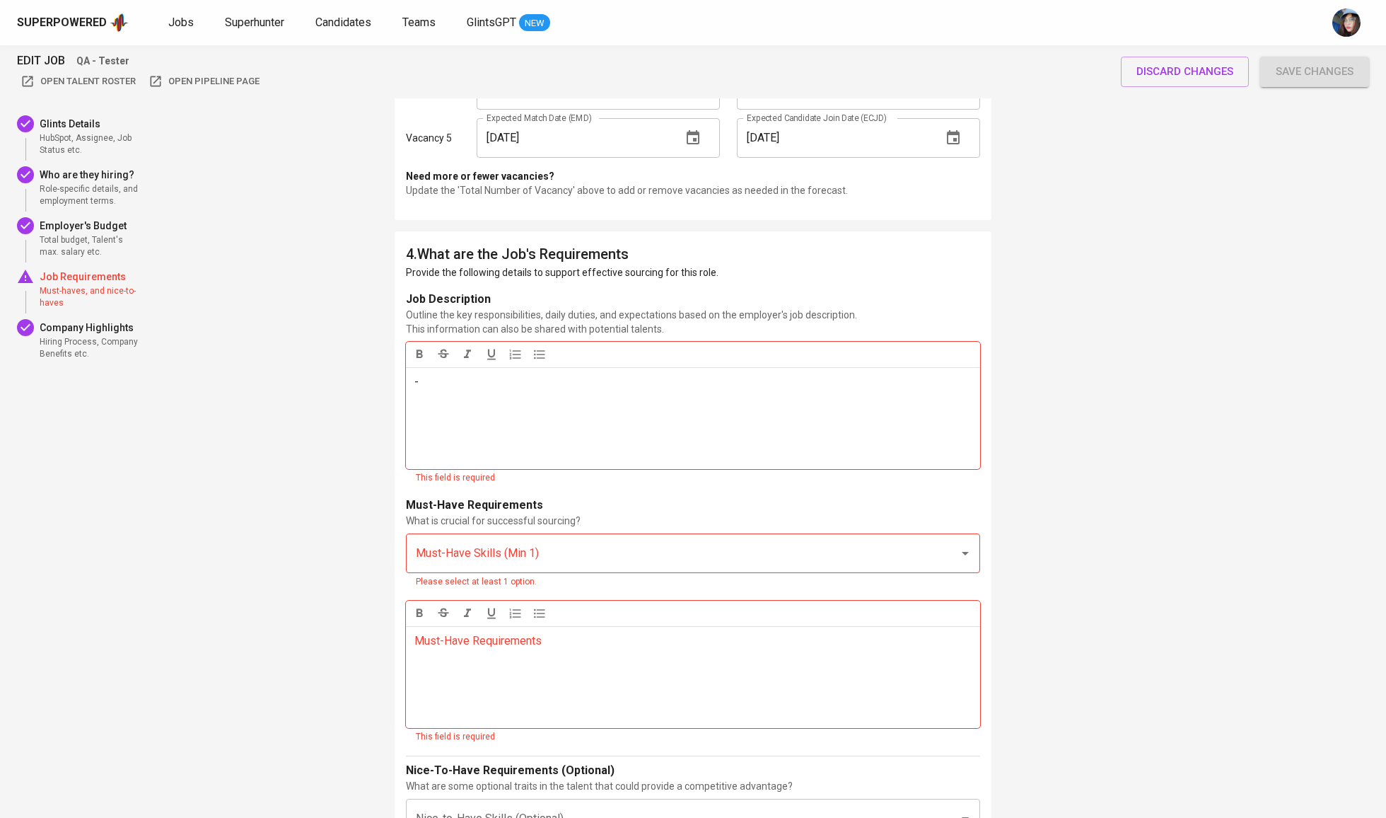
scroll to position [1995, 0]
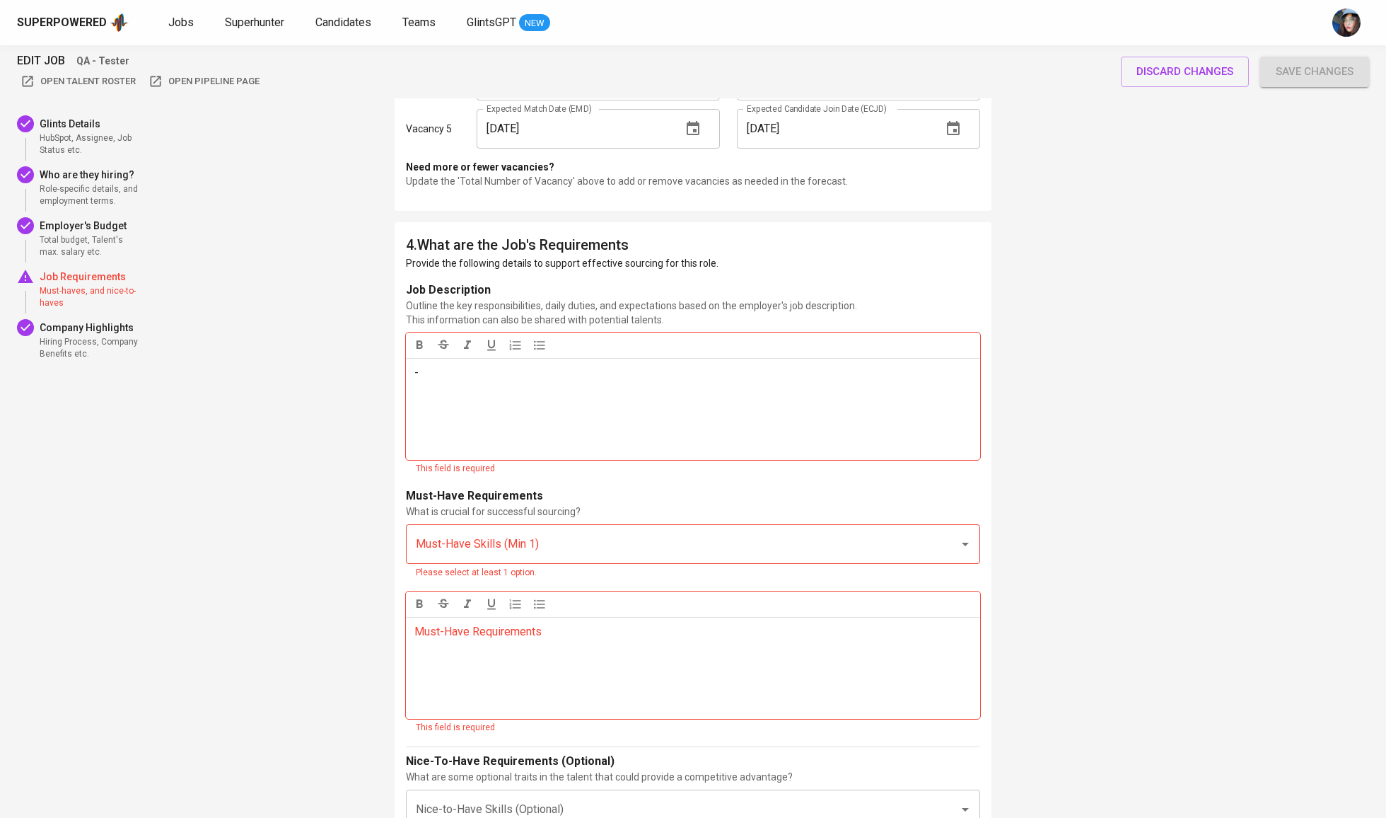
click at [671, 687] on div "Must-Have Requirements ﻿" at bounding box center [693, 668] width 574 height 102
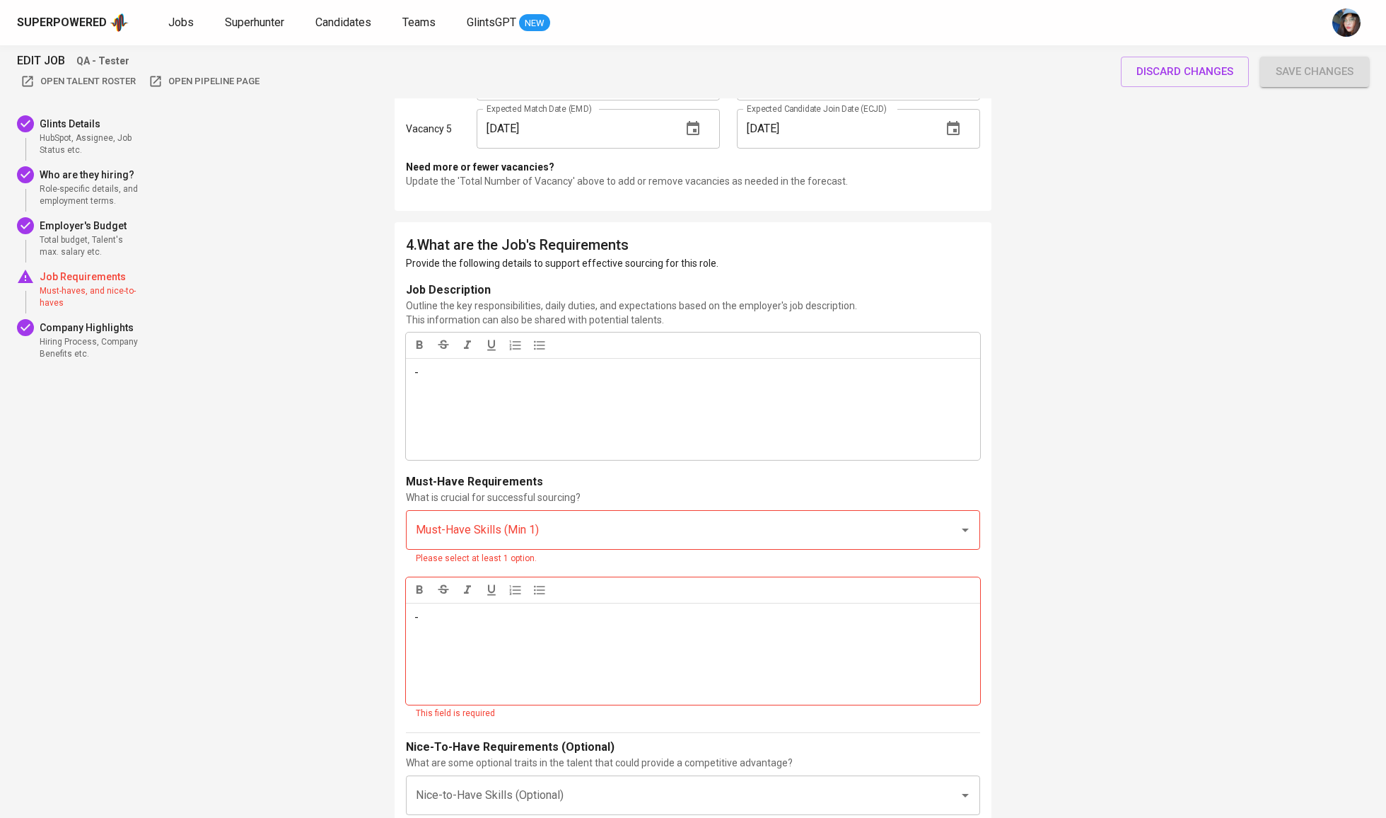
click at [655, 543] on input "Must-Have Skills (Min 1)" at bounding box center [673, 529] width 522 height 27
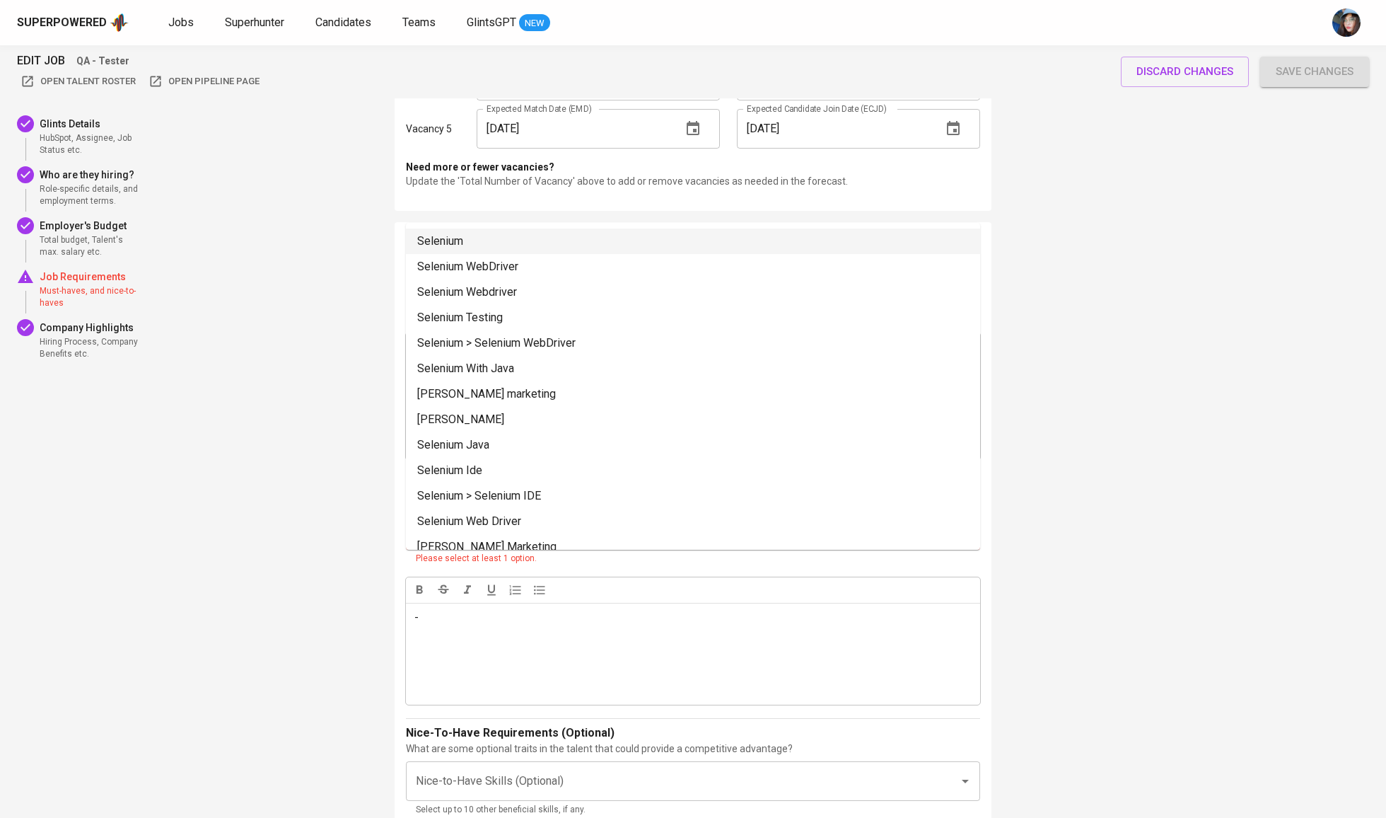
click at [501, 237] on li "Selenium" at bounding box center [693, 240] width 574 height 25
type input "SELE"
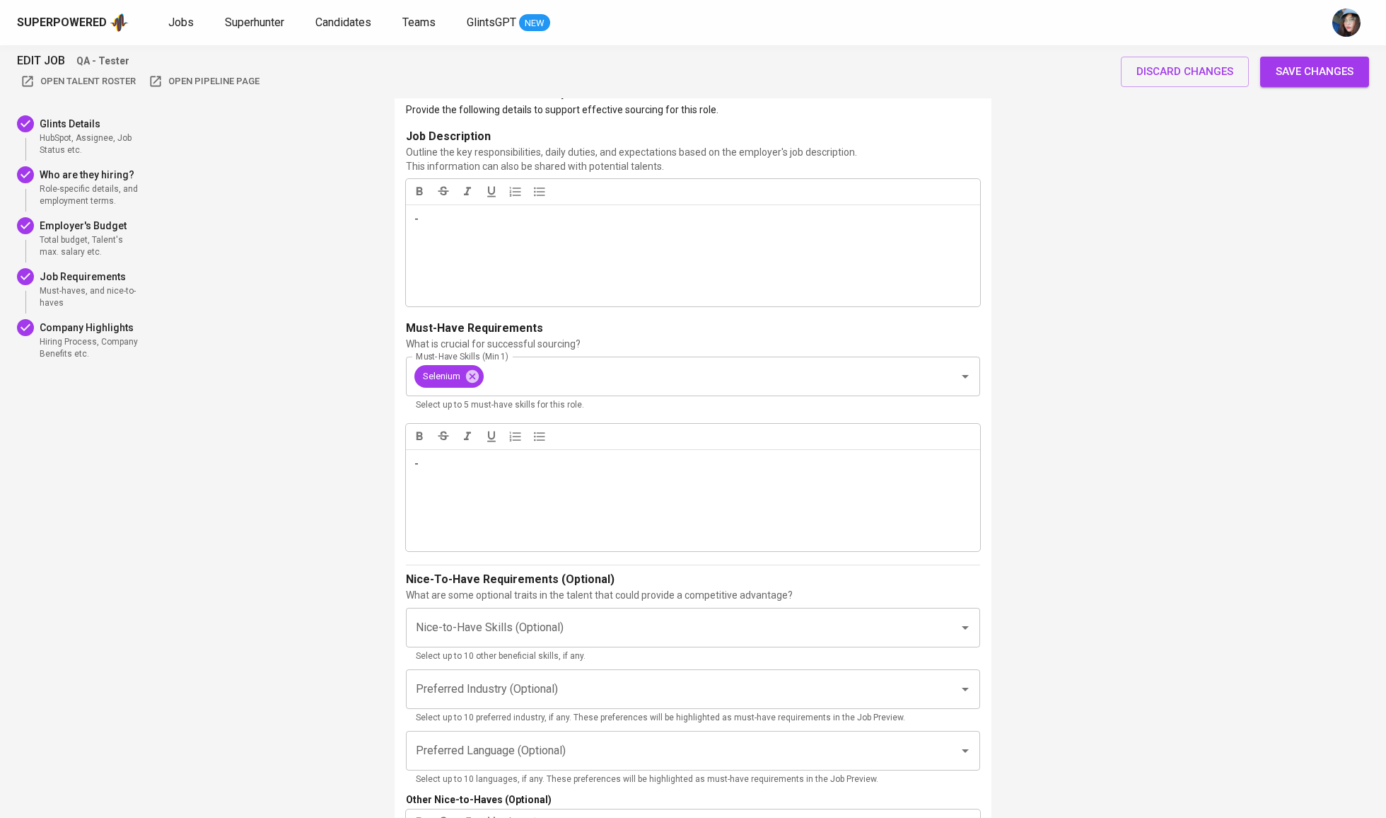
scroll to position [2255, 0]
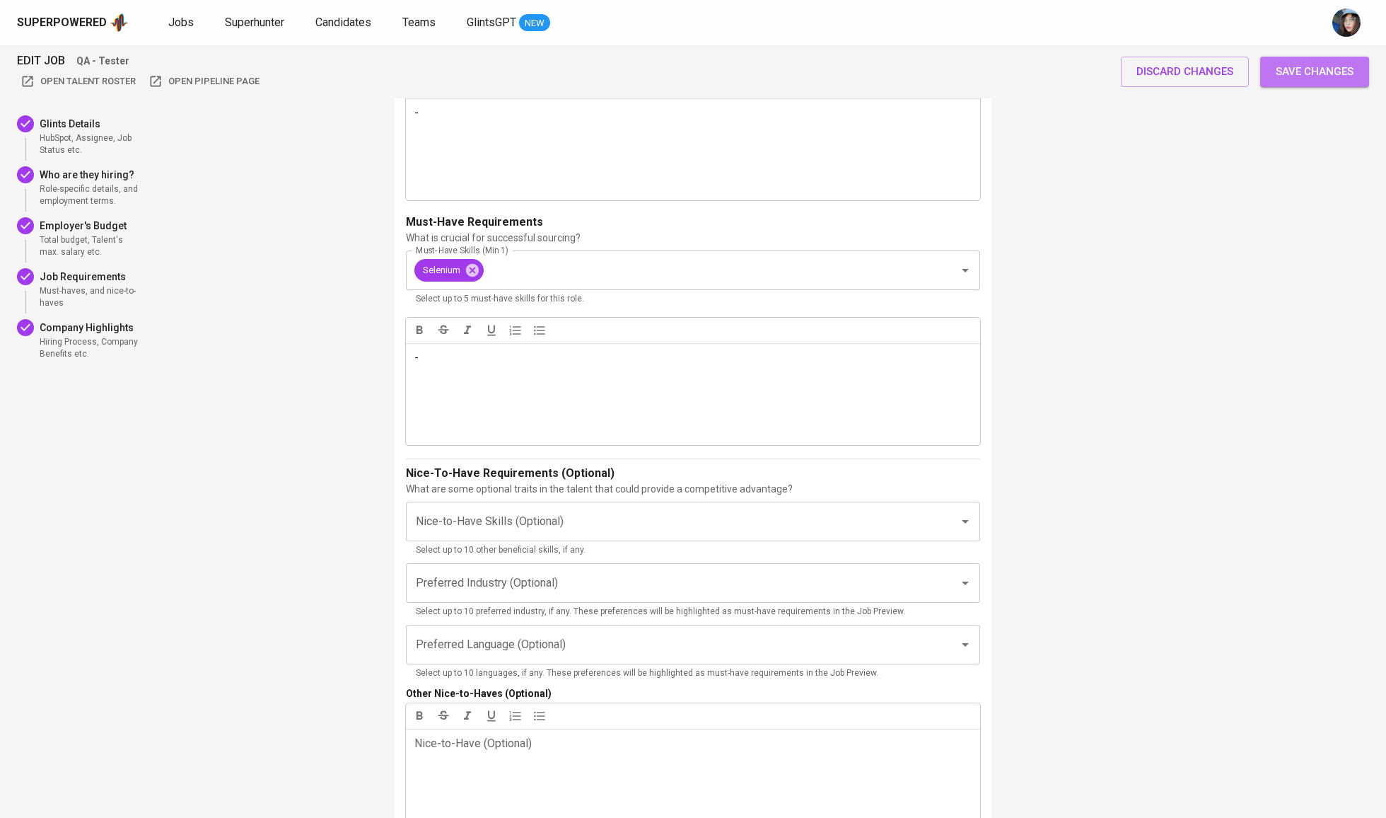
click at [1330, 83] on button "Save changes" at bounding box center [1314, 72] width 109 height 30
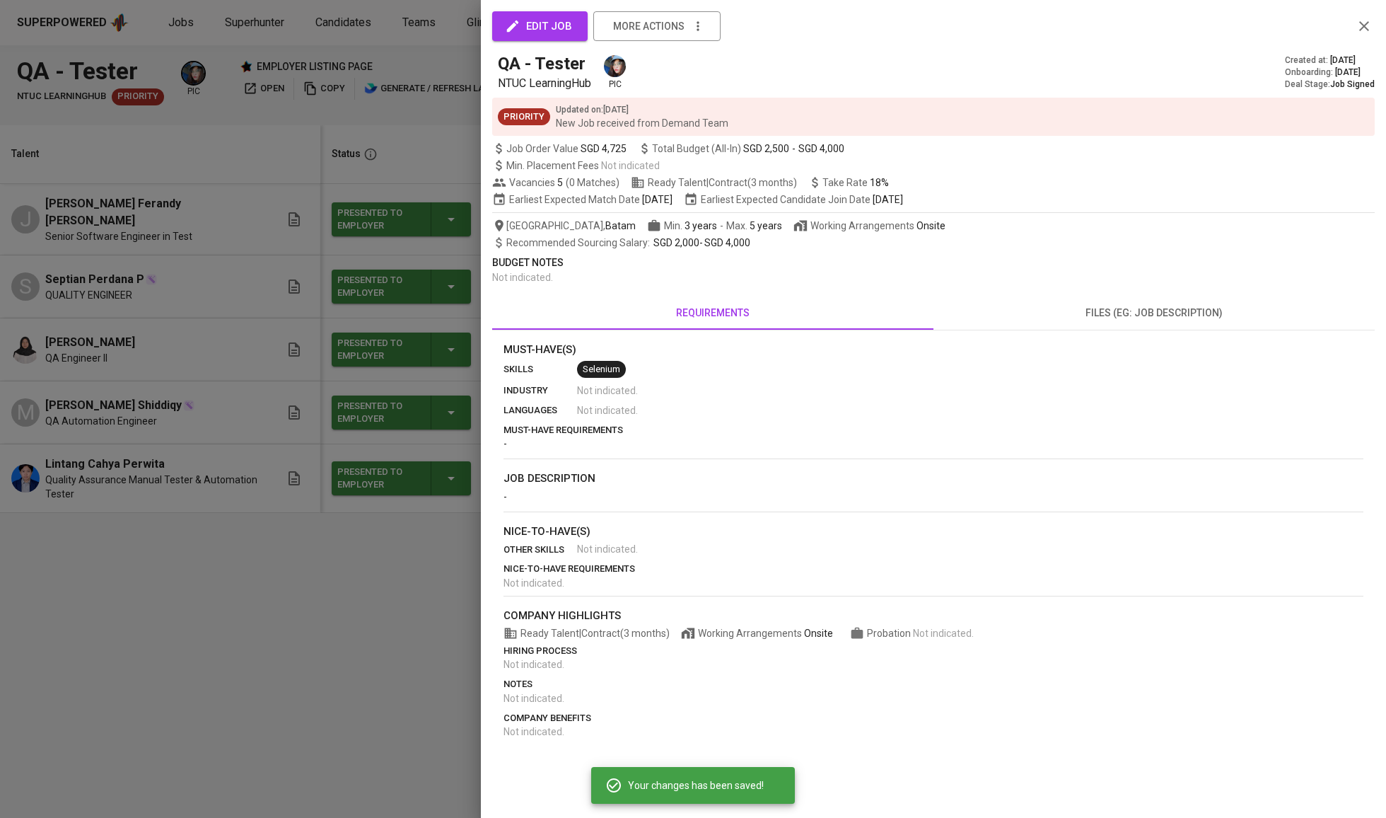
click at [301, 108] on div at bounding box center [693, 409] width 1386 height 818
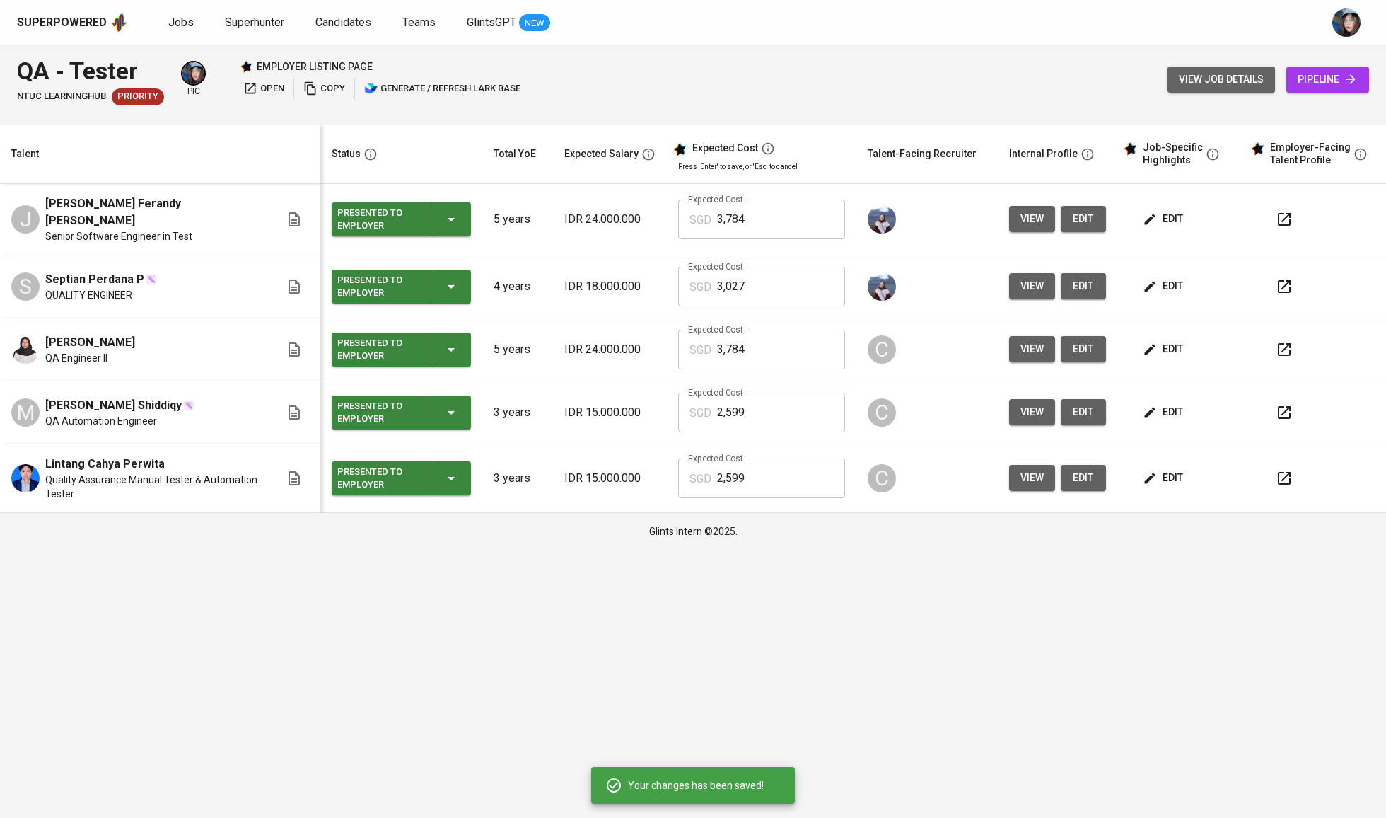
click at [1226, 79] on span "view job details" at bounding box center [1221, 80] width 85 height 18
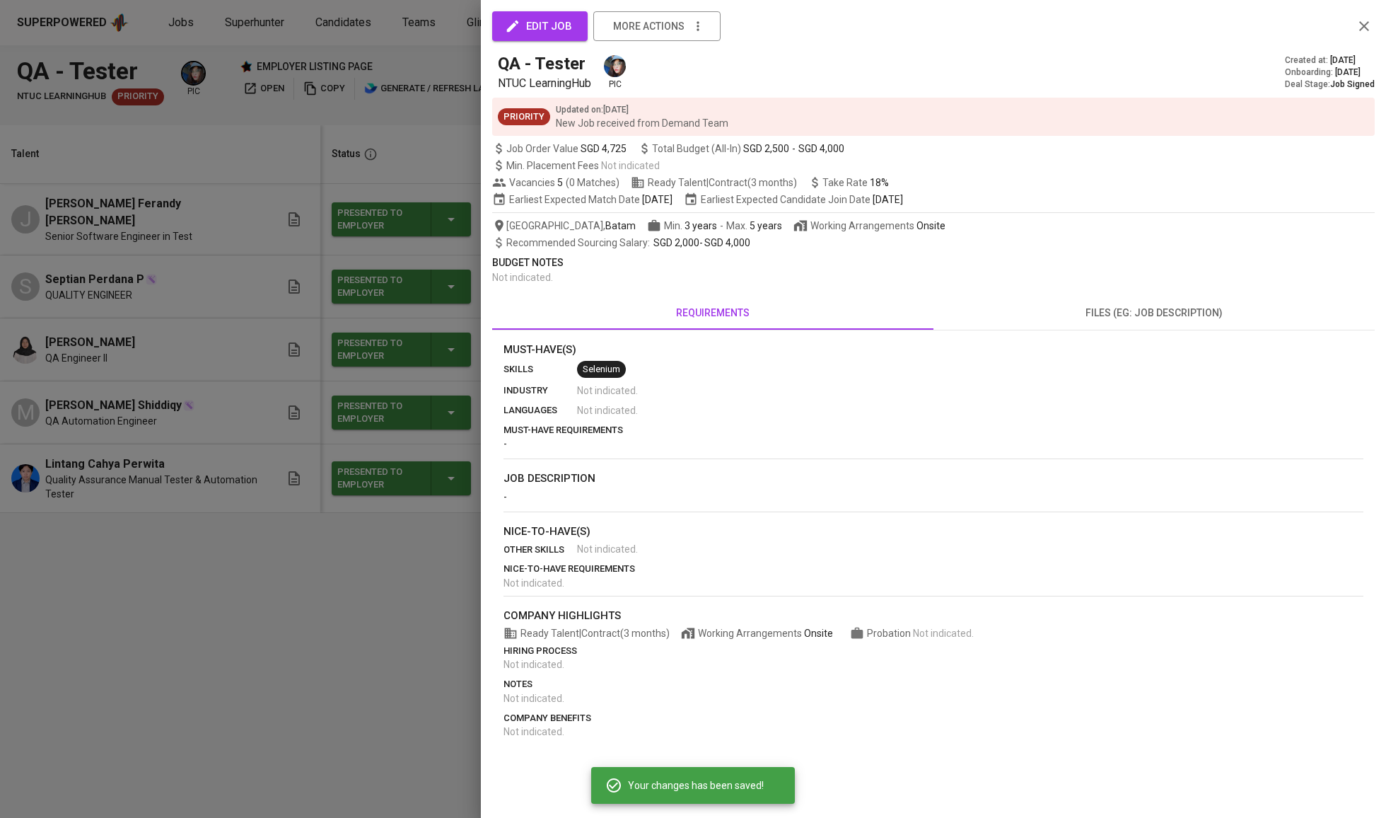
click at [382, 98] on div at bounding box center [693, 409] width 1386 height 818
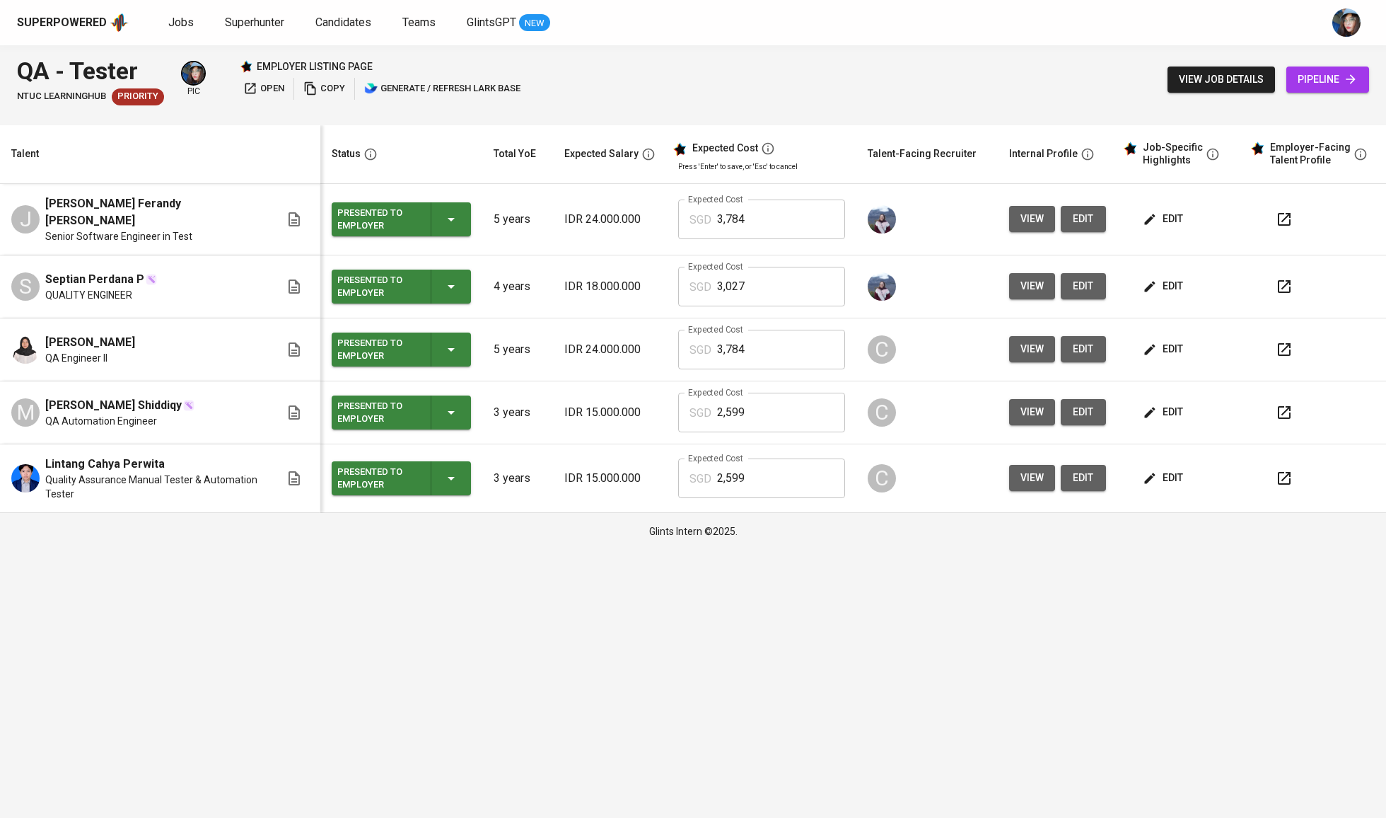
click at [1328, 74] on span "pipeline" at bounding box center [1328, 80] width 60 height 18
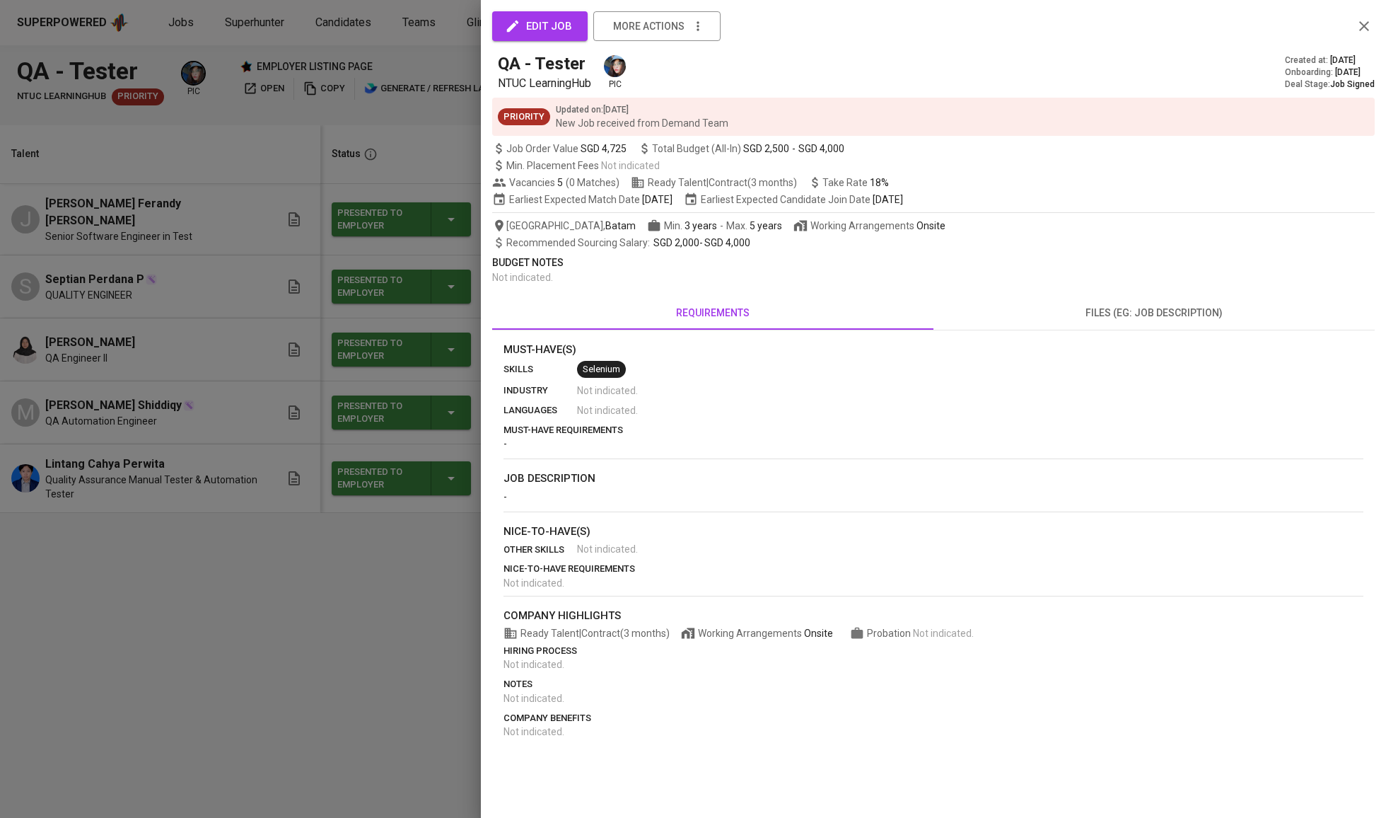
click at [362, 110] on div at bounding box center [693, 409] width 1386 height 818
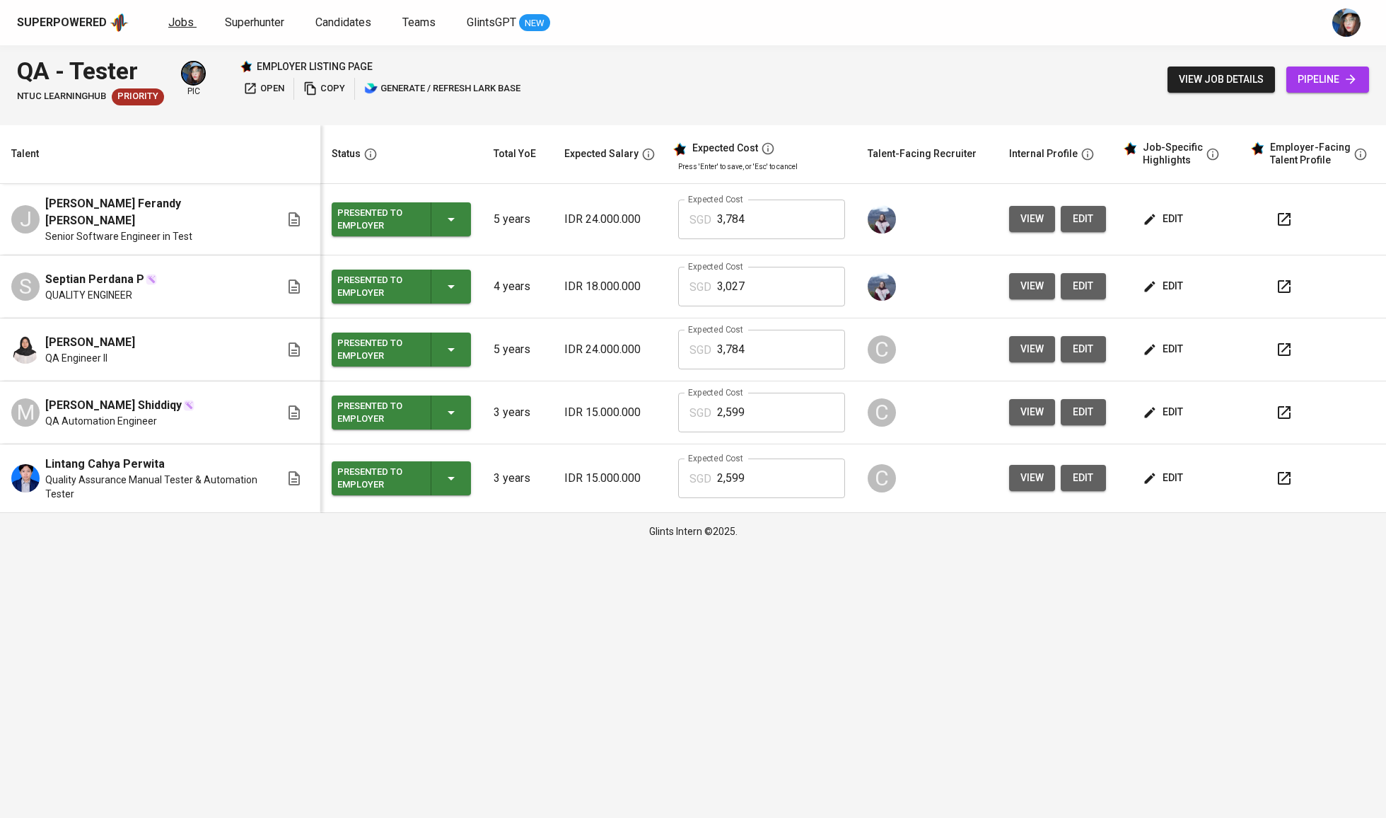
click at [181, 24] on span "Jobs" at bounding box center [180, 22] width 25 height 13
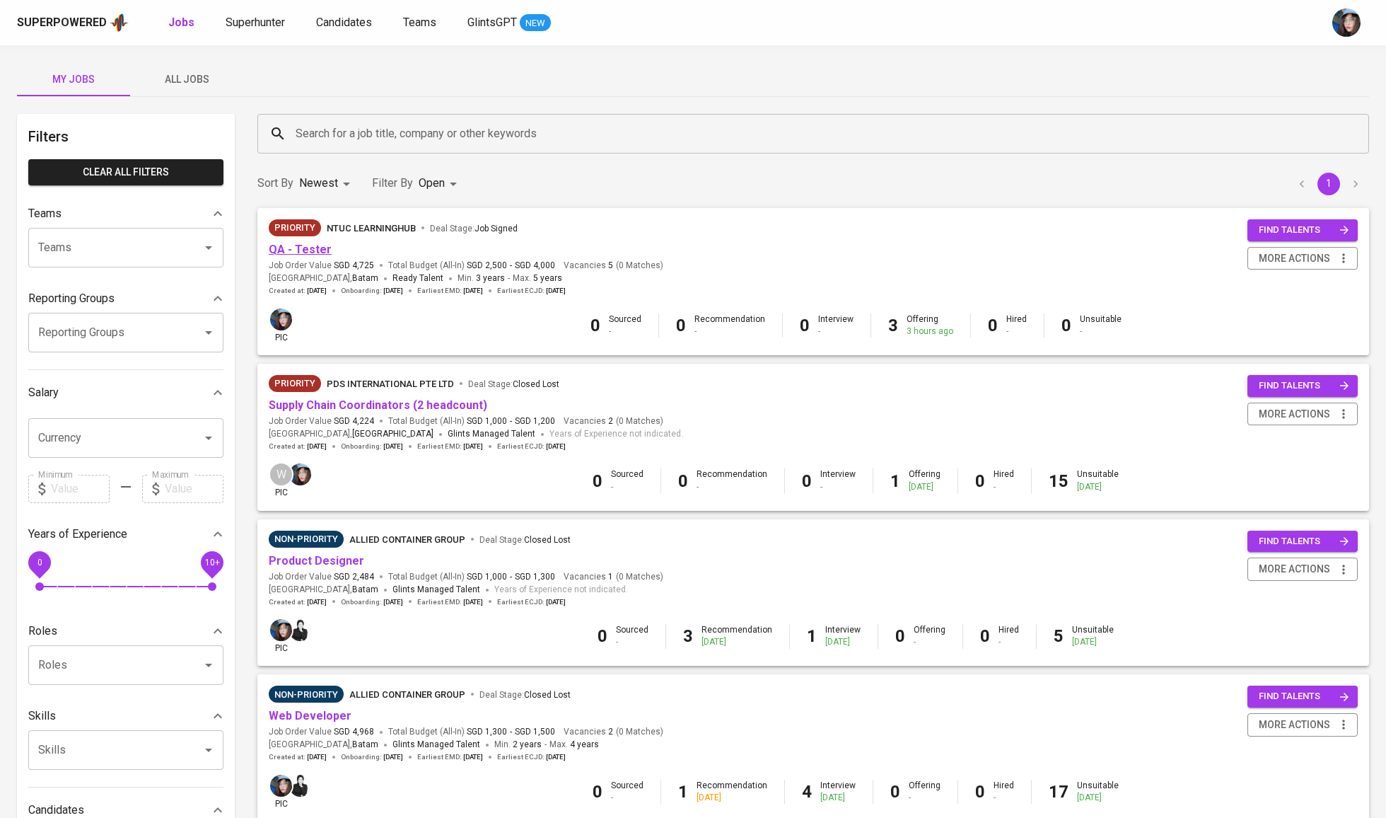
click at [318, 252] on link "QA - Tester" at bounding box center [300, 249] width 63 height 13
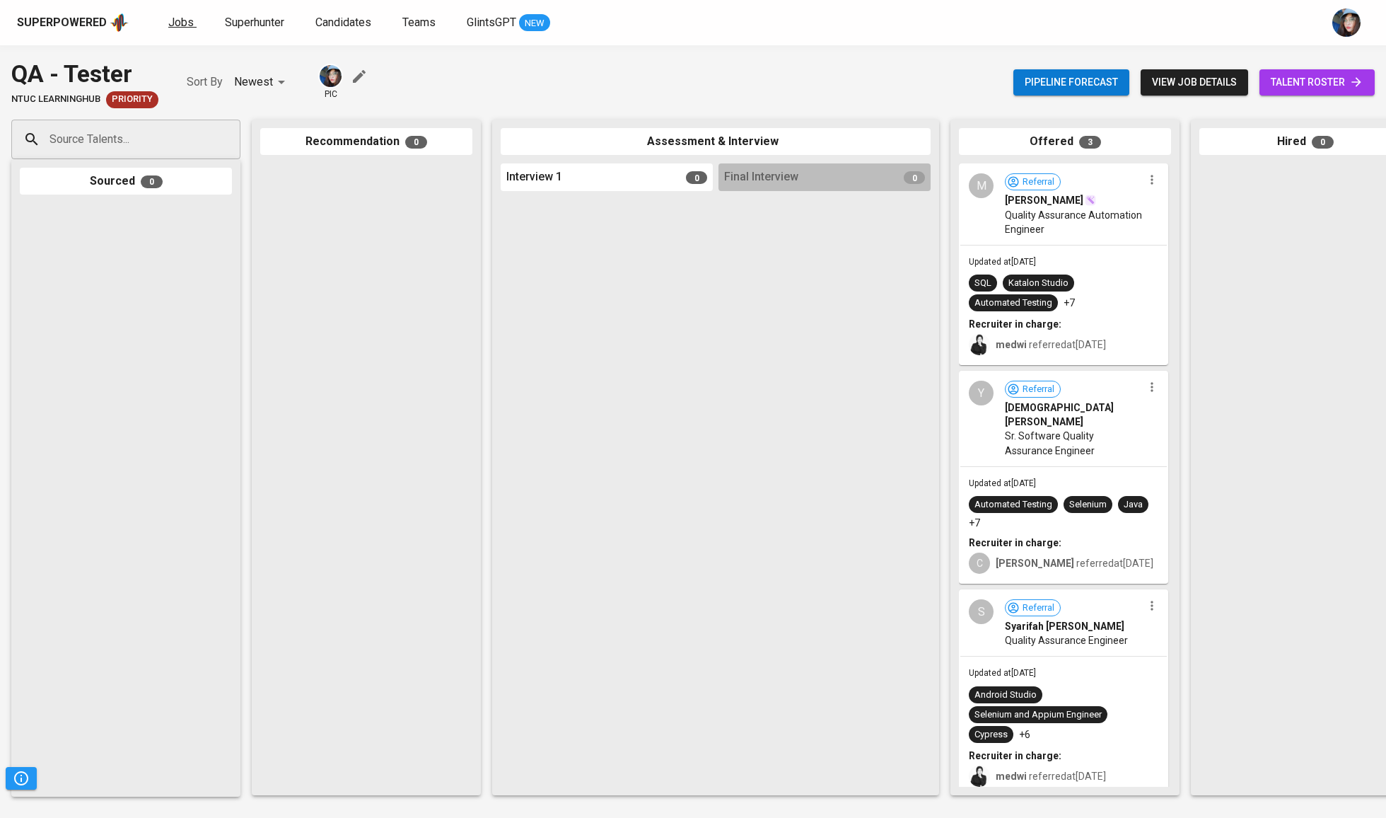
click at [190, 24] on link "Jobs" at bounding box center [182, 23] width 28 height 18
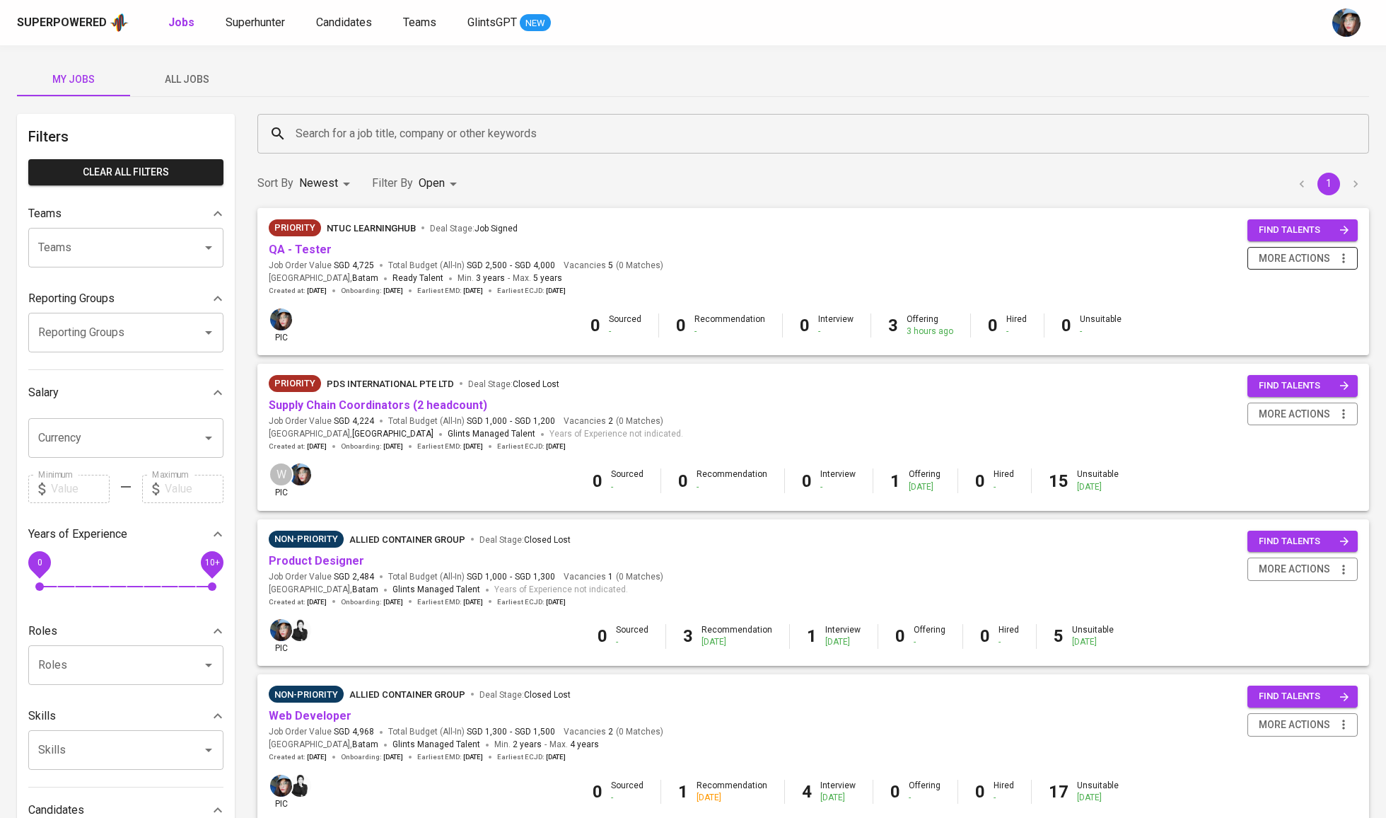
click at [1337, 257] on icon "button" at bounding box center [1344, 258] width 14 height 14
click at [1263, 346] on div "Change to Non-priority" at bounding box center [1284, 339] width 124 height 15
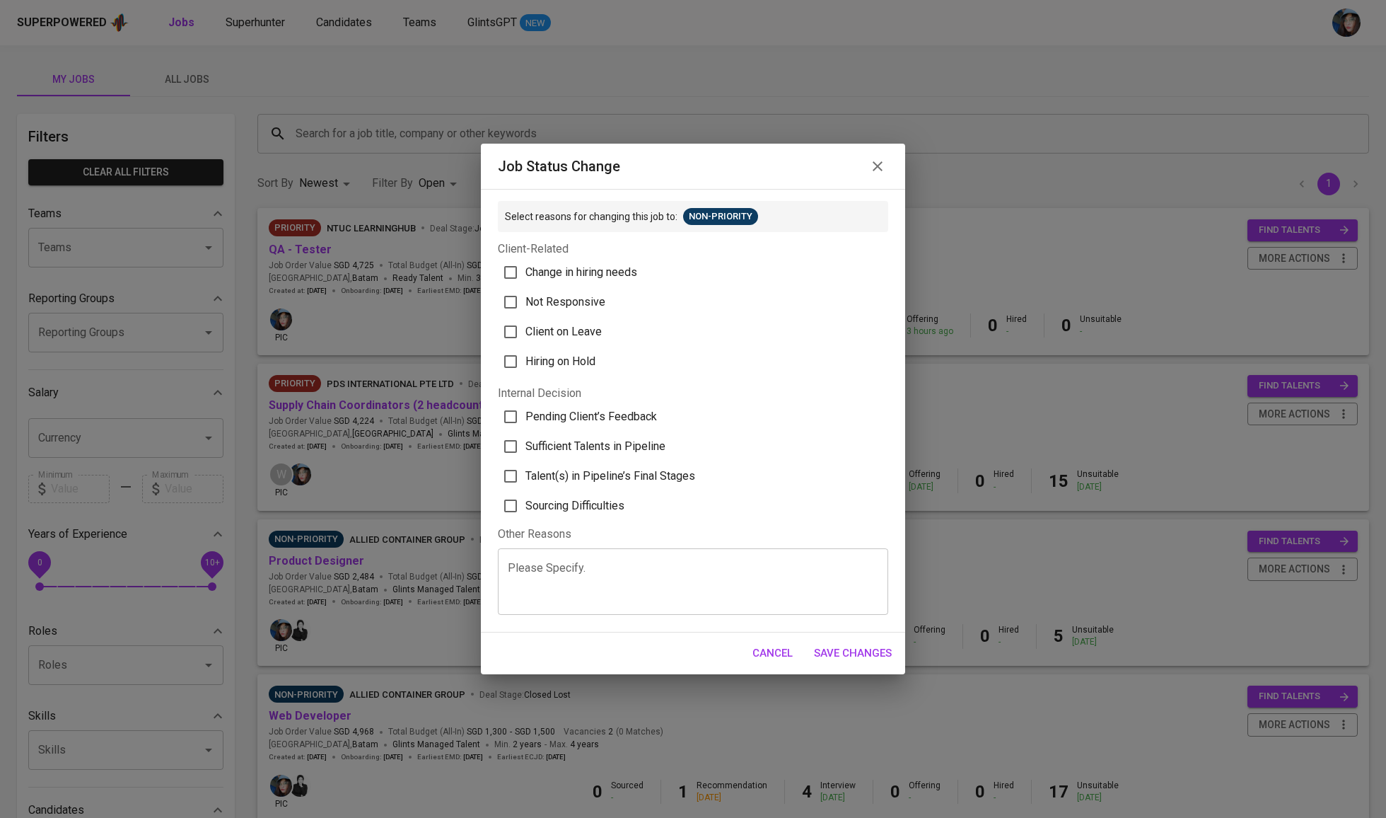
click at [620, 451] on span "Sufficient Talents in Pipeline" at bounding box center [596, 446] width 140 height 17
click at [526, 451] on input "Sufficient Talents in Pipeline" at bounding box center [511, 446] width 30 height 30
checkbox input "true"
click at [871, 662] on span "Save Changes" at bounding box center [853, 653] width 78 height 18
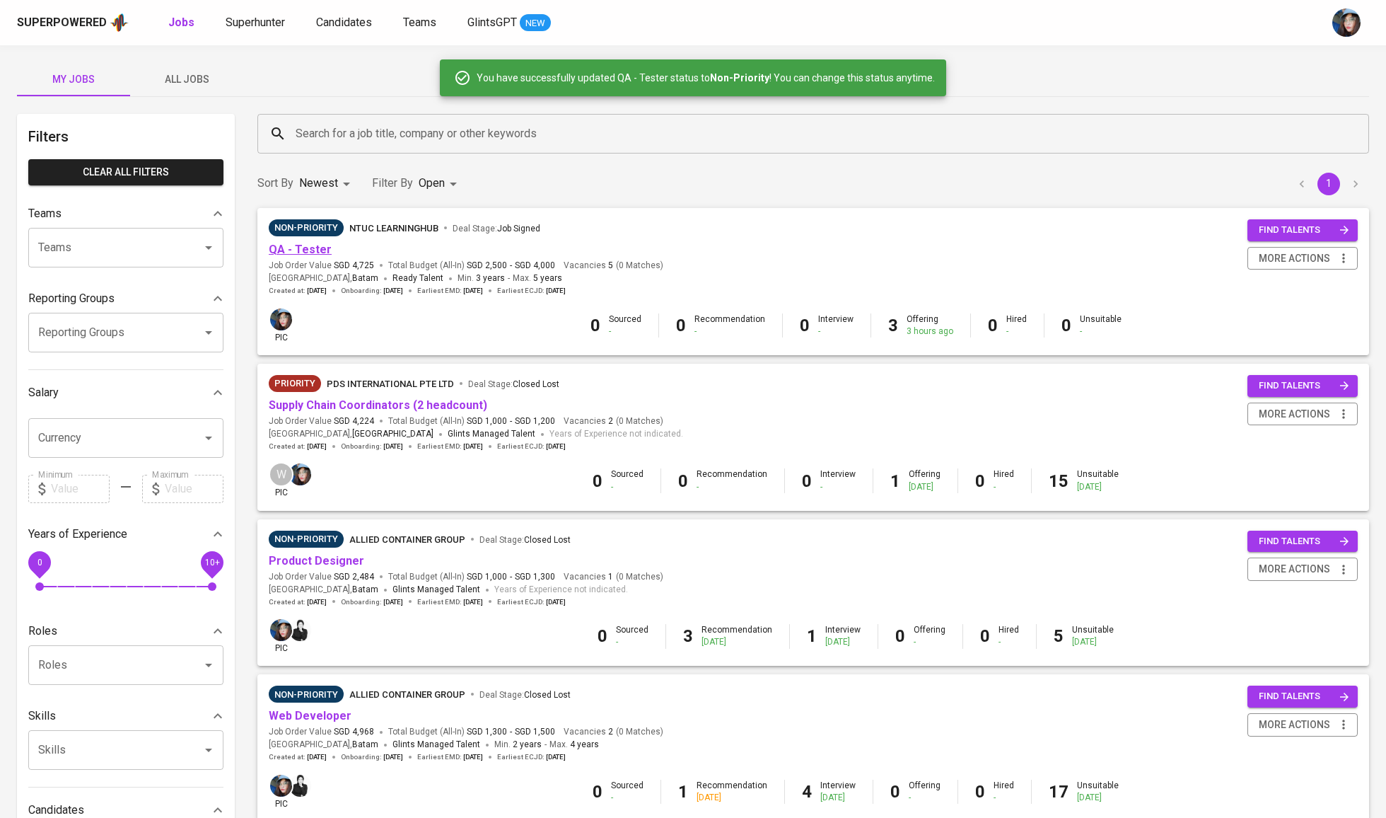
click at [300, 250] on link "QA - Tester" at bounding box center [300, 249] width 63 height 13
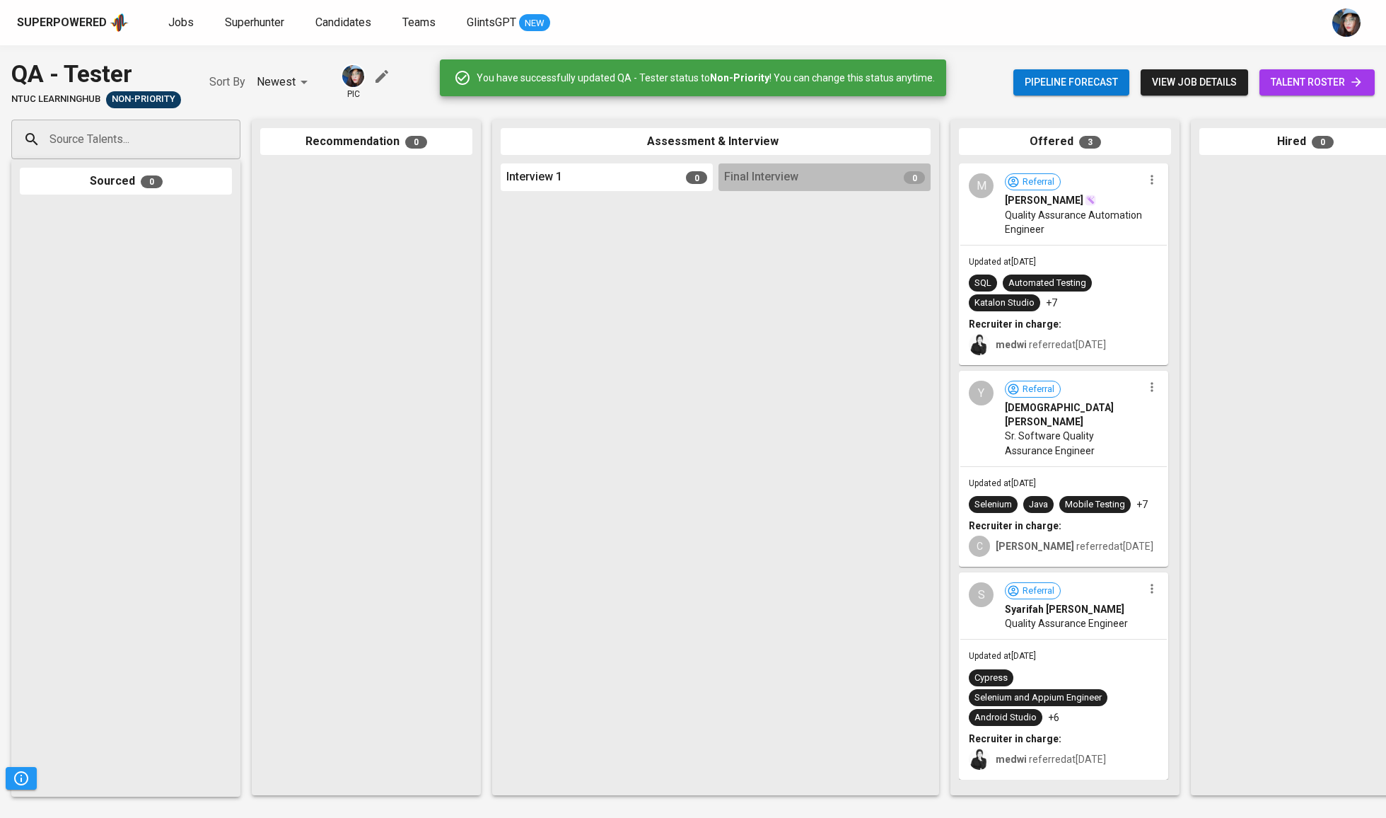
click at [1325, 81] on span "talent roster" at bounding box center [1317, 83] width 93 height 18
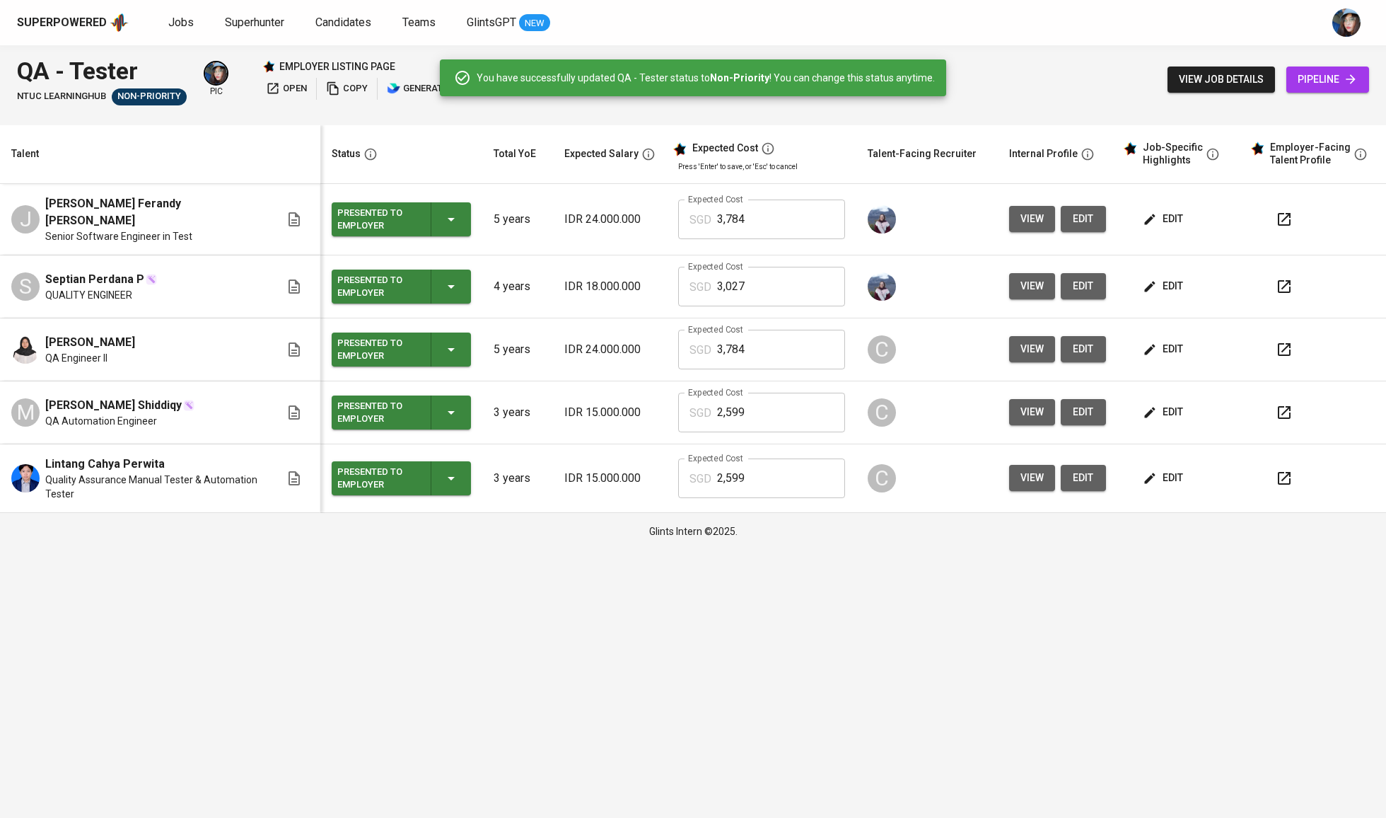
click at [290, 95] on span "open" at bounding box center [286, 89] width 41 height 16
click at [615, 219] on p "IDR 24.000.000" at bounding box center [609, 219] width 91 height 17
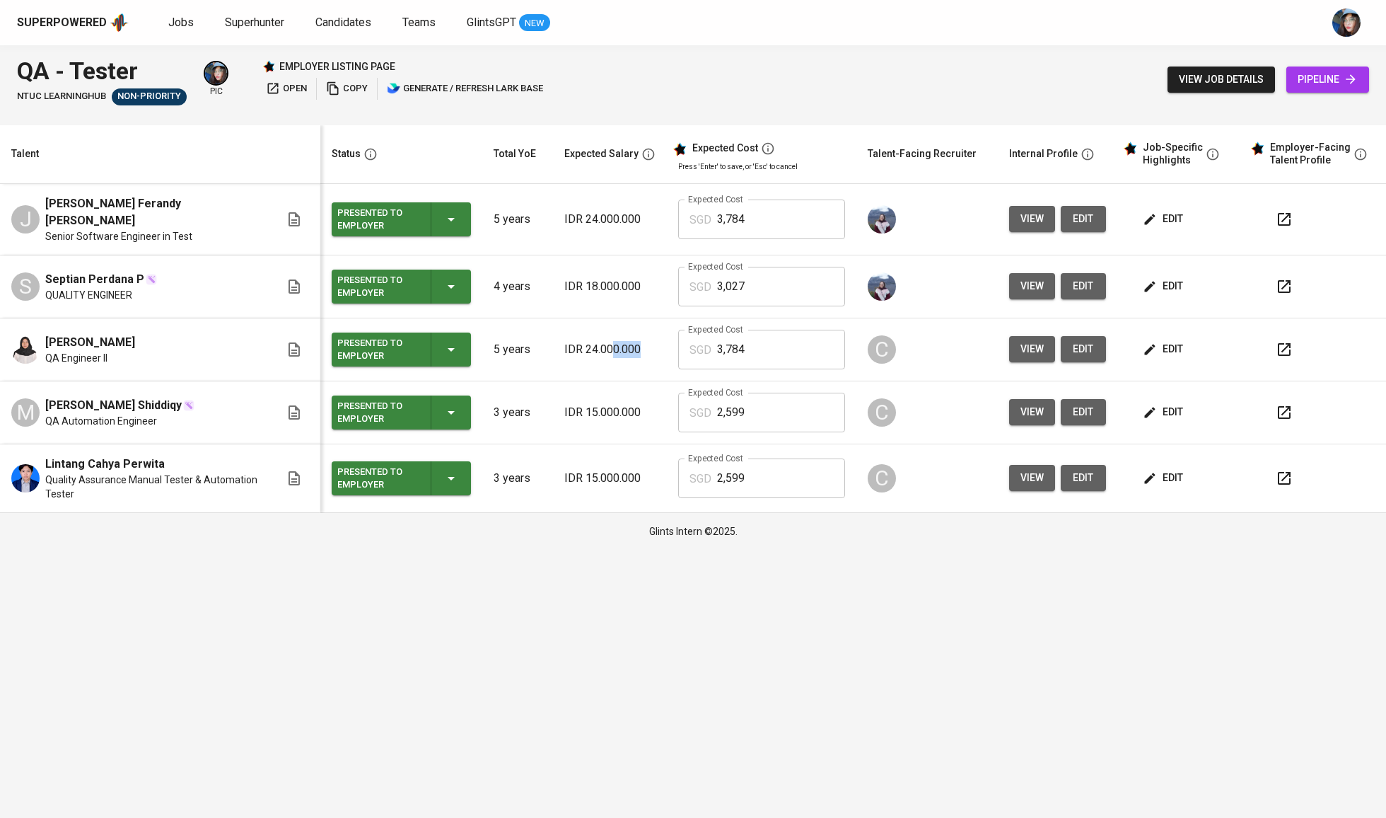
drag, startPoint x: 617, startPoint y: 339, endPoint x: 609, endPoint y: 395, distance: 55.8
click at [609, 381] on tbody "J Jeffri Ferandy Effendi Senior Software Engineer in Test Presented to Employer…" at bounding box center [693, 348] width 1386 height 329
click at [603, 487] on td "IDR 15.000.000" at bounding box center [610, 478] width 114 height 69
click at [612, 296] on td "IDR 18.000.000" at bounding box center [610, 286] width 114 height 63
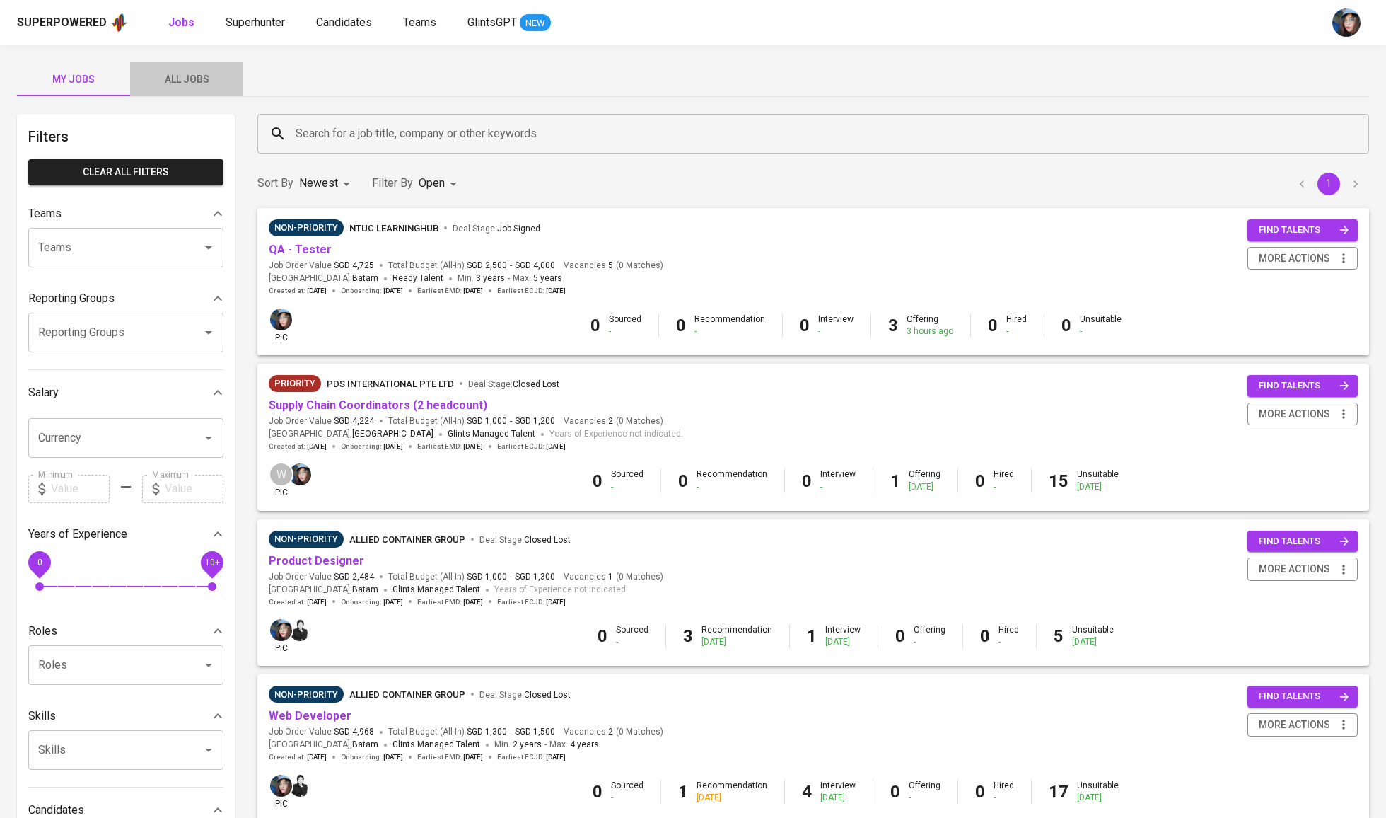
click at [198, 78] on span "All Jobs" at bounding box center [187, 80] width 96 height 18
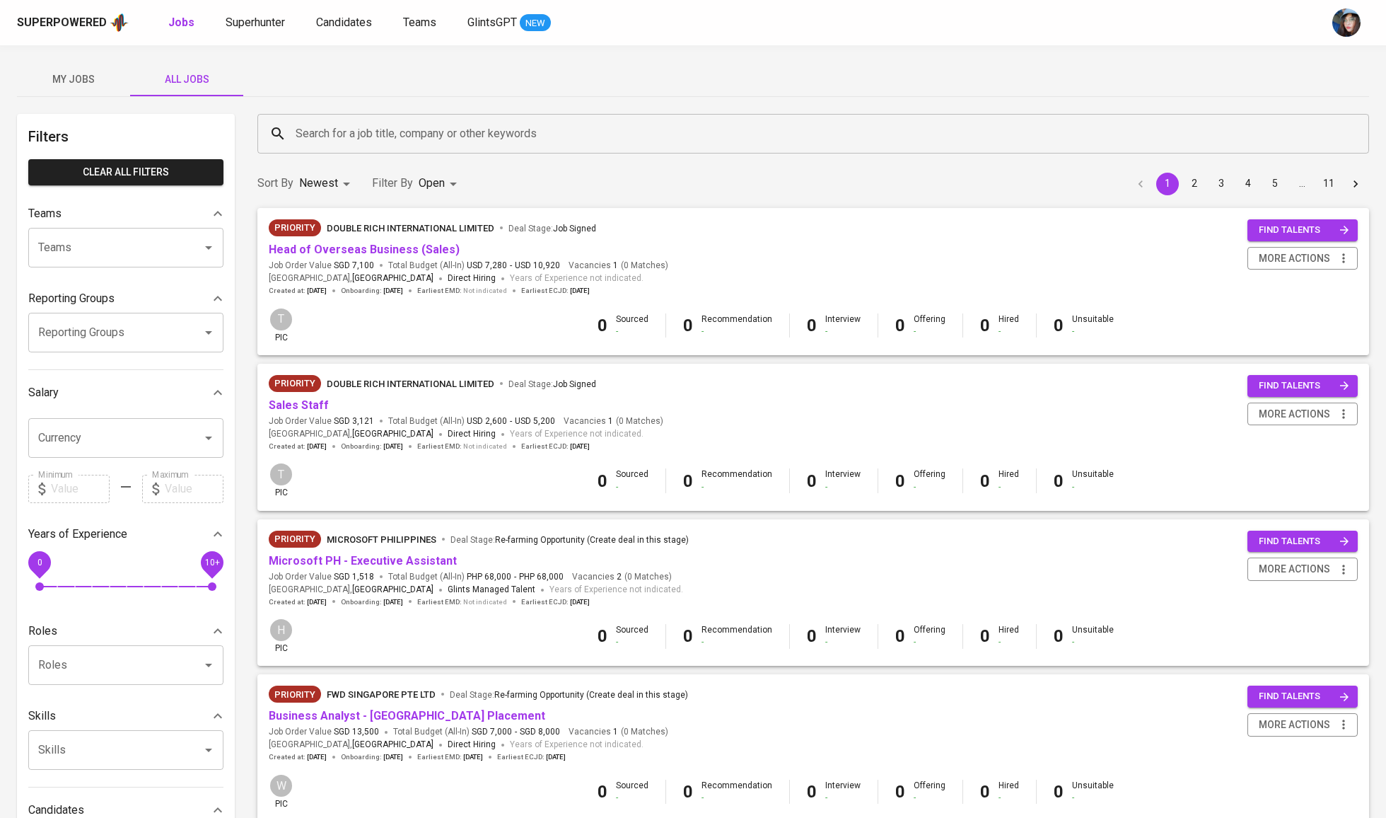
click at [306, 126] on input "Search for a job title, company or other keywords" at bounding box center [817, 133] width 1050 height 27
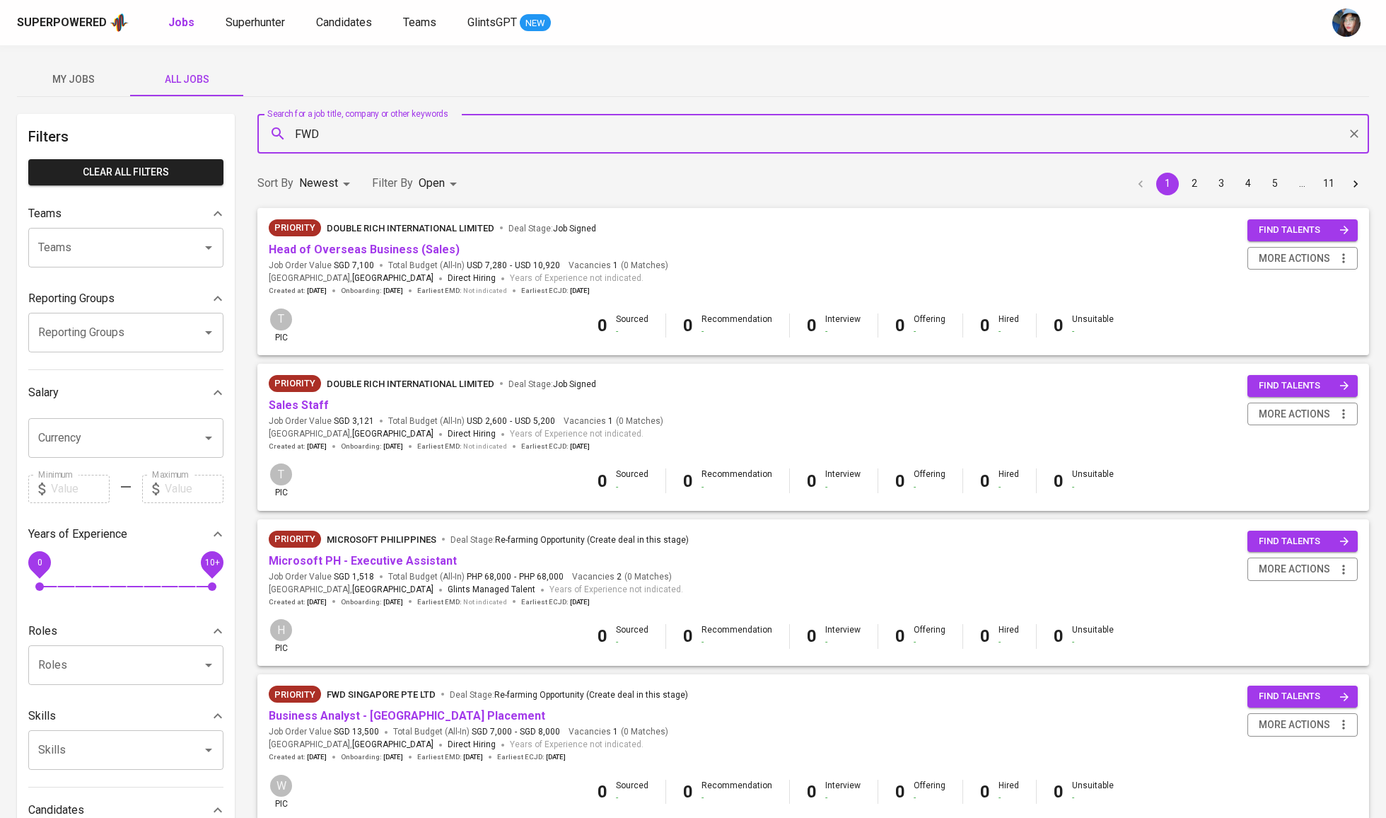
type input "FWD"
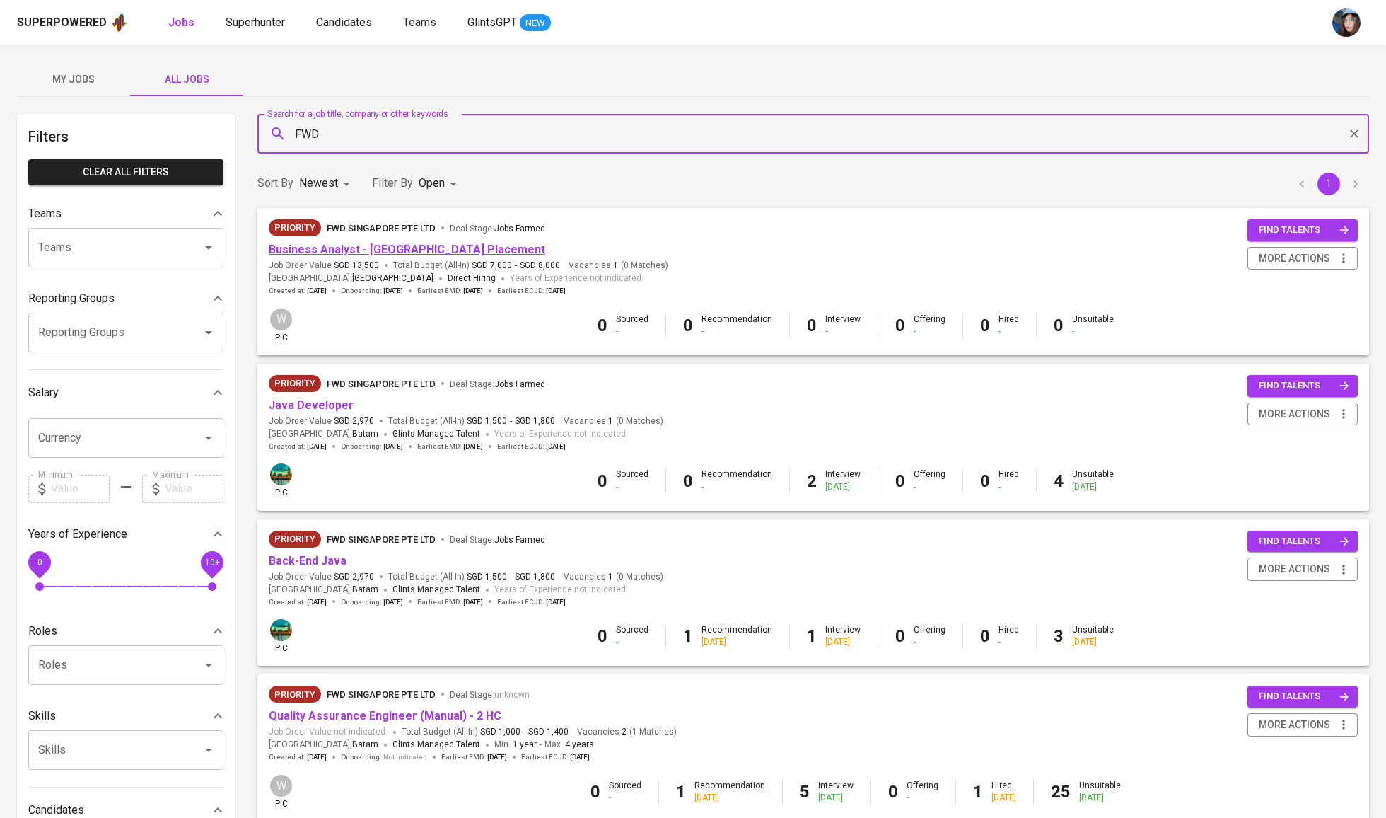
click at [335, 252] on link "Business Analyst - [GEOGRAPHIC_DATA] Placement" at bounding box center [407, 249] width 277 height 13
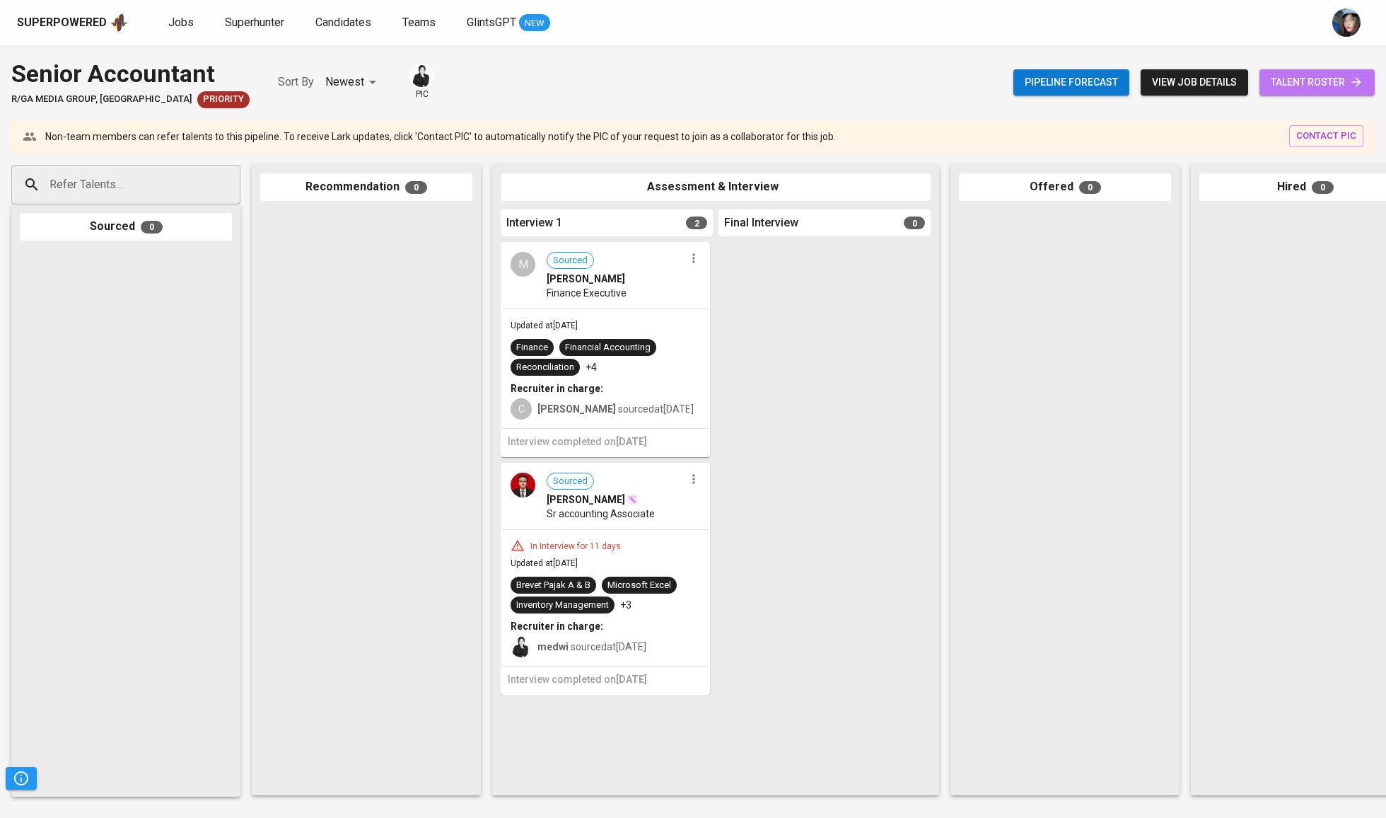
click at [1275, 75] on span "talent roster" at bounding box center [1317, 83] width 93 height 18
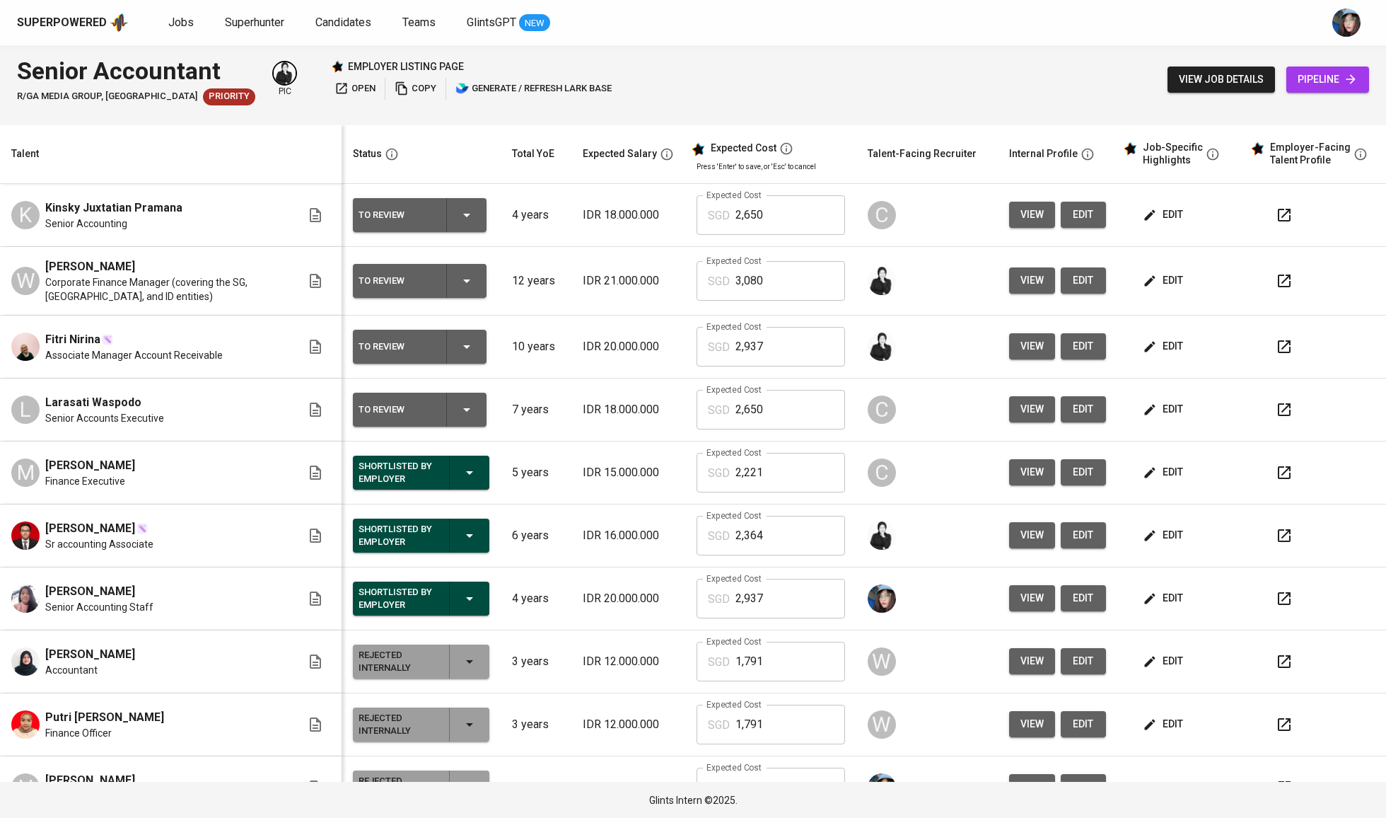
click at [1143, 279] on icon "button" at bounding box center [1150, 281] width 14 height 14
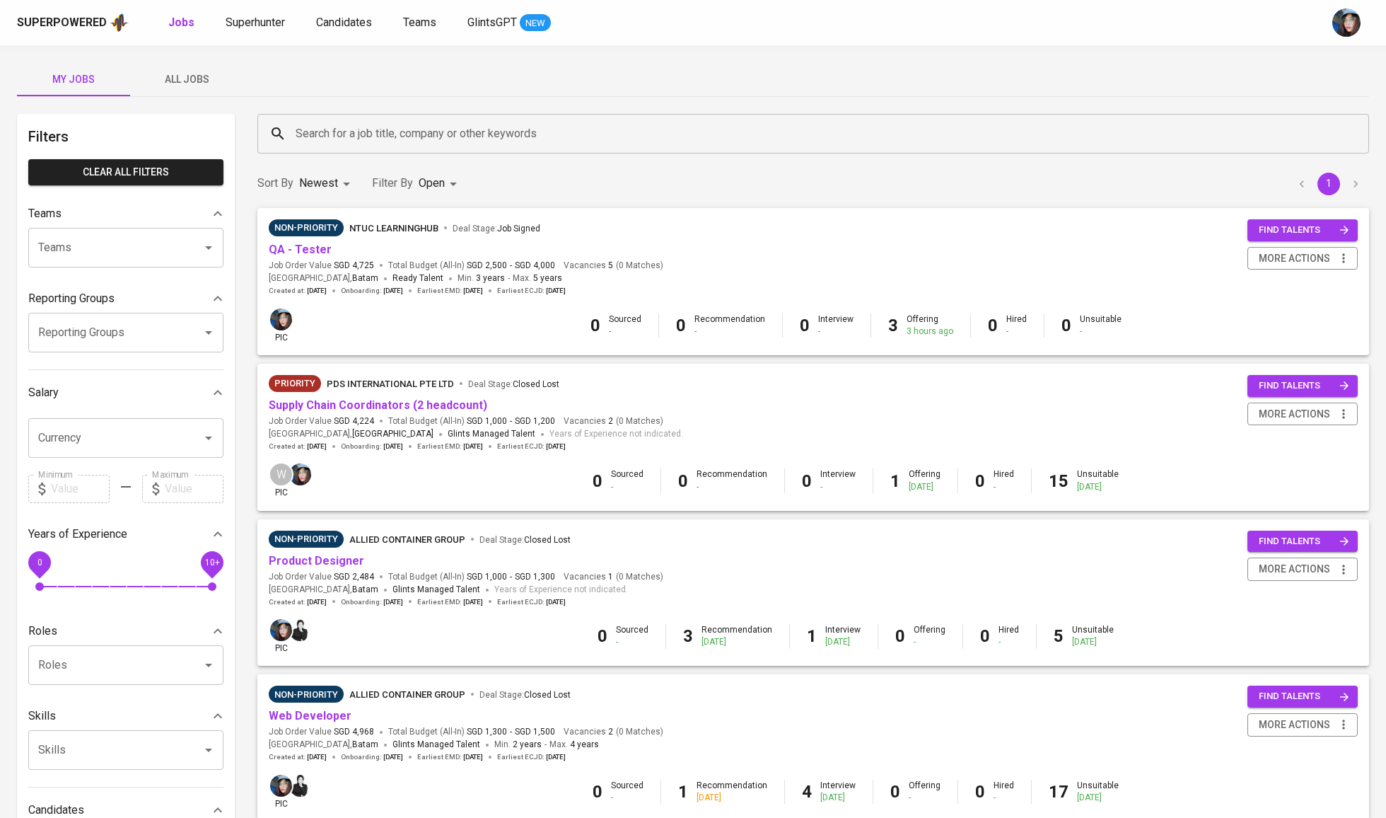
click at [372, 126] on input "Search for a job title, company or other keywords" at bounding box center [817, 133] width 1050 height 27
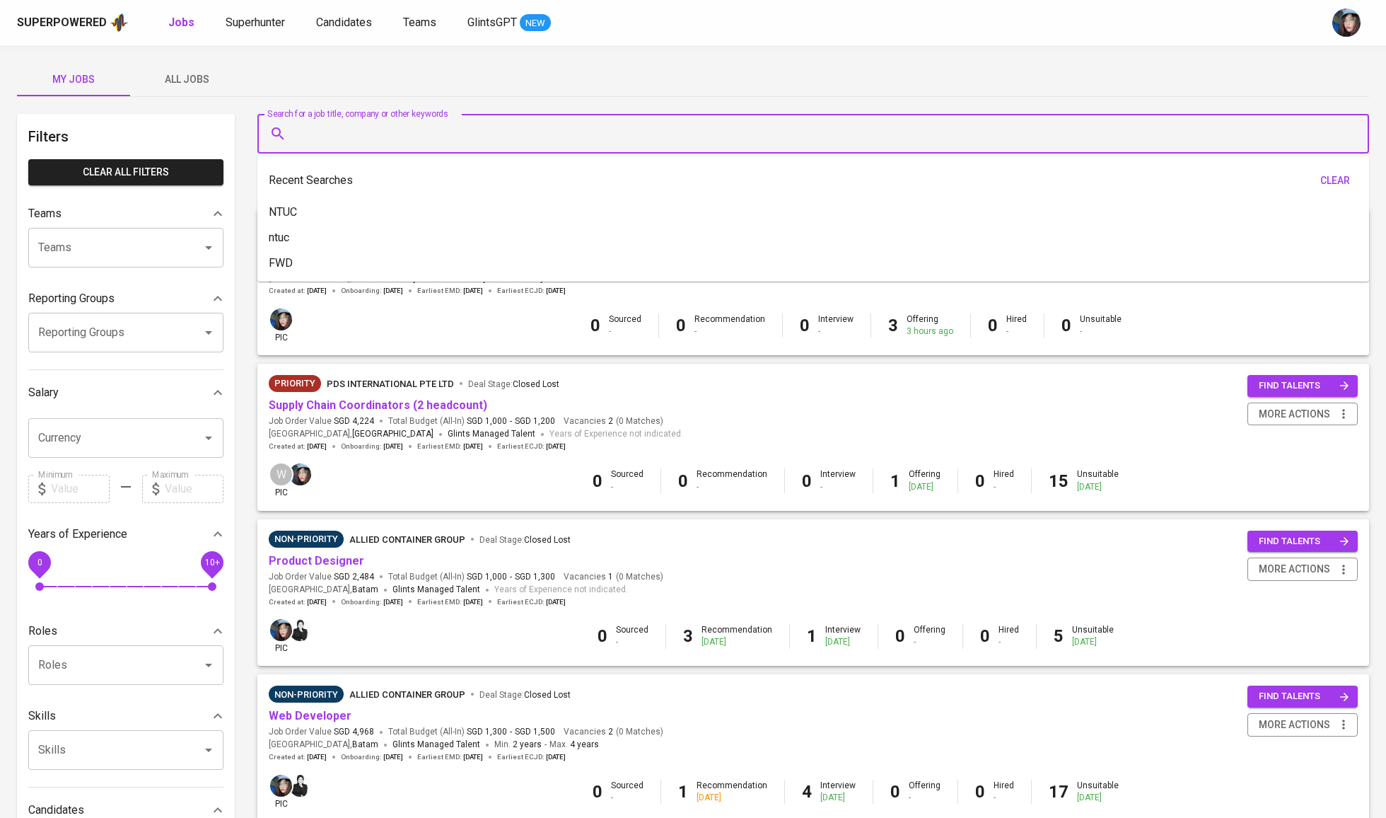
click at [628, 117] on div "Search for a job title, company or other keywords" at bounding box center [813, 134] width 1112 height 40
click at [634, 83] on div "My Jobs All Jobs" at bounding box center [693, 79] width 1352 height 34
